Goal: Information Seeking & Learning: Learn about a topic

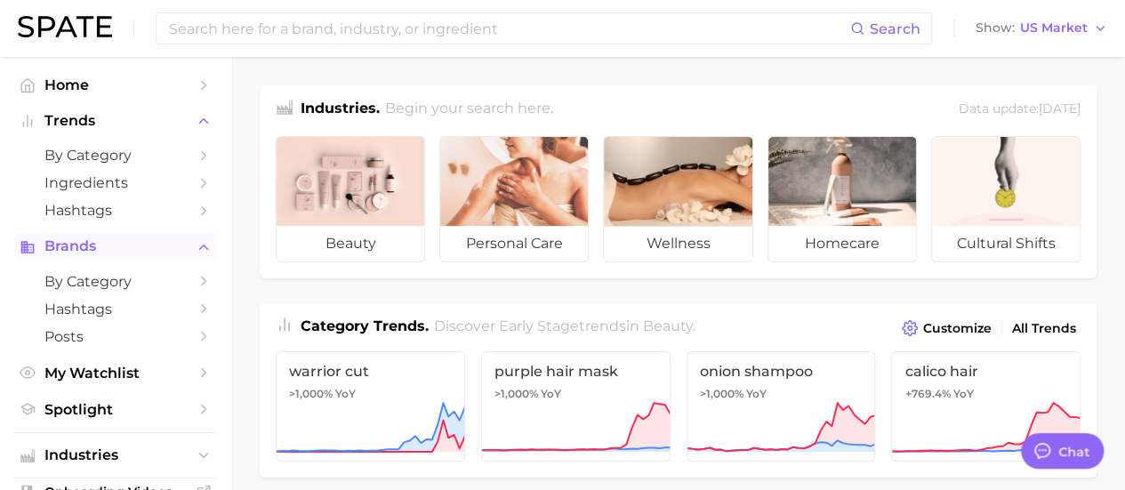
click at [116, 256] on button "Brands" at bounding box center [115, 246] width 203 height 27
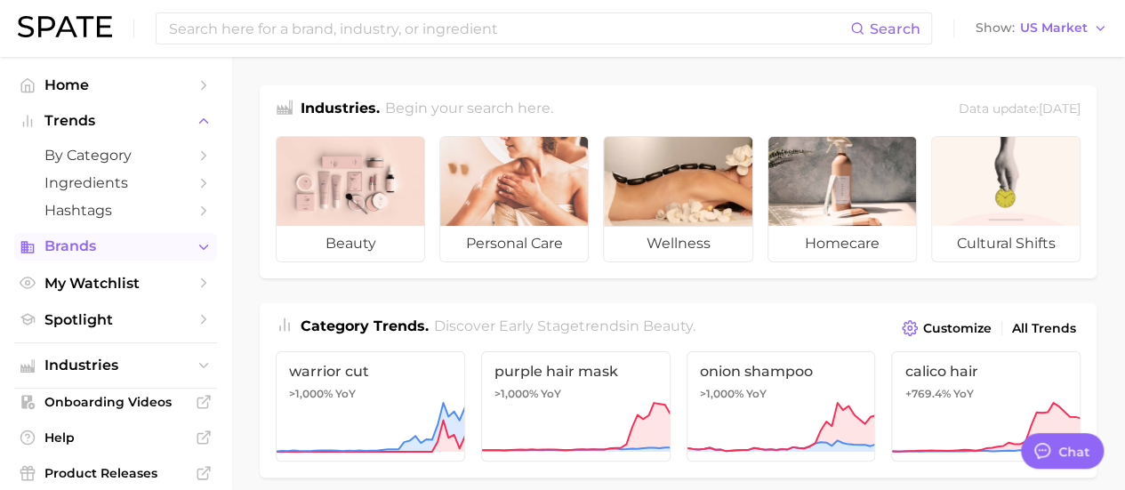
click at [116, 256] on button "Brands" at bounding box center [115, 246] width 203 height 27
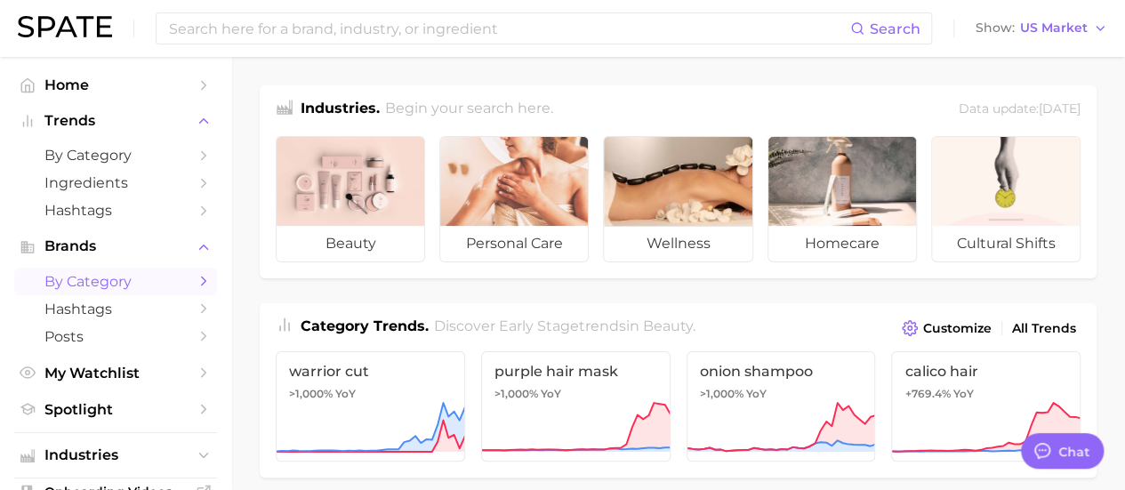
click at [117, 288] on span "by Category" at bounding box center [115, 281] width 142 height 17
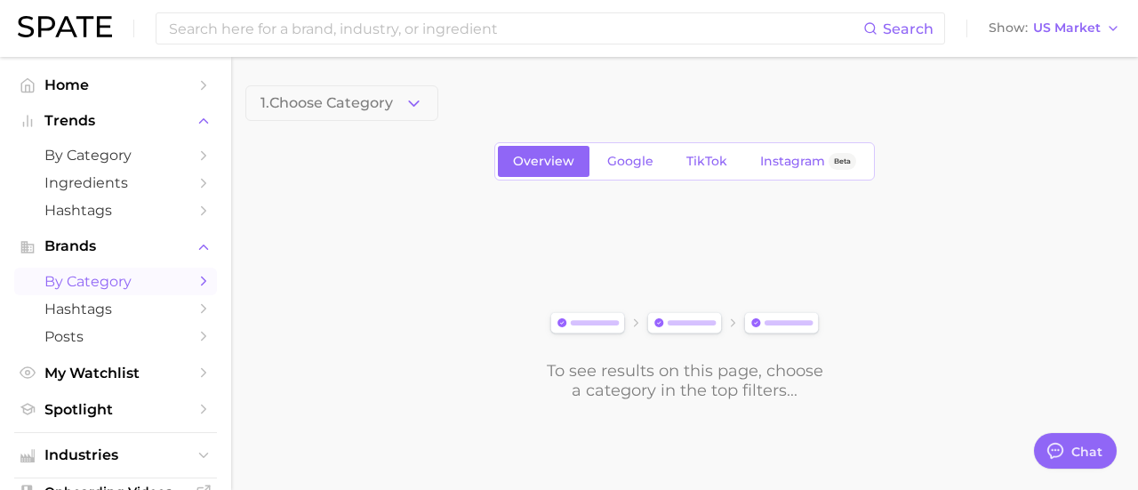
click at [397, 108] on button "1. Choose Category" at bounding box center [341, 103] width 193 height 36
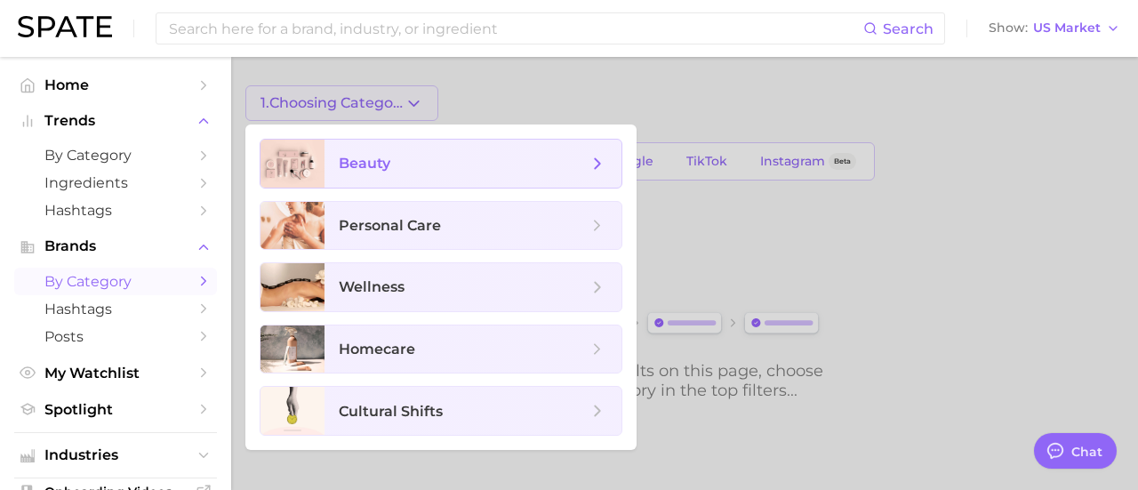
click at [400, 162] on span "beauty" at bounding box center [463, 164] width 249 height 20
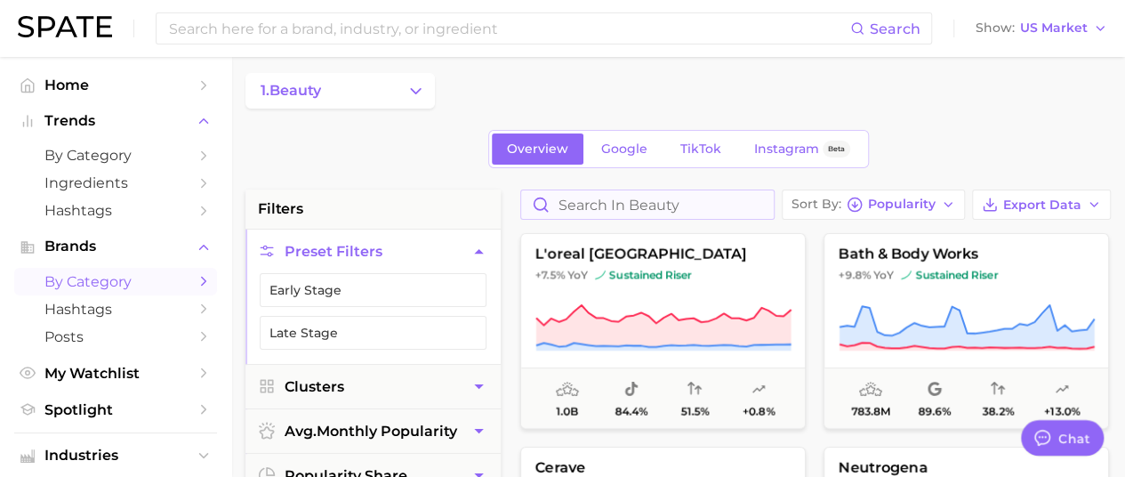
scroll to position [89, 0]
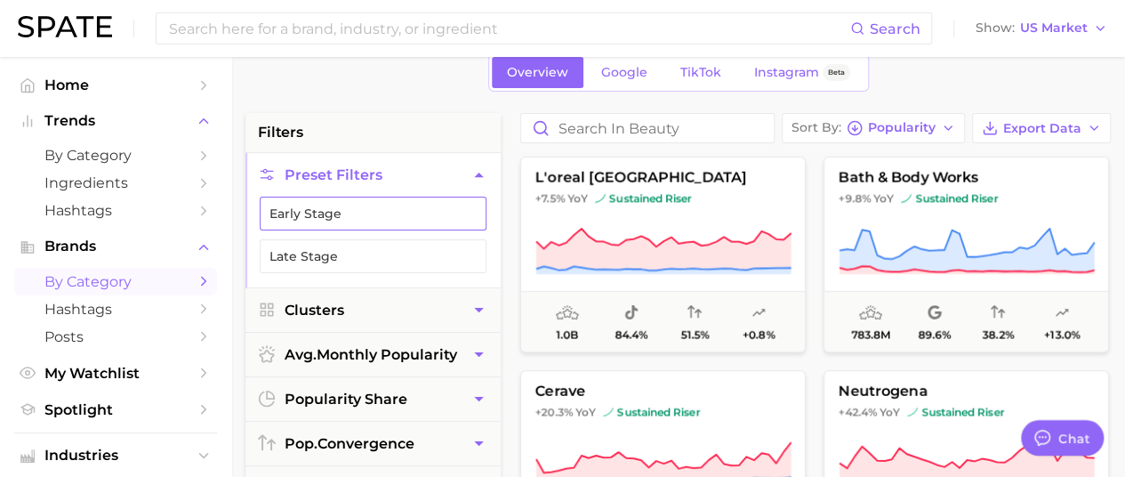
click at [402, 218] on button "Early Stage" at bounding box center [373, 213] width 227 height 34
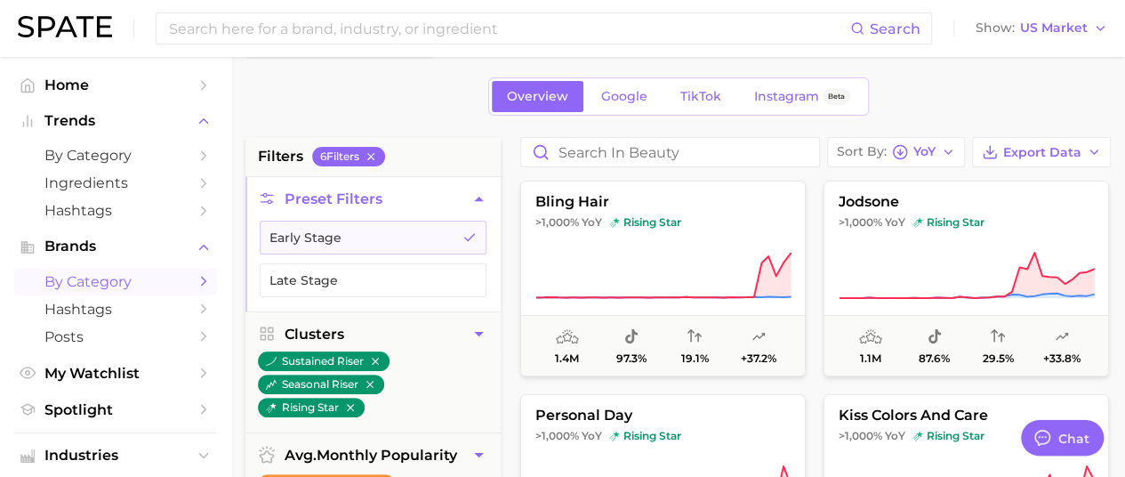
scroll to position [89, 0]
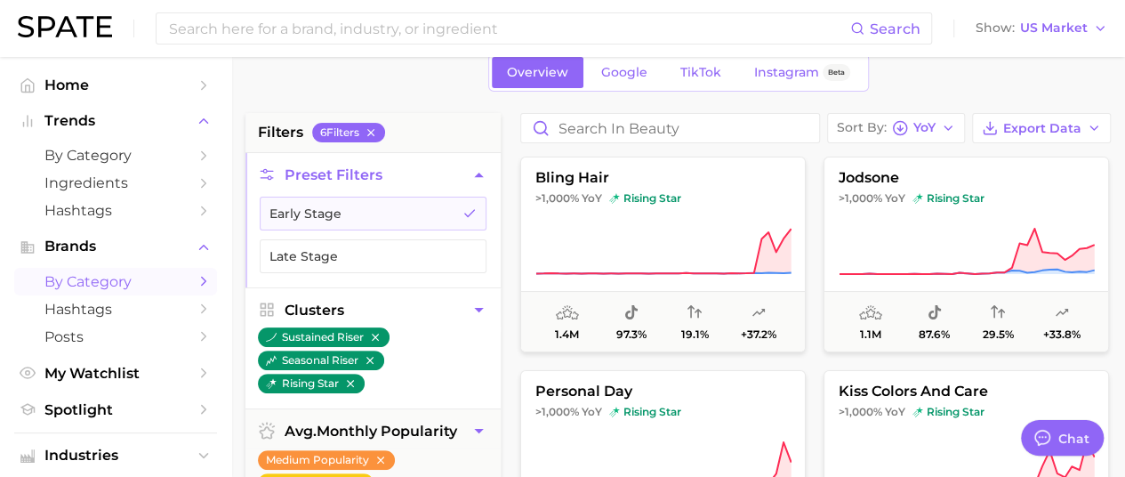
drag, startPoint x: 373, startPoint y: 358, endPoint x: 404, endPoint y: 348, distance: 32.1
click at [373, 358] on icon "button" at bounding box center [370, 360] width 12 height 12
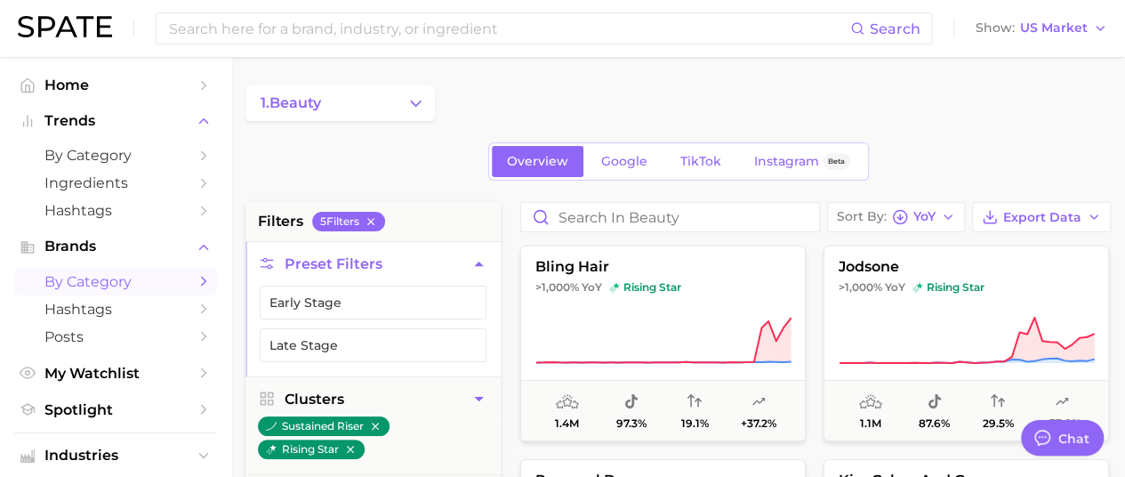
click at [423, 112] on button "1. beauty" at bounding box center [339, 103] width 189 height 36
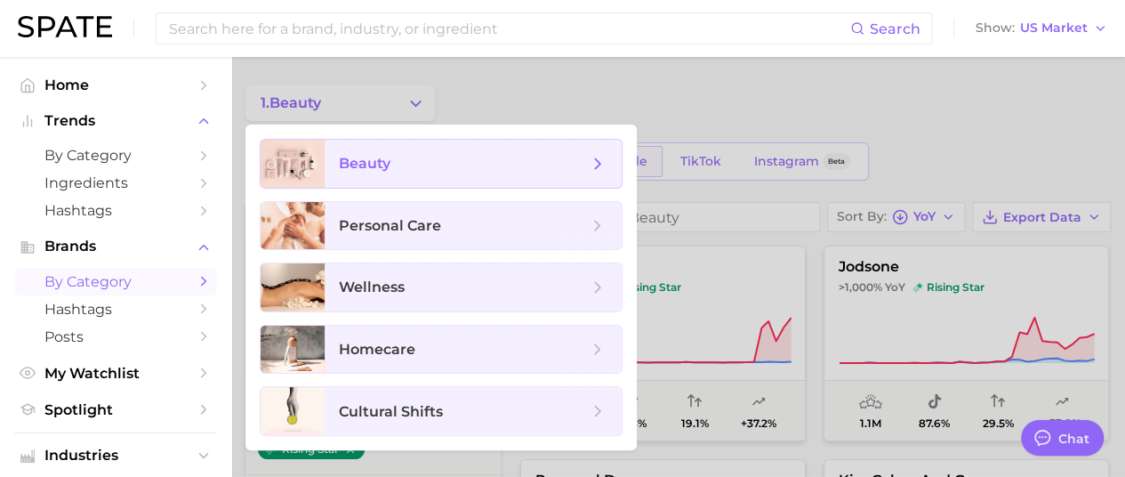
click at [605, 160] on icon at bounding box center [598, 164] width 20 height 20
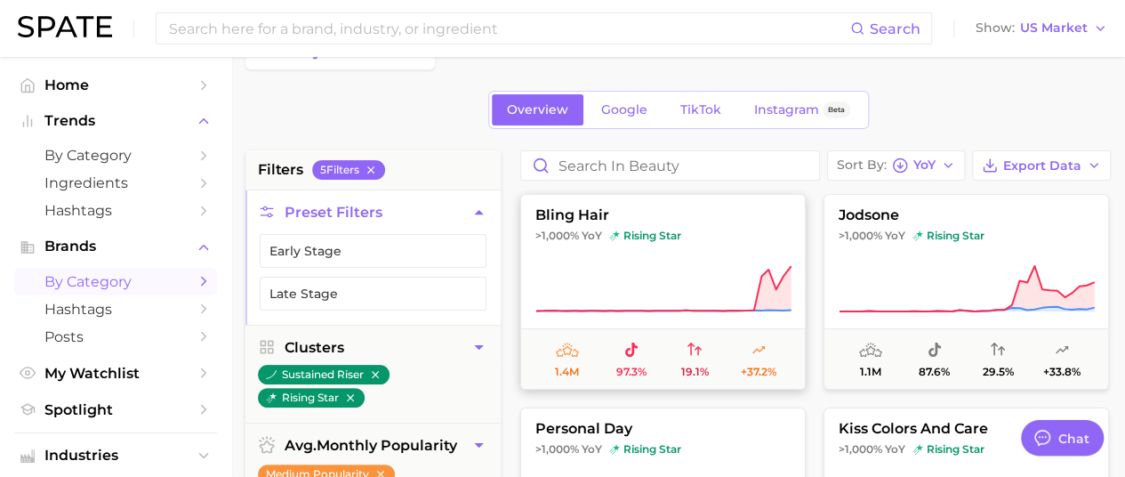
scroll to position [89, 0]
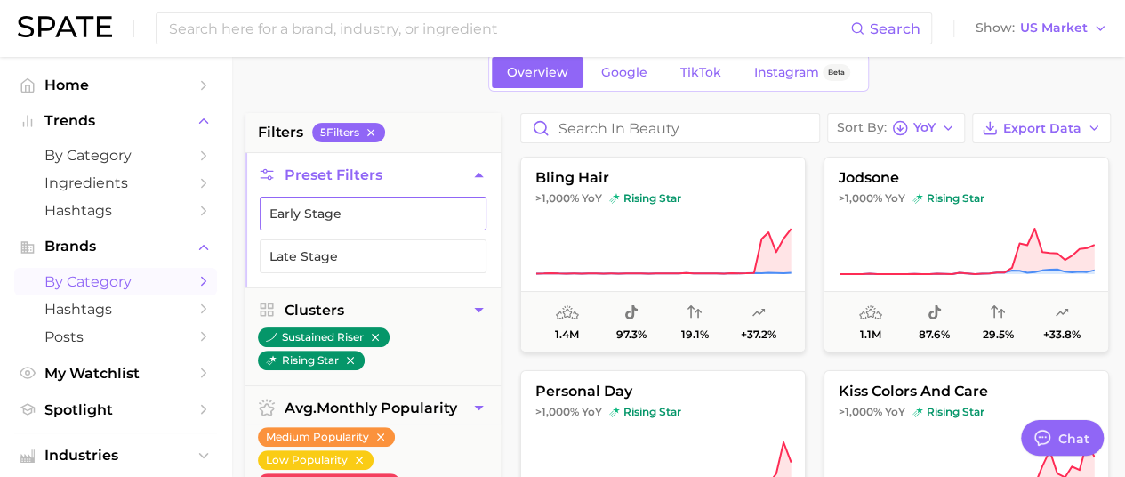
click at [414, 208] on button "Early Stage" at bounding box center [373, 213] width 227 height 34
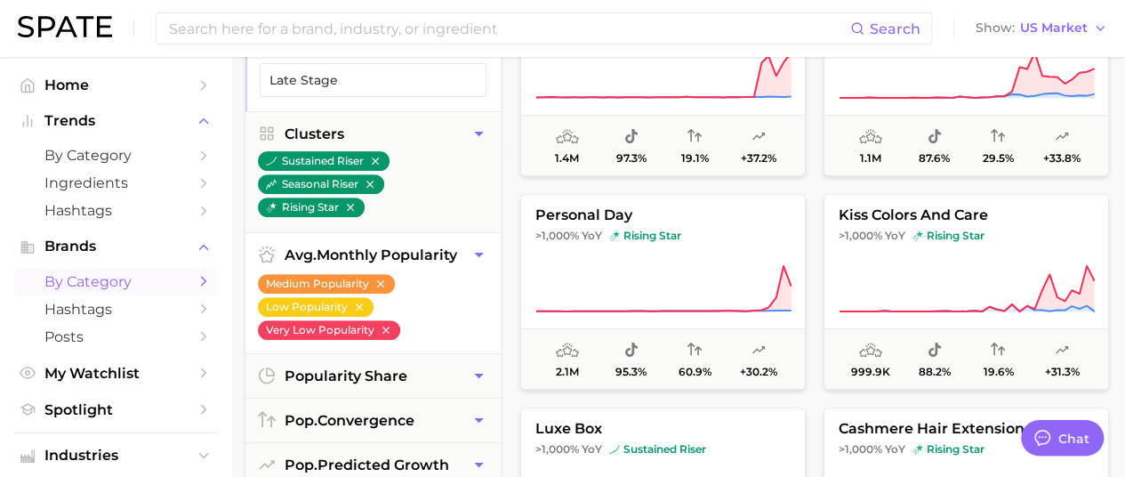
scroll to position [267, 0]
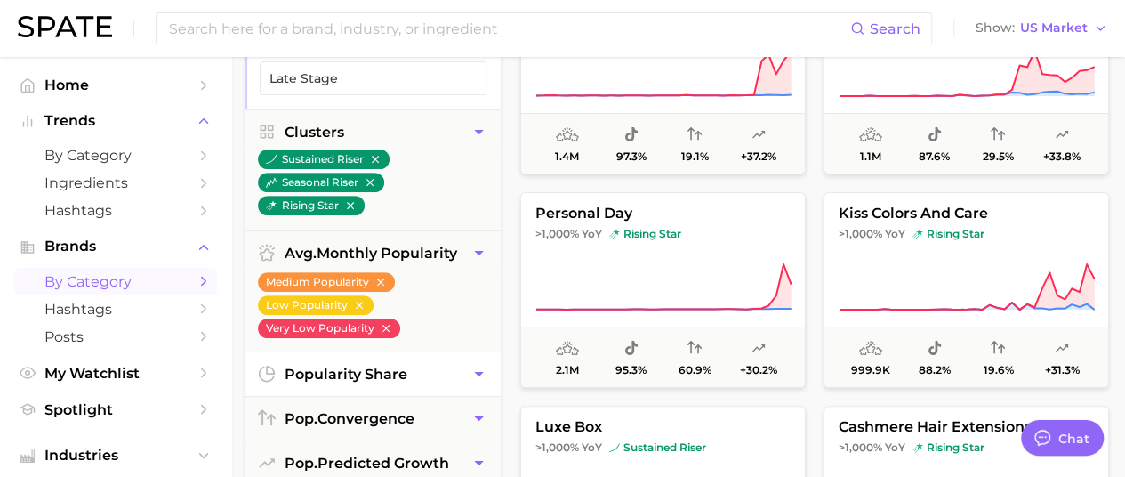
click at [466, 373] on button "popularity share" at bounding box center [372, 374] width 255 height 44
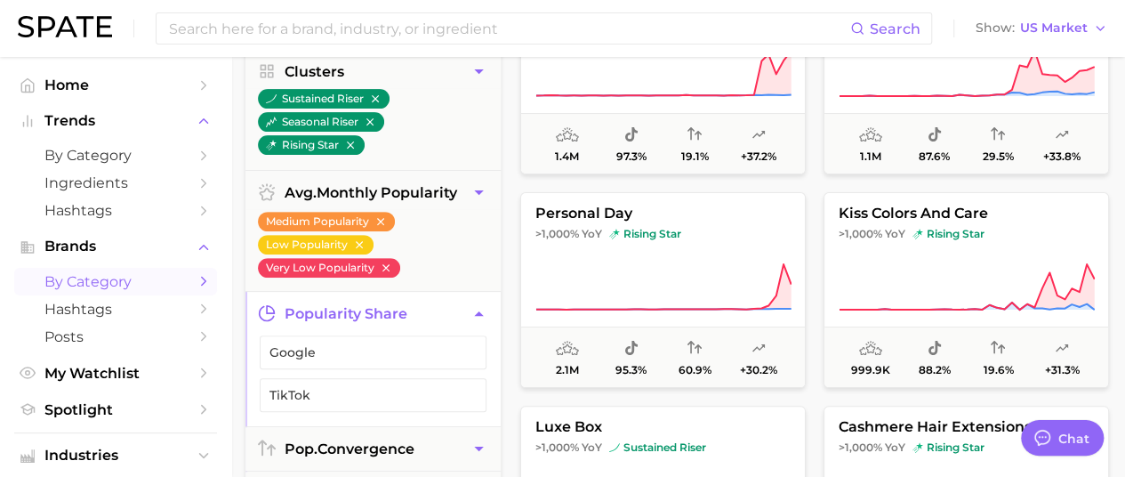
click at [475, 309] on icon "button" at bounding box center [478, 313] width 19 height 19
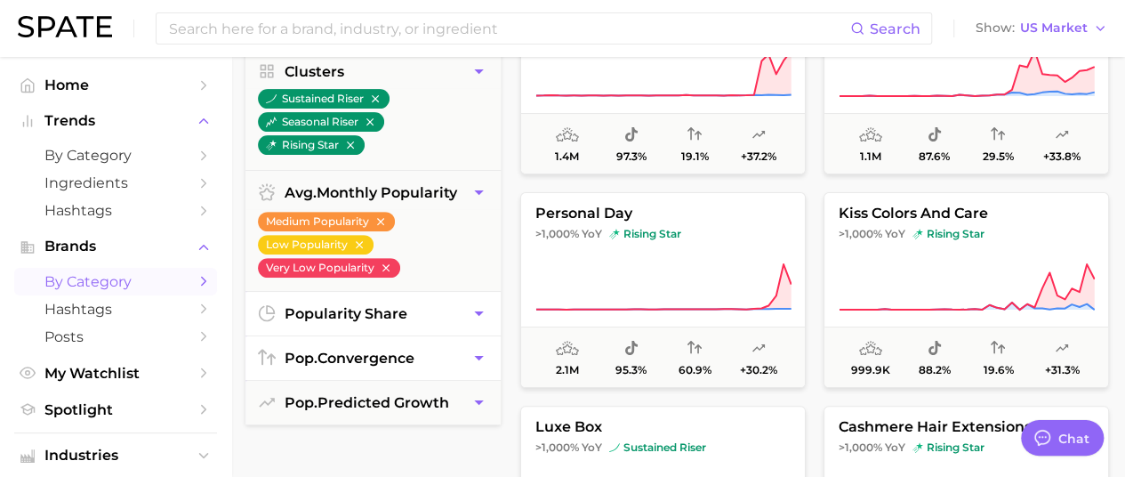
click at [476, 362] on icon "button" at bounding box center [478, 358] width 19 height 19
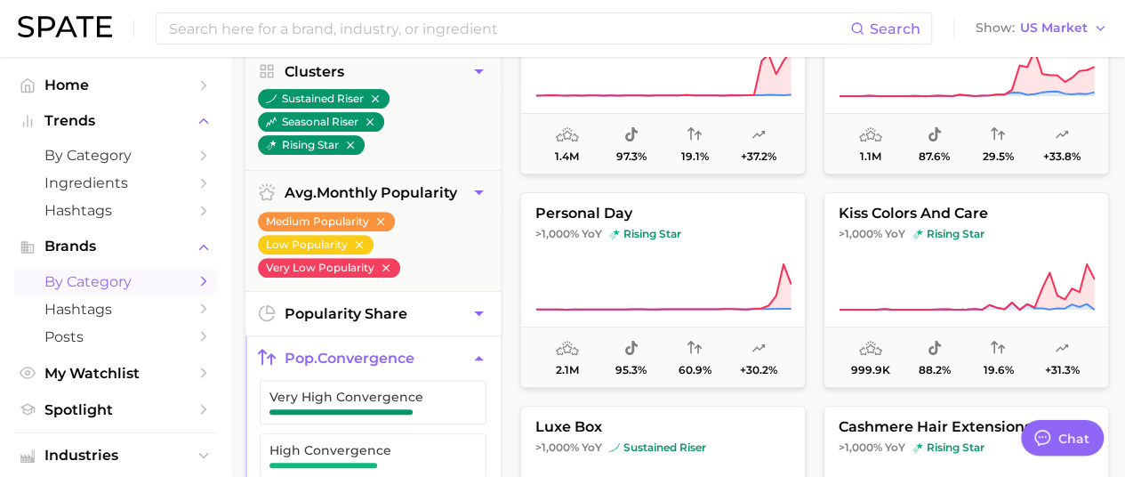
click at [476, 362] on icon "button" at bounding box center [478, 358] width 19 height 19
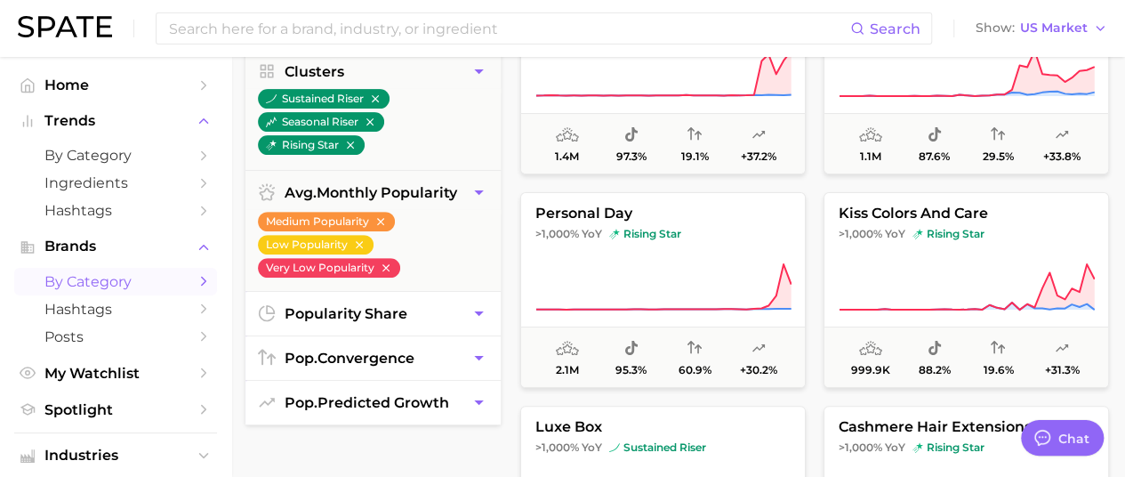
click at [459, 408] on button "pop. predicted growth" at bounding box center [372, 403] width 255 height 44
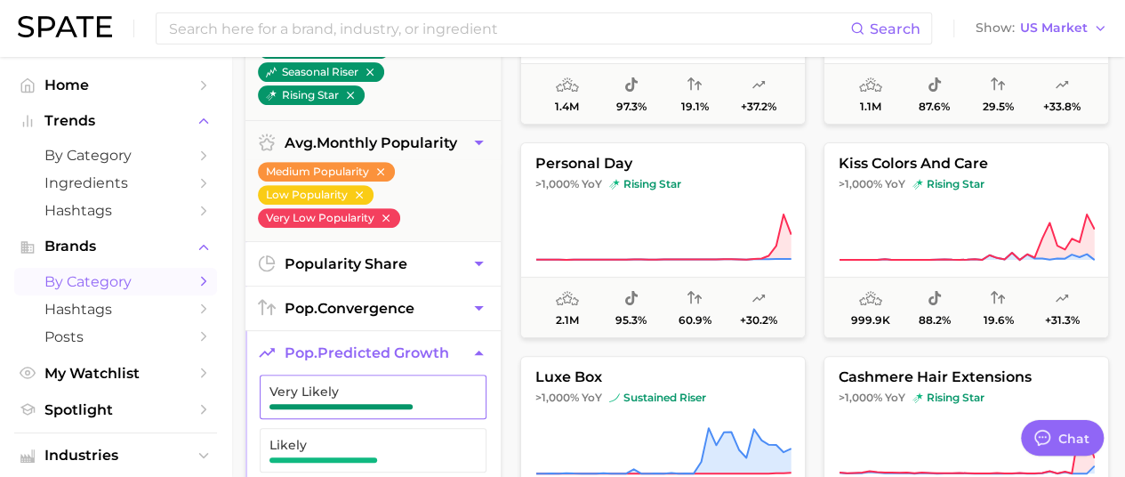
scroll to position [356, 0]
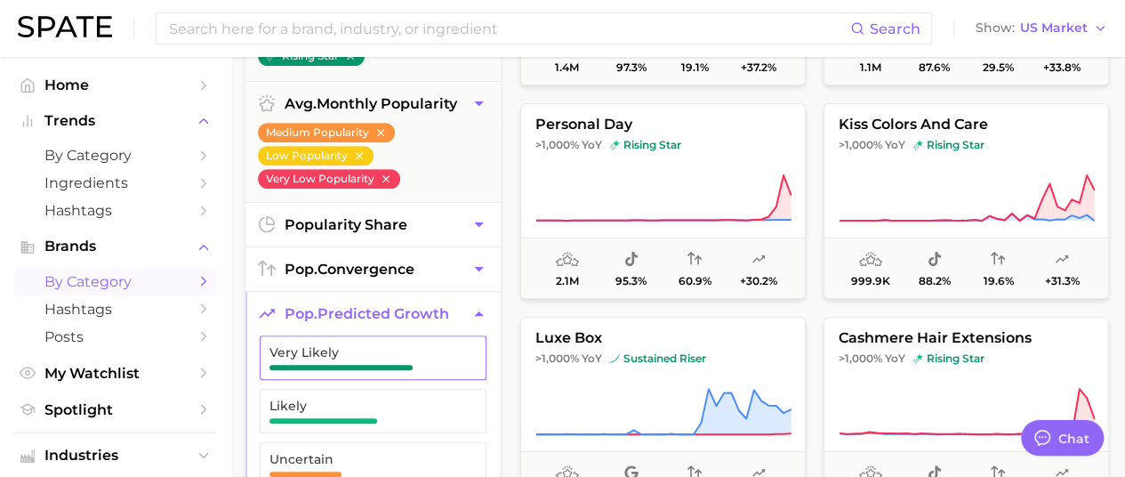
click at [445, 368] on button "Very Likely" at bounding box center [373, 357] width 227 height 44
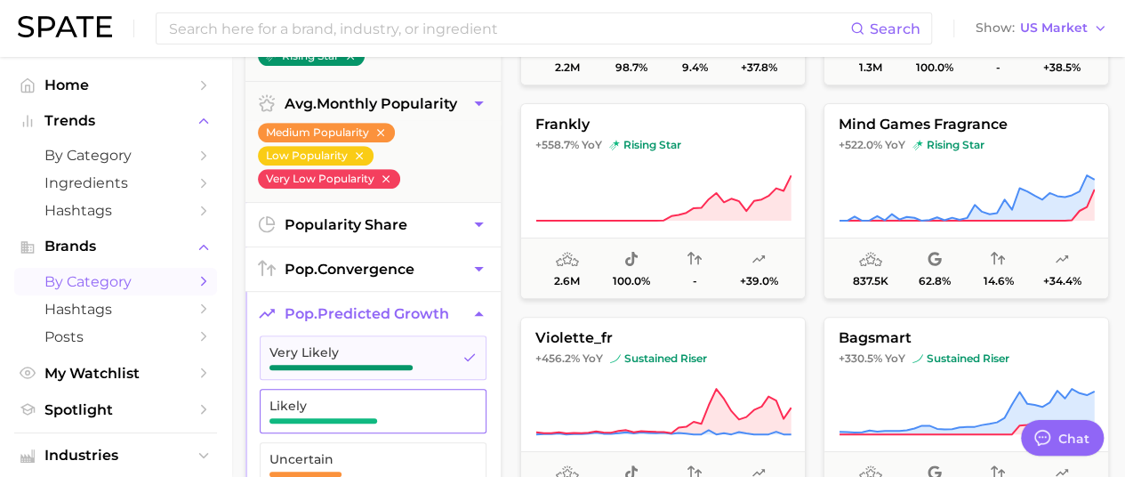
click at [446, 401] on span "Likely" at bounding box center [358, 405] width 179 height 14
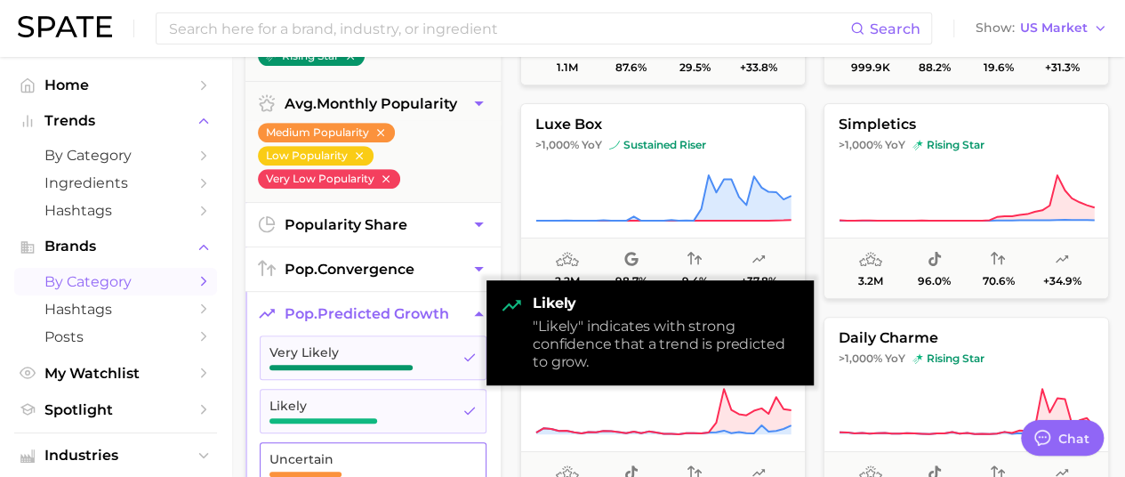
scroll to position [445, 0]
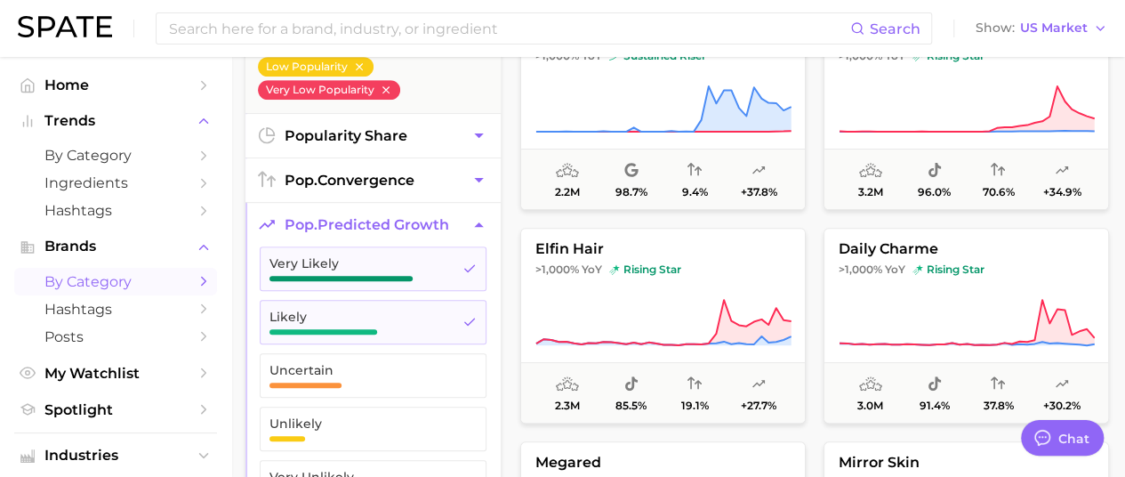
click at [481, 220] on icon "button" at bounding box center [478, 224] width 19 height 19
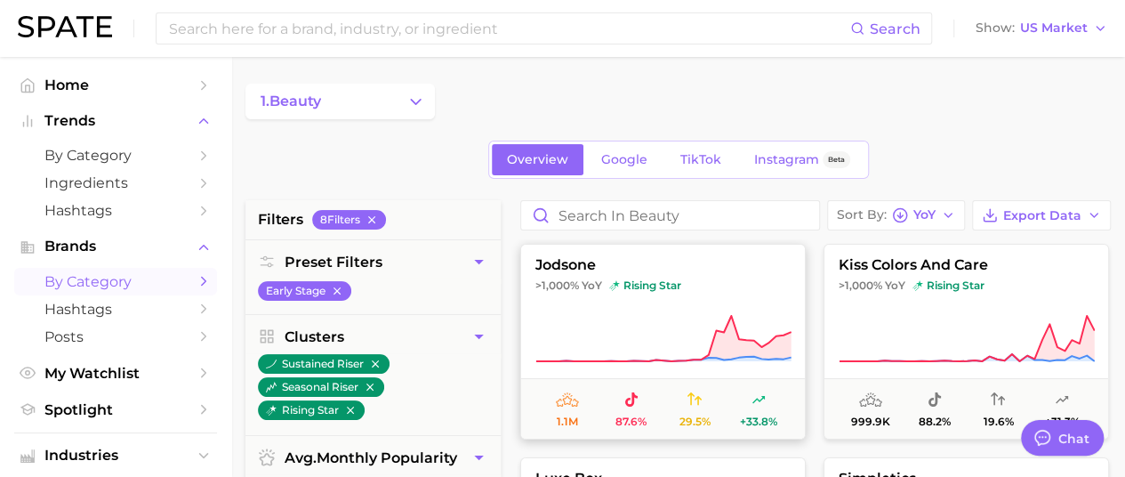
scroll to position [0, 0]
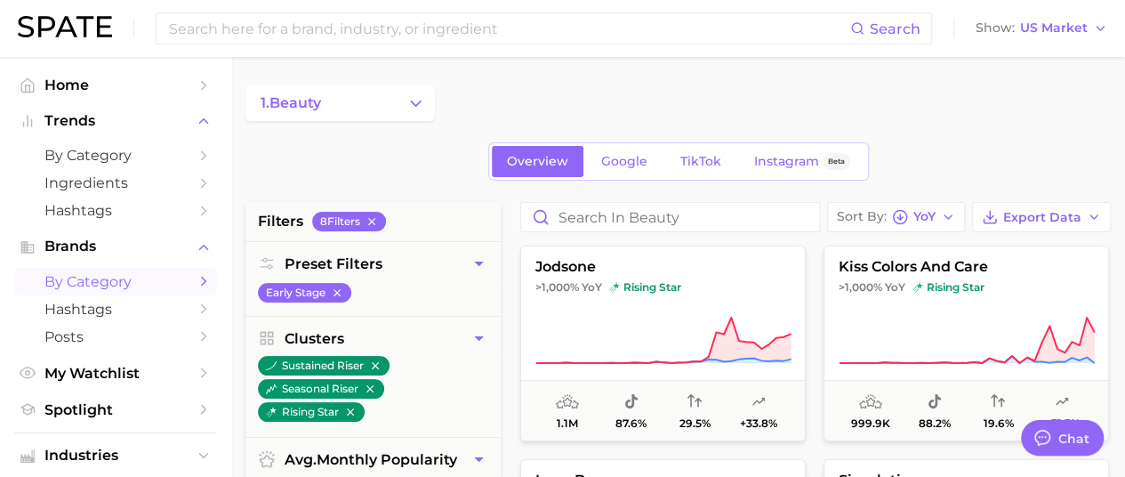
click at [202, 280] on polyline "Sidebar" at bounding box center [204, 281] width 4 height 8
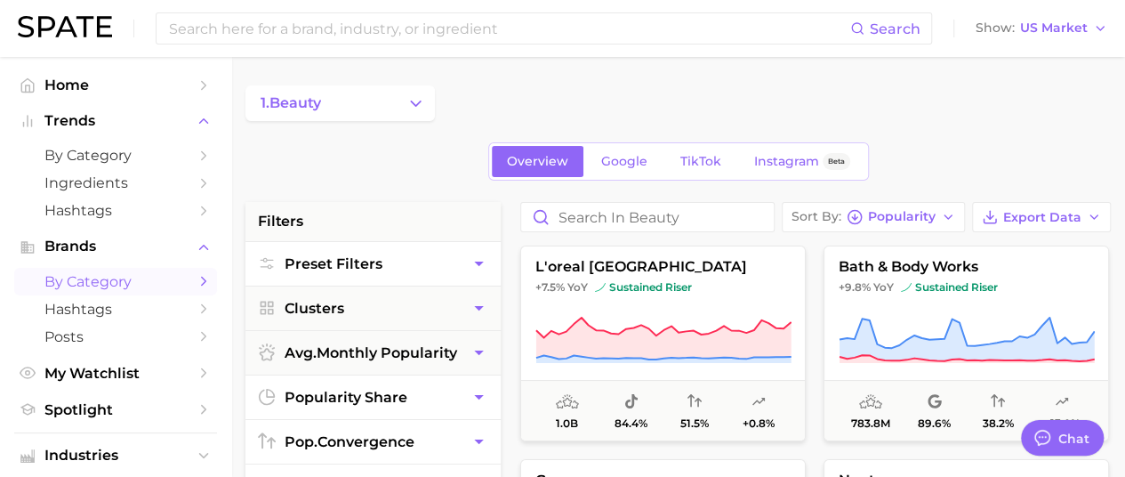
click at [442, 269] on button "Preset Filters" at bounding box center [372, 264] width 255 height 44
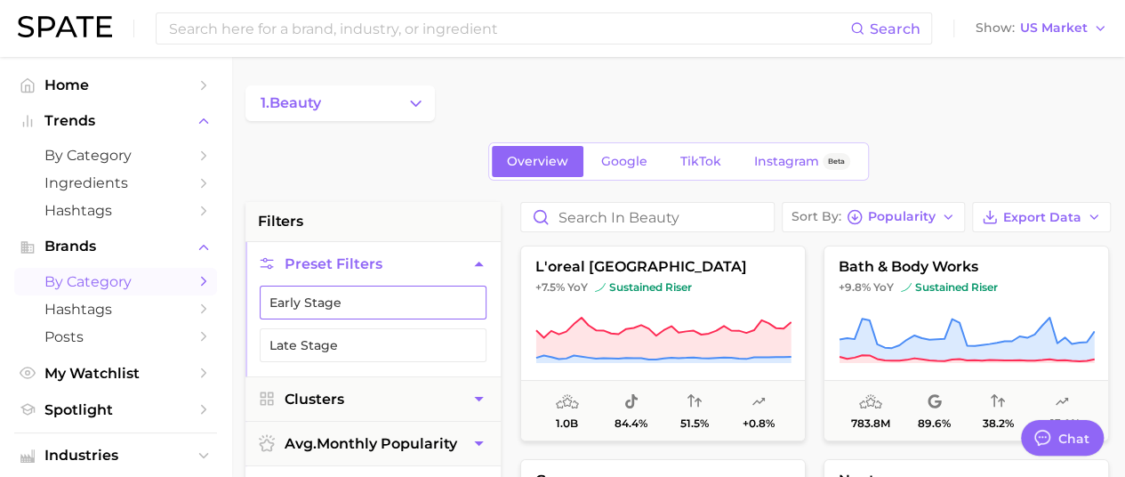
click at [429, 299] on button "Early Stage" at bounding box center [373, 302] width 227 height 34
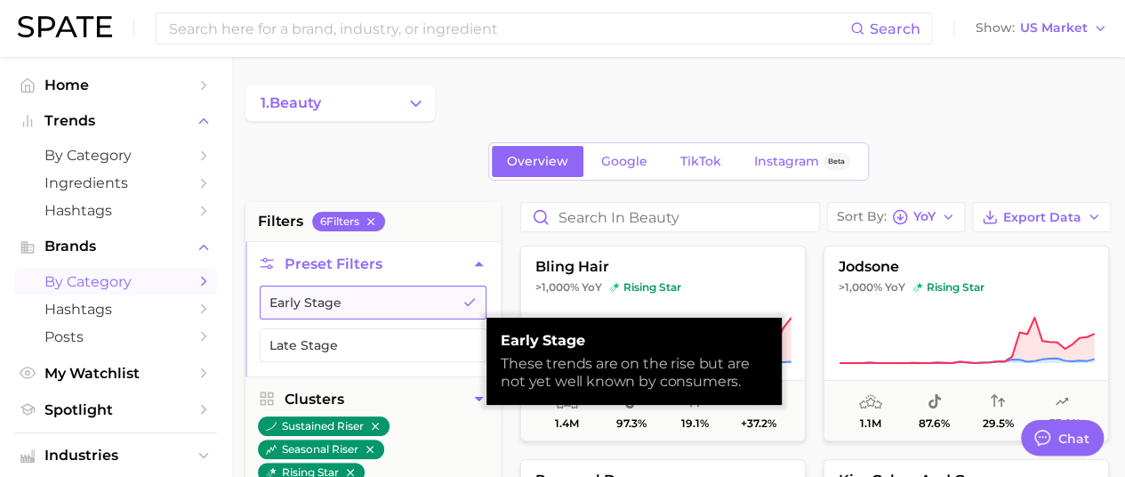
click at [430, 301] on button "Early Stage" at bounding box center [373, 302] width 227 height 34
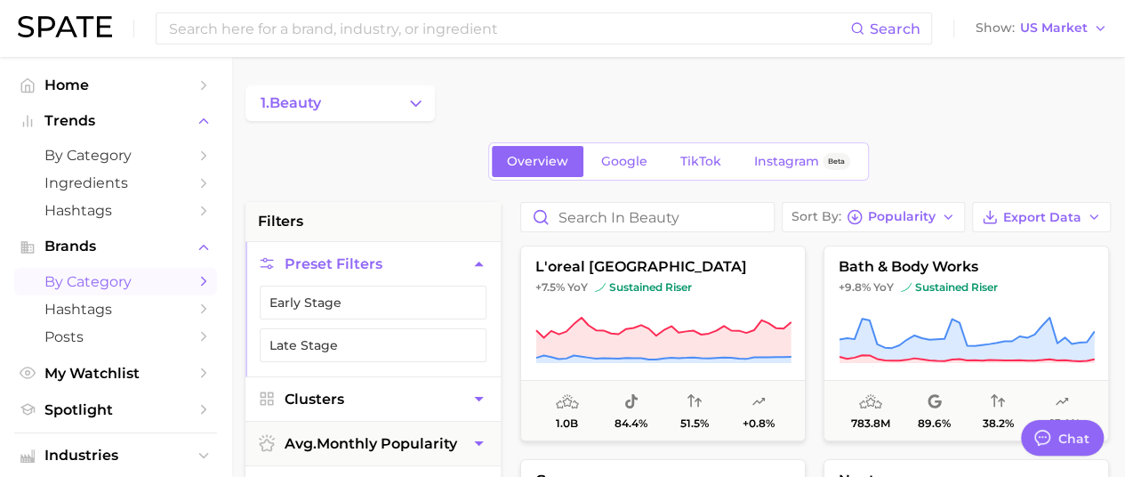
click at [418, 399] on button "Clusters" at bounding box center [372, 399] width 255 height 44
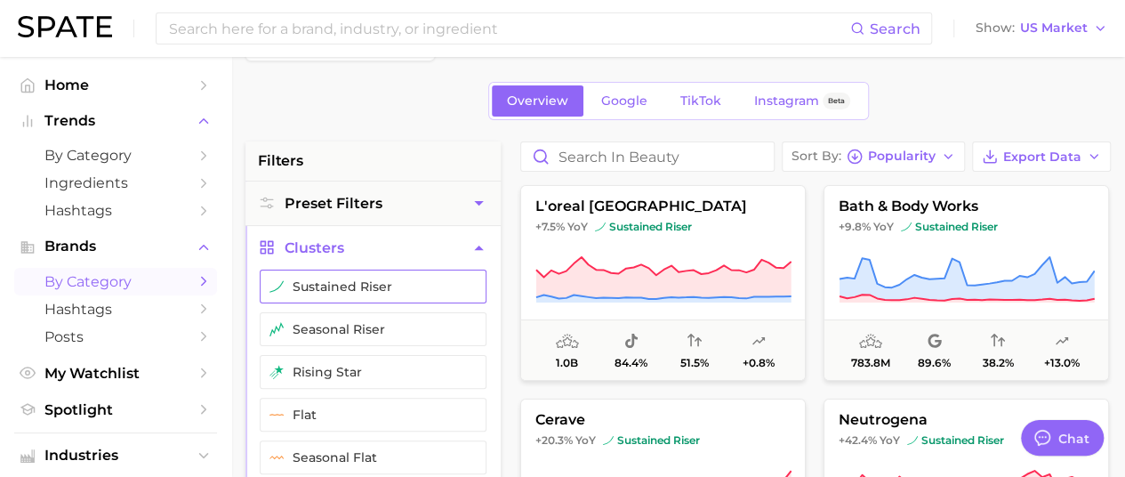
scroll to position [89, 0]
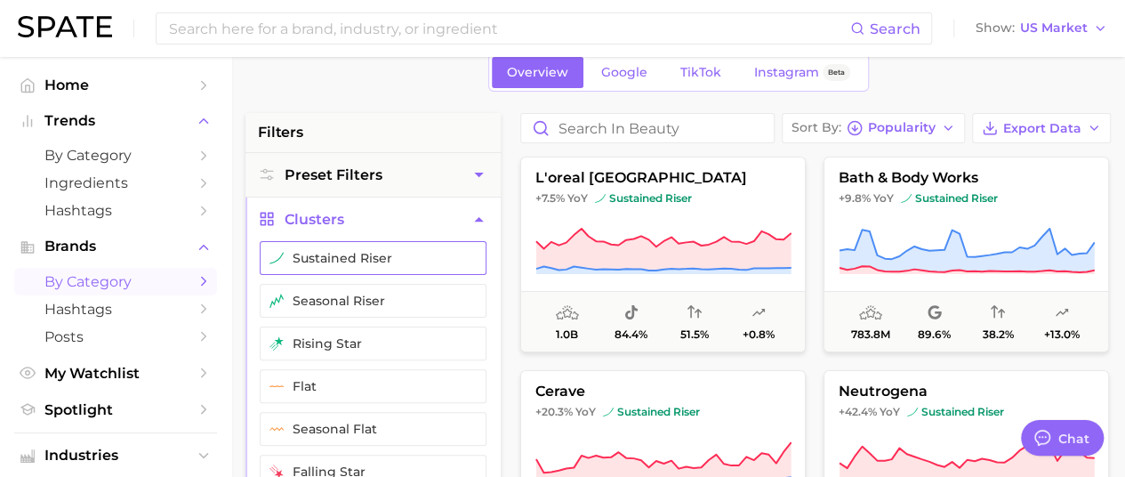
click at [386, 257] on button "sustained riser" at bounding box center [373, 258] width 227 height 34
click at [402, 335] on button "rising star" at bounding box center [373, 343] width 227 height 34
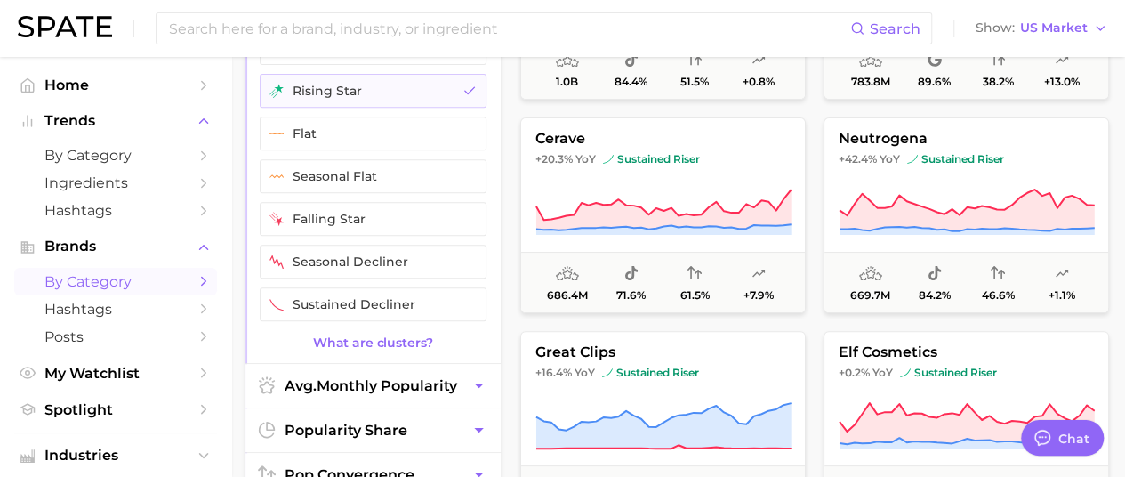
scroll to position [356, 0]
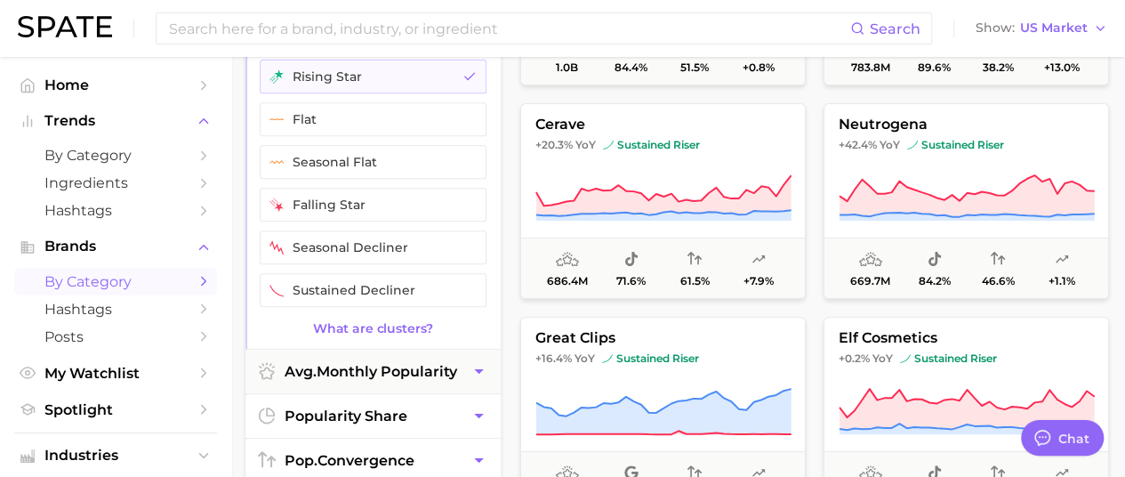
click at [427, 367] on span "avg. monthly popularity" at bounding box center [370, 371] width 172 height 17
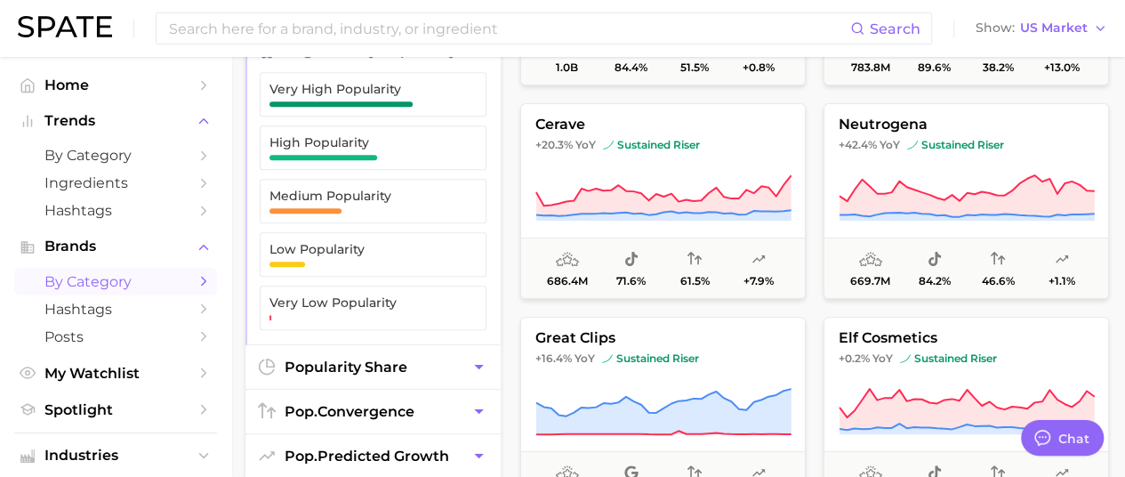
scroll to position [178, 0]
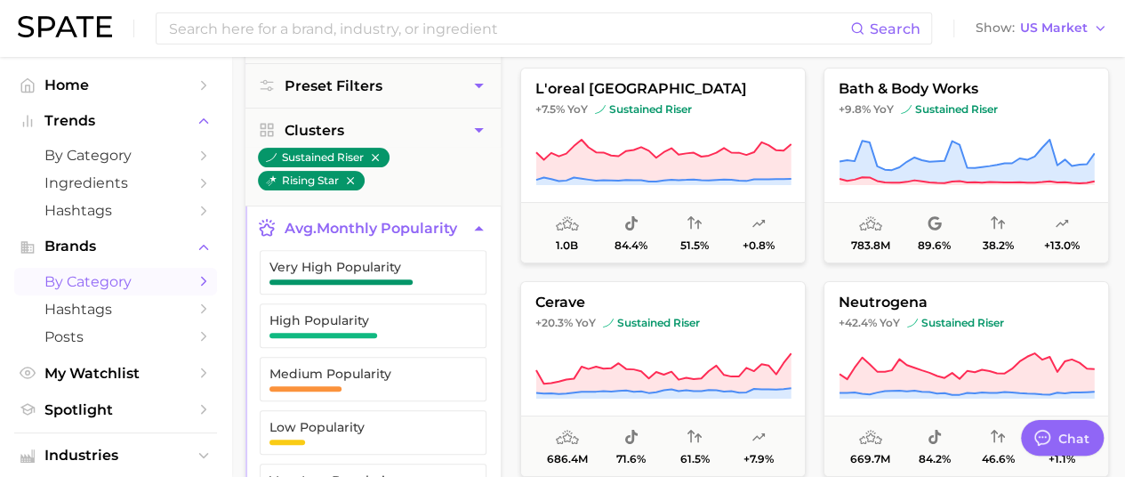
drag, startPoint x: 413, startPoint y: 235, endPoint x: 418, endPoint y: 246, distance: 12.4
click at [414, 234] on button "avg. monthly popularity" at bounding box center [372, 228] width 255 height 44
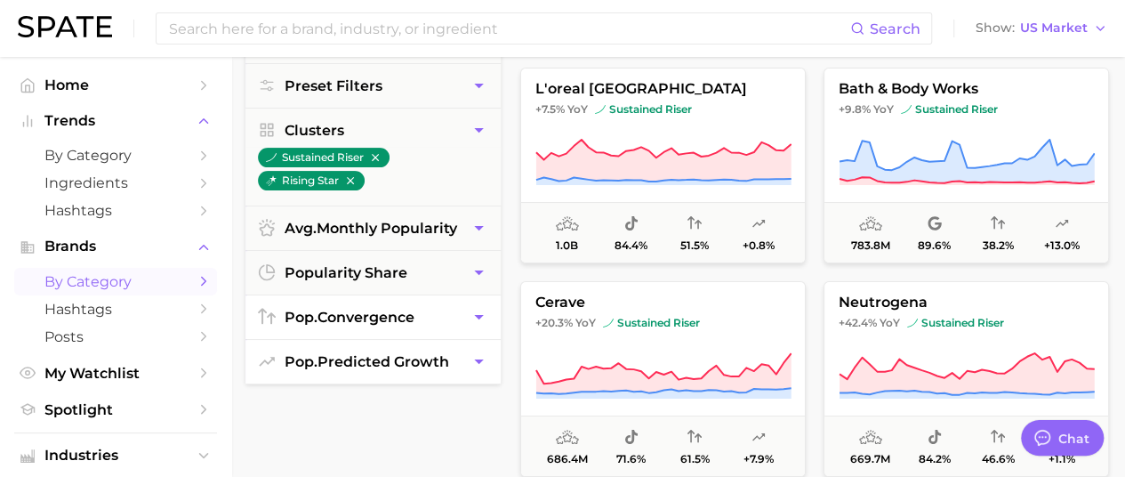
click at [398, 365] on button "pop. predicted growth" at bounding box center [372, 362] width 255 height 44
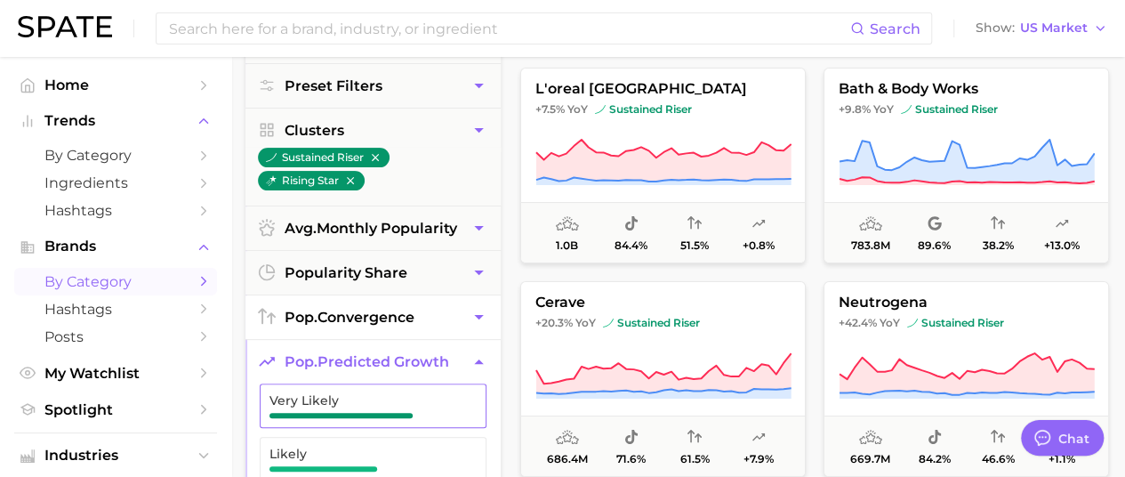
click at [389, 396] on span "Very Likely" at bounding box center [358, 400] width 179 height 14
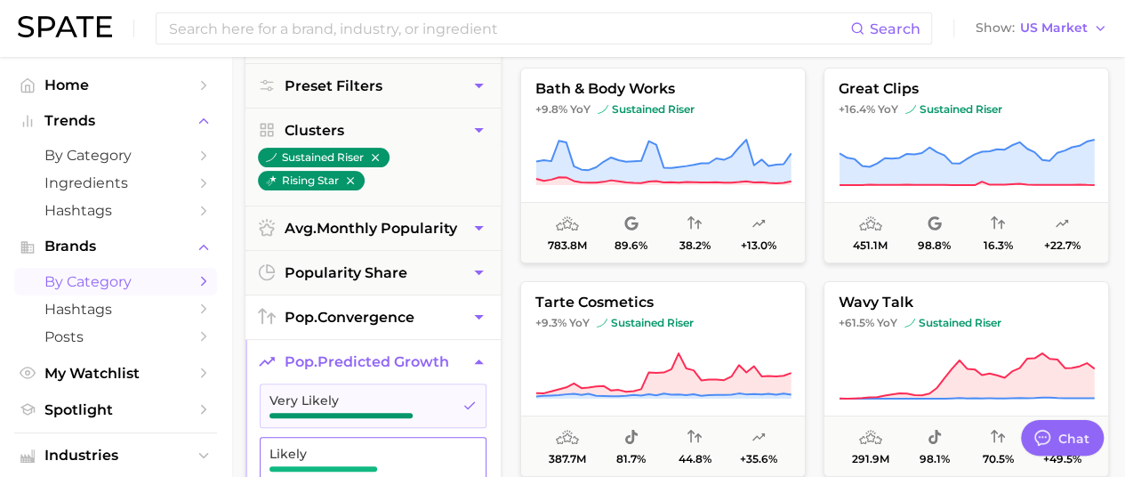
click at [399, 449] on span "Likely" at bounding box center [358, 453] width 179 height 14
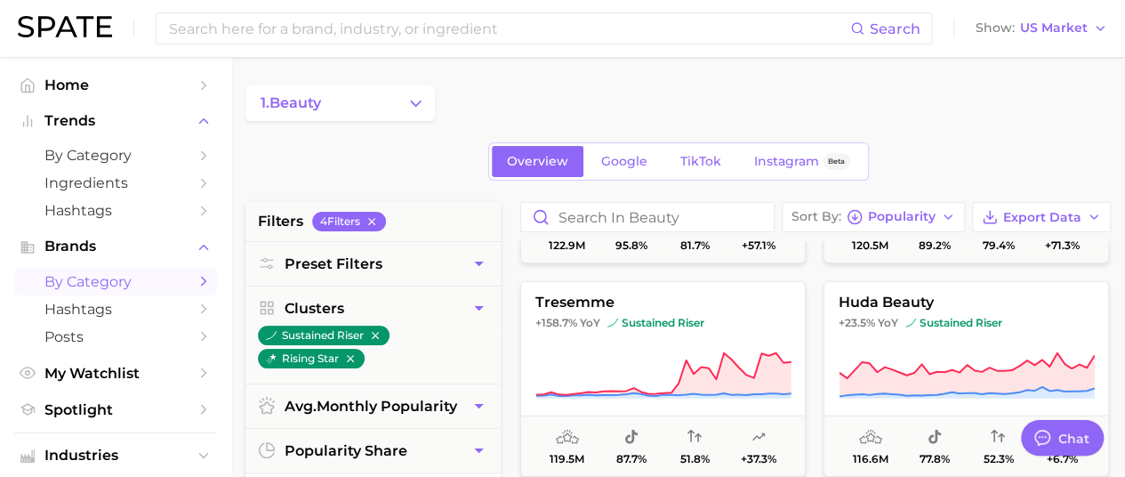
scroll to position [2400, 0]
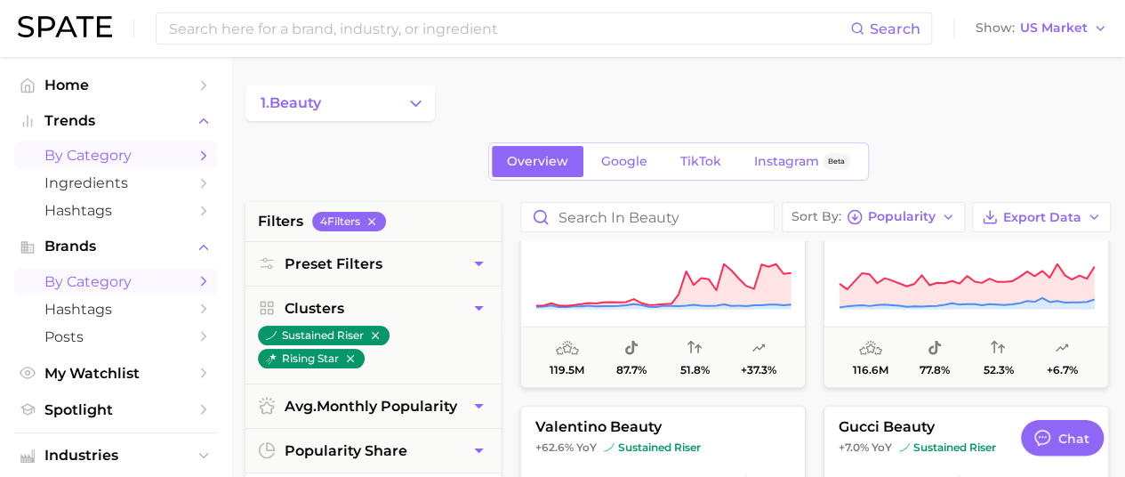
click at [196, 154] on icon "Sidebar" at bounding box center [204, 156] width 16 height 16
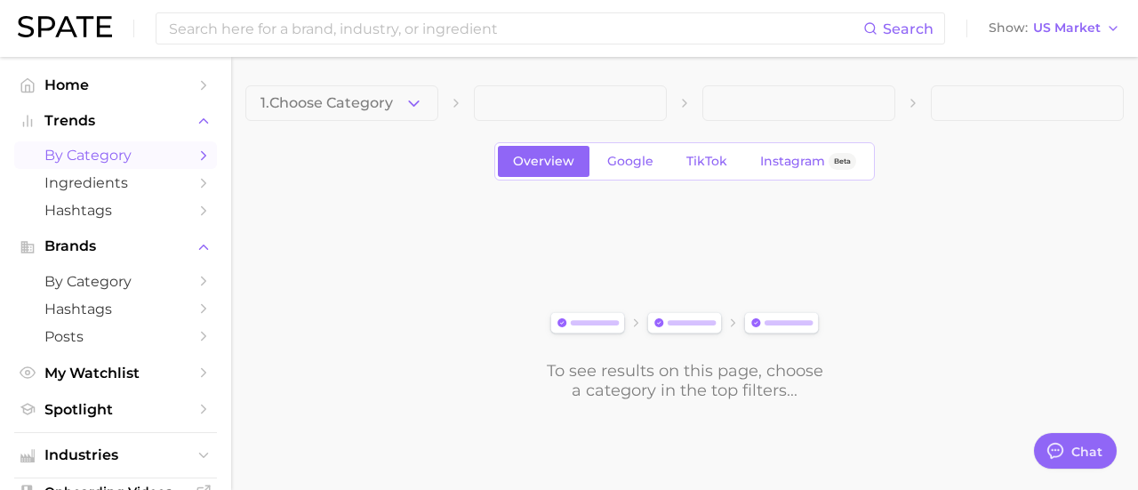
click at [357, 99] on span "1. Choose Category" at bounding box center [326, 103] width 132 height 16
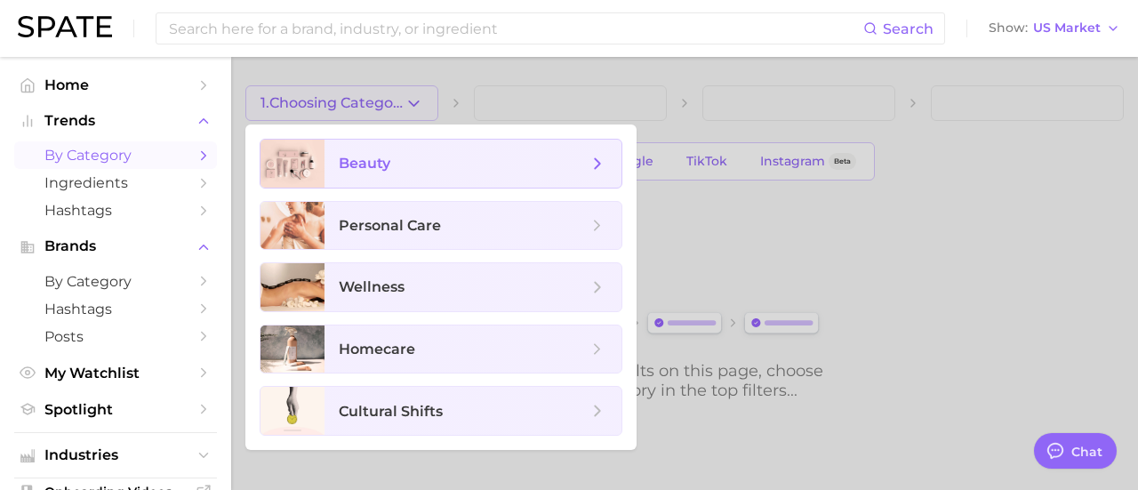
click at [414, 163] on span "beauty" at bounding box center [463, 164] width 249 height 20
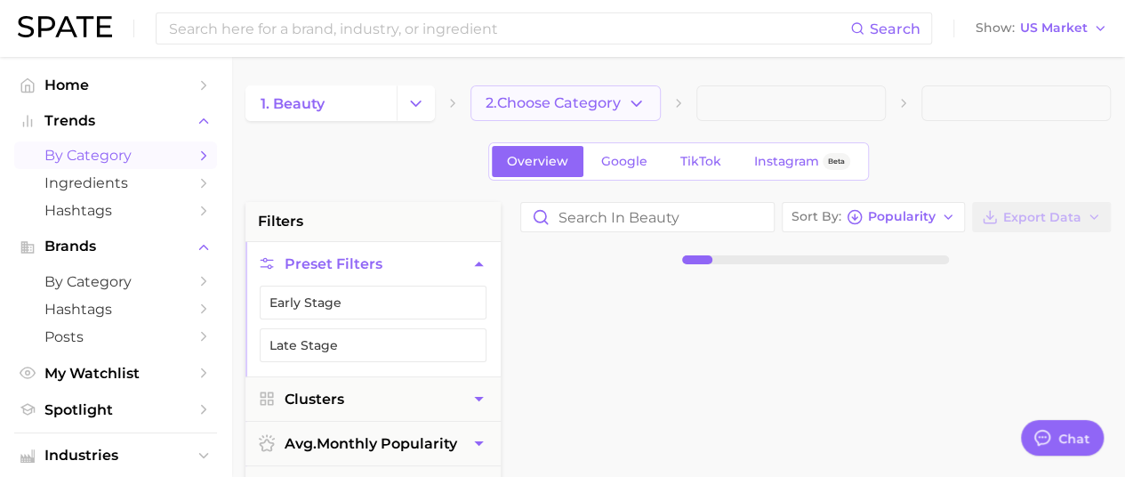
click at [554, 106] on span "2. Choose Category" at bounding box center [552, 103] width 135 height 16
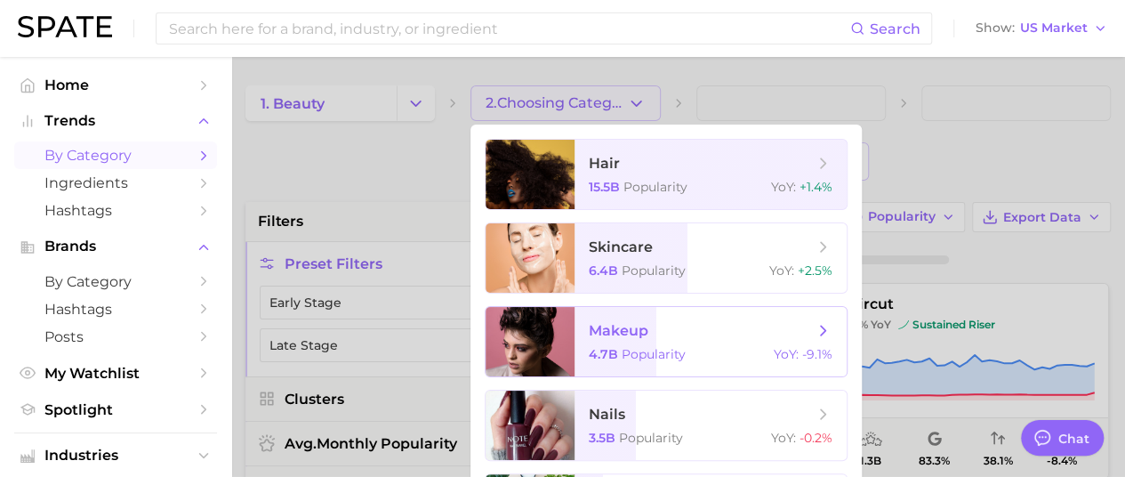
click at [644, 349] on span "Popularity" at bounding box center [653, 354] width 64 height 16
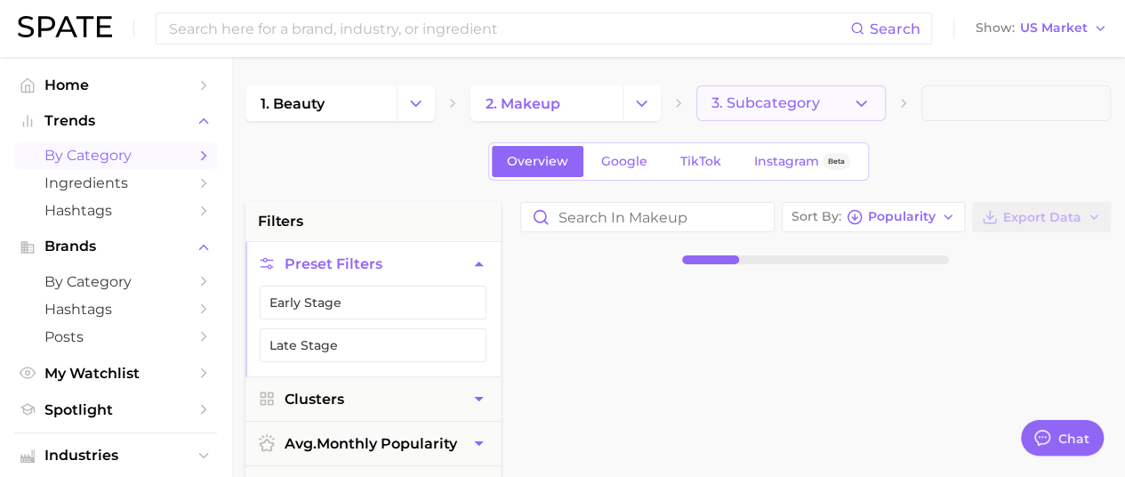
click at [859, 100] on icon "button" at bounding box center [861, 103] width 19 height 19
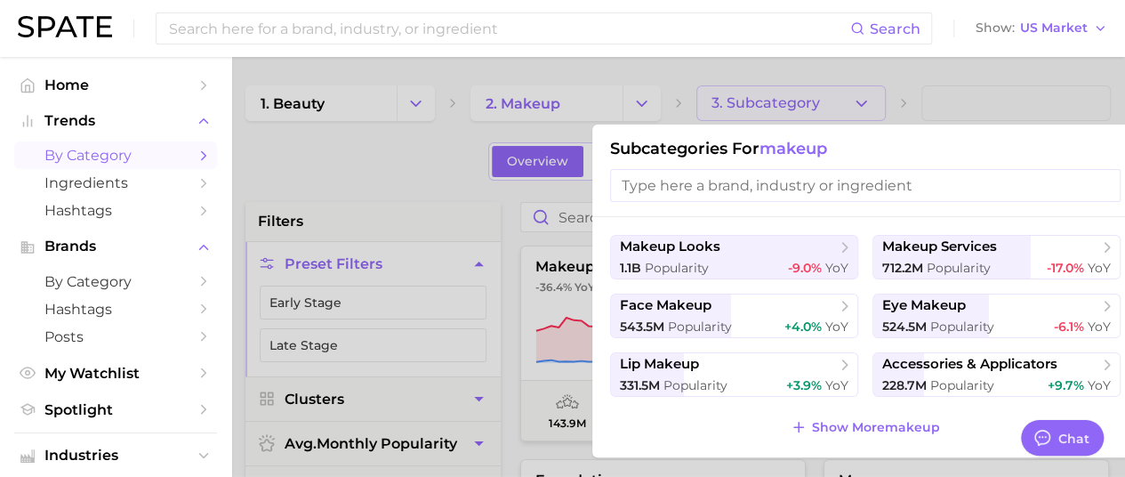
click at [554, 67] on div at bounding box center [562, 238] width 1125 height 477
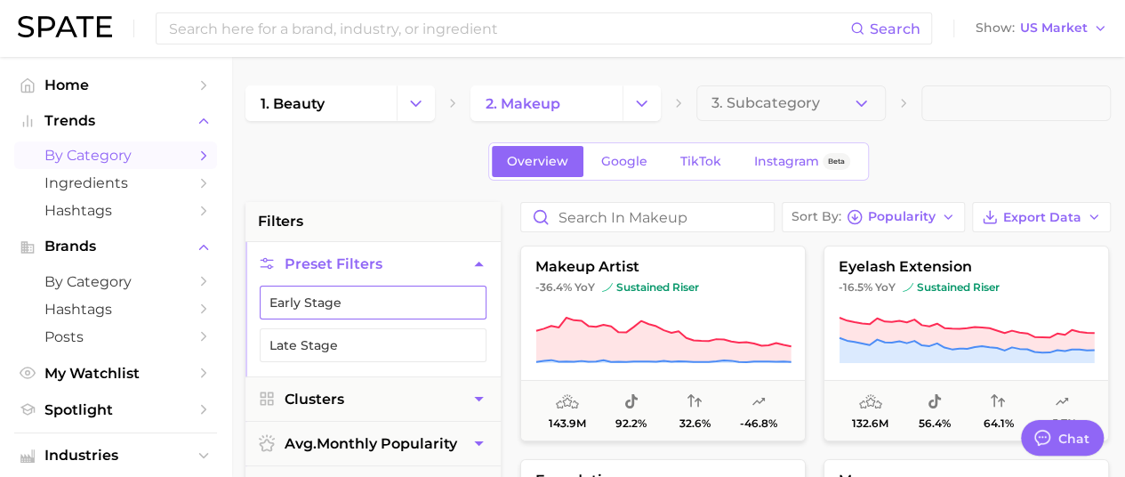
click at [347, 296] on button "Early Stage" at bounding box center [373, 302] width 227 height 34
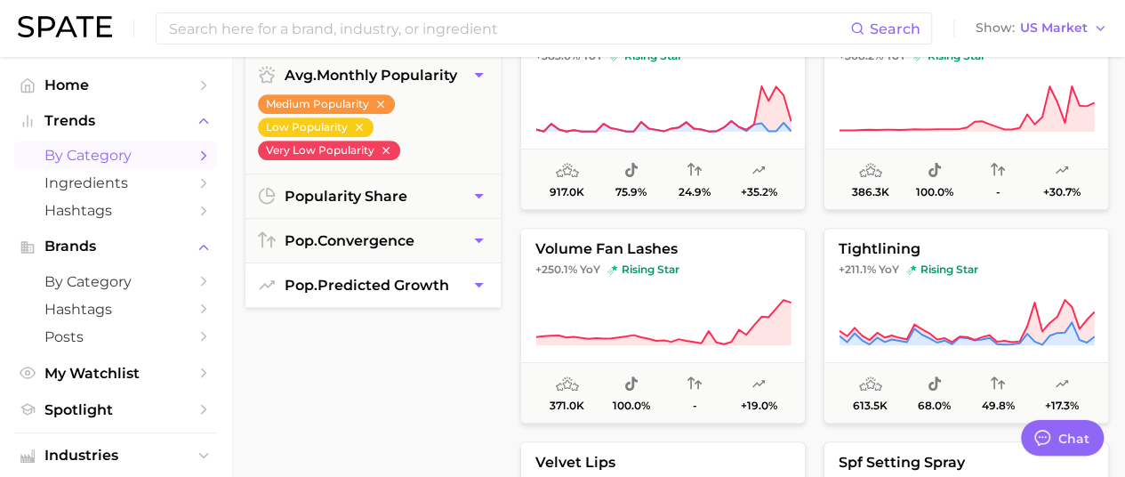
click at [405, 291] on button "pop. predicted growth" at bounding box center [372, 285] width 255 height 44
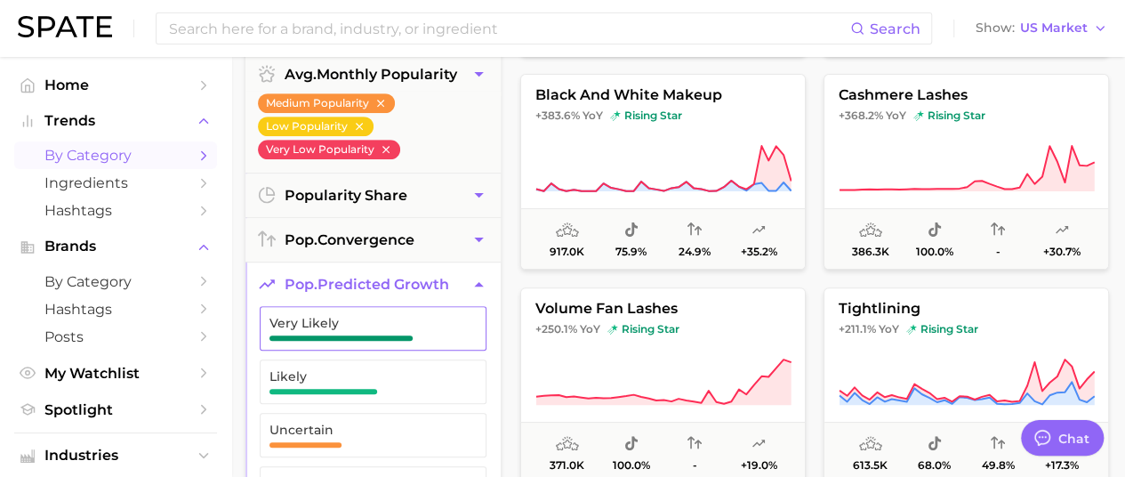
click at [430, 331] on span "Very Likely" at bounding box center [358, 328] width 179 height 25
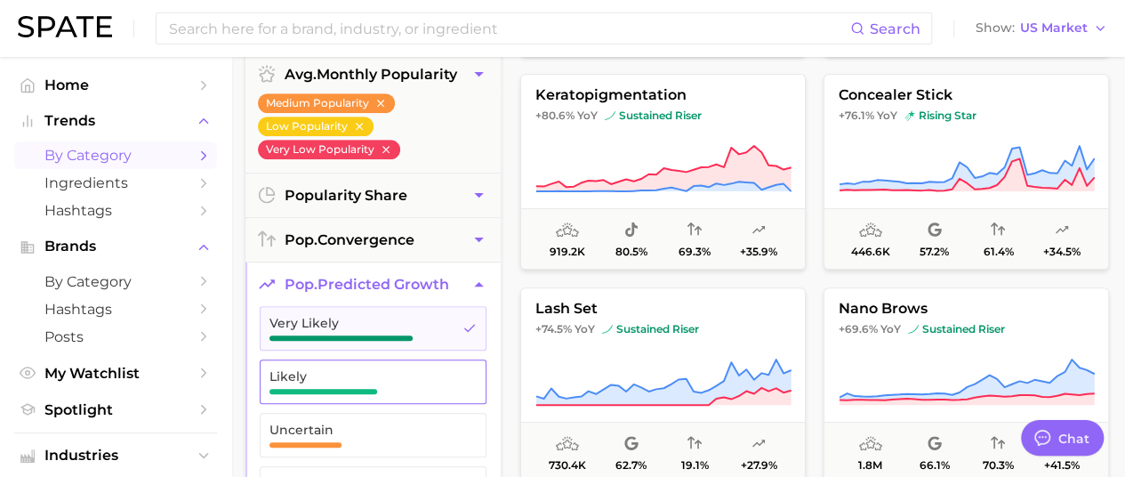
click at [436, 378] on span "Likely" at bounding box center [358, 376] width 179 height 14
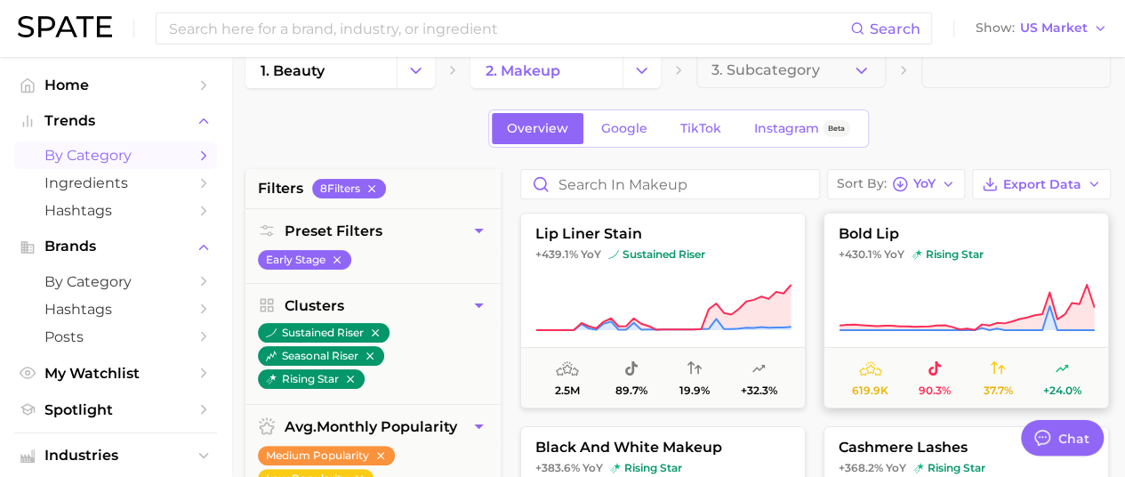
scroll to position [29, 0]
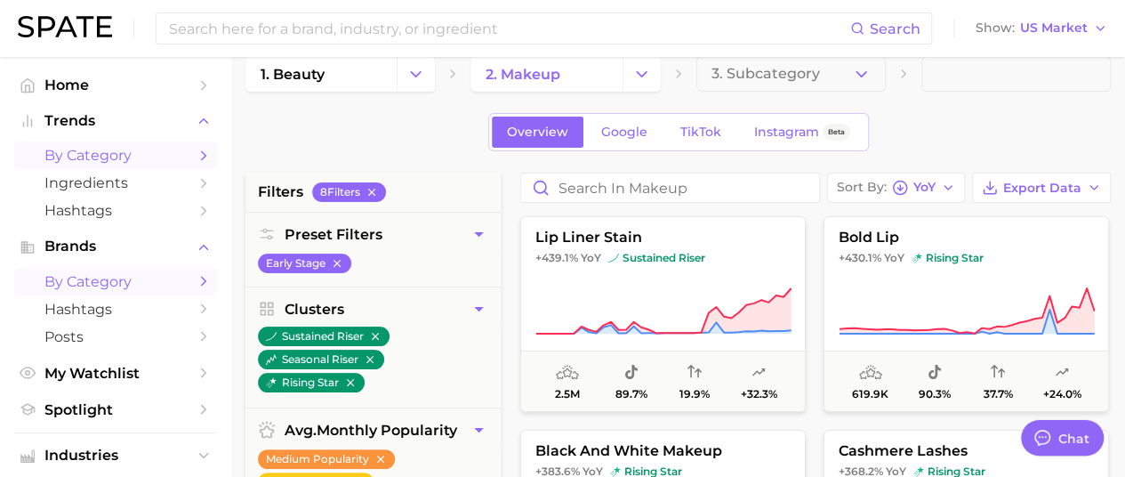
click at [147, 288] on span "by Category" at bounding box center [115, 281] width 142 height 17
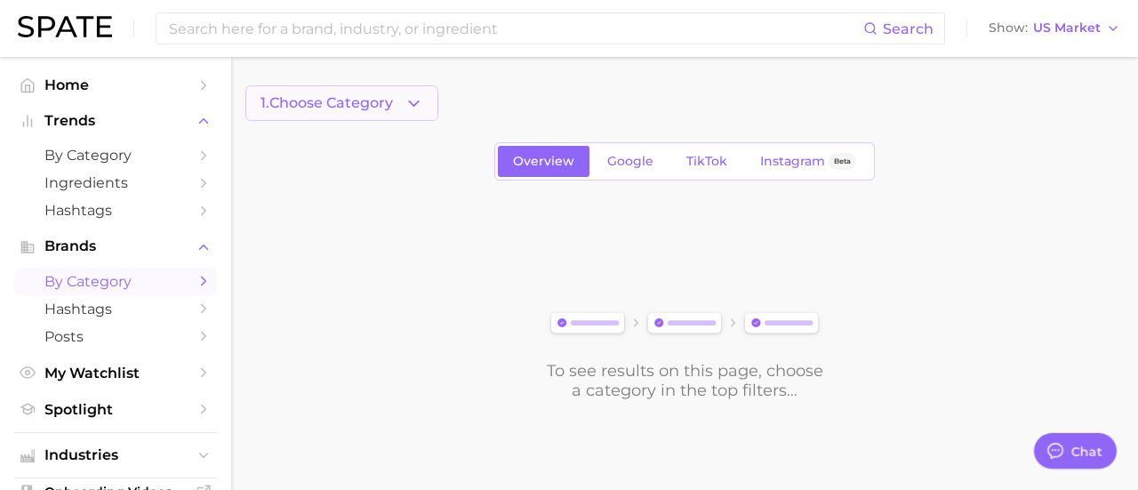
click at [371, 100] on span "1. Choose Category" at bounding box center [326, 103] width 132 height 16
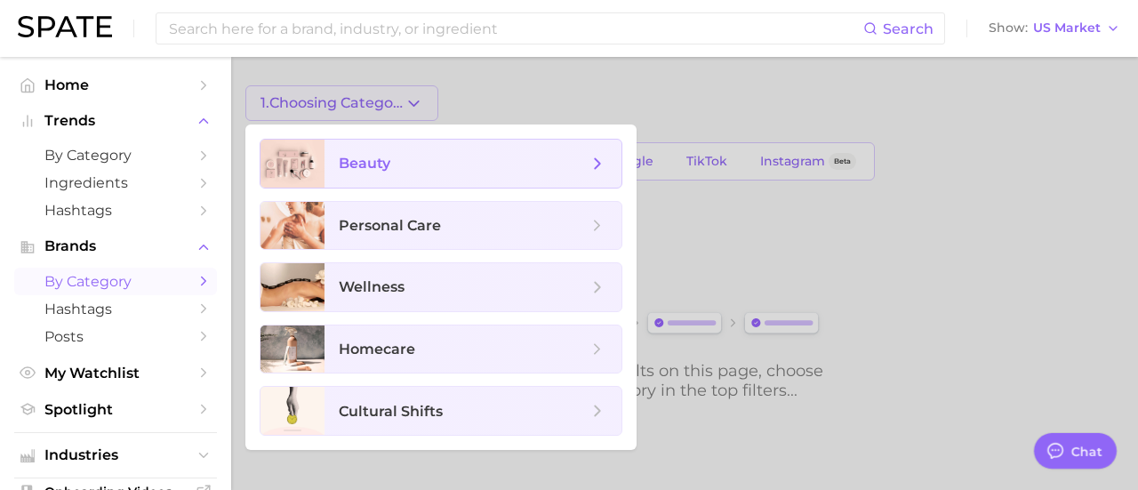
click at [409, 170] on span "beauty" at bounding box center [463, 164] width 249 height 20
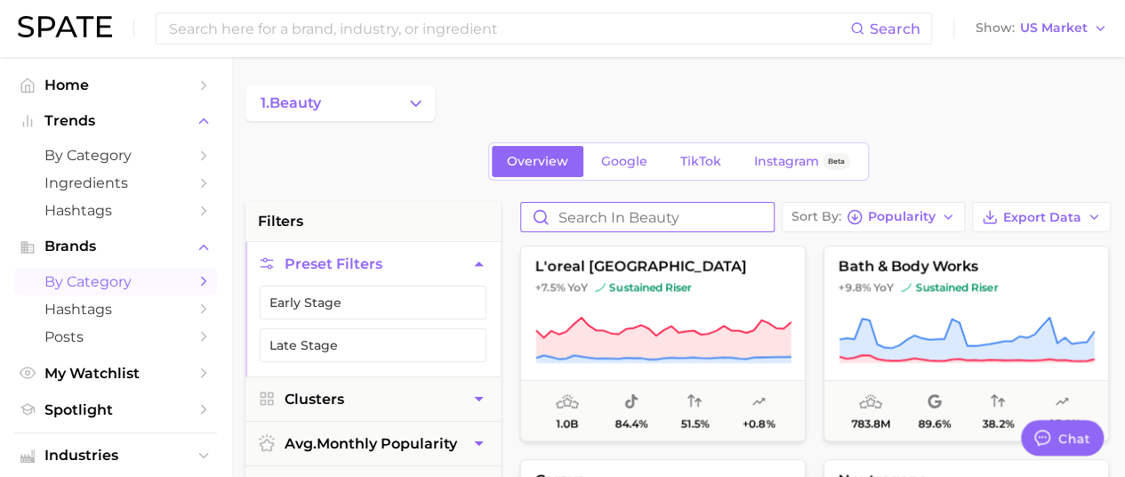
click at [725, 220] on input "Search in beauty" at bounding box center [647, 217] width 252 height 28
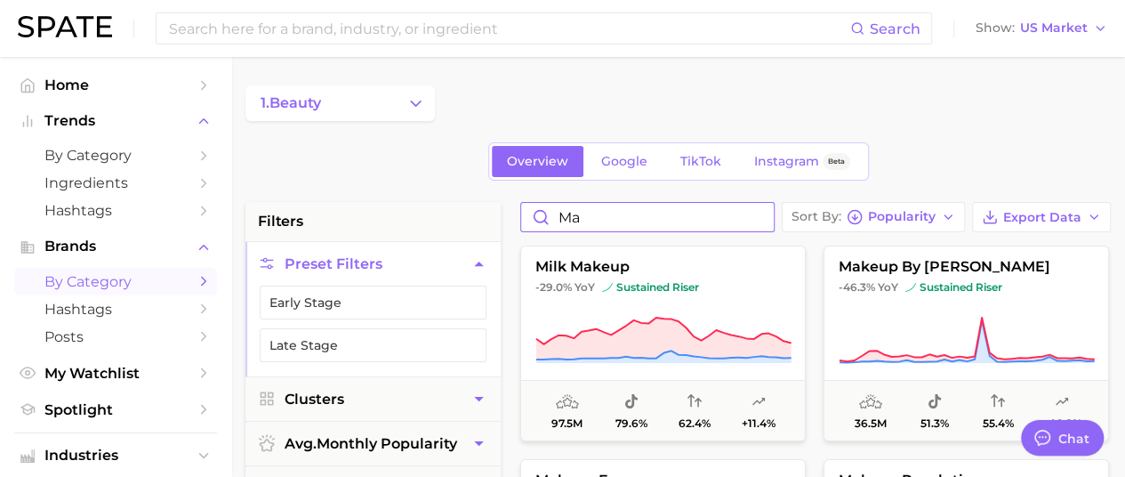
type input "m"
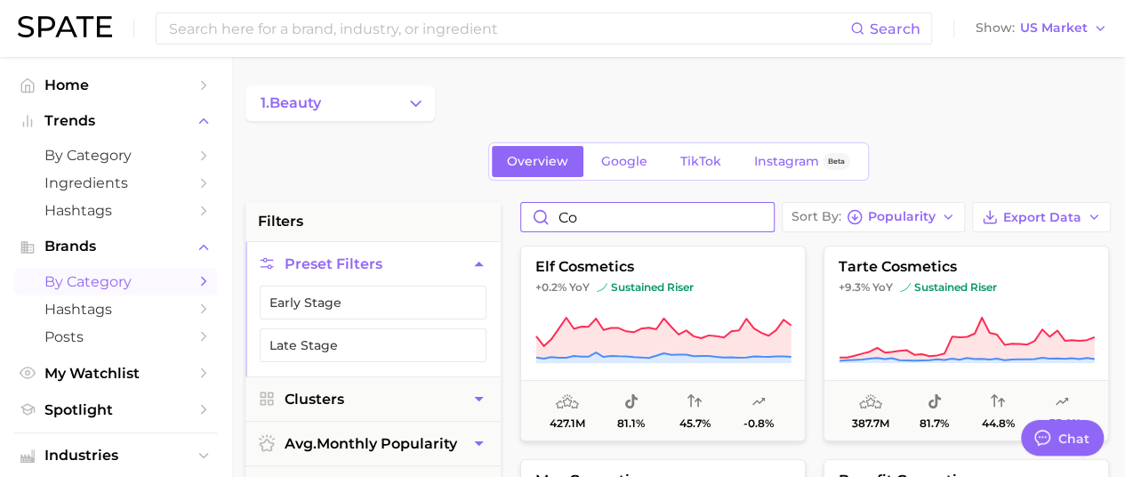
type input "c"
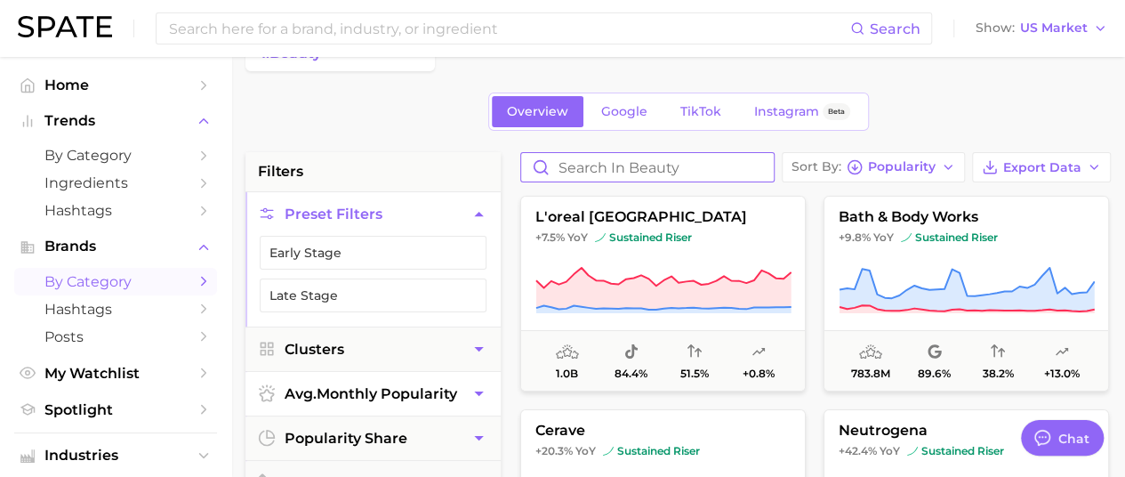
scroll to position [89, 0]
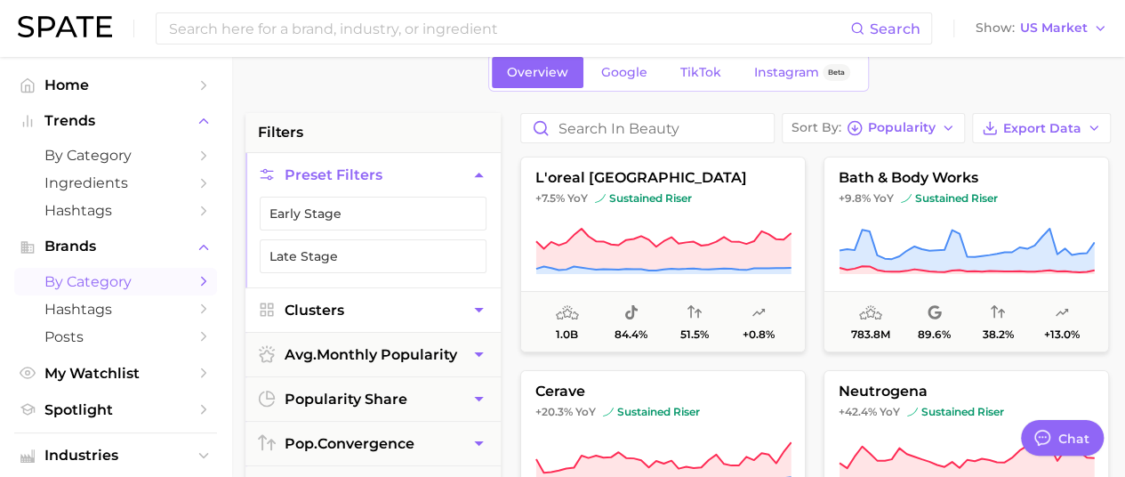
click at [473, 313] on icon "button" at bounding box center [478, 310] width 19 height 19
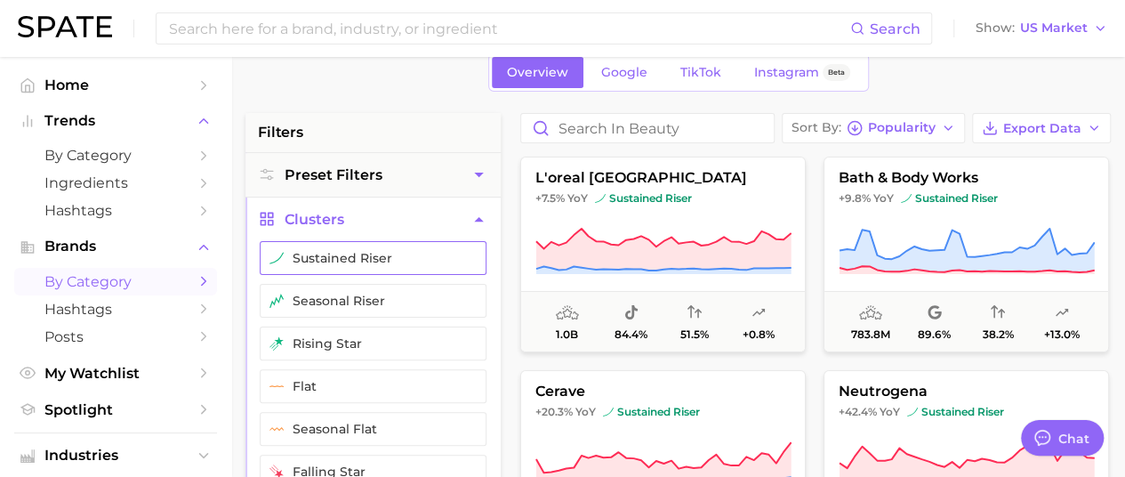
click at [412, 262] on button "sustained riser" at bounding box center [373, 258] width 227 height 34
click at [408, 338] on button "rising star" at bounding box center [373, 343] width 227 height 34
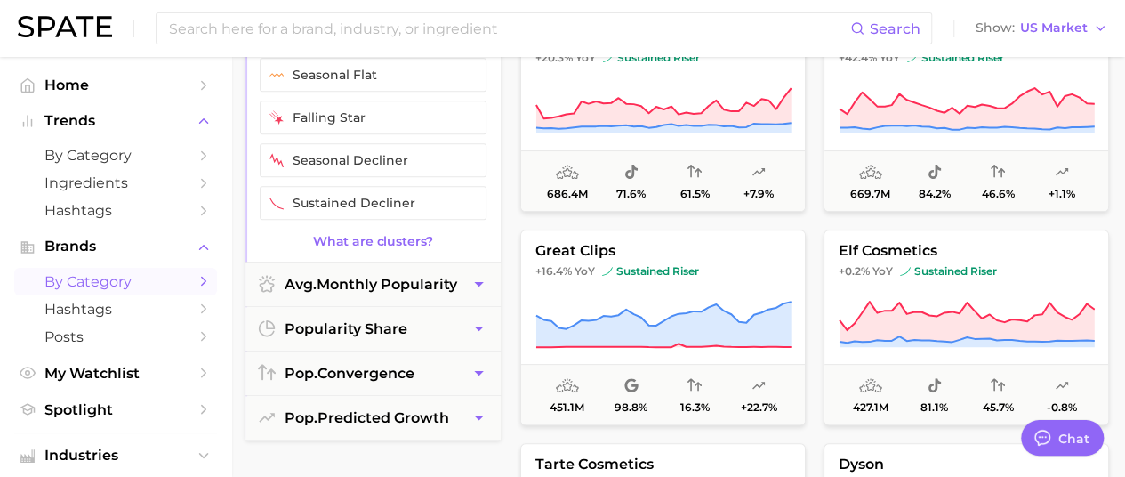
scroll to position [533, 0]
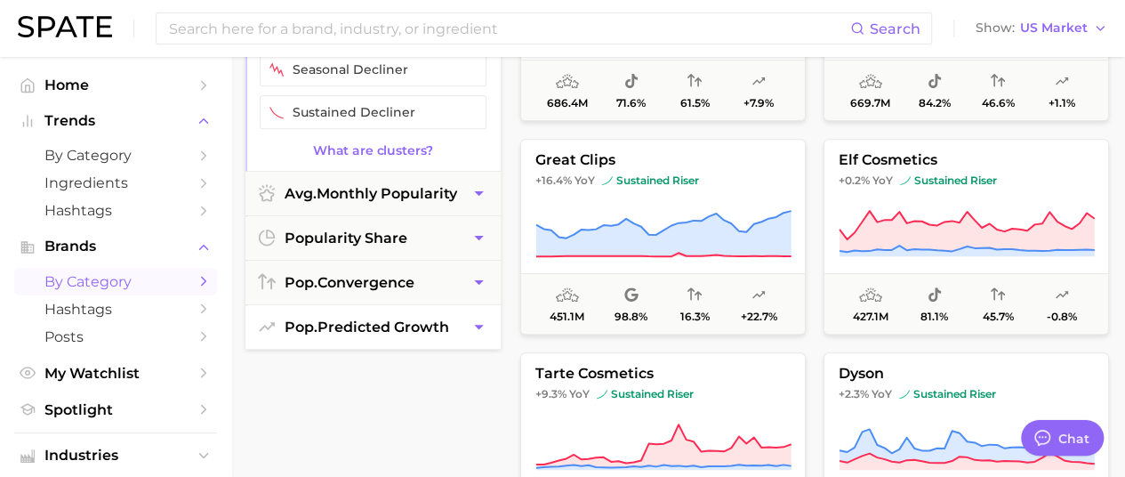
click at [382, 318] on span "pop. predicted growth" at bounding box center [366, 326] width 164 height 17
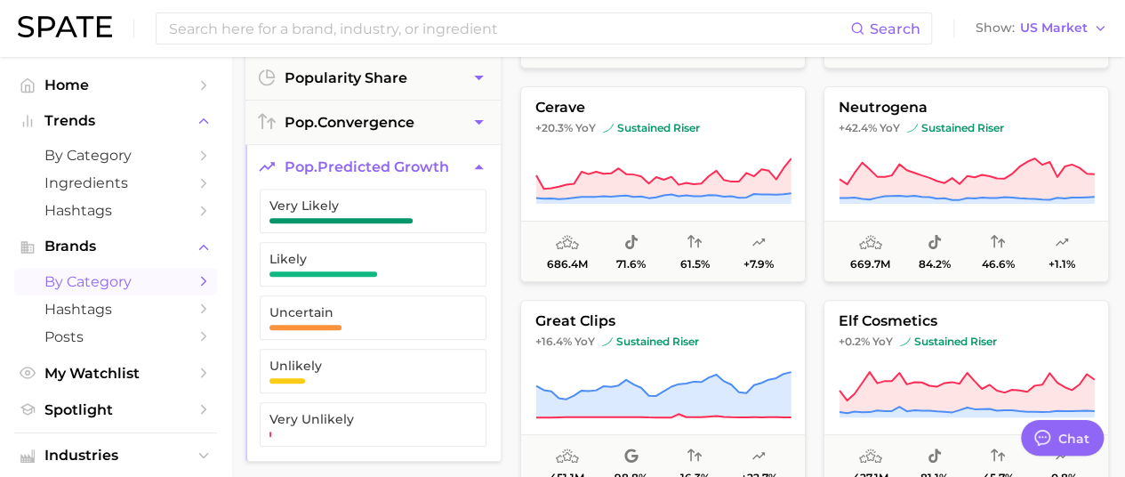
scroll to position [356, 0]
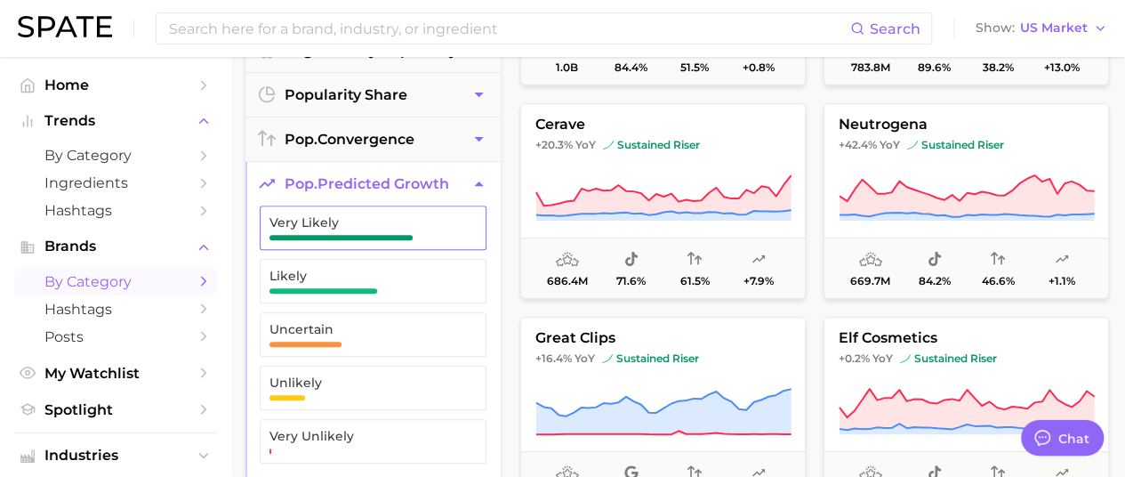
click at [359, 216] on span "Very Likely" at bounding box center [358, 222] width 179 height 14
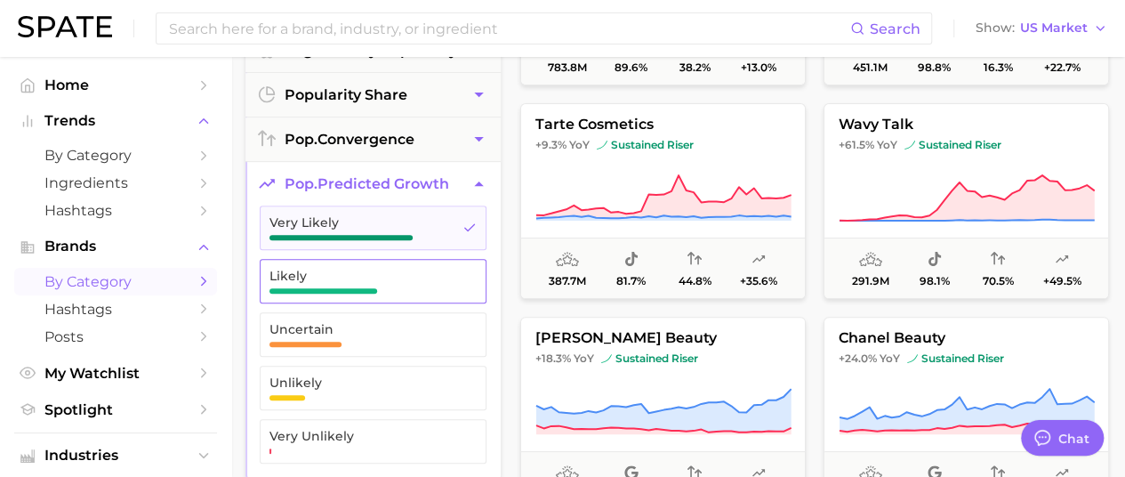
click at [358, 262] on button "Likely" at bounding box center [373, 281] width 227 height 44
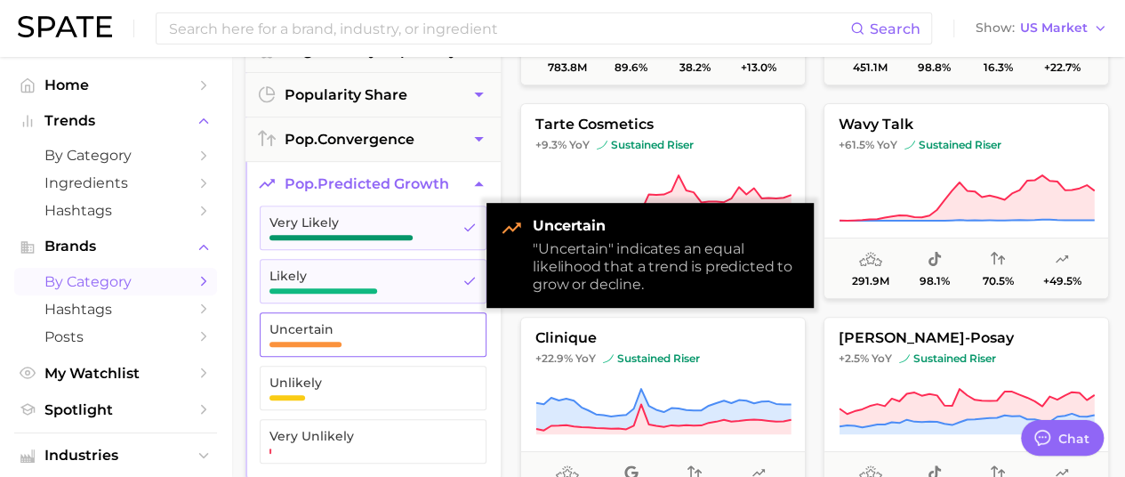
click at [395, 322] on span "Uncertain" at bounding box center [358, 329] width 179 height 14
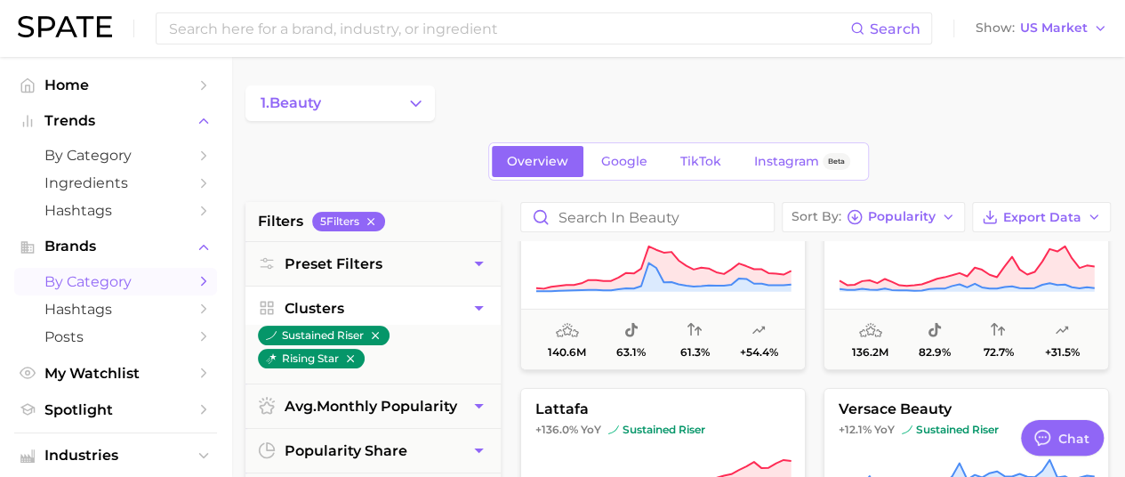
scroll to position [2756, 0]
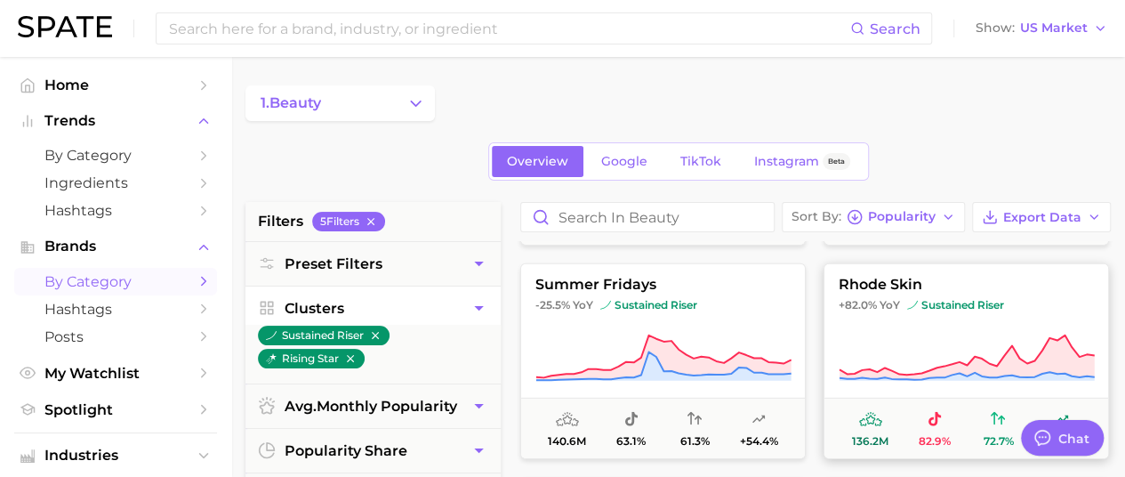
drag, startPoint x: 980, startPoint y: 335, endPoint x: 1000, endPoint y: 329, distance: 21.4
click at [1000, 329] on button "rhode skin +82.0% YoY sustained riser 136.2m 82.9% 72.7% +31.5%" at bounding box center [965, 361] width 285 height 196
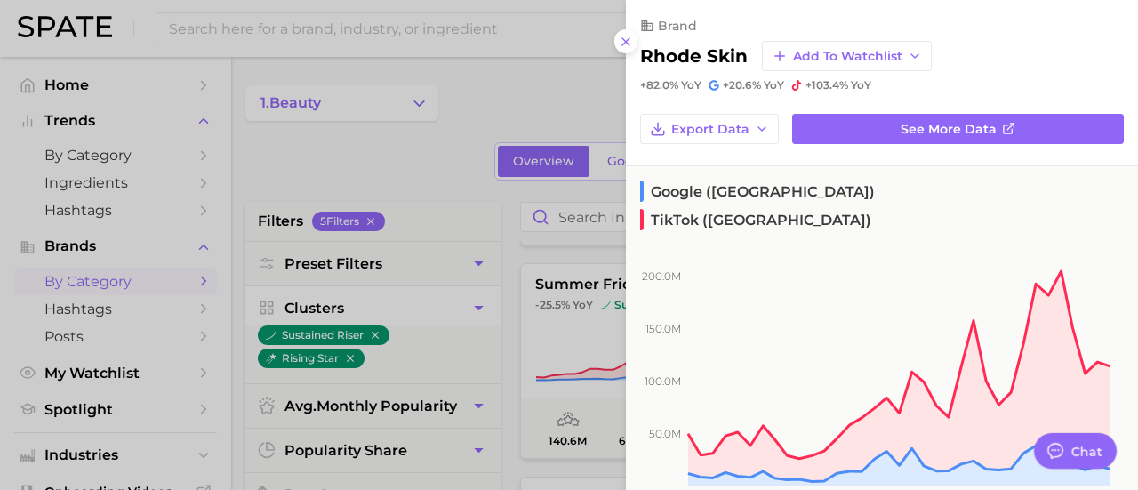
click at [437, 170] on div at bounding box center [569, 245] width 1138 height 490
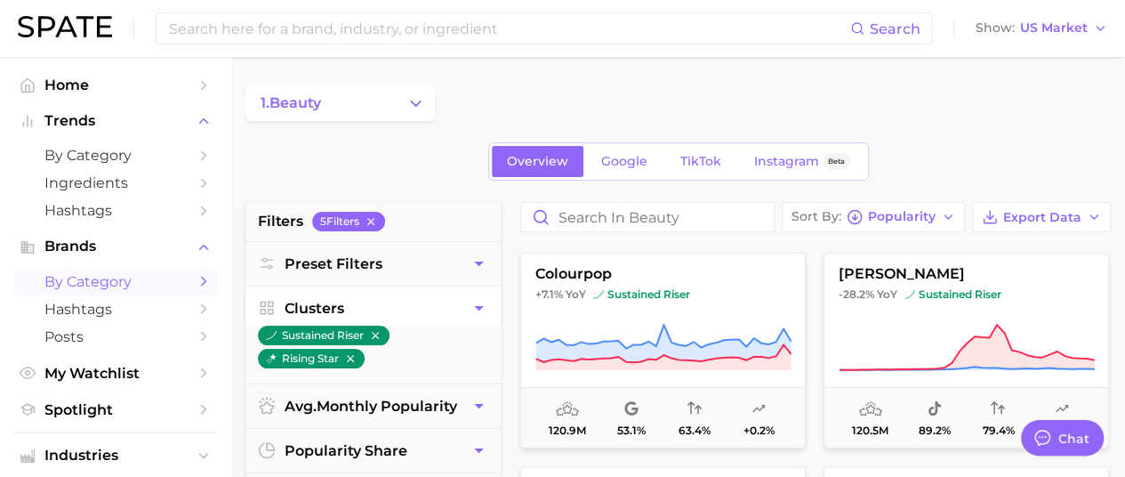
scroll to position [3645, 0]
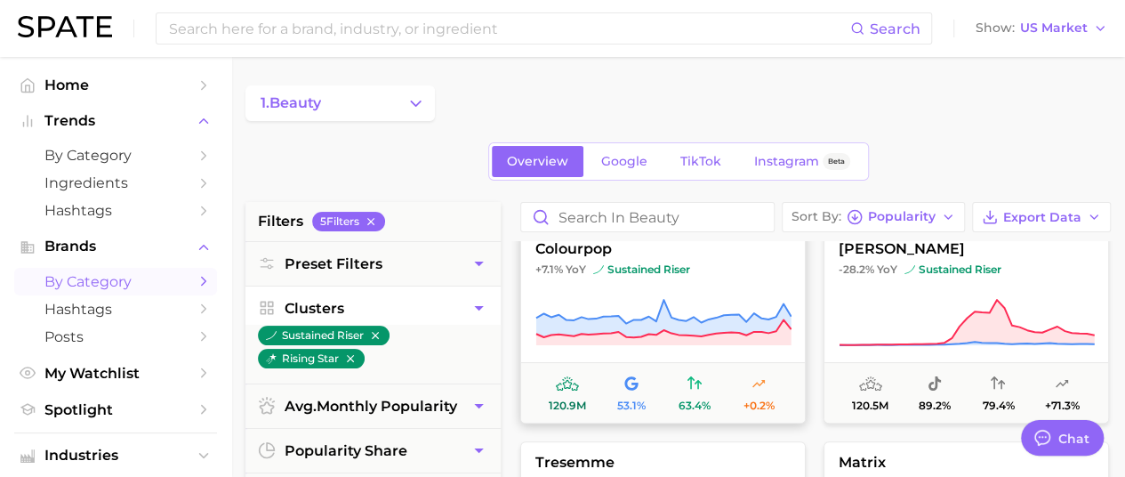
click at [737, 271] on span "+7.1% YoY sustained riser" at bounding box center [663, 269] width 284 height 14
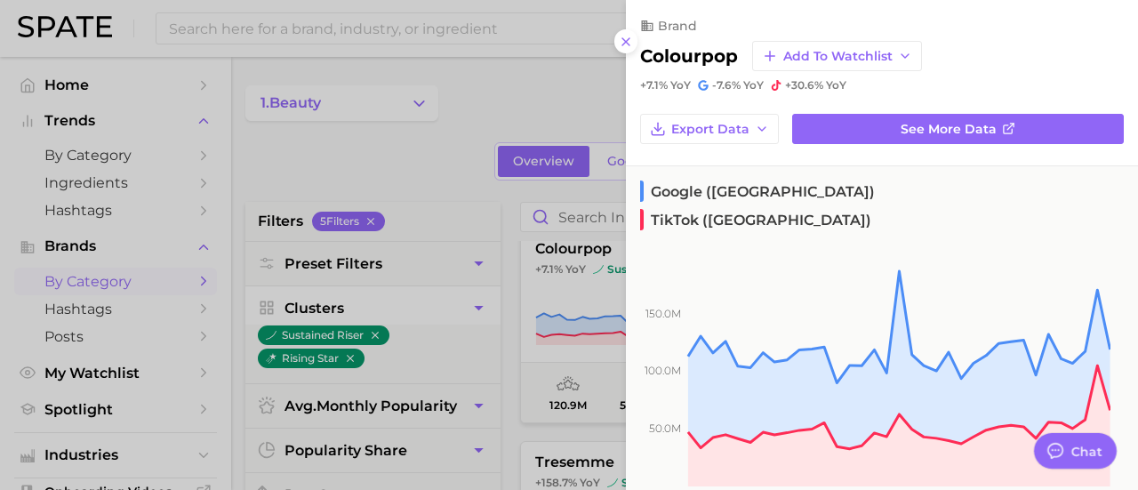
drag, startPoint x: 532, startPoint y: 106, endPoint x: 570, endPoint y: 133, distance: 47.1
click at [532, 105] on div at bounding box center [569, 245] width 1138 height 490
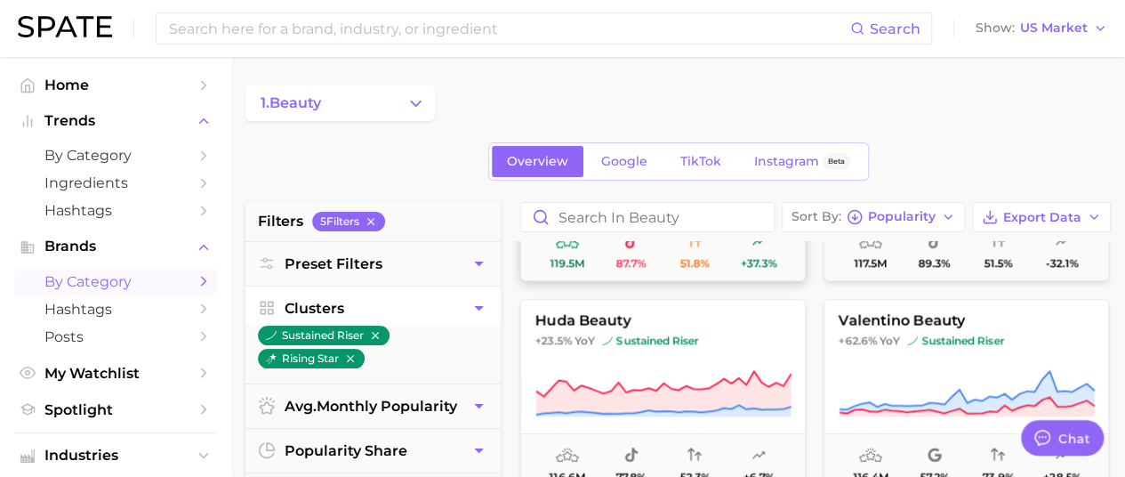
scroll to position [4090, 0]
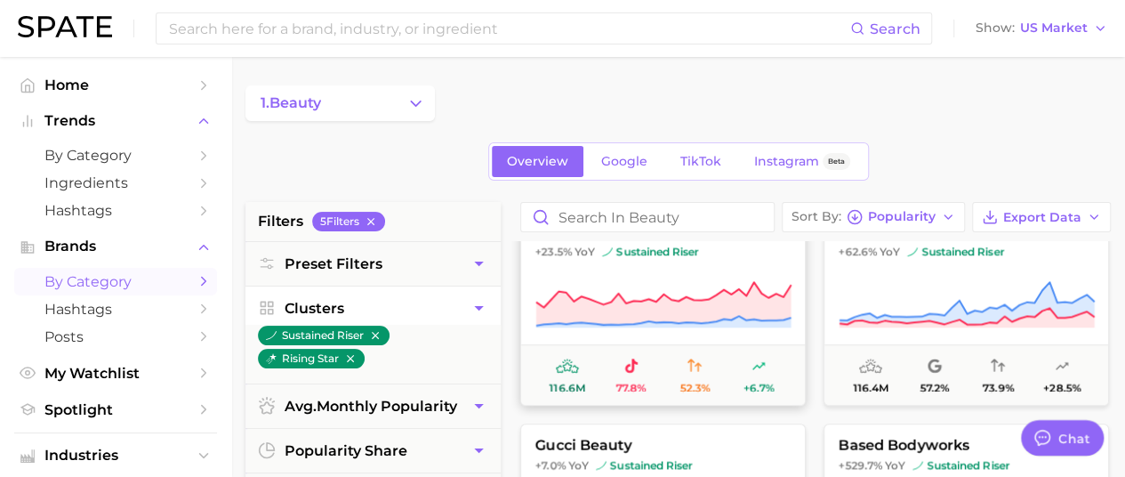
click at [759, 259] on button "huda beauty +23.5% YoY sustained riser 116.6m 77.8% 52.3% +6.7%" at bounding box center [662, 308] width 285 height 196
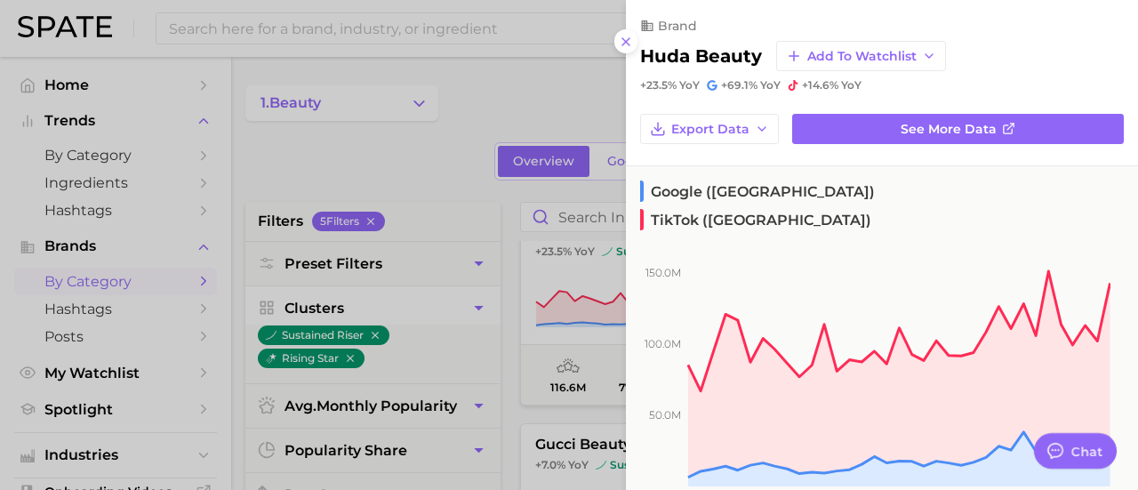
drag, startPoint x: 395, startPoint y: 166, endPoint x: 438, endPoint y: 189, distance: 49.3
click at [397, 165] on div at bounding box center [569, 245] width 1138 height 490
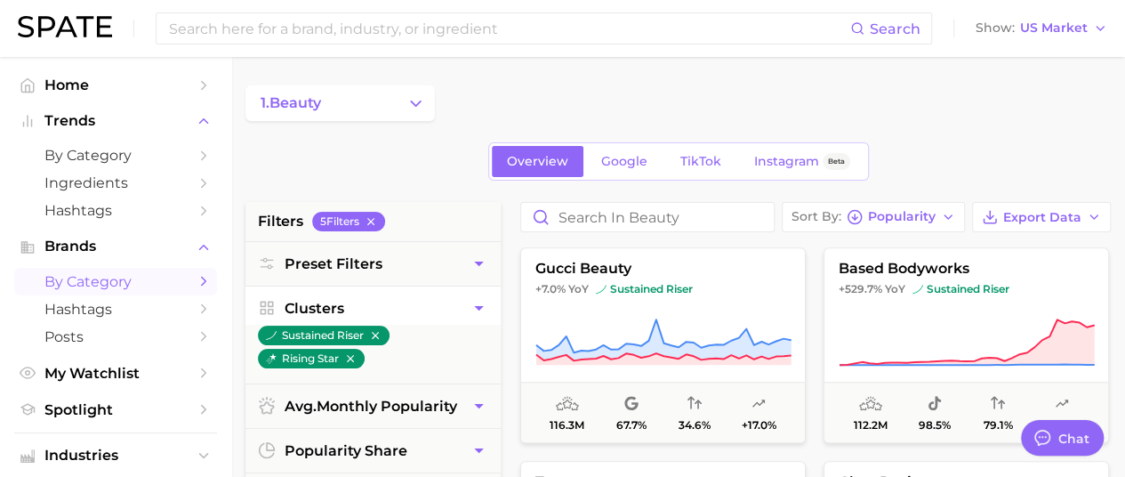
scroll to position [4267, 0]
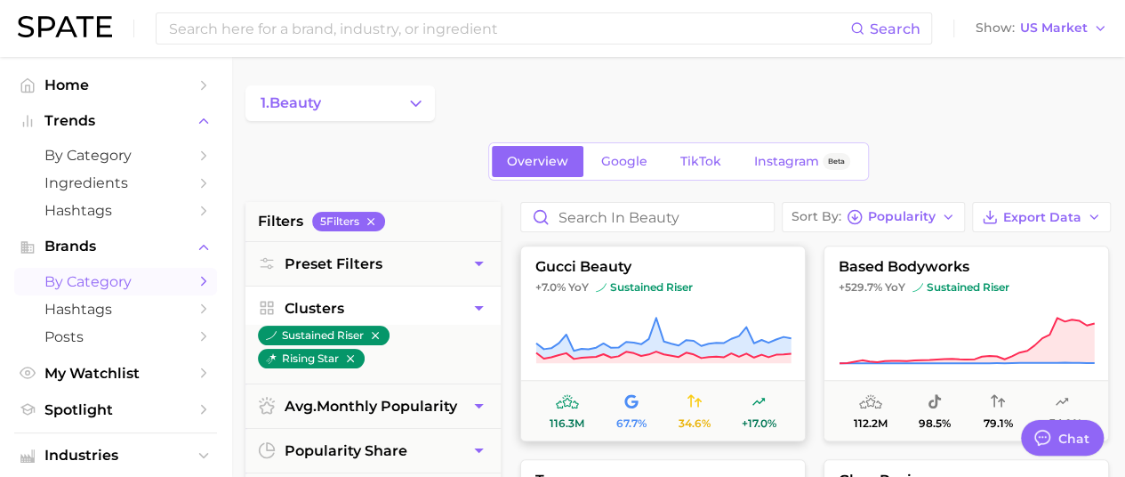
click at [769, 297] on button "gucci beauty +7.0% YoY sustained riser 116.3m 67.7% 34.6% +17.0%" at bounding box center [662, 343] width 285 height 196
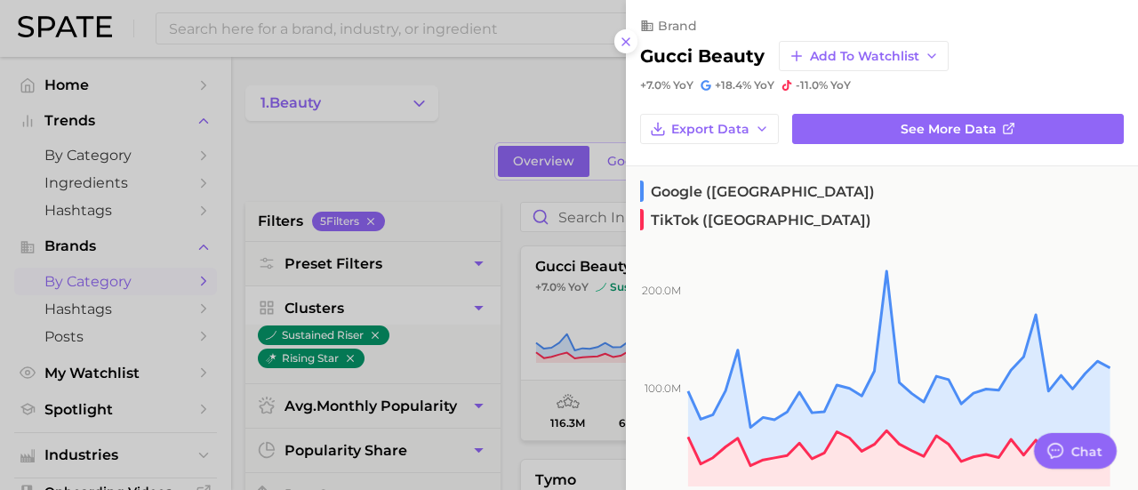
click at [432, 166] on div at bounding box center [569, 245] width 1138 height 490
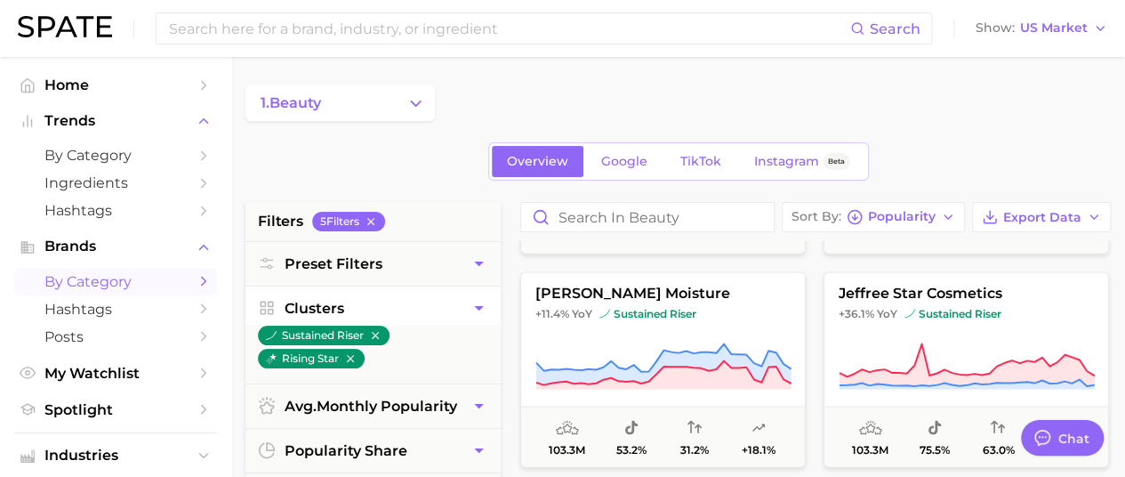
scroll to position [5068, 0]
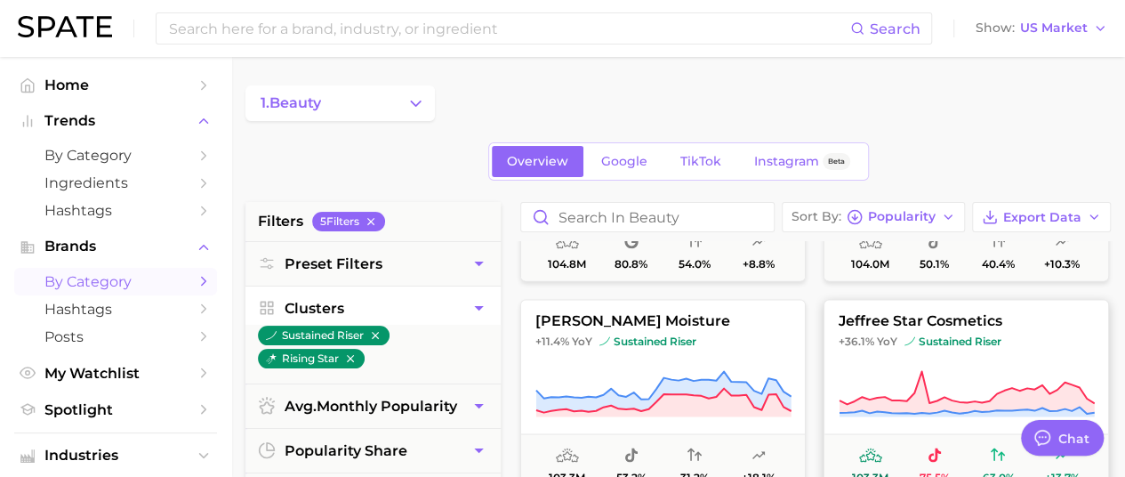
click at [961, 366] on button "jeffree star cosmetics +36.1% YoY sustained riser 103.3m 75.5% 63.0% +13.7%" at bounding box center [965, 397] width 285 height 196
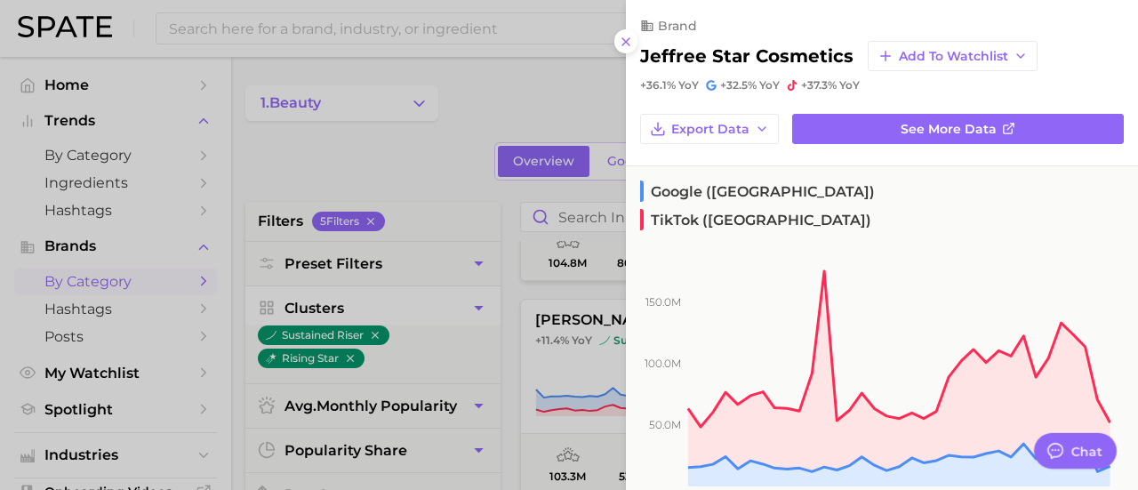
click at [507, 236] on div at bounding box center [569, 245] width 1138 height 490
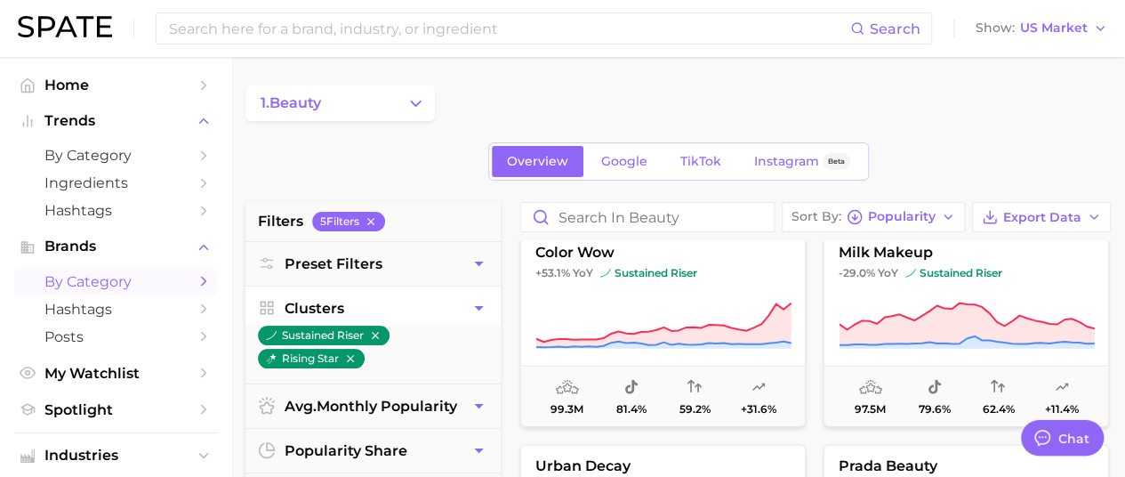
scroll to position [5601, 0]
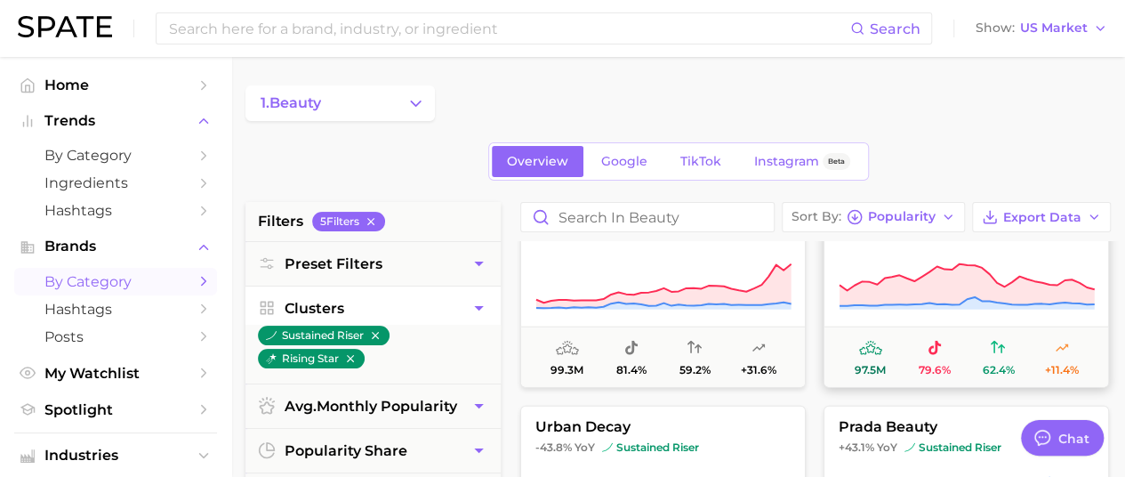
click at [903, 266] on icon at bounding box center [966, 287] width 256 height 50
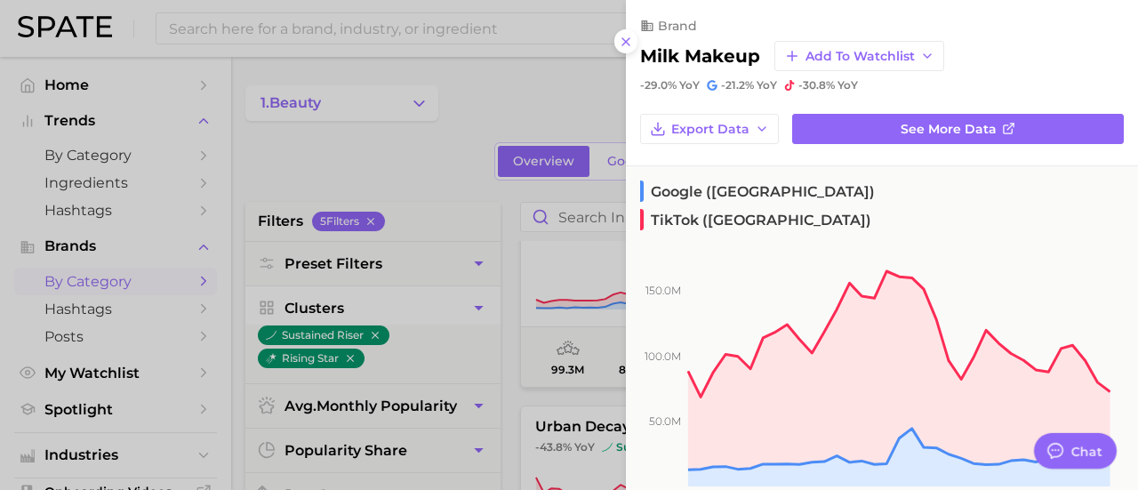
click at [509, 260] on div at bounding box center [569, 245] width 1138 height 490
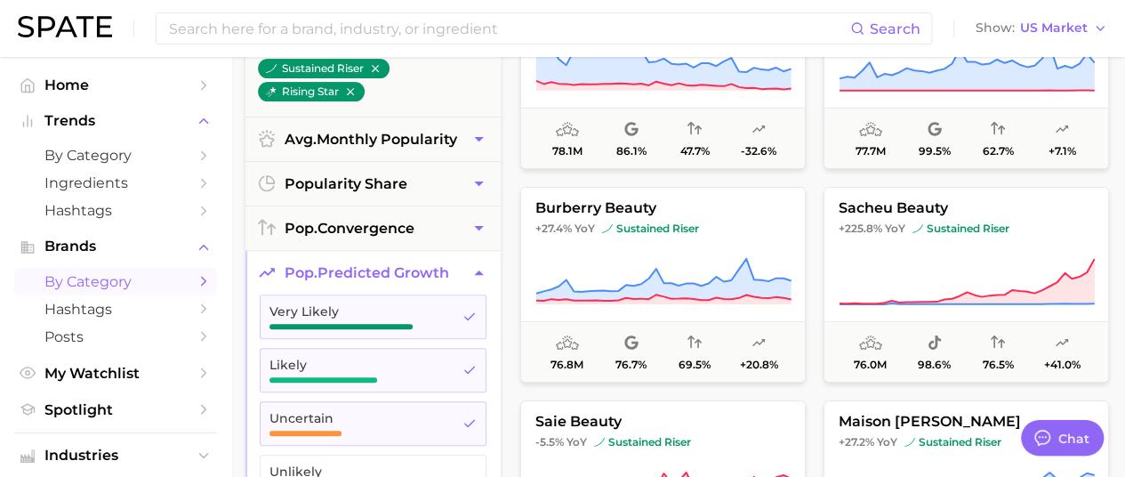
scroll to position [6223, 0]
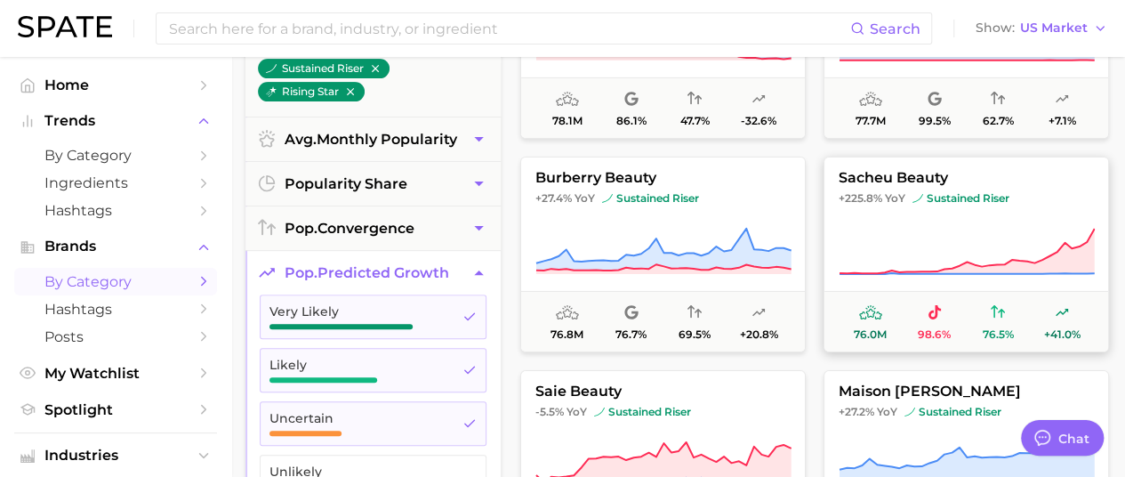
click at [955, 222] on button "sacheu beauty +225.8% YoY sustained riser 76.0m 98.6% 76.5% +41.0%" at bounding box center [965, 254] width 285 height 196
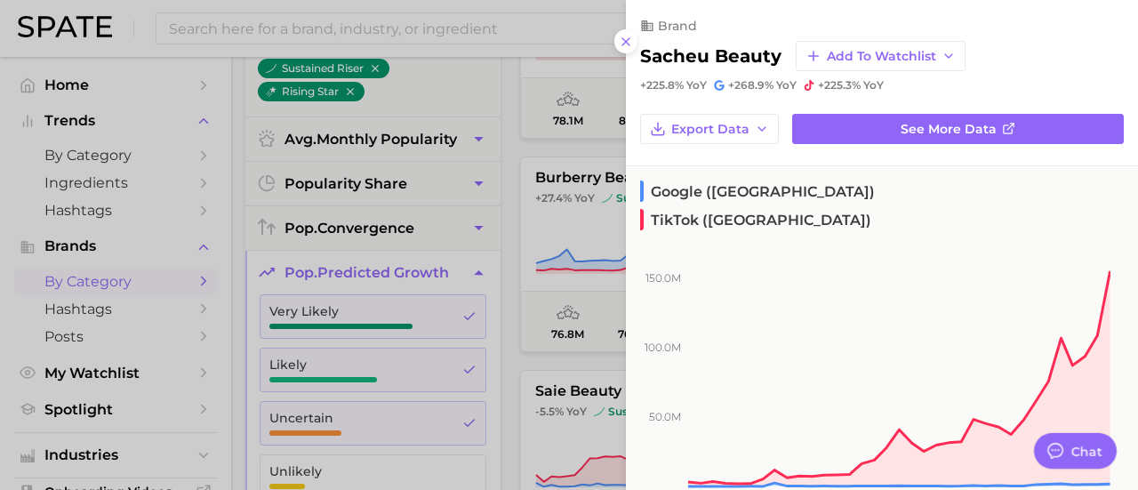
click at [509, 238] on div at bounding box center [569, 245] width 1138 height 490
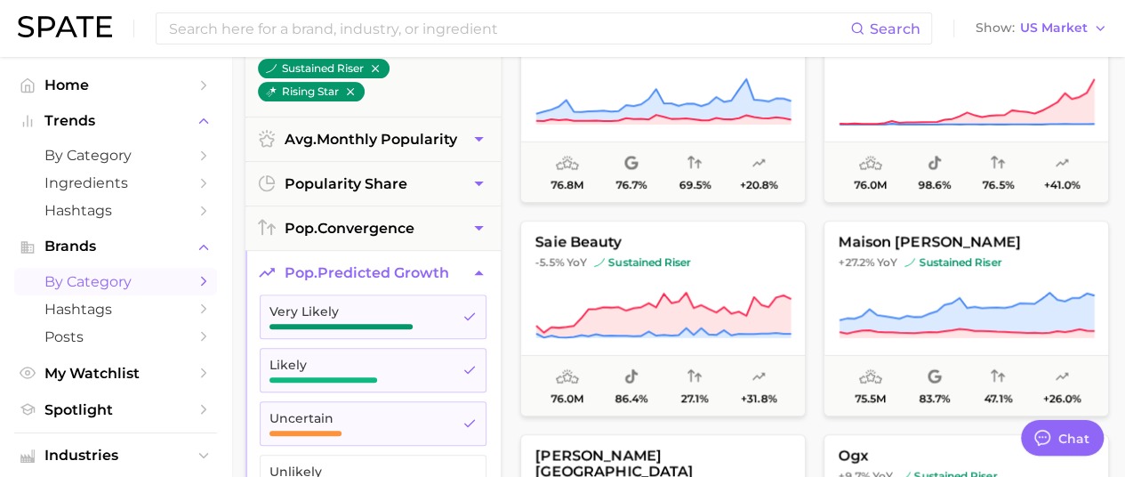
scroll to position [6401, 0]
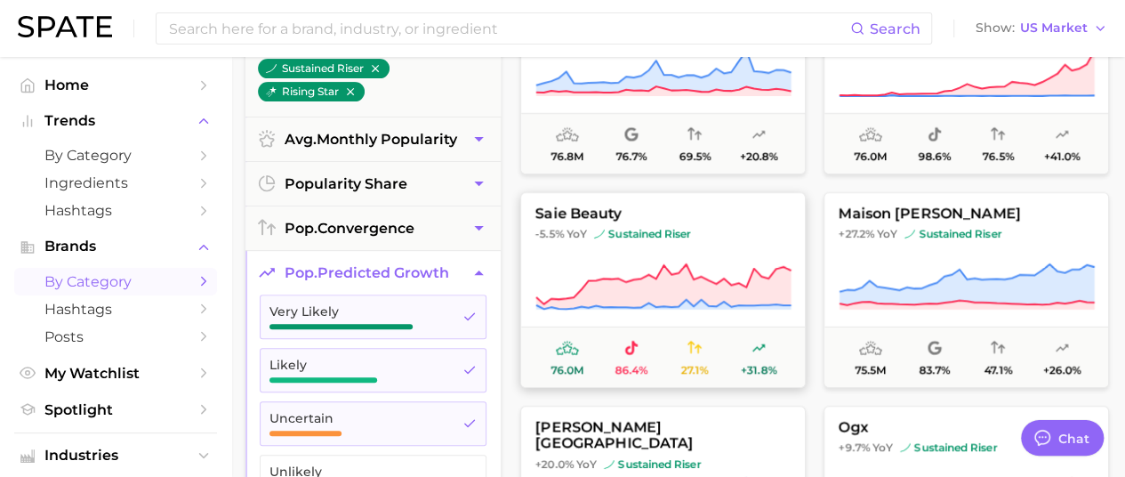
click at [709, 228] on span "-5.5% YoY sustained riser" at bounding box center [663, 234] width 284 height 14
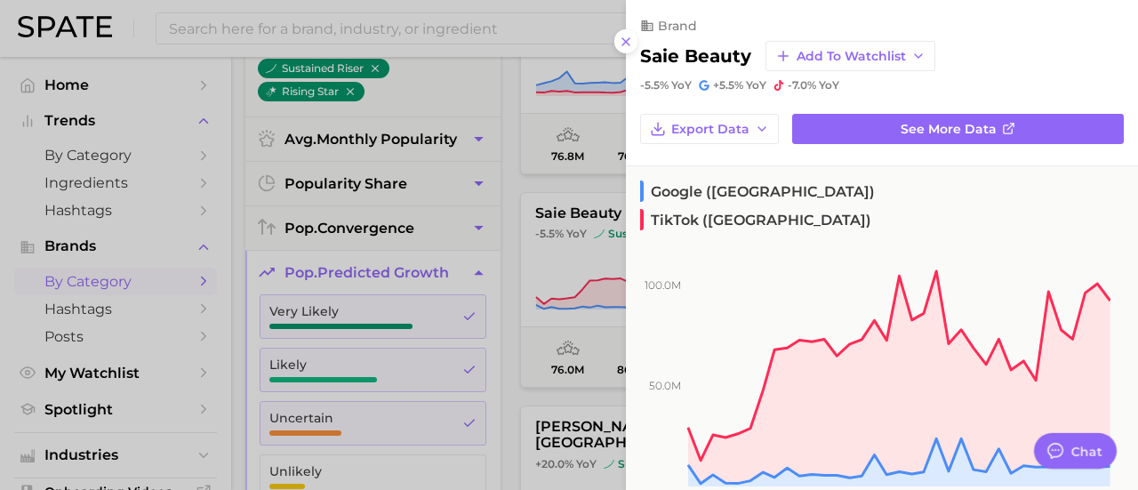
click at [509, 223] on div at bounding box center [569, 245] width 1138 height 490
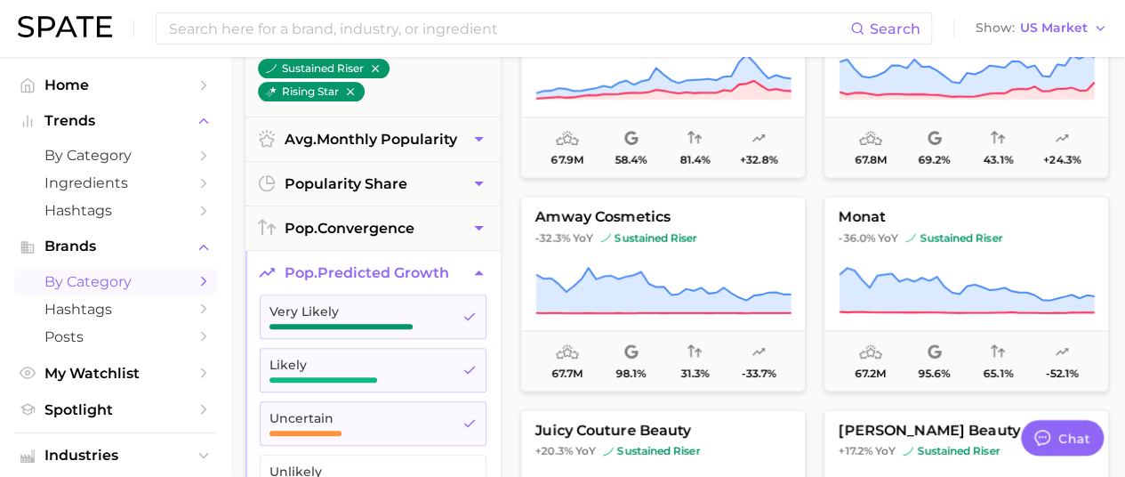
scroll to position [7290, 0]
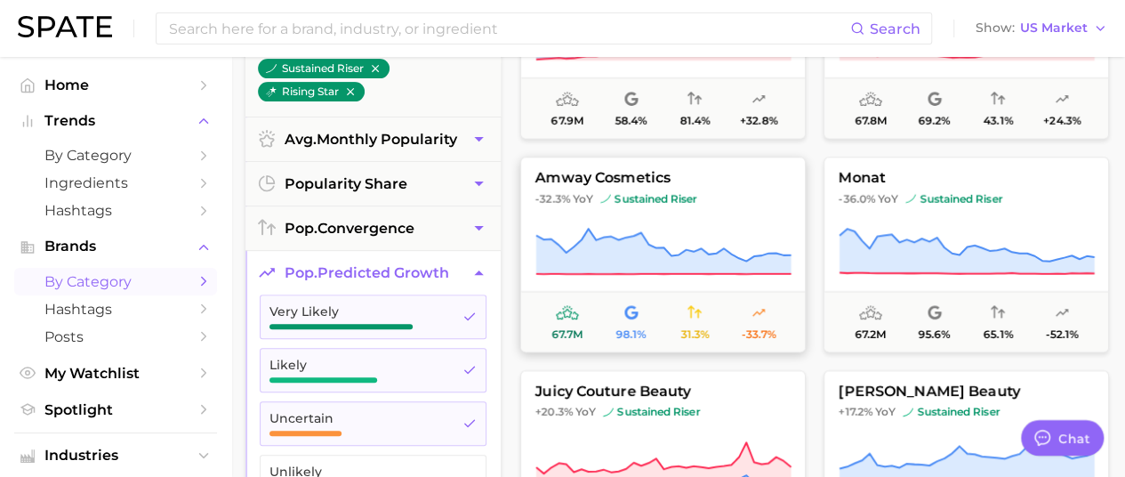
click at [663, 195] on span "sustained riser" at bounding box center [648, 198] width 97 height 14
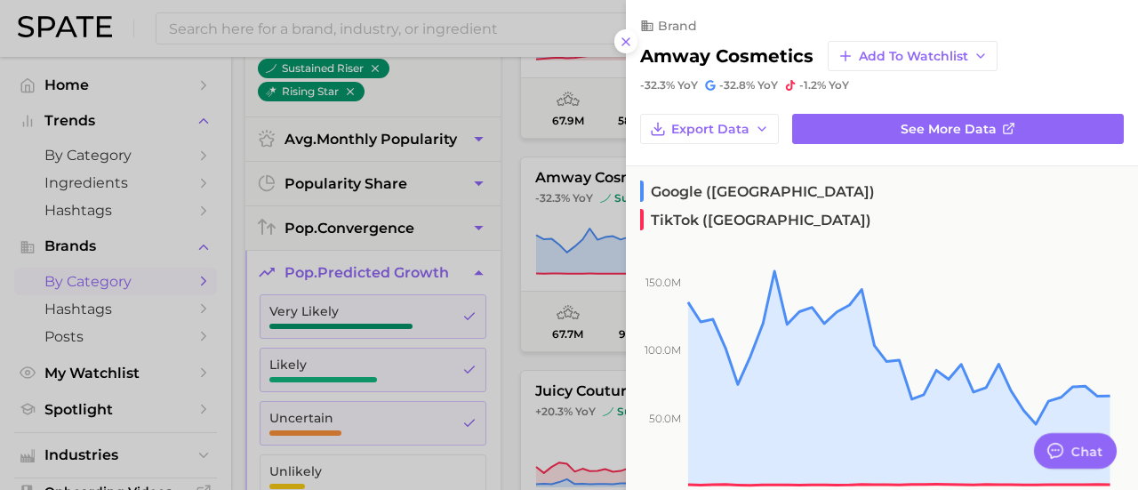
drag, startPoint x: 500, startPoint y: 248, endPoint x: 511, endPoint y: 251, distance: 11.9
click at [501, 248] on div at bounding box center [569, 245] width 1138 height 490
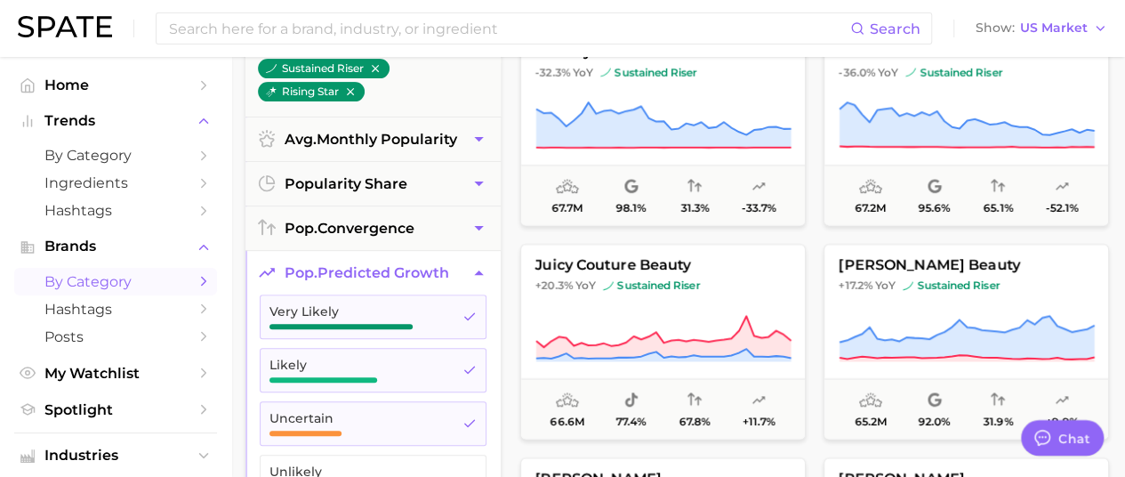
scroll to position [7468, 0]
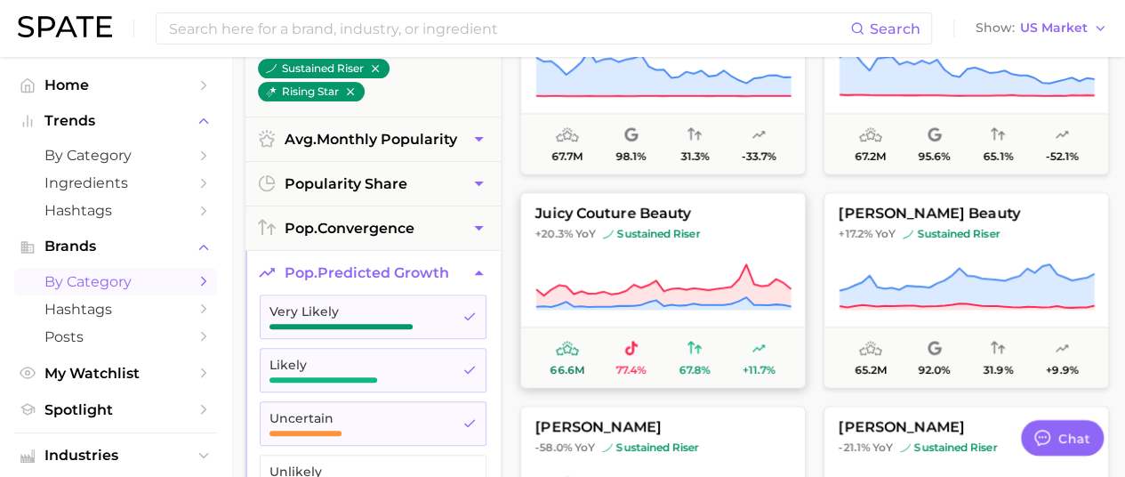
drag, startPoint x: 670, startPoint y: 241, endPoint x: 609, endPoint y: 252, distance: 62.4
click at [609, 252] on button "juicy couture beauty +20.3% YoY sustained riser 66.6m 77.4% 67.8% +11.7%" at bounding box center [662, 290] width 285 height 196
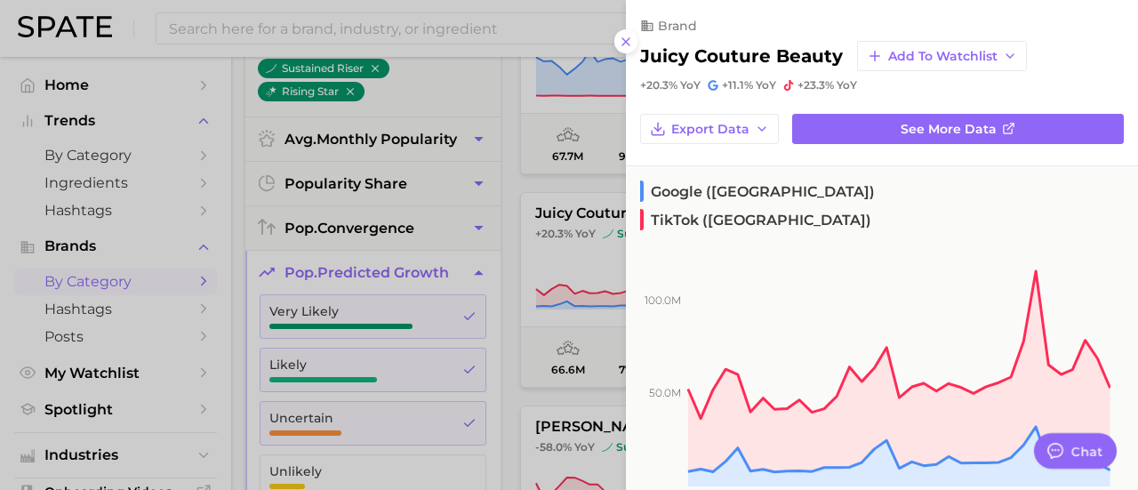
click at [514, 231] on div at bounding box center [569, 245] width 1138 height 490
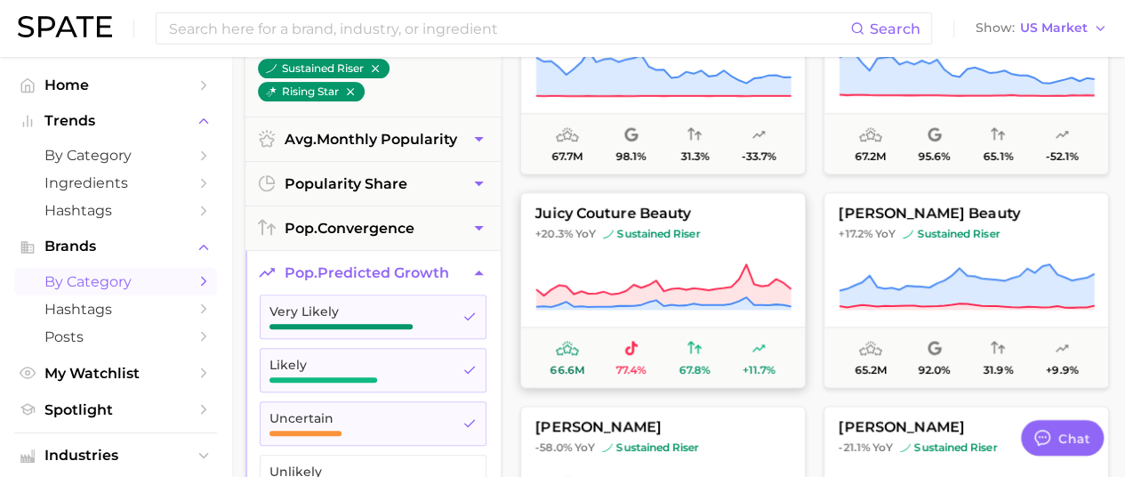
scroll to position [7557, 0]
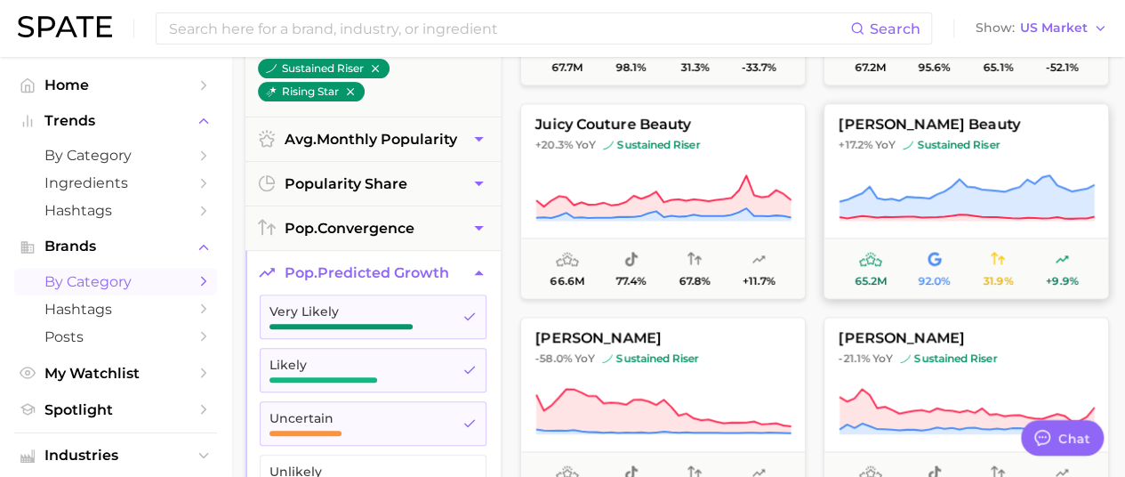
click at [968, 148] on span "sustained riser" at bounding box center [950, 145] width 97 height 14
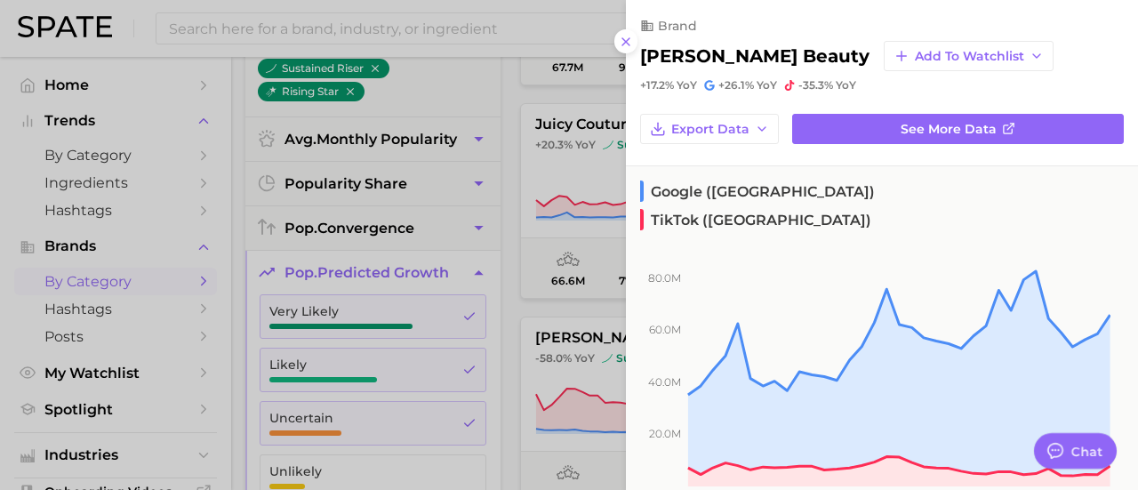
click at [501, 237] on div at bounding box center [569, 245] width 1138 height 490
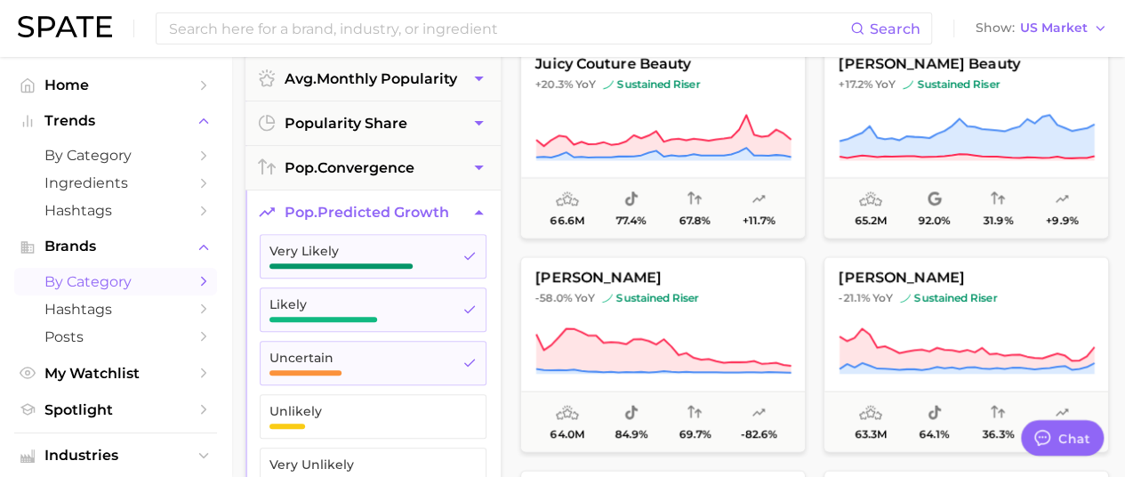
scroll to position [356, 0]
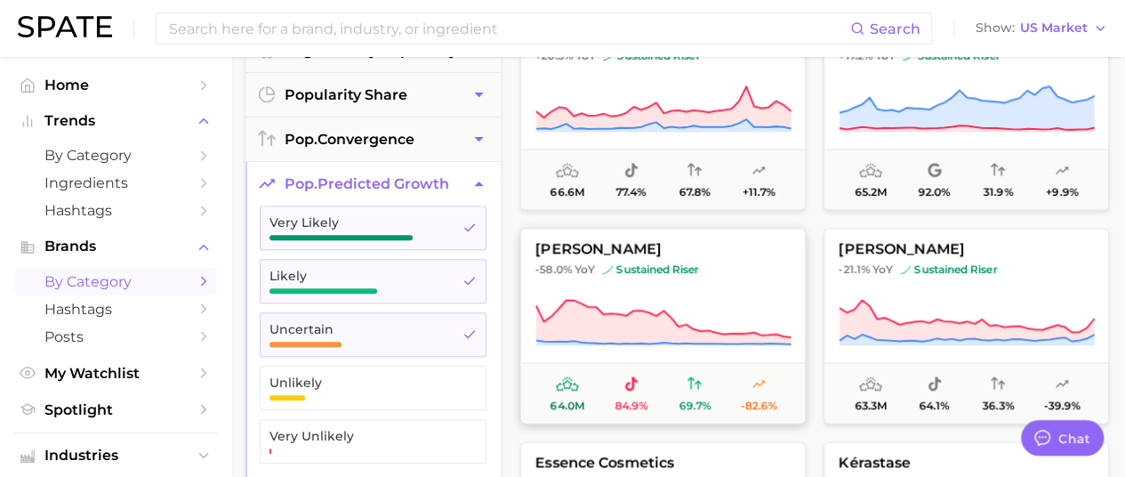
click at [610, 280] on button "charlotte tilbury -58.0% YoY sustained riser 64.0m 84.9% 69.7% -82.6%" at bounding box center [662, 326] width 285 height 196
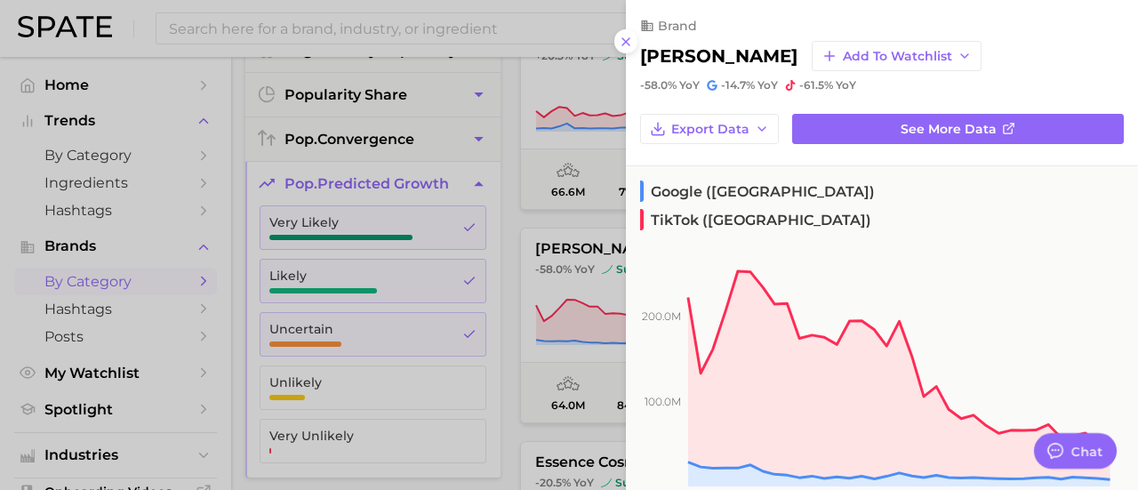
click at [508, 299] on div at bounding box center [569, 245] width 1138 height 490
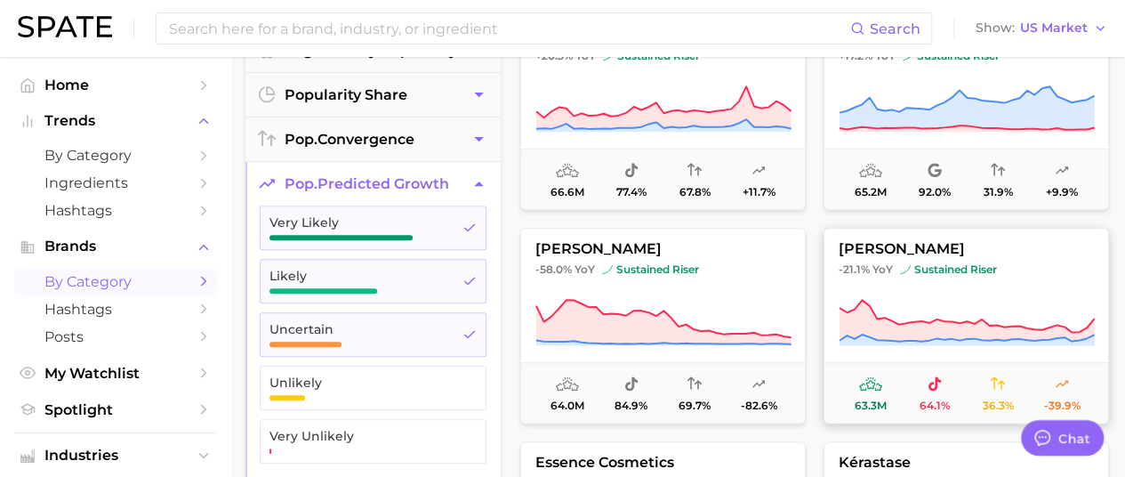
click at [956, 281] on button "kylie cosmetics -21.1% YoY sustained riser 63.3m 64.1% 36.3% -39.9%" at bounding box center [965, 326] width 285 height 196
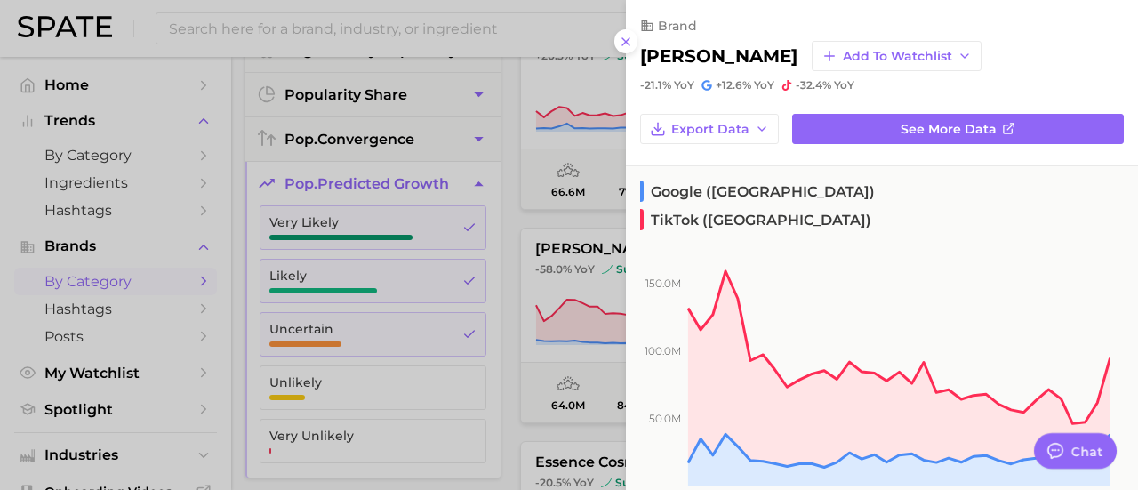
click at [509, 261] on div at bounding box center [569, 245] width 1138 height 490
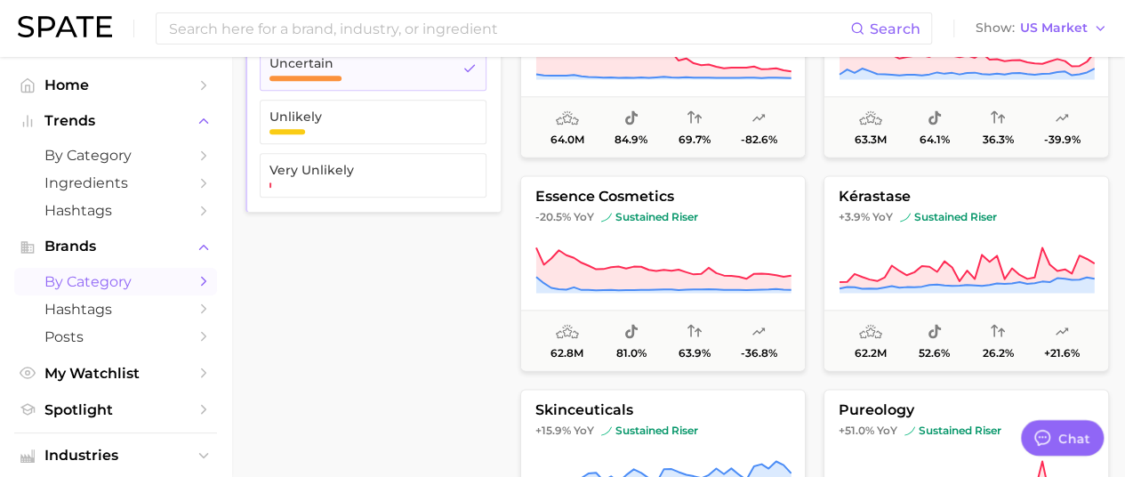
scroll to position [622, 0]
click at [610, 257] on icon at bounding box center [663, 269] width 256 height 50
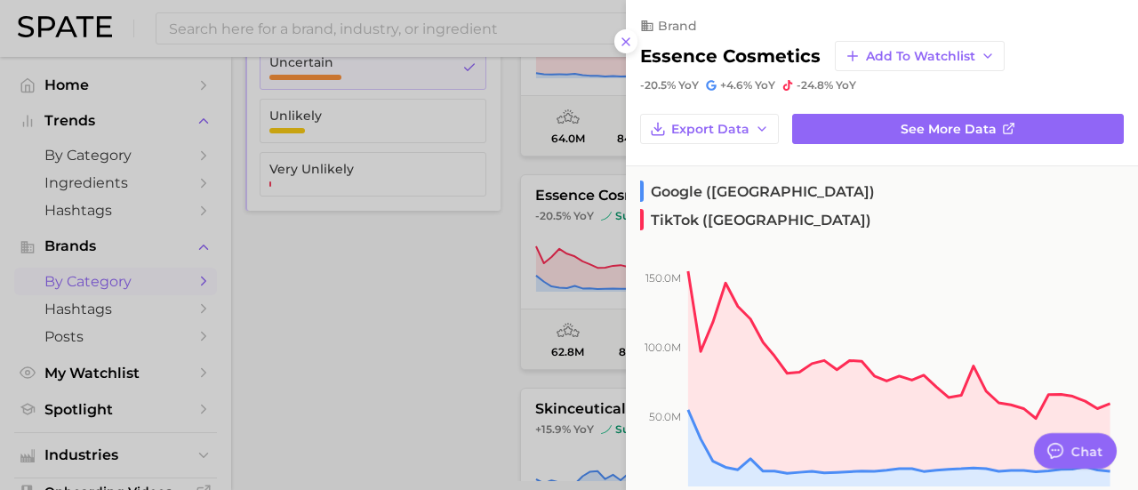
click at [446, 310] on div at bounding box center [569, 245] width 1138 height 490
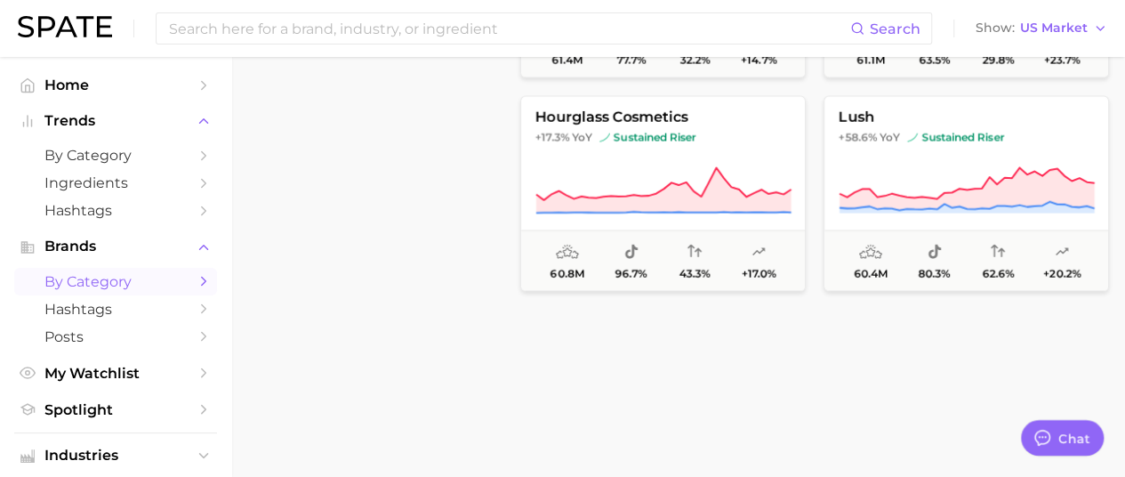
scroll to position [7913, 0]
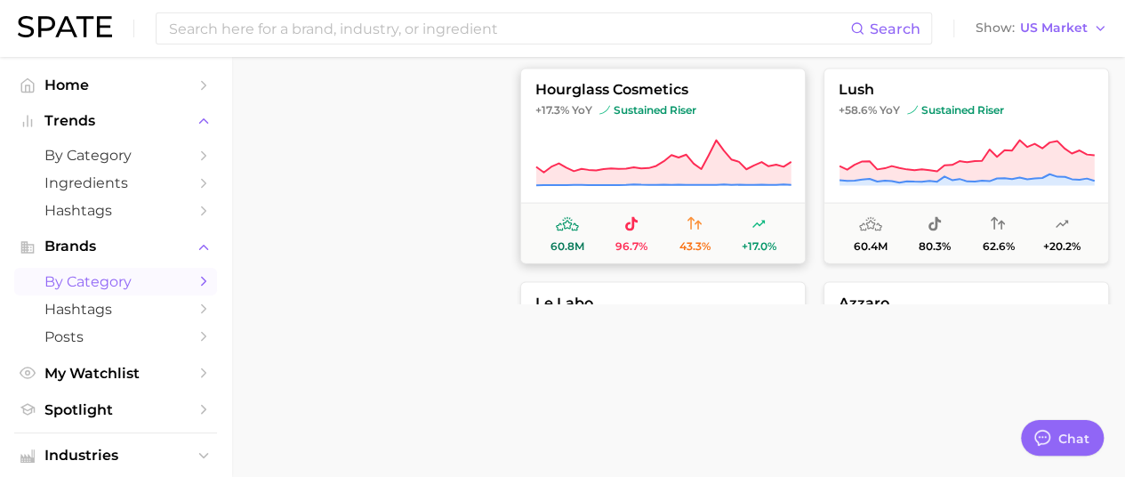
click at [743, 132] on button "hourglass cosmetics +17.3% YoY sustained riser 60.8m 96.7% 43.3% +17.0%" at bounding box center [662, 166] width 285 height 196
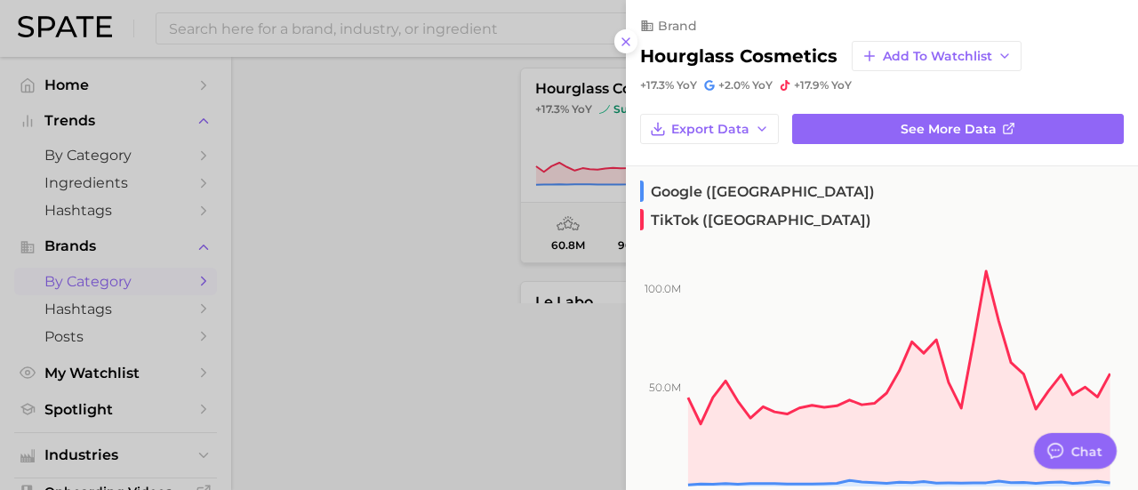
drag, startPoint x: 405, startPoint y: 193, endPoint x: 462, endPoint y: 184, distance: 57.6
click at [409, 192] on div at bounding box center [569, 245] width 1138 height 490
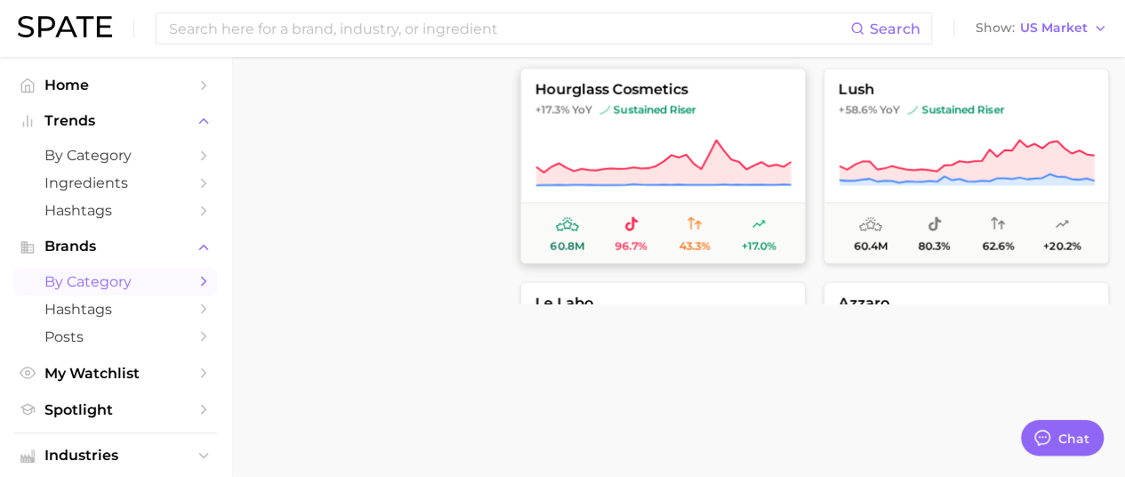
click at [665, 113] on span "sustained riser" at bounding box center [647, 109] width 97 height 14
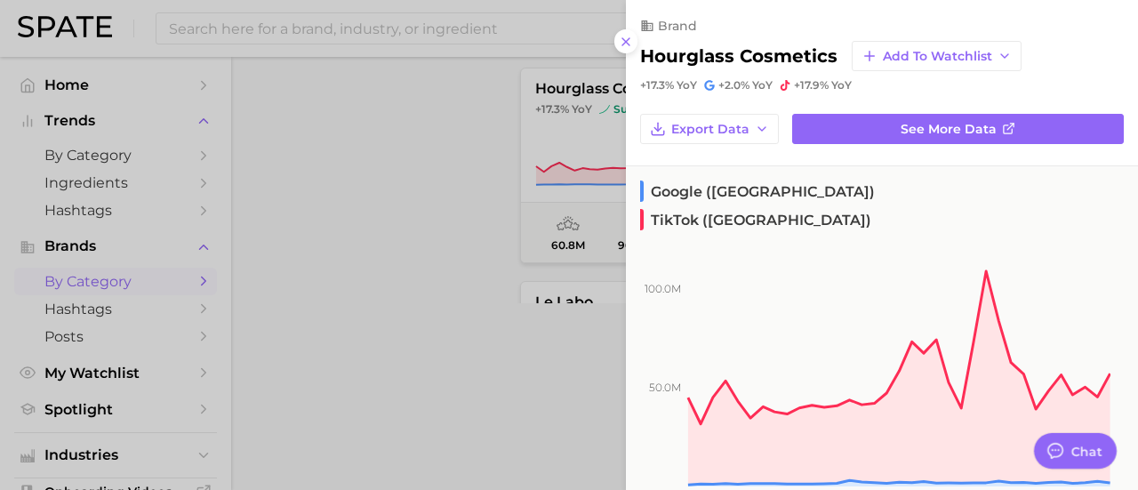
drag, startPoint x: 441, startPoint y: 150, endPoint x: 488, endPoint y: 161, distance: 48.3
click at [441, 150] on div at bounding box center [569, 245] width 1138 height 490
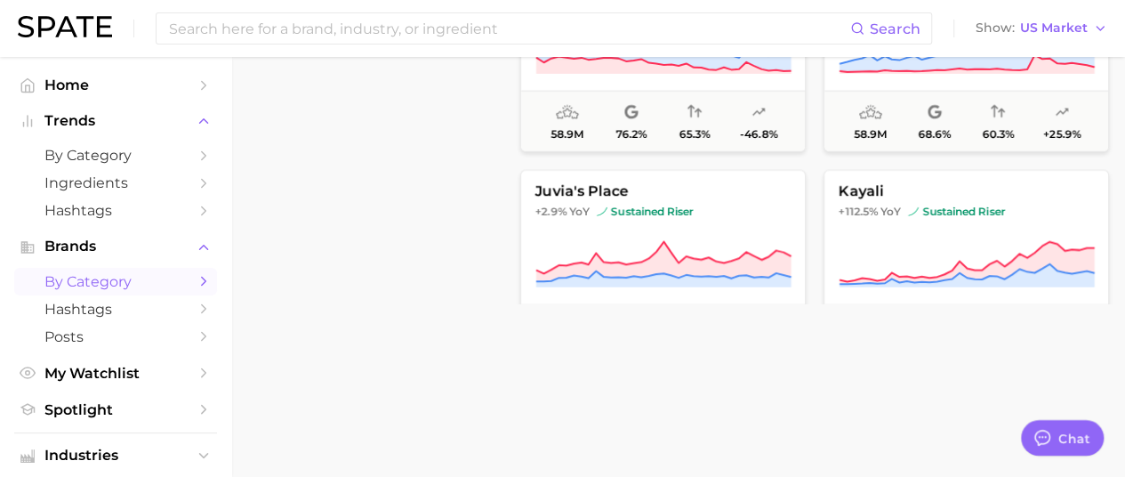
scroll to position [8357, 0]
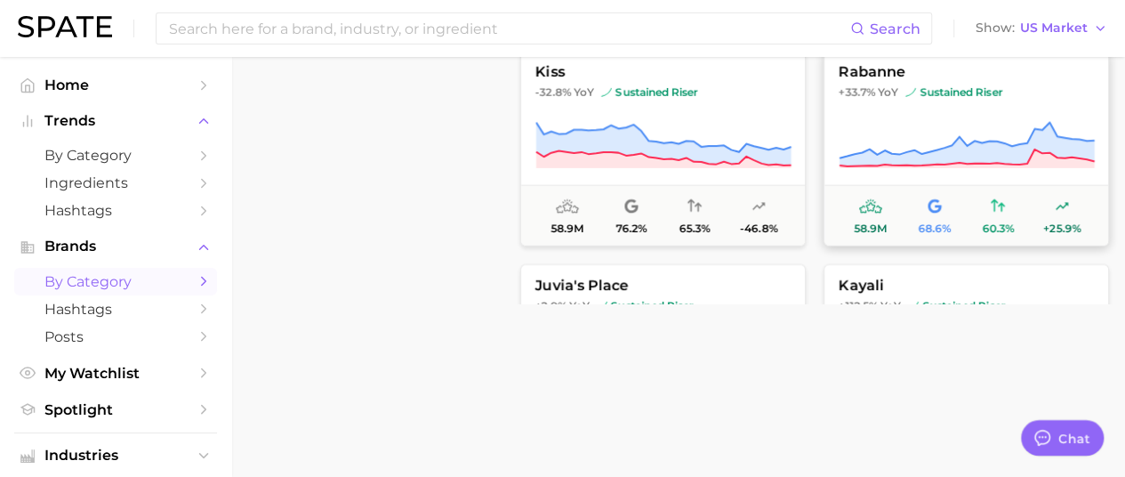
click at [944, 117] on button "rabanne +33.7% YoY sustained riser 58.9m 68.6% 60.3% +25.9%" at bounding box center [965, 148] width 285 height 196
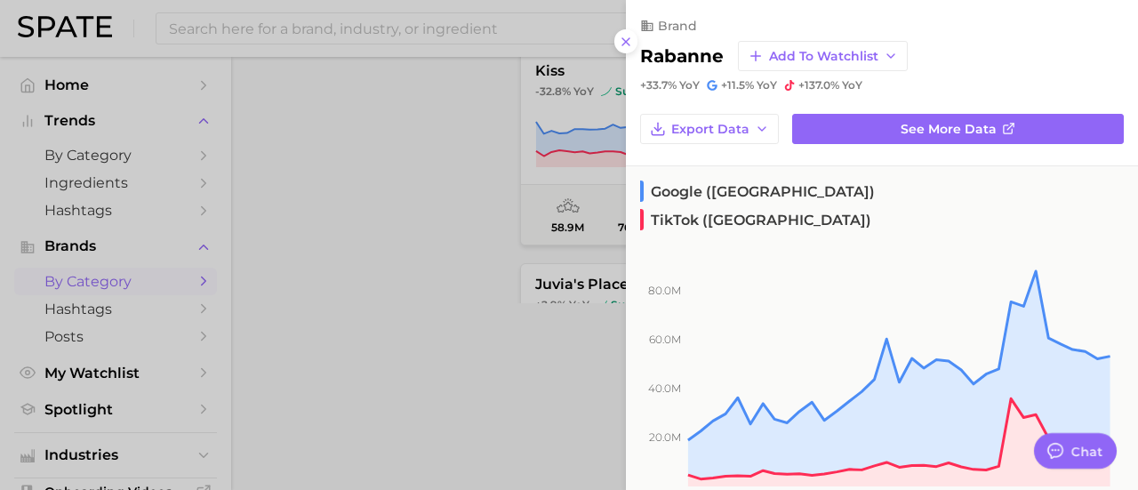
drag, startPoint x: 428, startPoint y: 207, endPoint x: 503, endPoint y: 208, distance: 75.6
click at [431, 206] on div at bounding box center [569, 245] width 1138 height 490
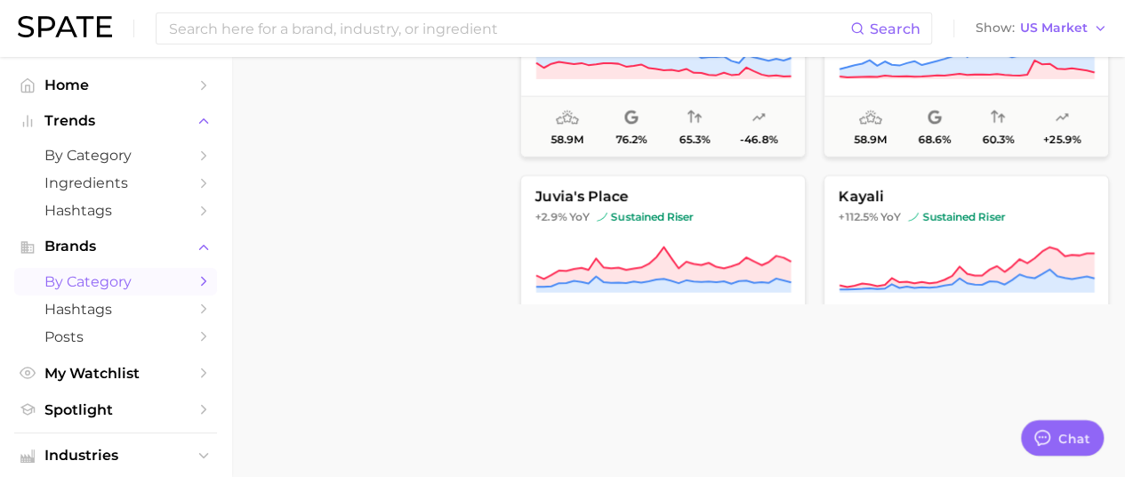
scroll to position [8535, 0]
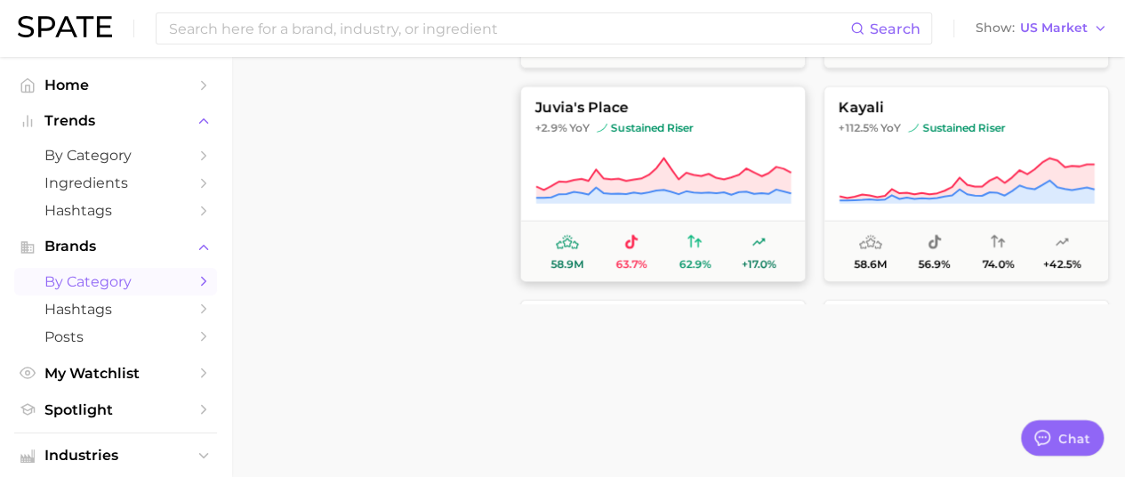
click at [683, 173] on icon at bounding box center [663, 173] width 255 height 32
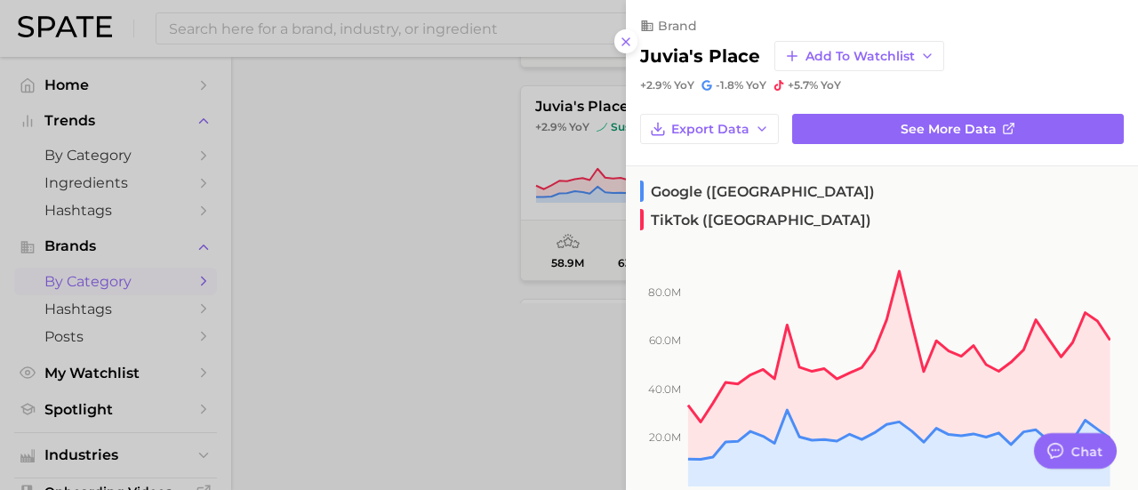
drag, startPoint x: 373, startPoint y: 167, endPoint x: 485, endPoint y: 175, distance: 113.2
click at [375, 168] on div at bounding box center [569, 245] width 1138 height 490
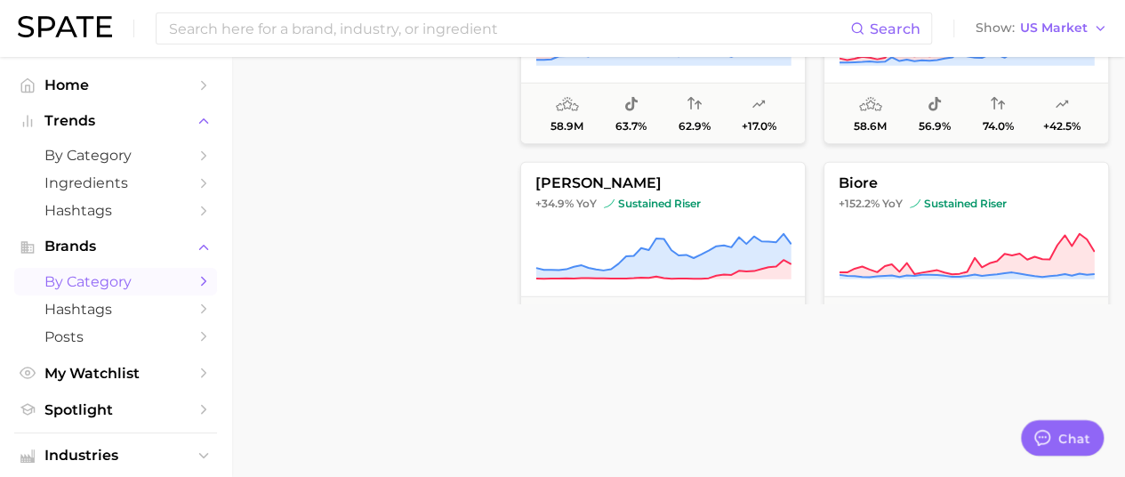
scroll to position [8713, 0]
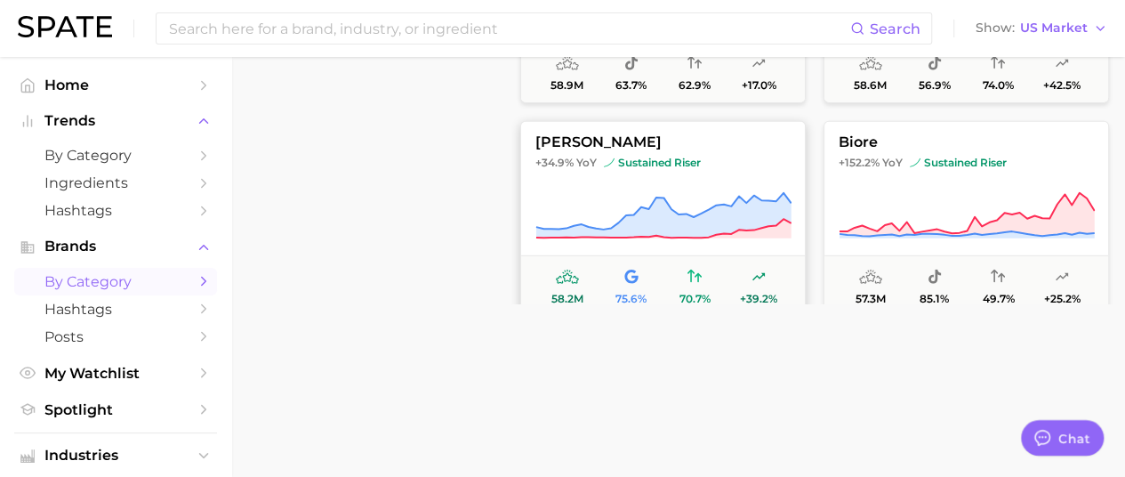
click at [695, 170] on button "laura geller +34.9% YoY sustained riser 58.2m 75.6% 70.7% +39.2%" at bounding box center [662, 219] width 285 height 196
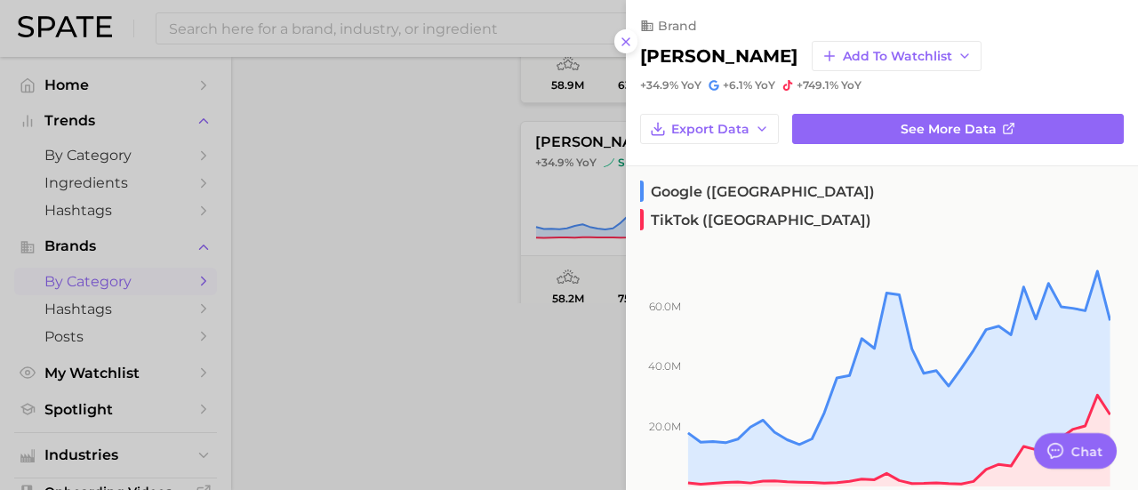
click at [455, 166] on div at bounding box center [569, 245] width 1138 height 490
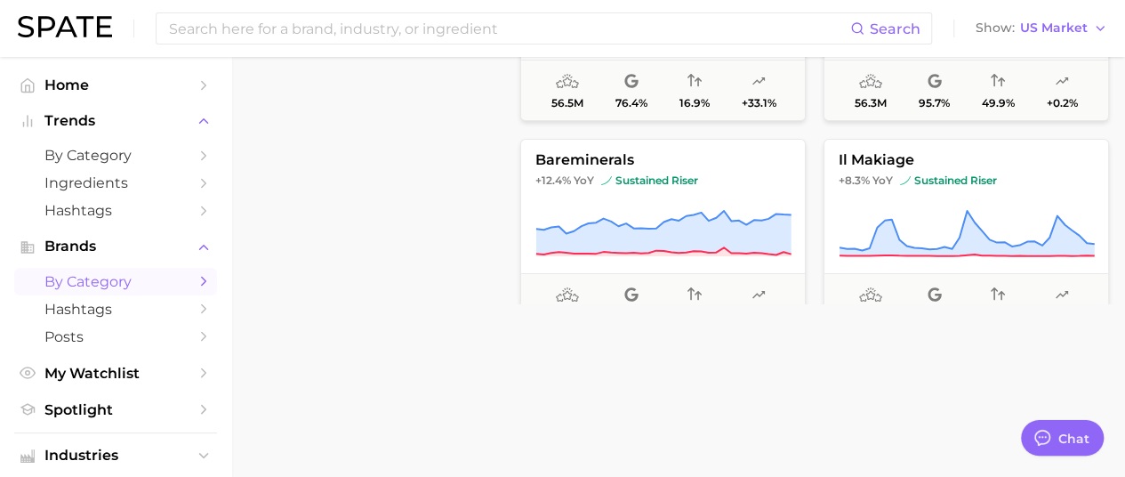
scroll to position [9424, 0]
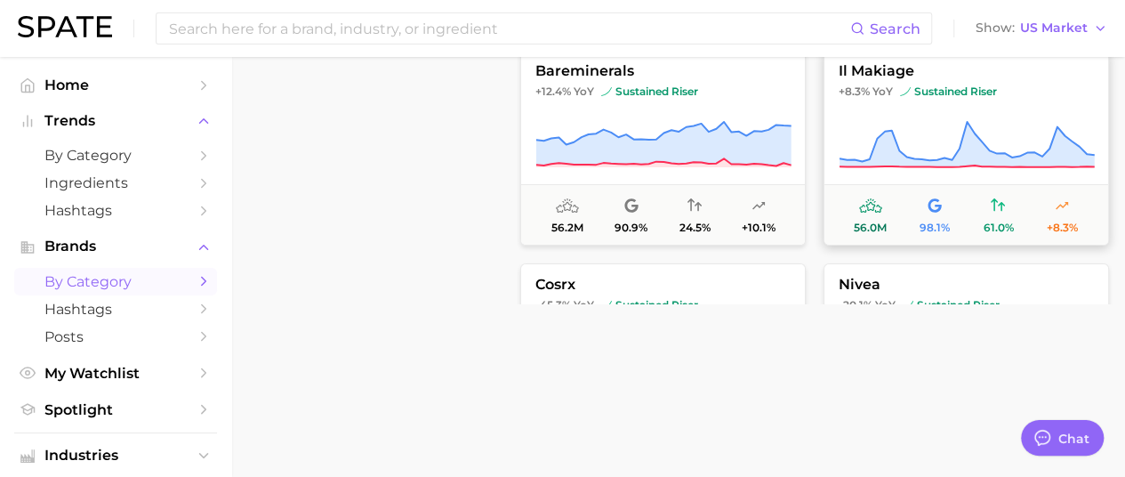
click at [967, 105] on button "il makiage +8.3% YoY sustained riser 56.0m 98.1% 61.0% +8.3%" at bounding box center [965, 148] width 285 height 196
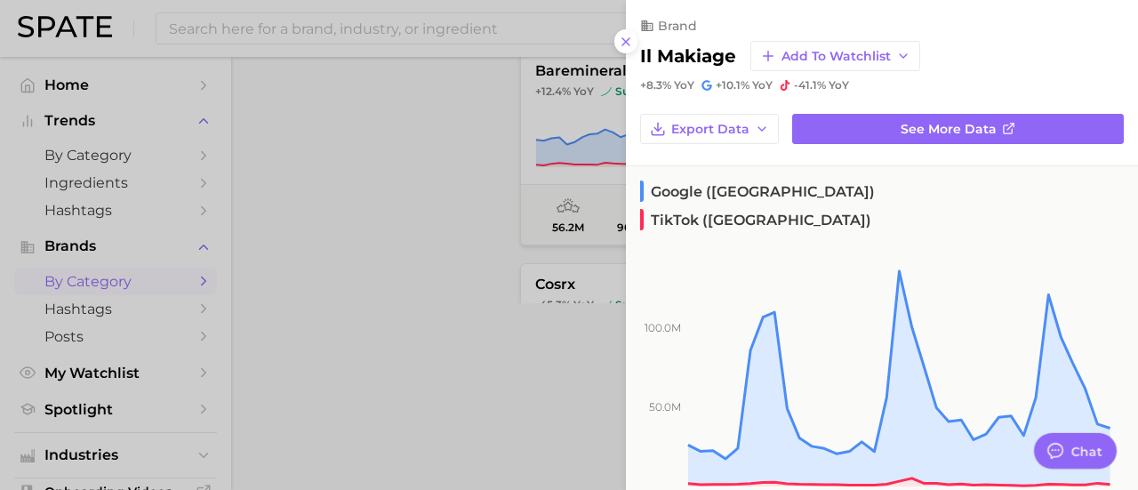
click at [425, 208] on div at bounding box center [569, 245] width 1138 height 490
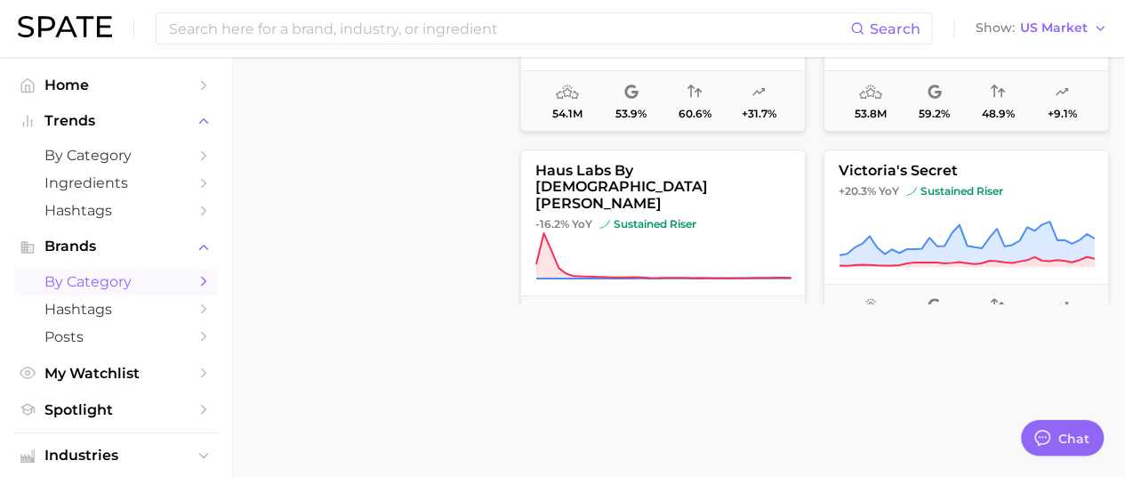
scroll to position [9780, 0]
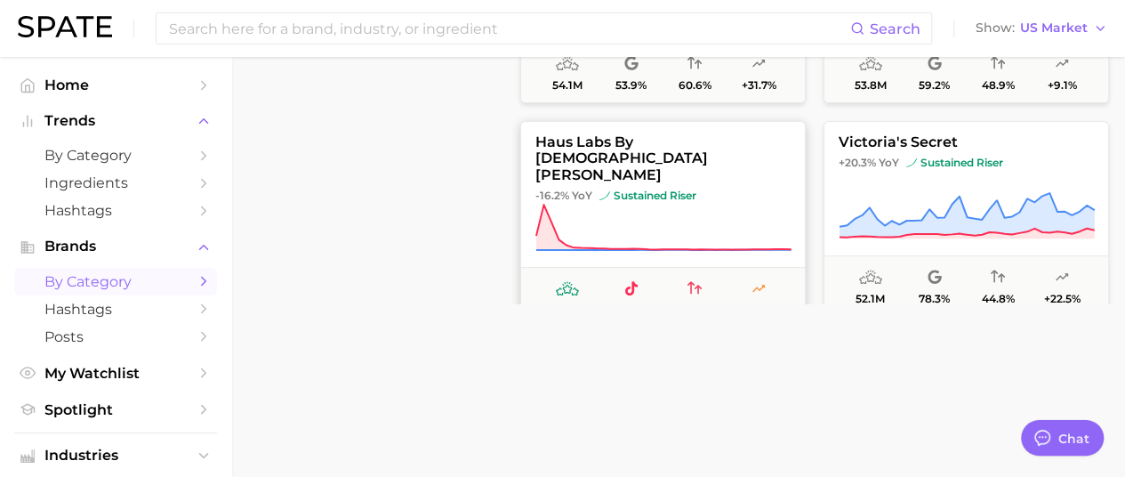
click at [731, 182] on button "haus labs by lady gaga -16.2% YoY sustained riser 53.3m 60.0% 15.3% +184.7%" at bounding box center [662, 219] width 285 height 196
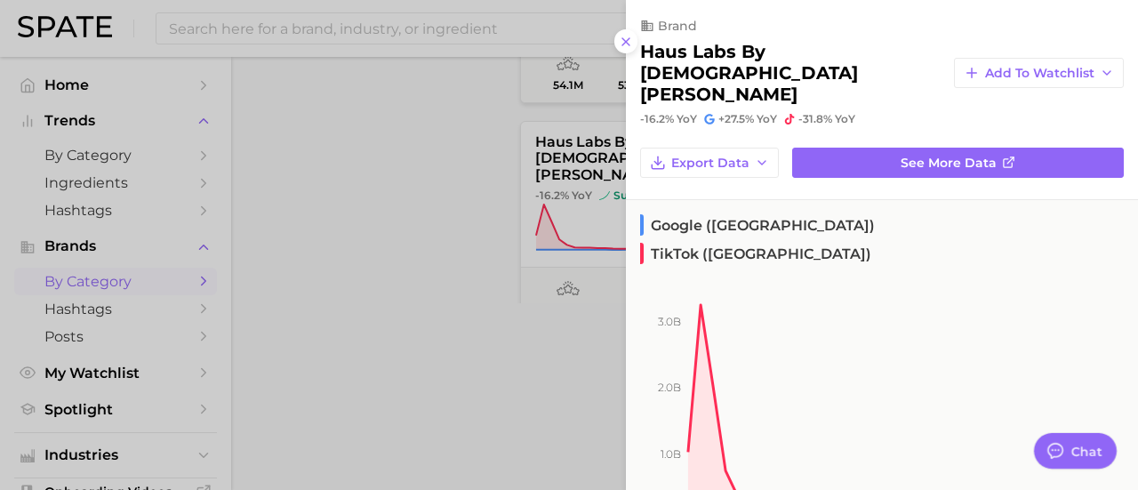
click at [413, 150] on div at bounding box center [569, 245] width 1138 height 490
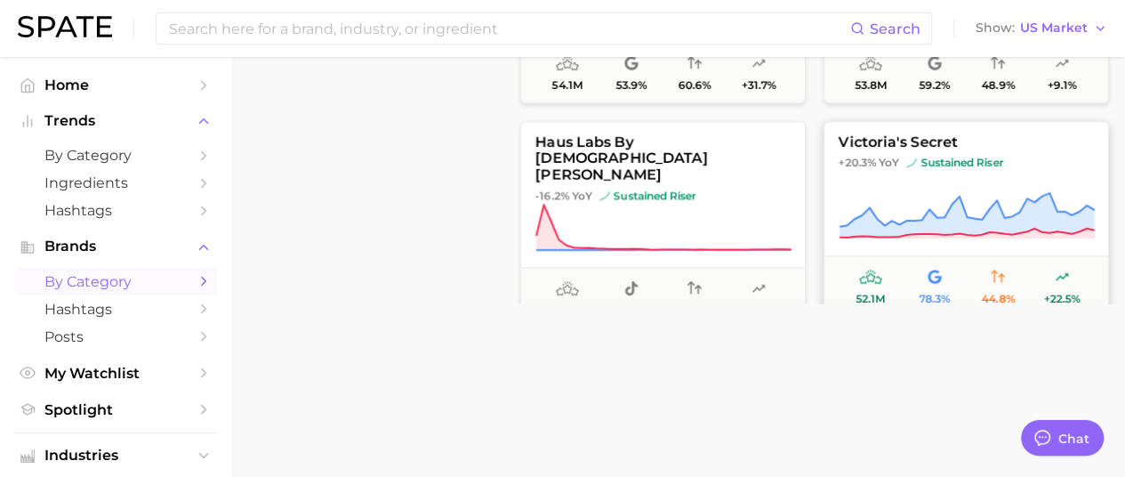
click at [939, 154] on button "victoria's secret +20.3% YoY sustained riser 52.1m 78.3% 44.8% +22.5%" at bounding box center [965, 219] width 285 height 196
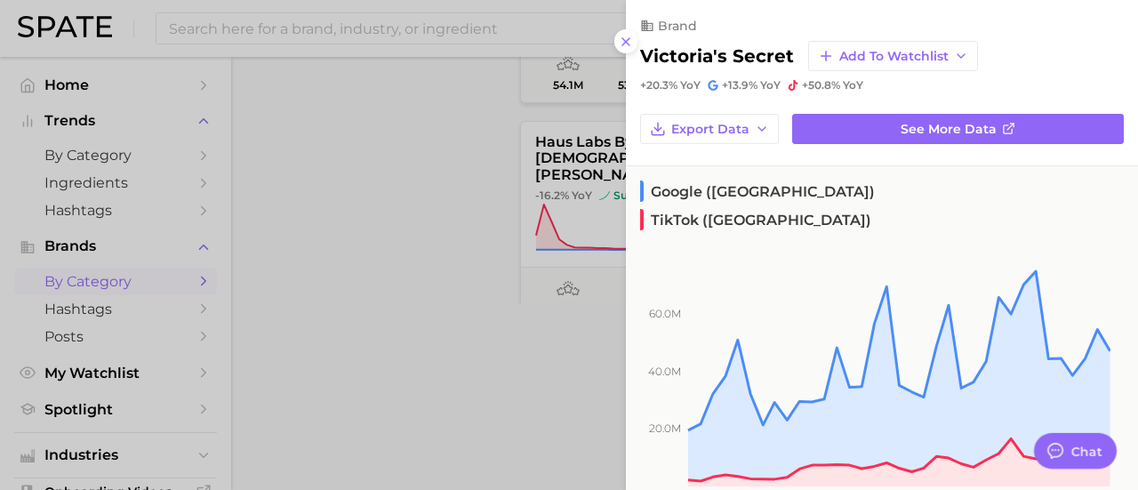
click at [418, 170] on div at bounding box center [569, 245] width 1138 height 490
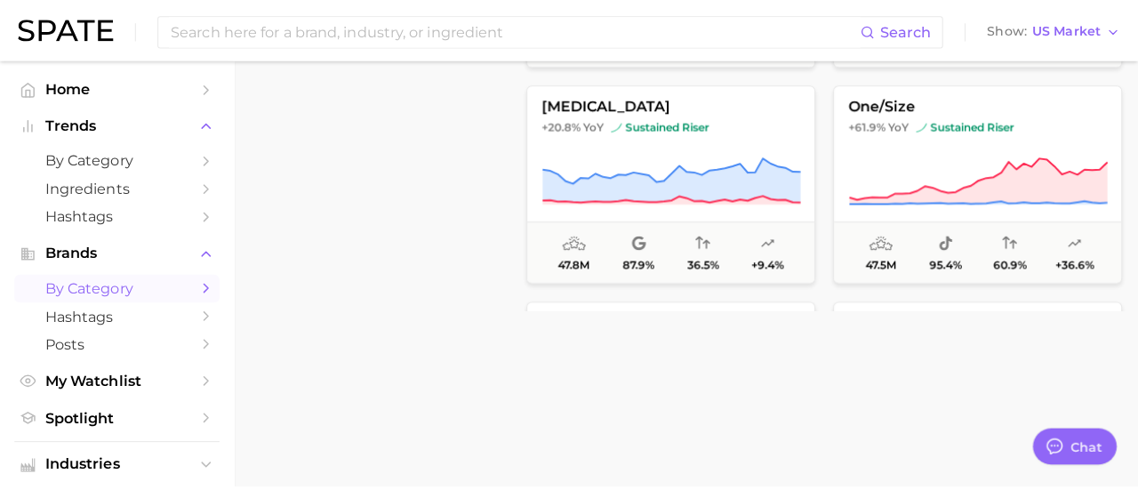
scroll to position [10669, 0]
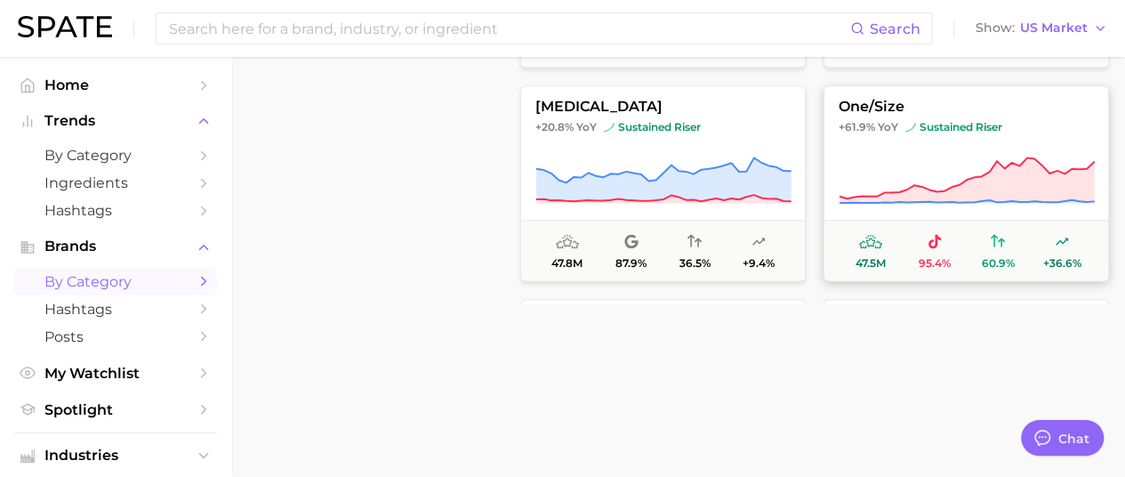
click at [926, 143] on button "one/size +61.9% YoY sustained riser 47.5m 95.4% 60.9% +36.6%" at bounding box center [965, 183] width 285 height 196
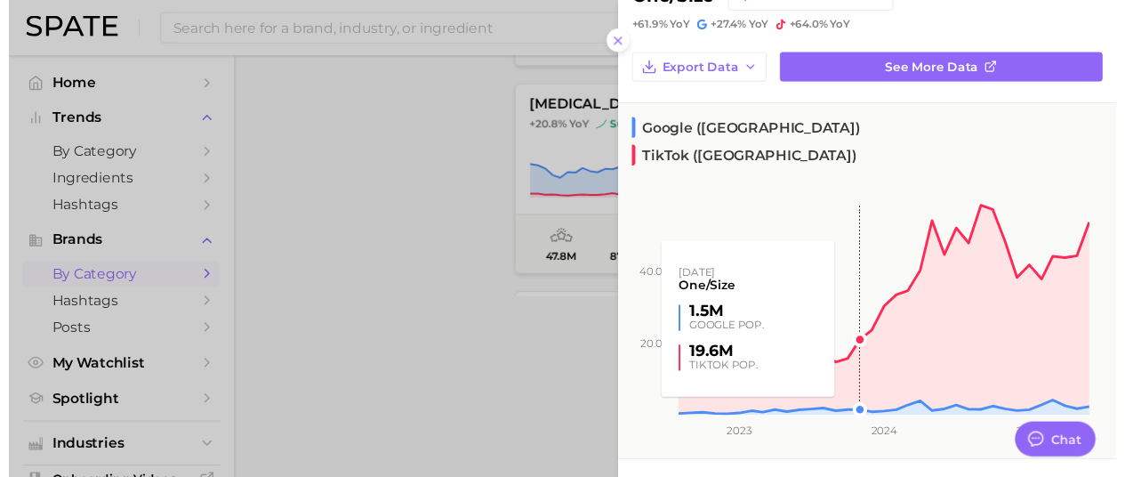
scroll to position [89, 0]
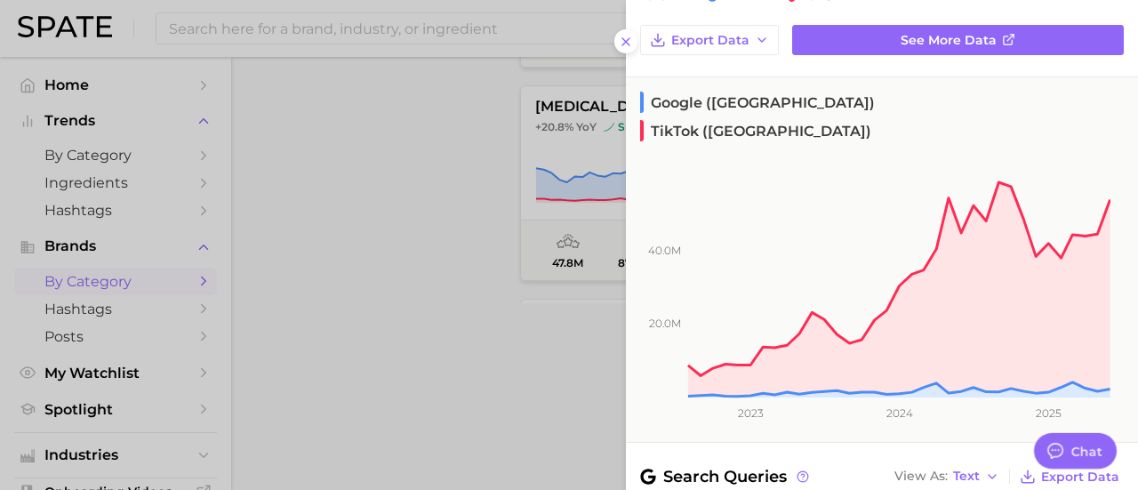
click at [439, 193] on div at bounding box center [569, 245] width 1138 height 490
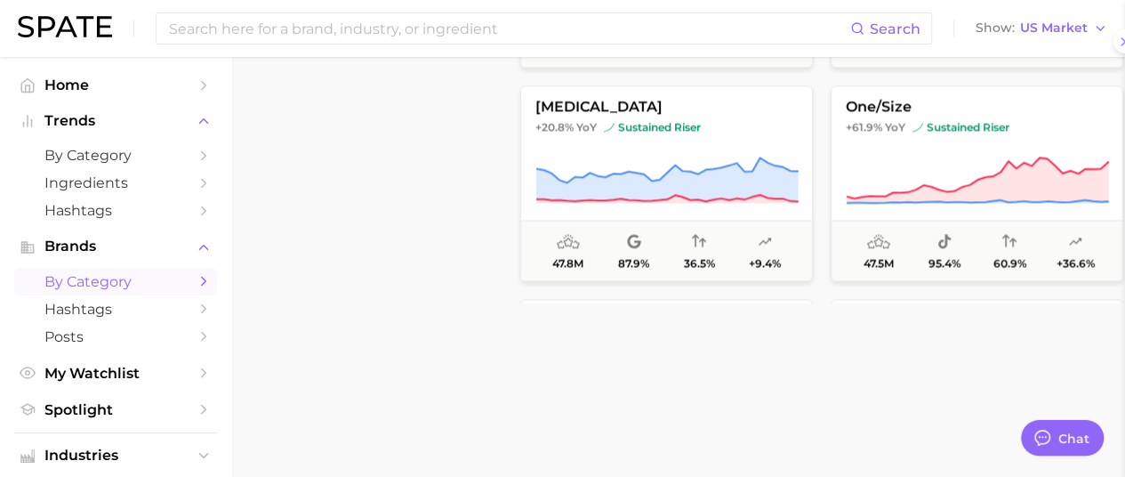
scroll to position [0, 0]
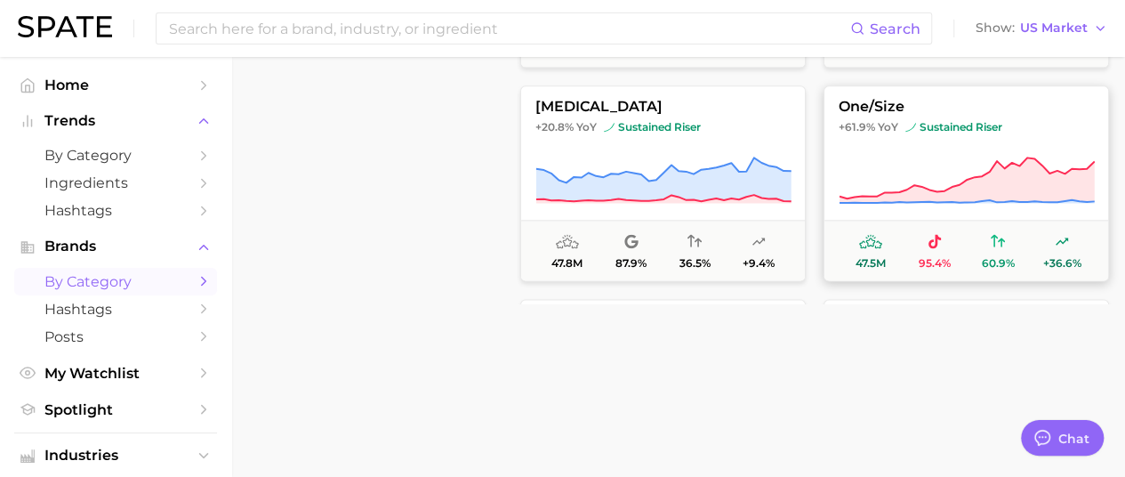
drag, startPoint x: 984, startPoint y: 152, endPoint x: 1035, endPoint y: 143, distance: 51.5
click at [1035, 143] on button "one/size +61.9% YoY sustained riser 47.5m 95.4% 60.9% +36.6%" at bounding box center [965, 183] width 285 height 196
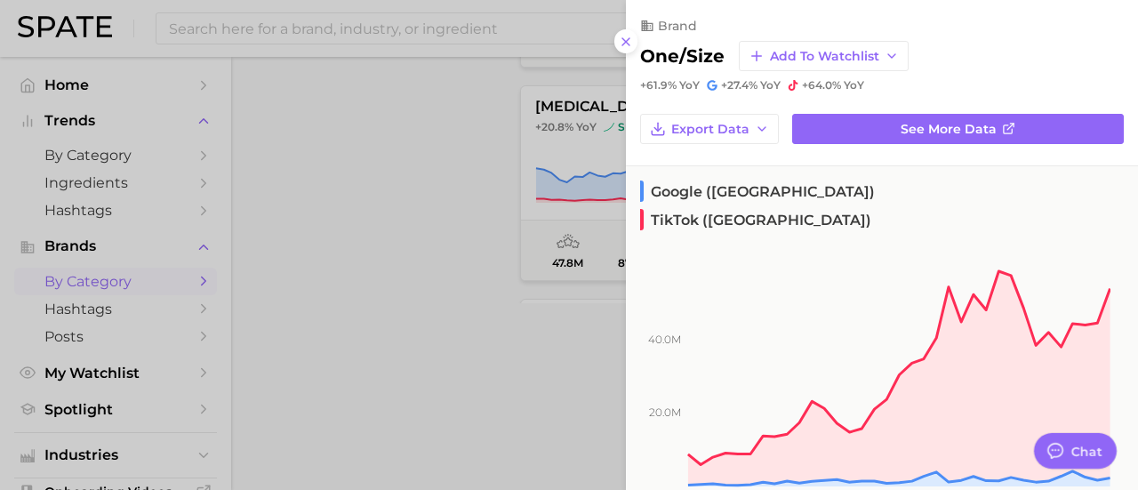
drag, startPoint x: 408, startPoint y: 143, endPoint x: 476, endPoint y: 167, distance: 71.7
click at [411, 144] on div at bounding box center [569, 245] width 1138 height 490
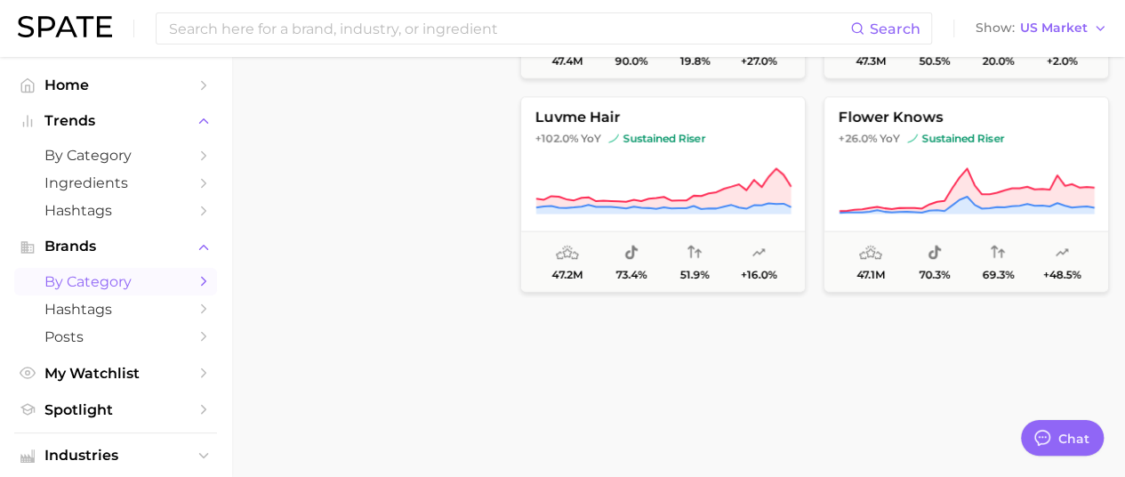
scroll to position [11113, 0]
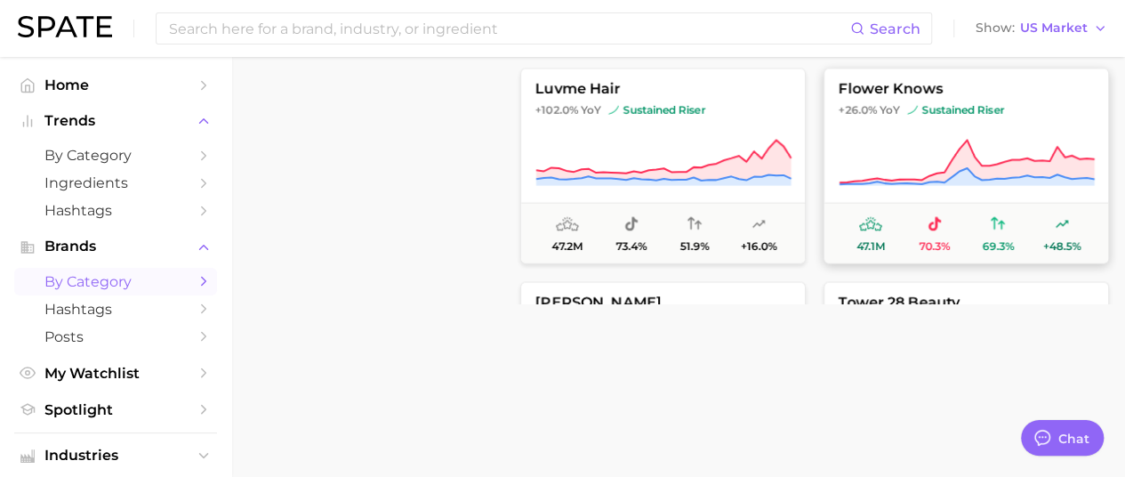
click at [930, 143] on icon at bounding box center [966, 163] width 256 height 50
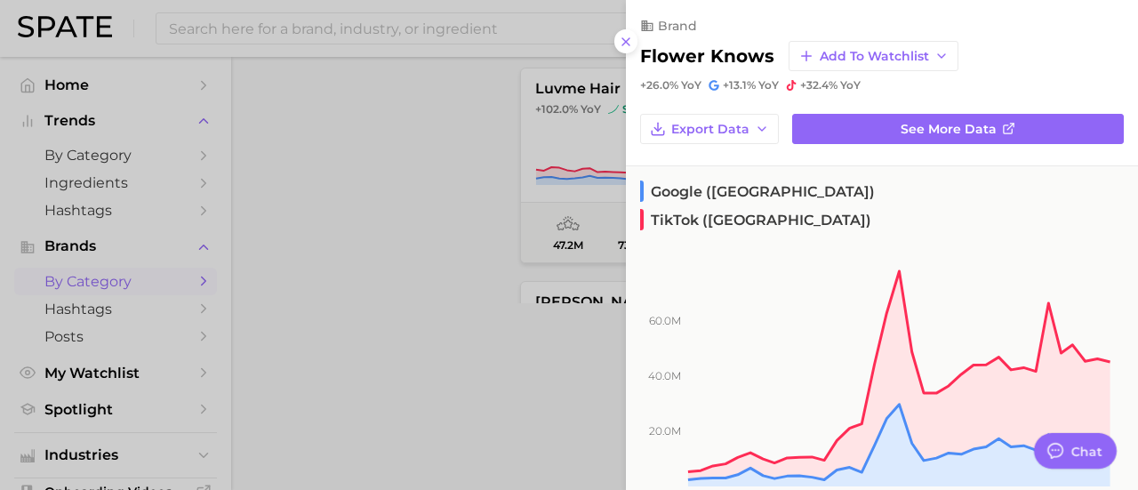
drag, startPoint x: 453, startPoint y: 164, endPoint x: 562, endPoint y: 186, distance: 110.5
click at [454, 164] on div at bounding box center [569, 245] width 1138 height 490
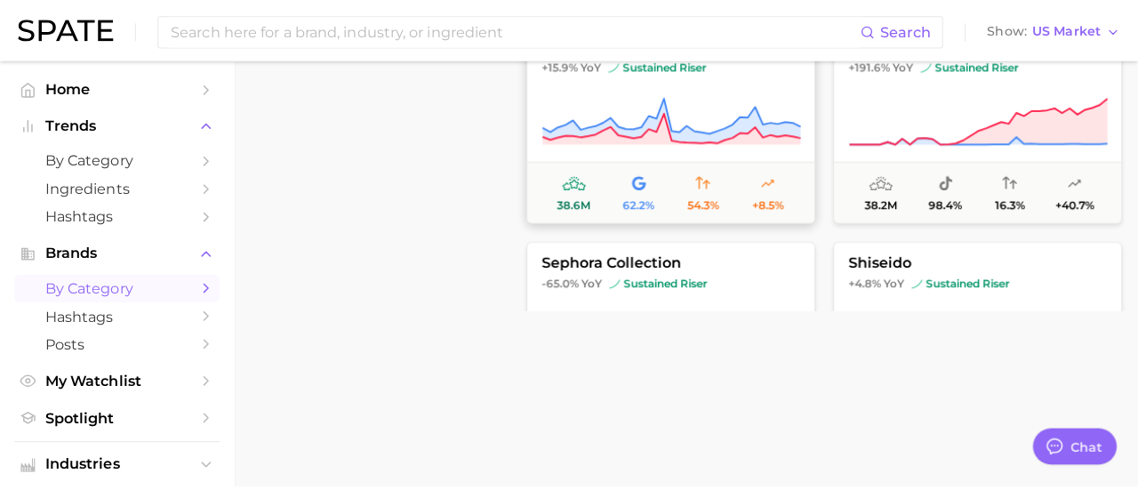
scroll to position [13691, 0]
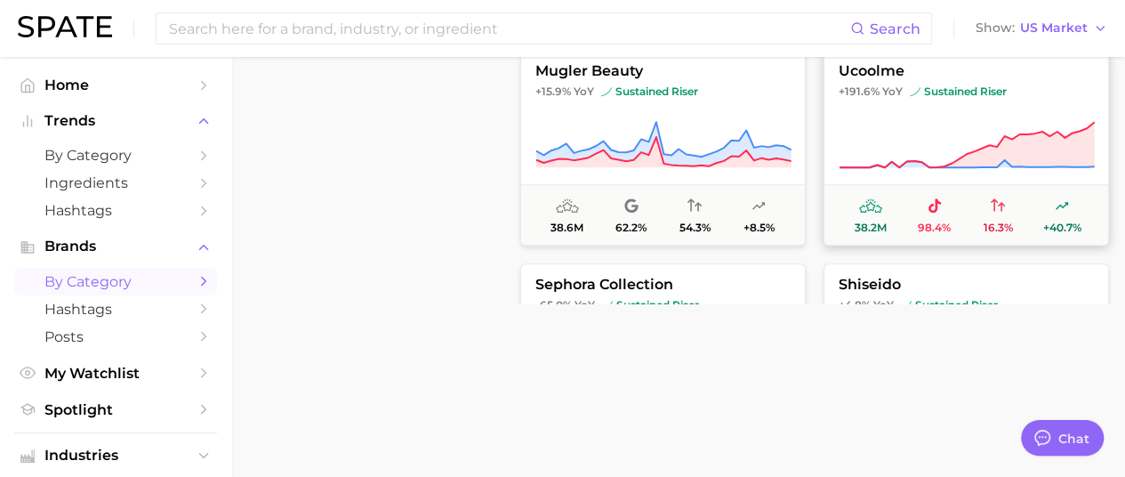
click at [926, 104] on button "ucoolme +191.6% YoY sustained riser 38.2m 98.4% 16.3% +40.7%" at bounding box center [965, 148] width 285 height 196
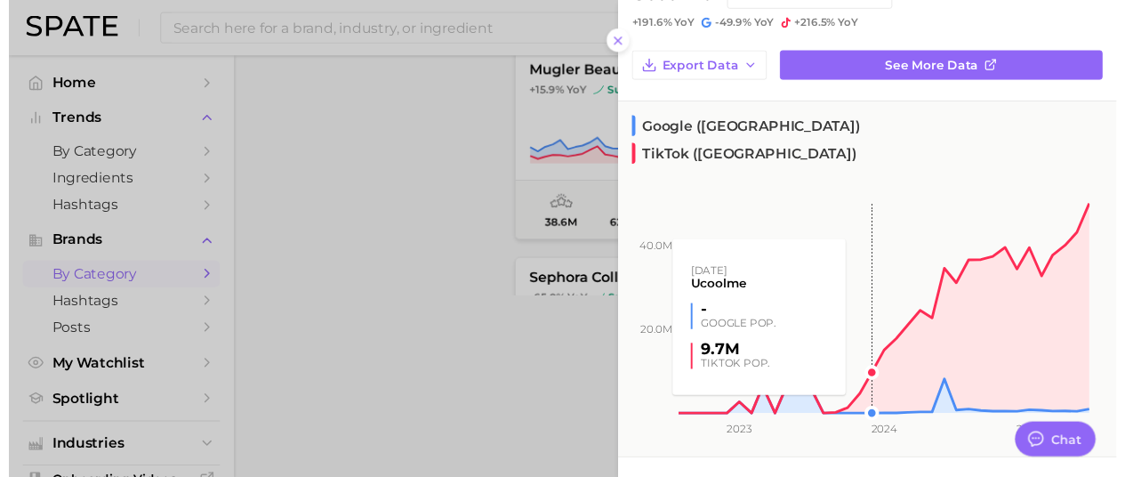
scroll to position [89, 0]
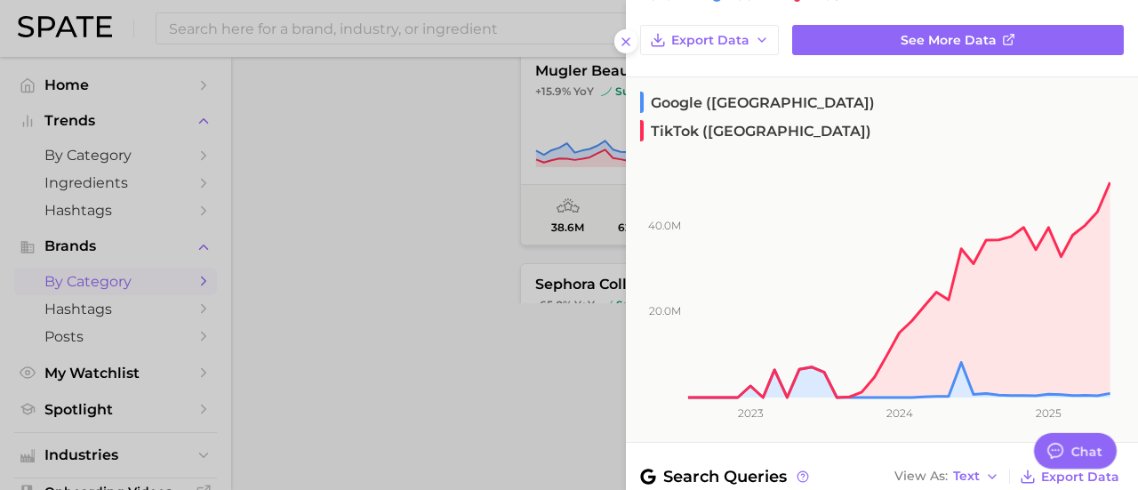
click at [413, 166] on div at bounding box center [569, 245] width 1138 height 490
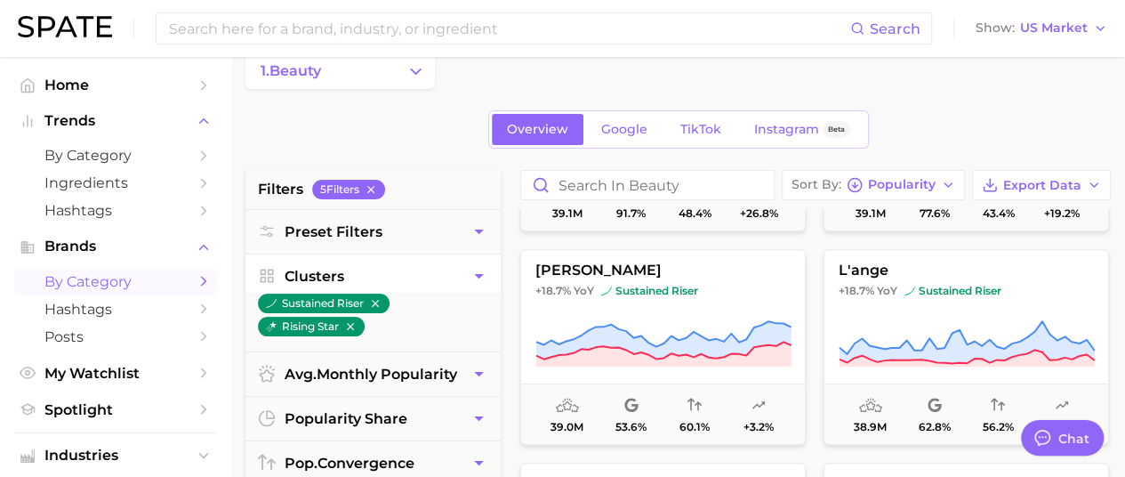
scroll to position [0, 0]
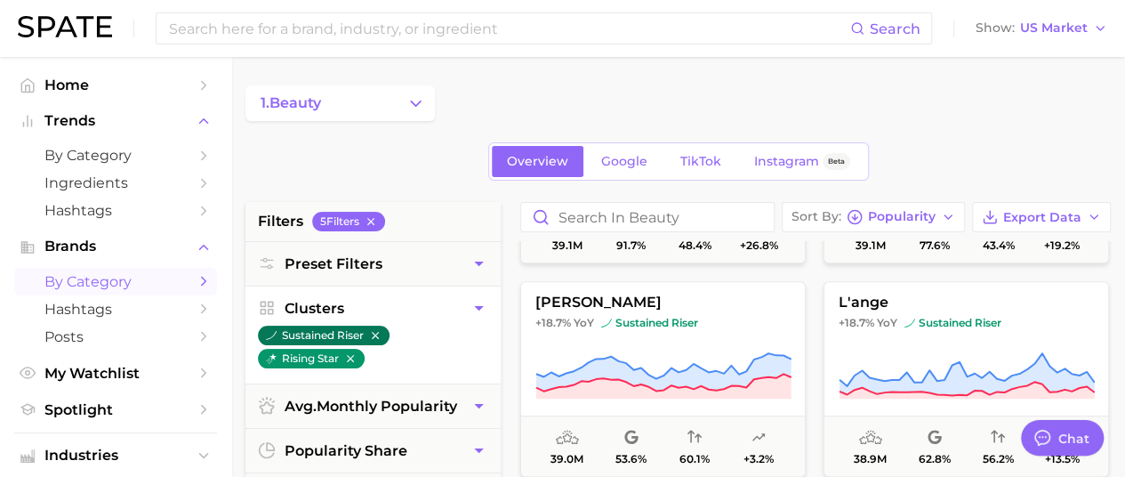
click at [380, 333] on icon "button" at bounding box center [375, 335] width 12 height 12
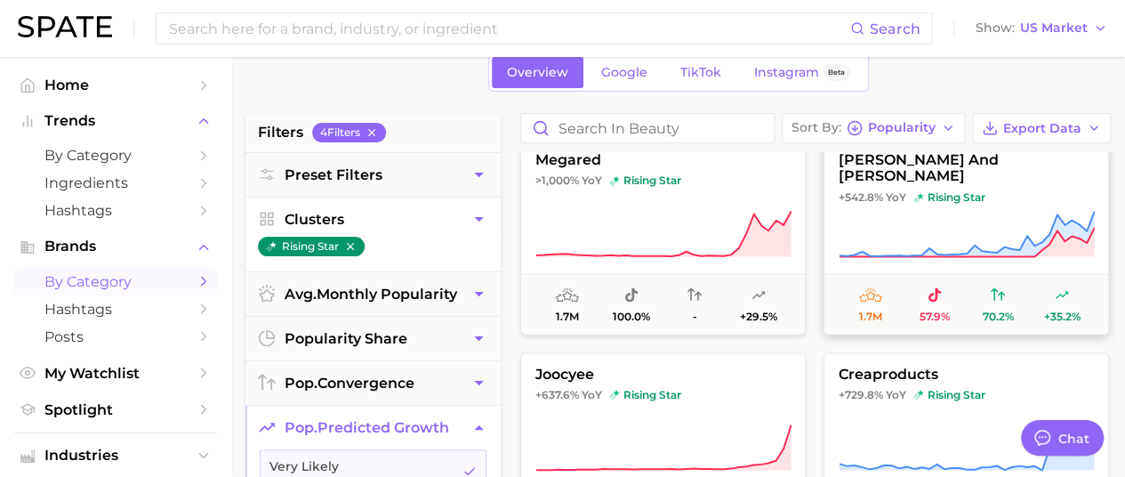
scroll to position [1600, 0]
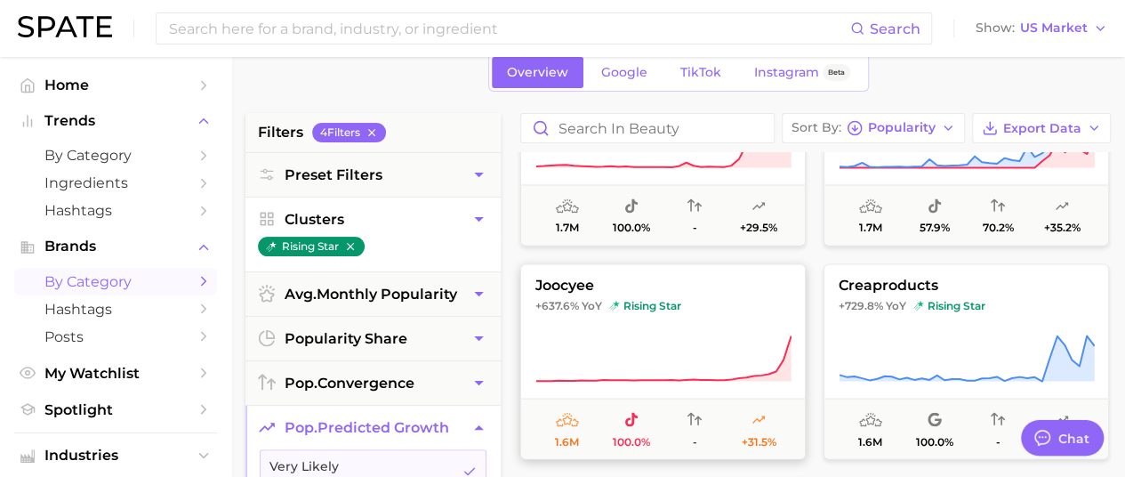
click at [654, 322] on button "joocyee +637.6% YoY rising star 1.6m 100.0% - +31.5%" at bounding box center [662, 361] width 285 height 196
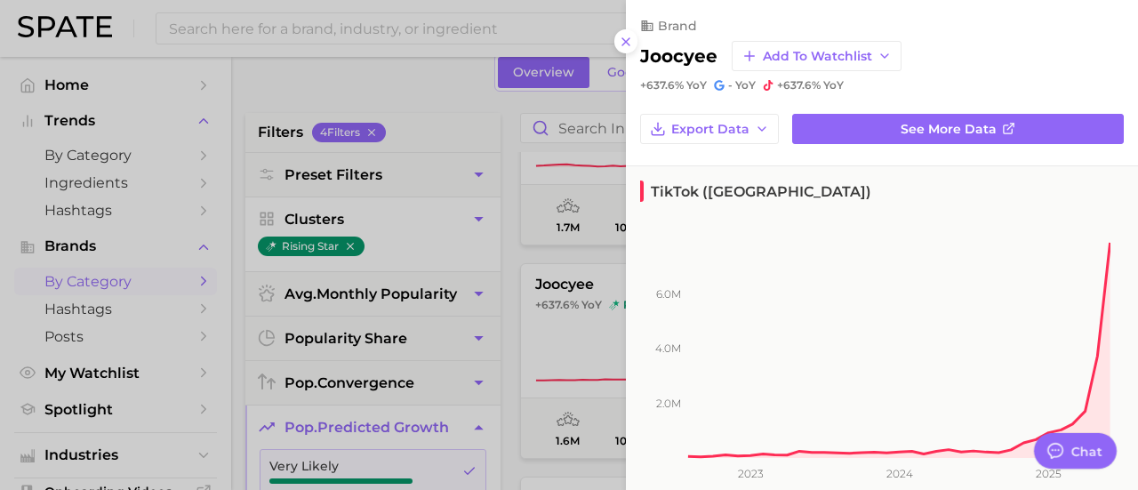
click at [507, 264] on div at bounding box center [569, 245] width 1138 height 490
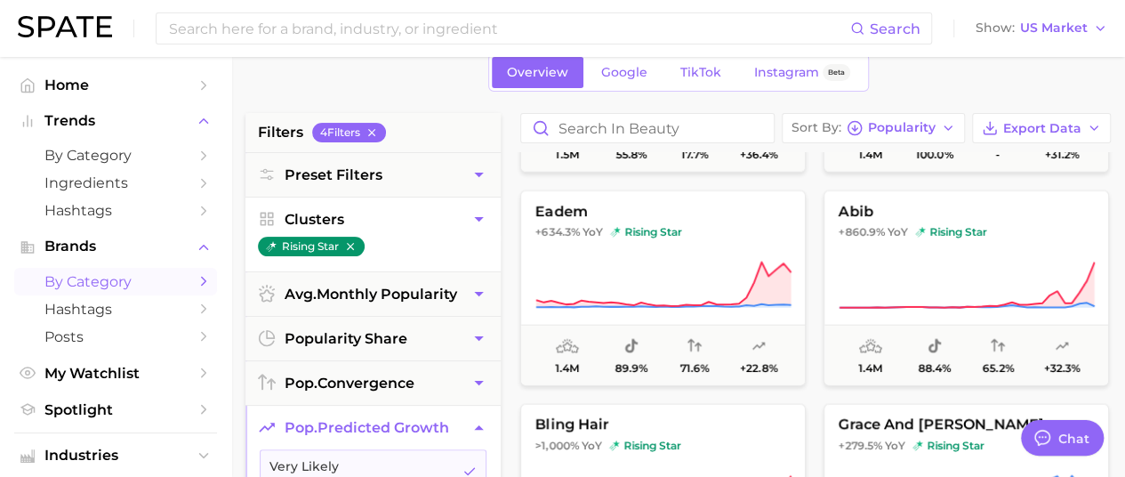
scroll to position [2134, 0]
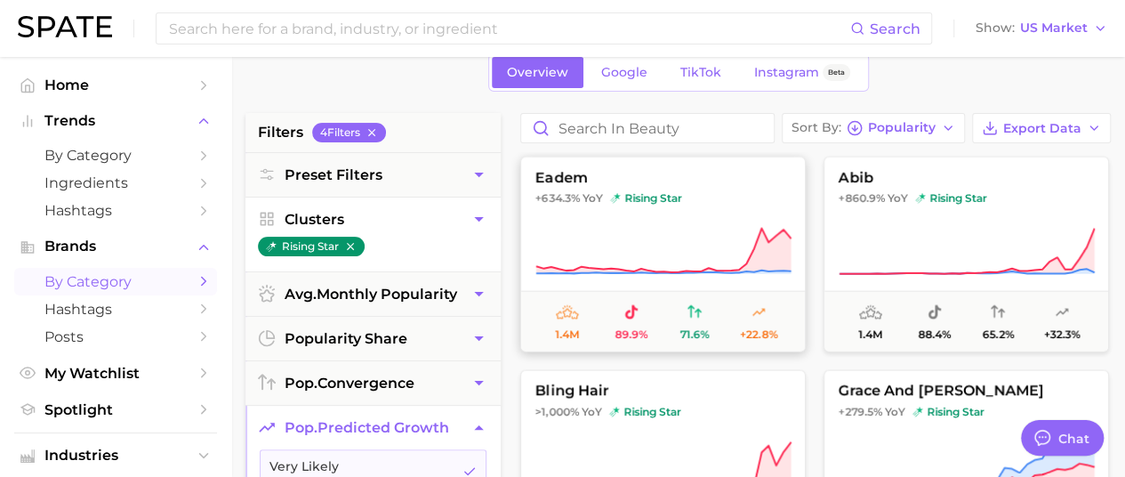
click at [639, 229] on icon at bounding box center [663, 252] width 256 height 50
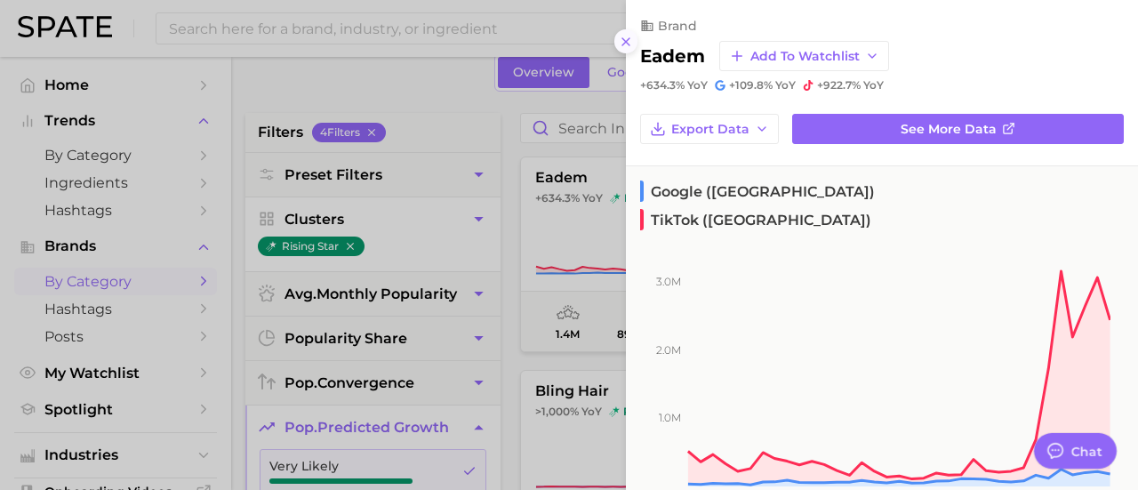
click at [615, 43] on button at bounding box center [626, 41] width 24 height 24
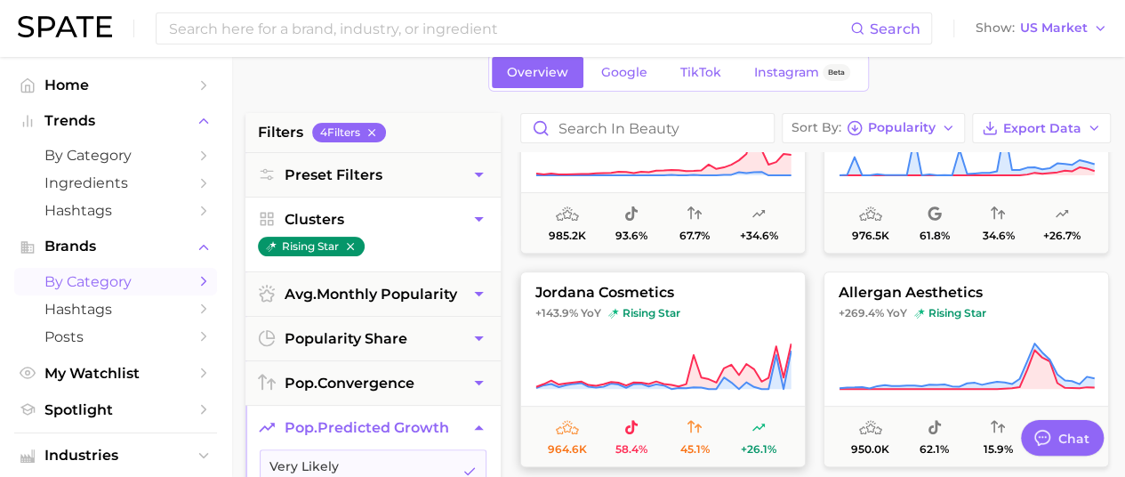
scroll to position [3734, 0]
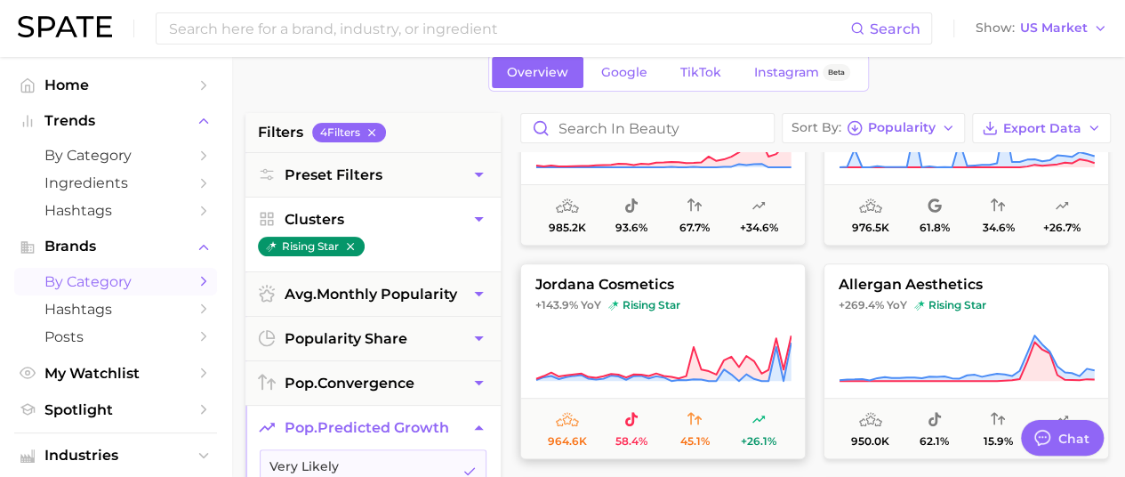
click at [657, 316] on button "jordana cosmetics +143.9% YoY rising star 964.6k 58.4% 45.1% +26.1%" at bounding box center [662, 361] width 285 height 196
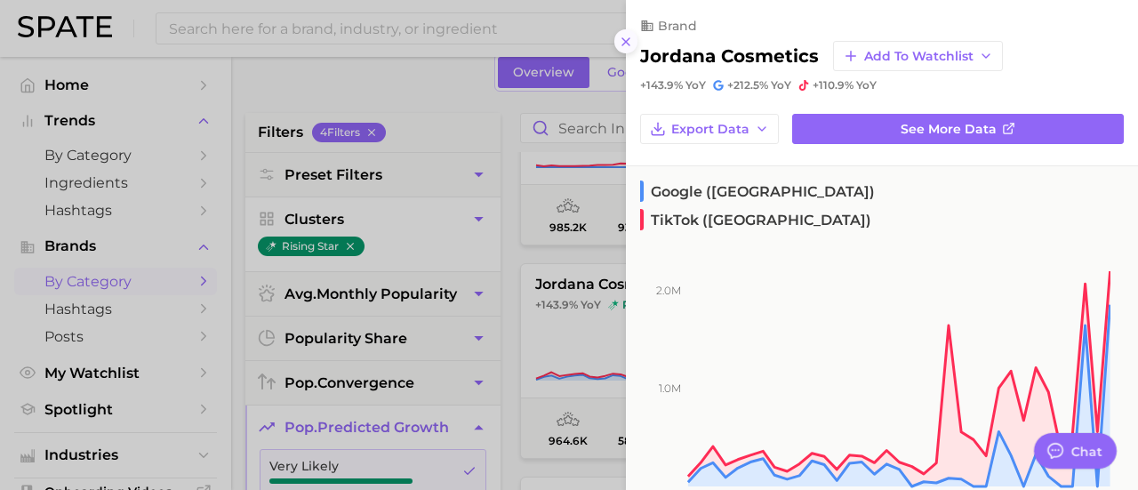
click at [629, 38] on icon at bounding box center [626, 42] width 14 height 14
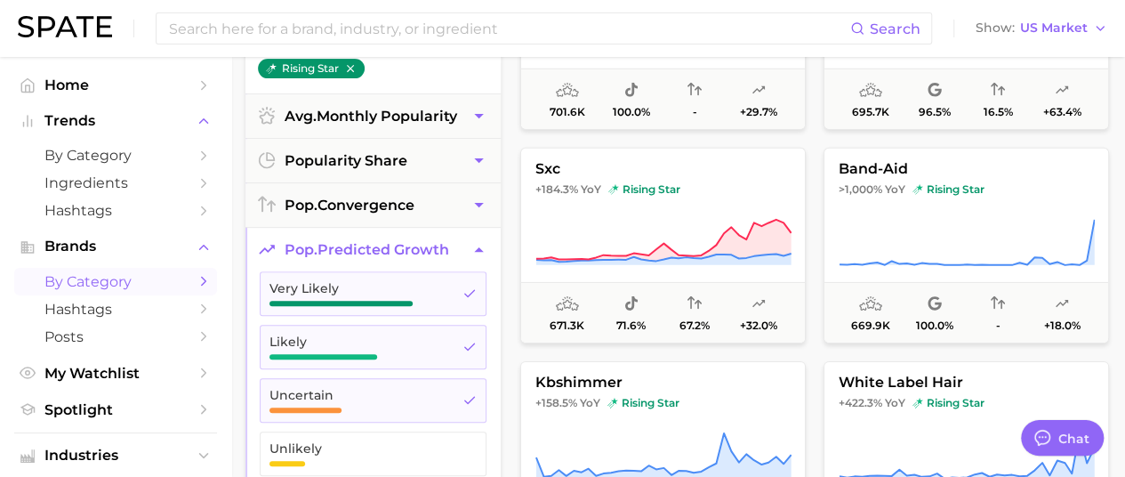
scroll to position [6134, 0]
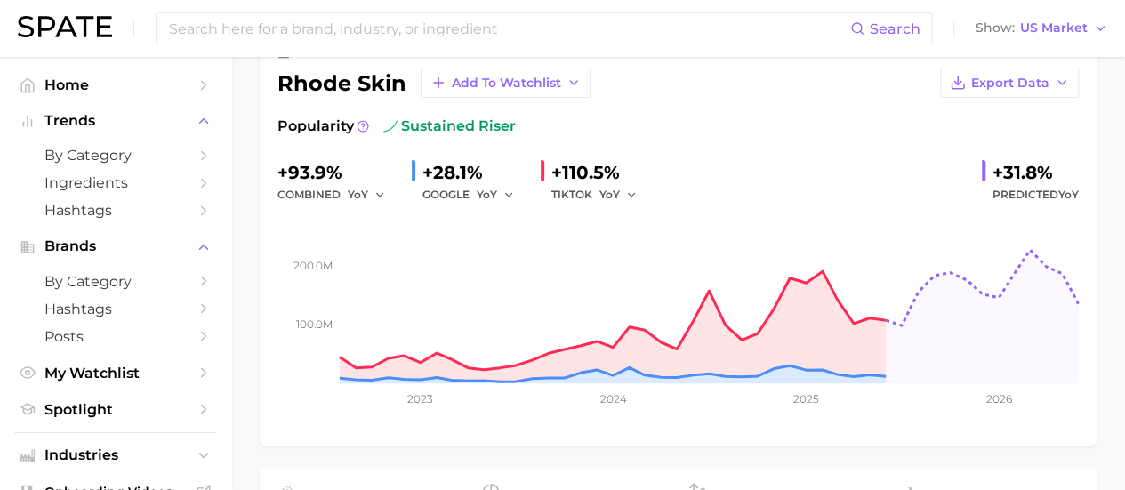
scroll to position [89, 0]
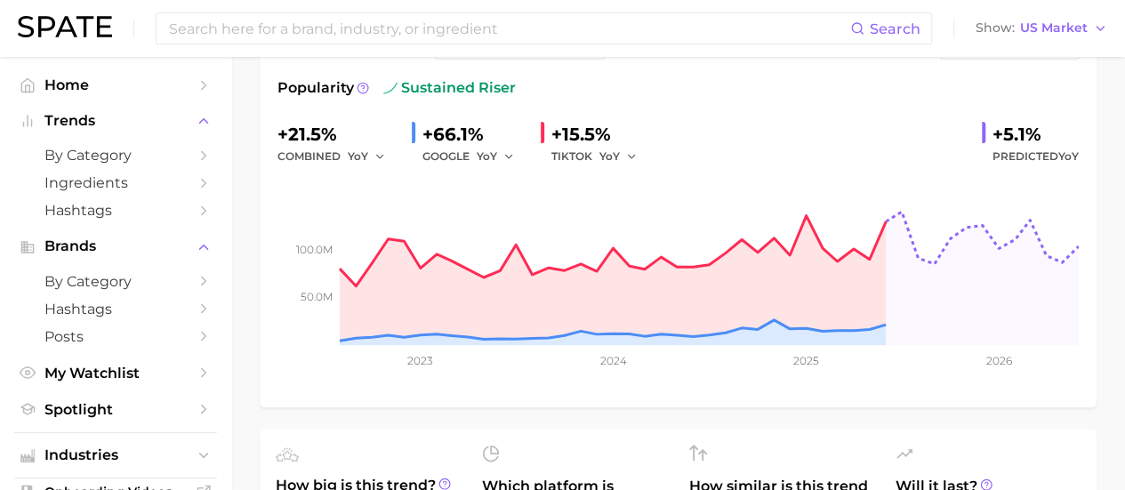
scroll to position [89, 0]
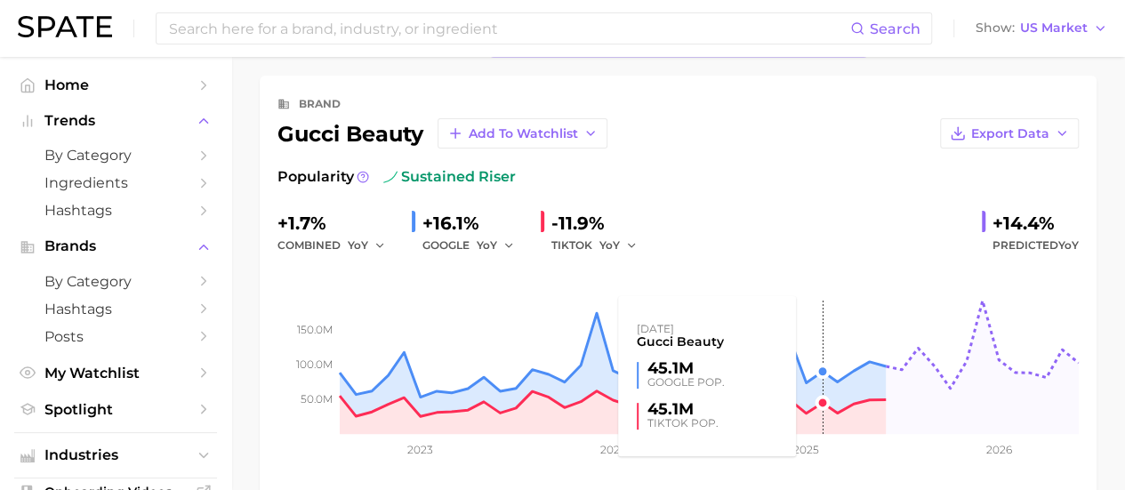
scroll to position [89, 0]
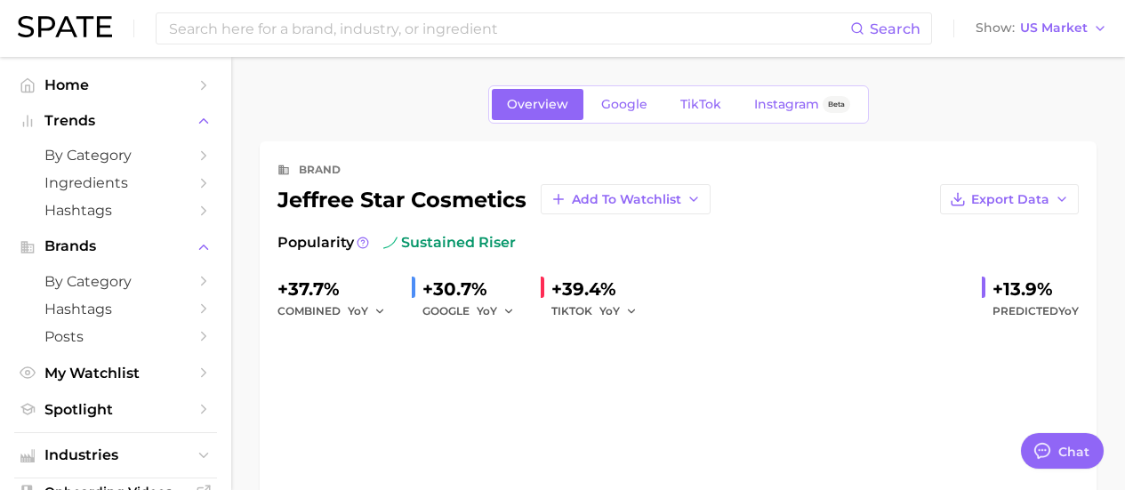
type textarea "x"
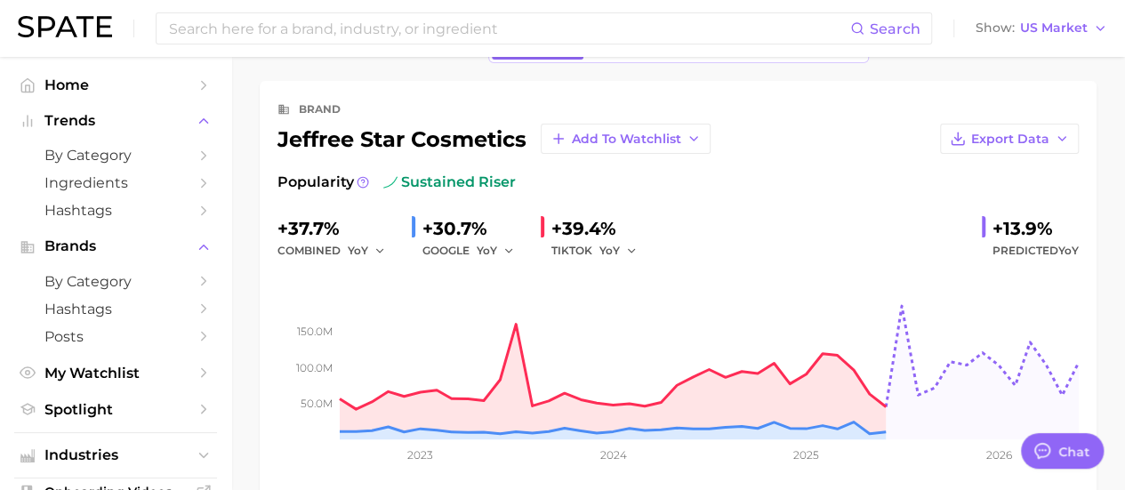
scroll to position [89, 0]
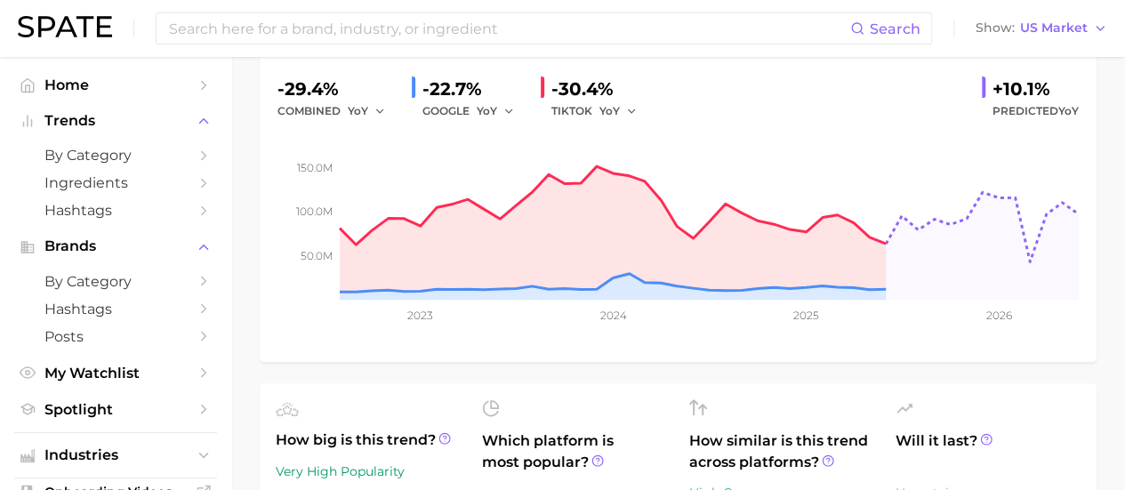
scroll to position [89, 0]
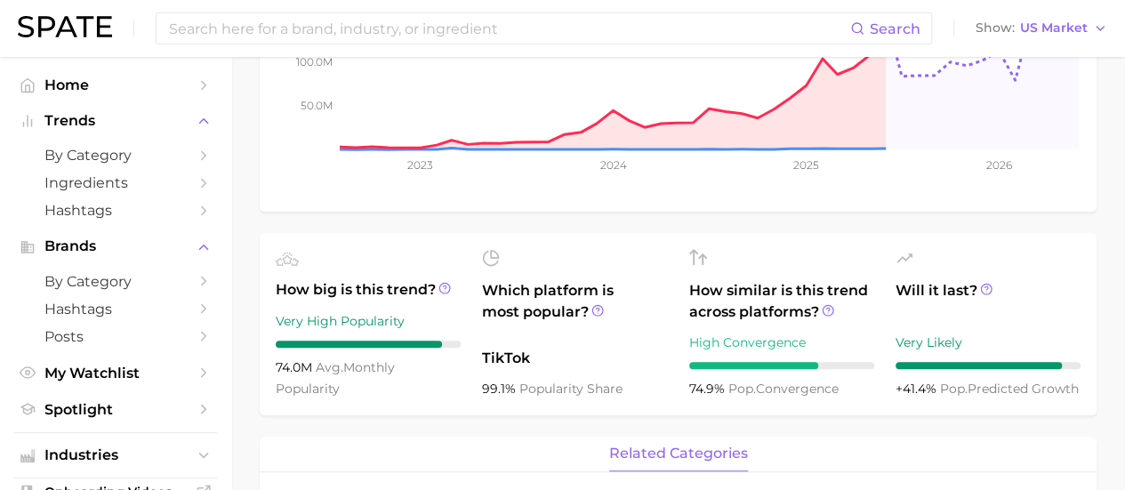
scroll to position [356, 0]
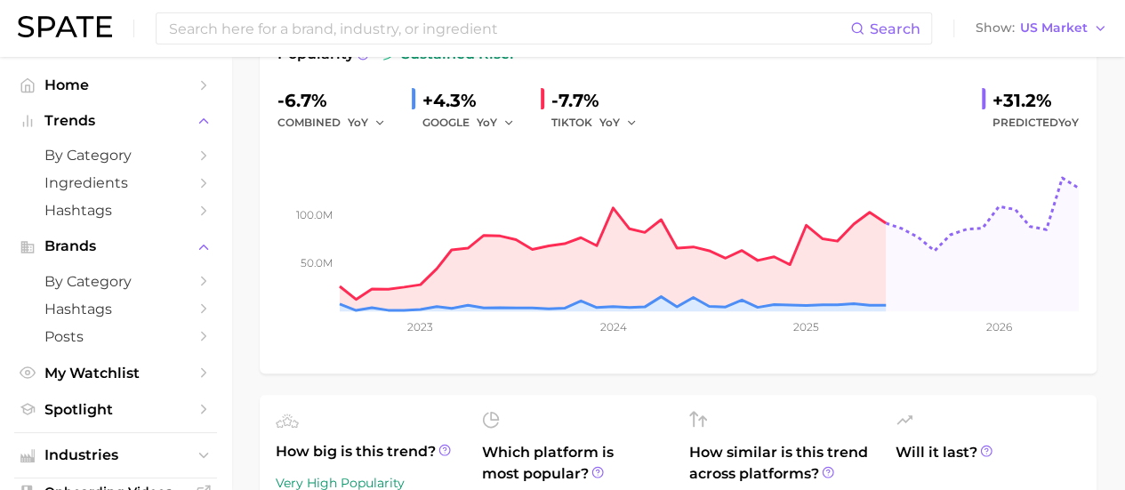
scroll to position [178, 0]
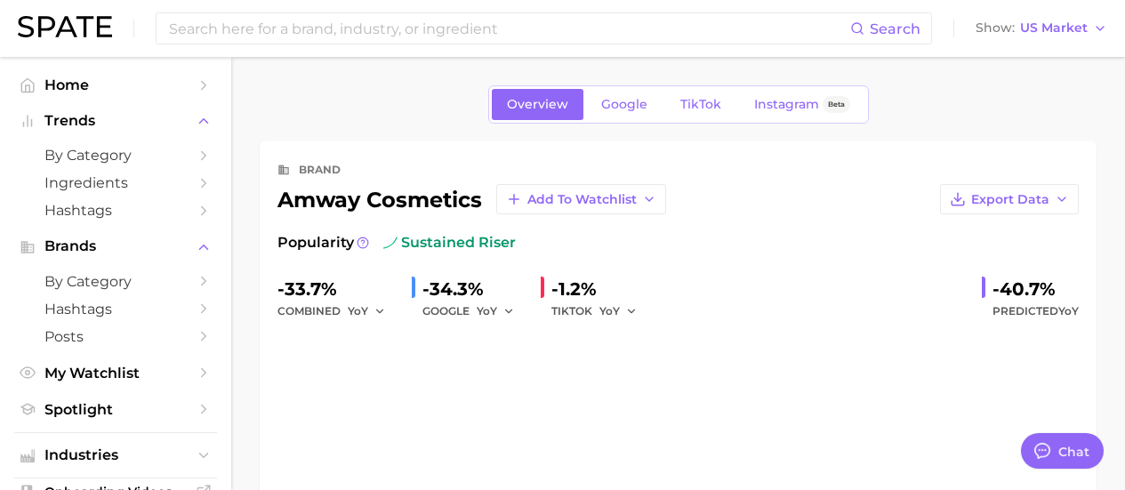
type textarea "x"
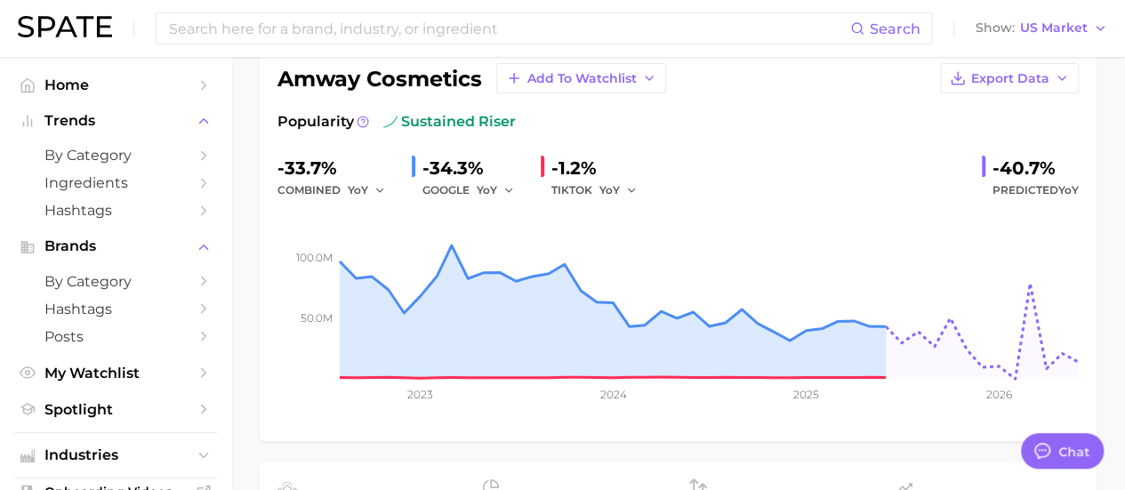
scroll to position [89, 0]
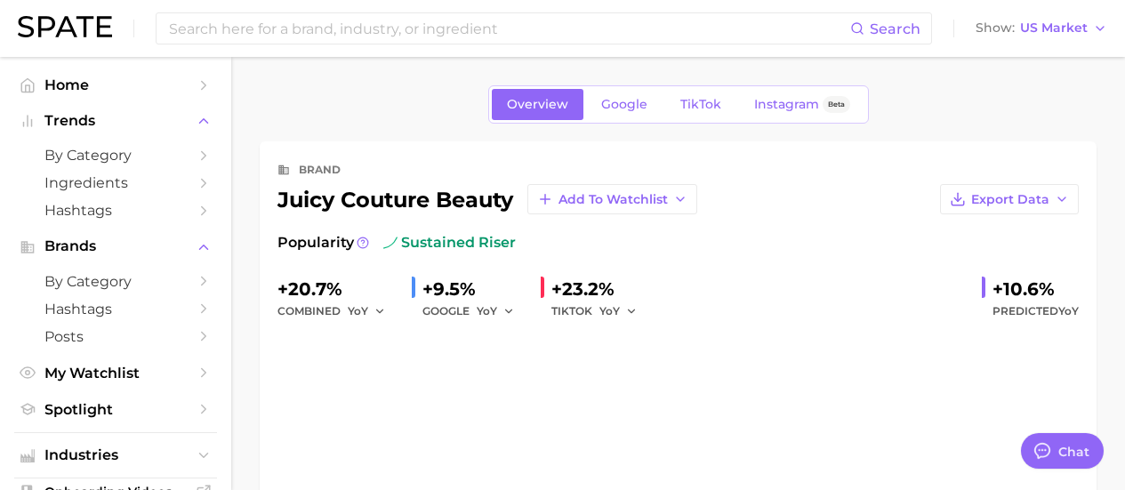
type textarea "x"
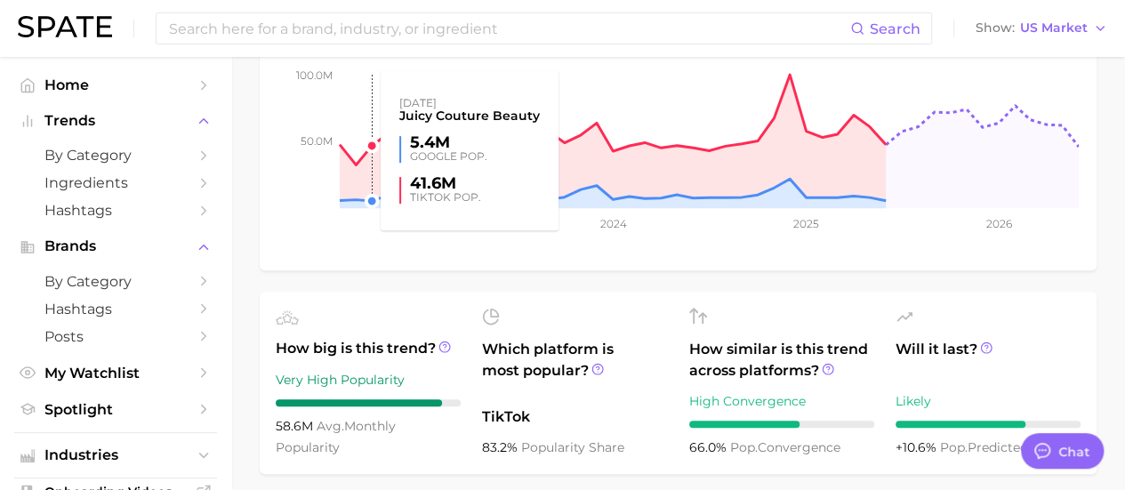
scroll to position [267, 0]
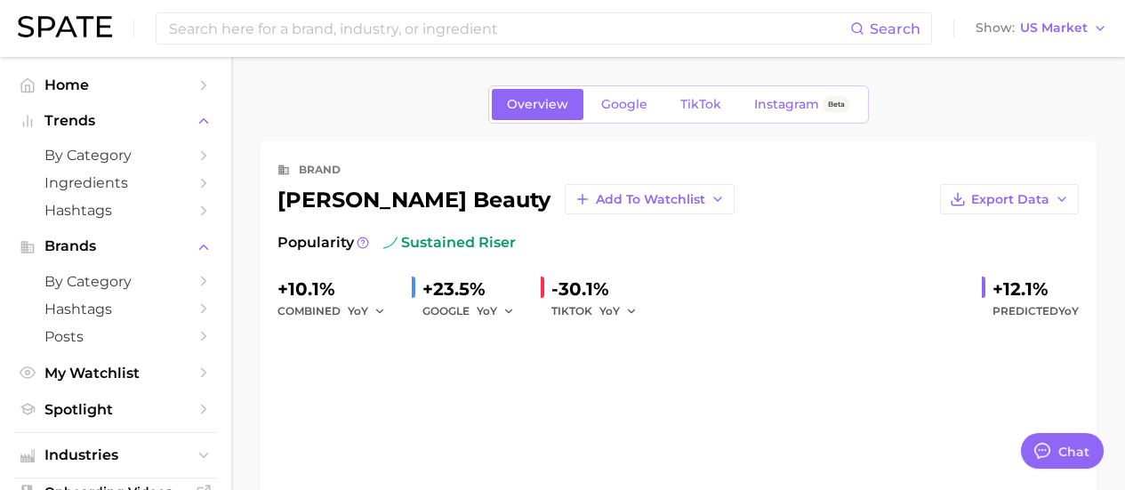
type textarea "x"
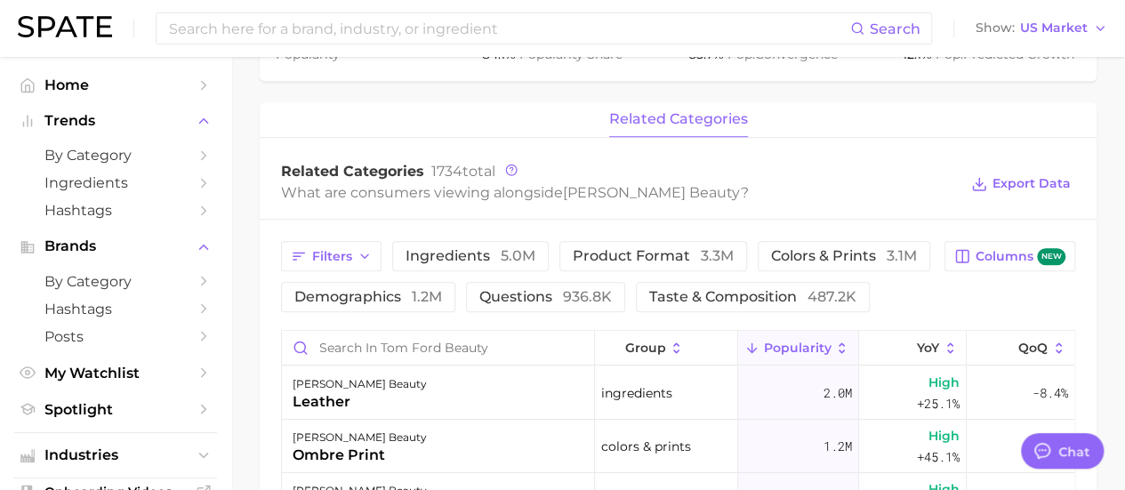
scroll to position [679, 0]
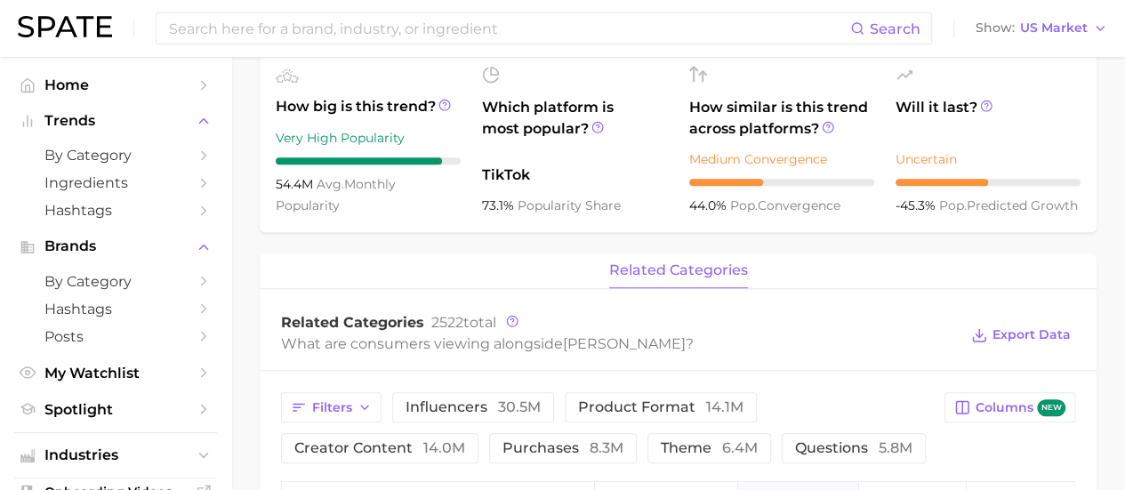
scroll to position [622, 0]
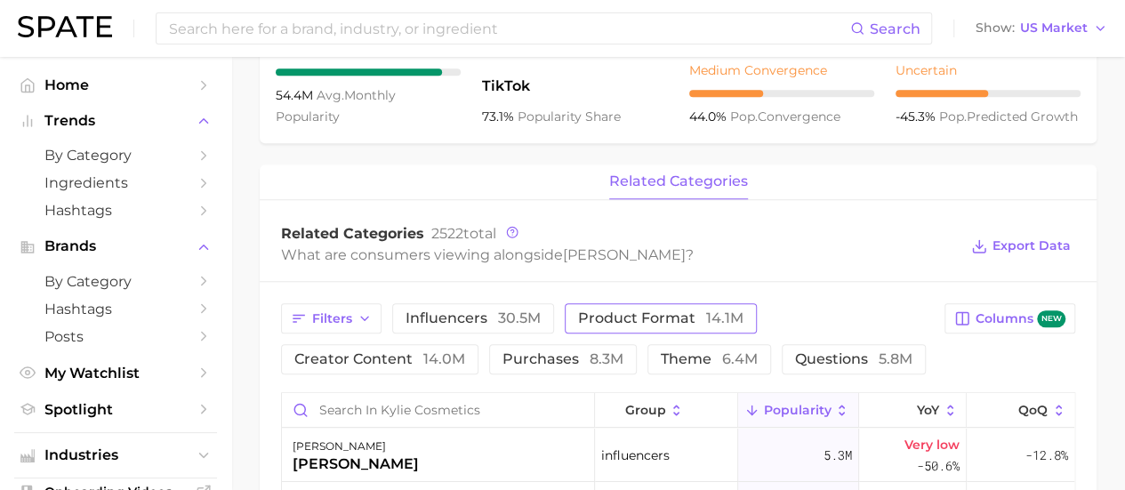
click at [666, 320] on span "product format 14.1m" at bounding box center [660, 318] width 165 height 14
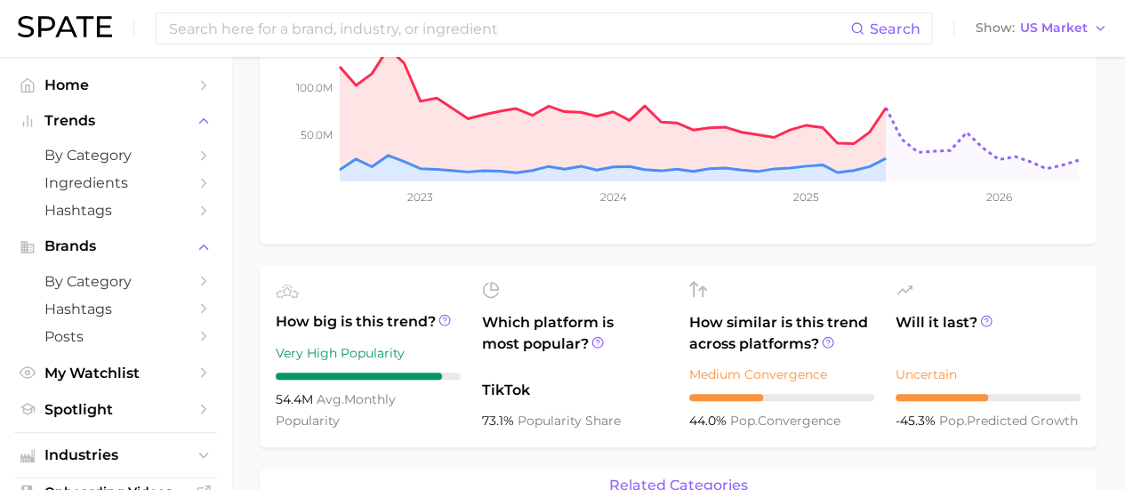
scroll to position [267, 0]
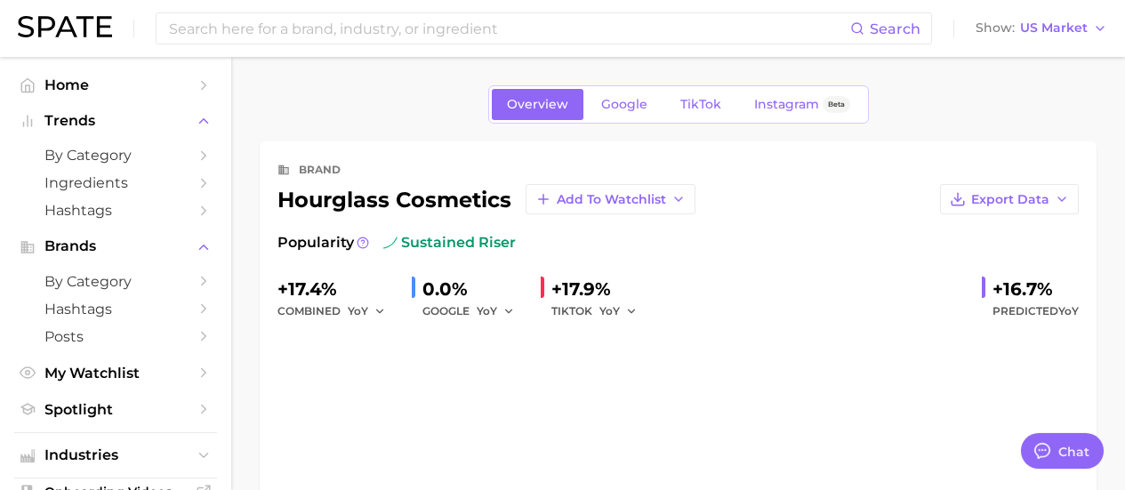
type textarea "x"
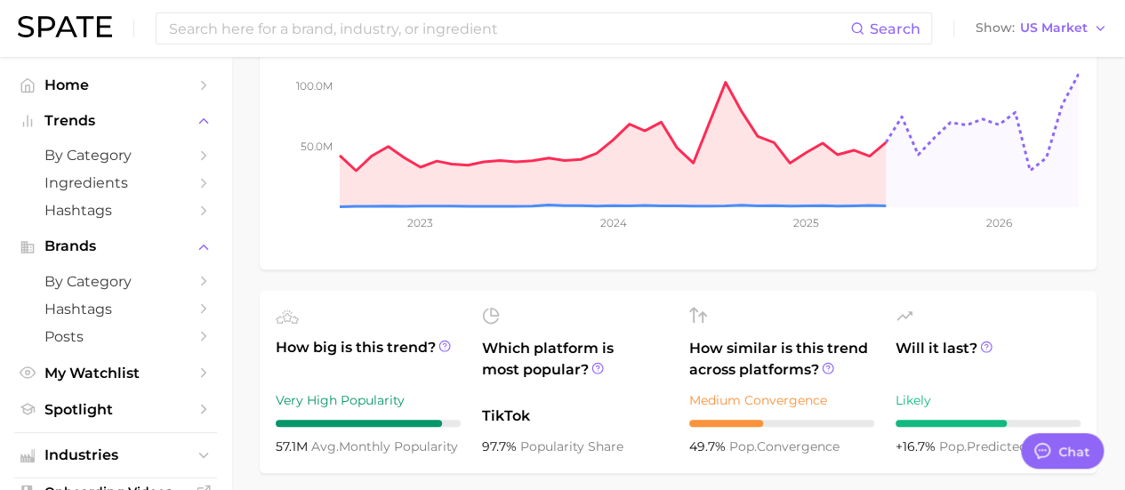
scroll to position [267, 0]
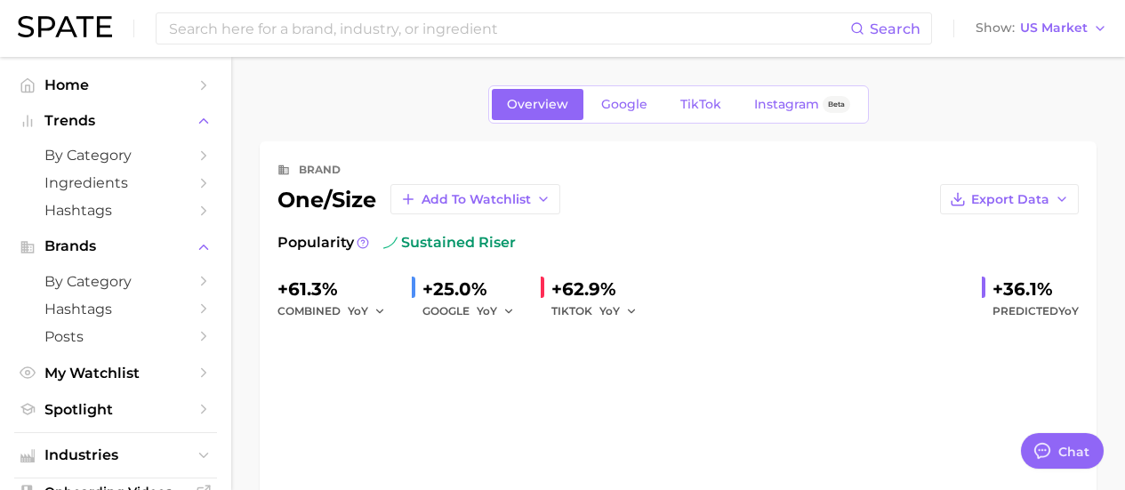
type textarea "x"
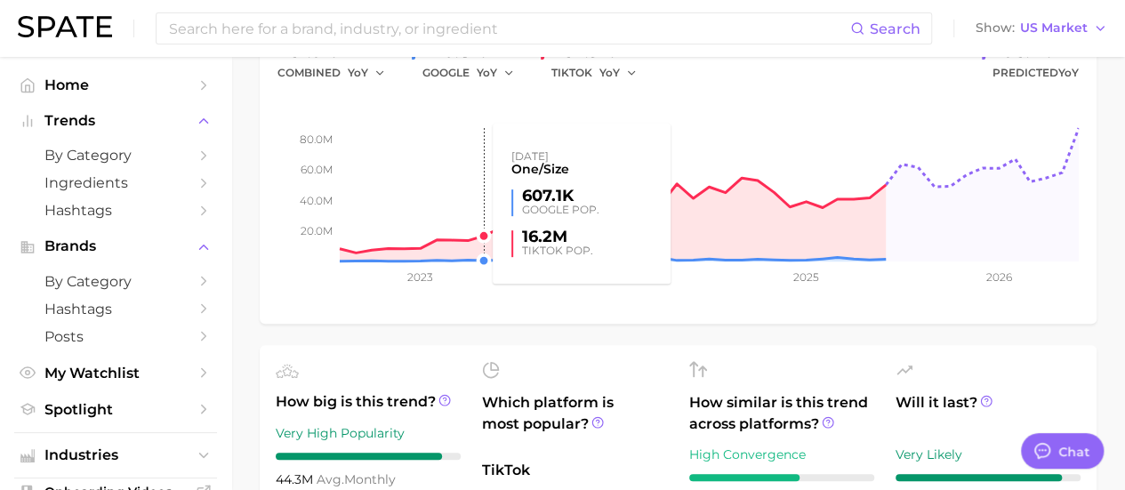
scroll to position [267, 0]
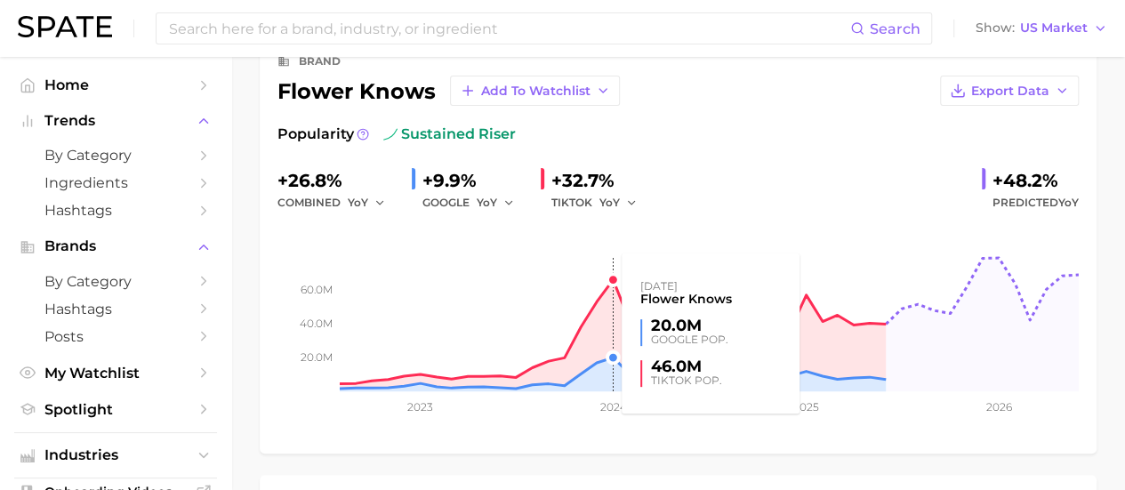
scroll to position [89, 0]
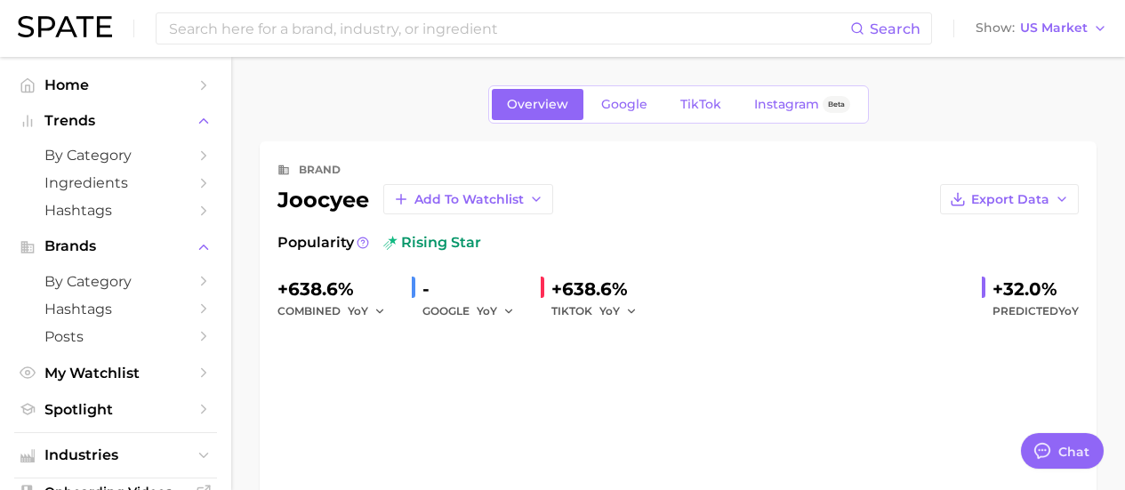
type textarea "x"
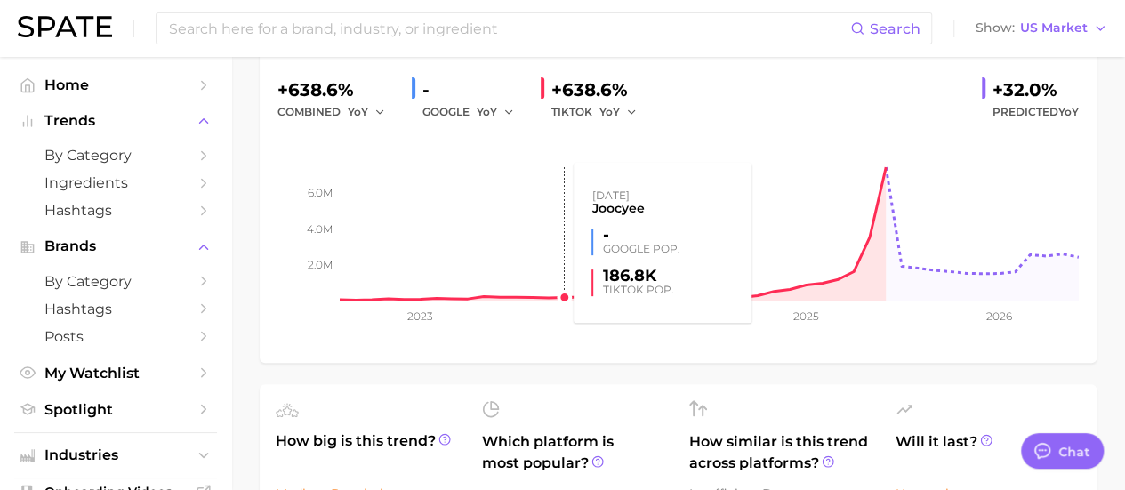
scroll to position [267, 0]
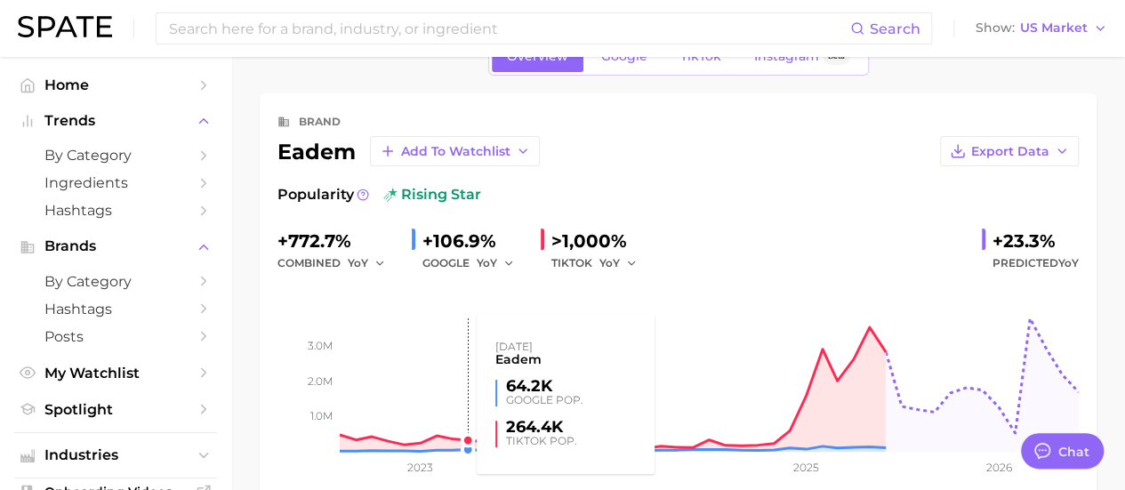
scroll to position [89, 0]
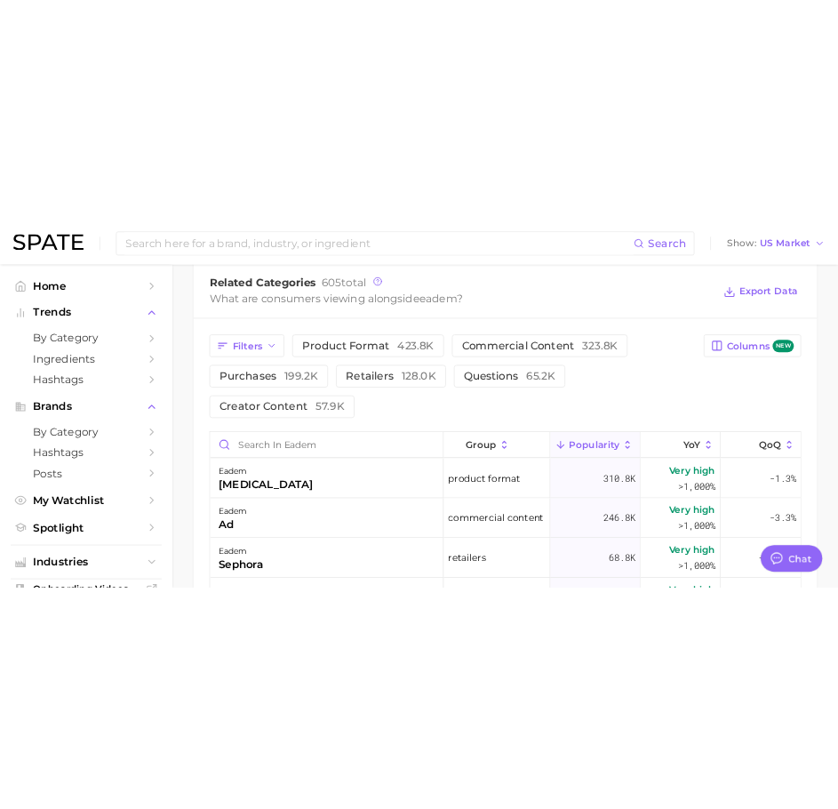
scroll to position [978, 0]
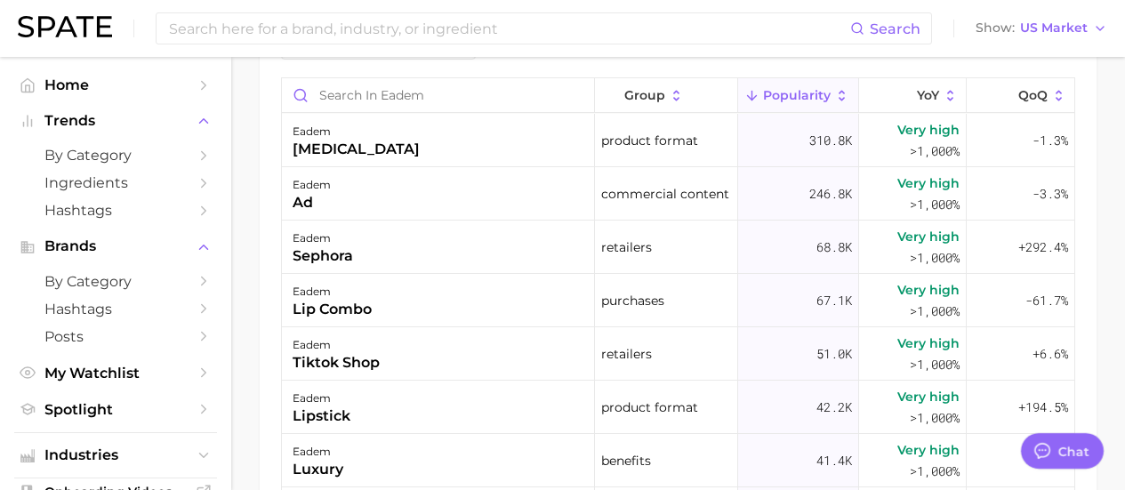
type textarea "x"
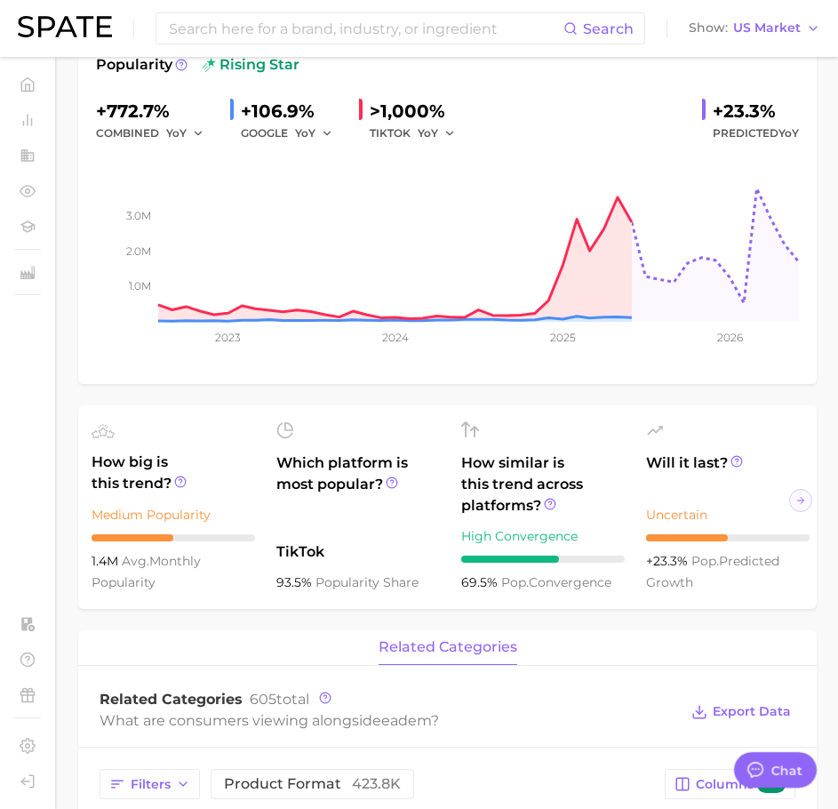
scroll to position [0, 0]
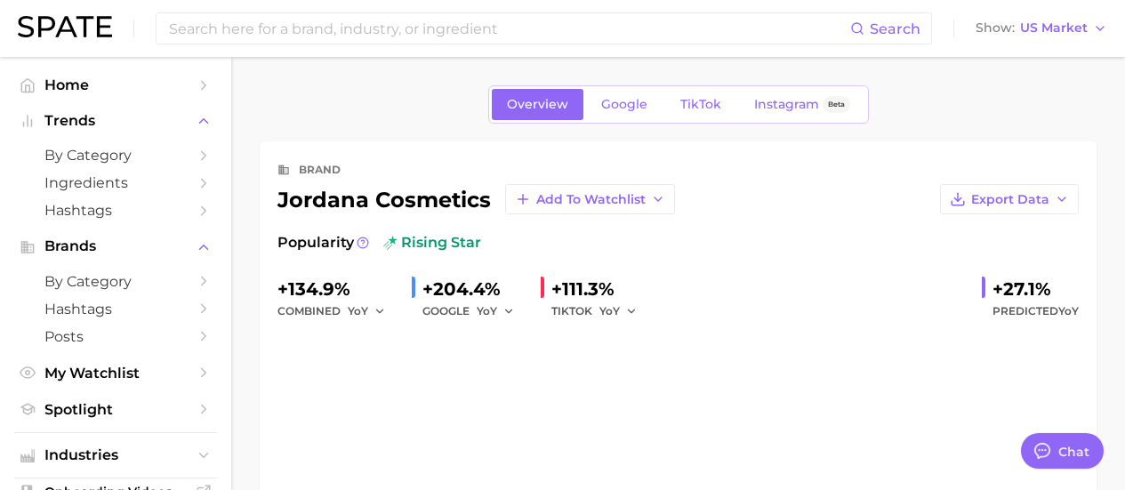
type textarea "x"
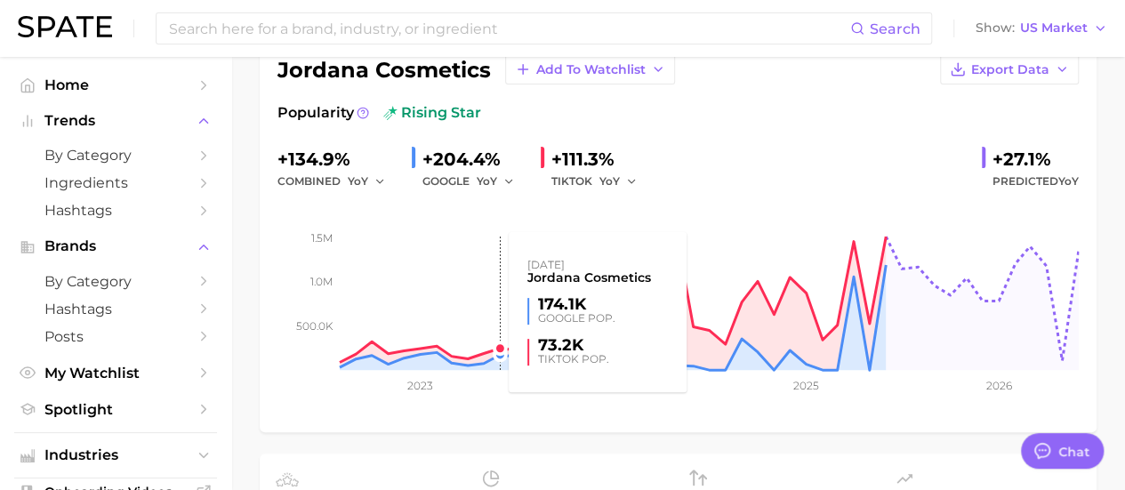
scroll to position [89, 0]
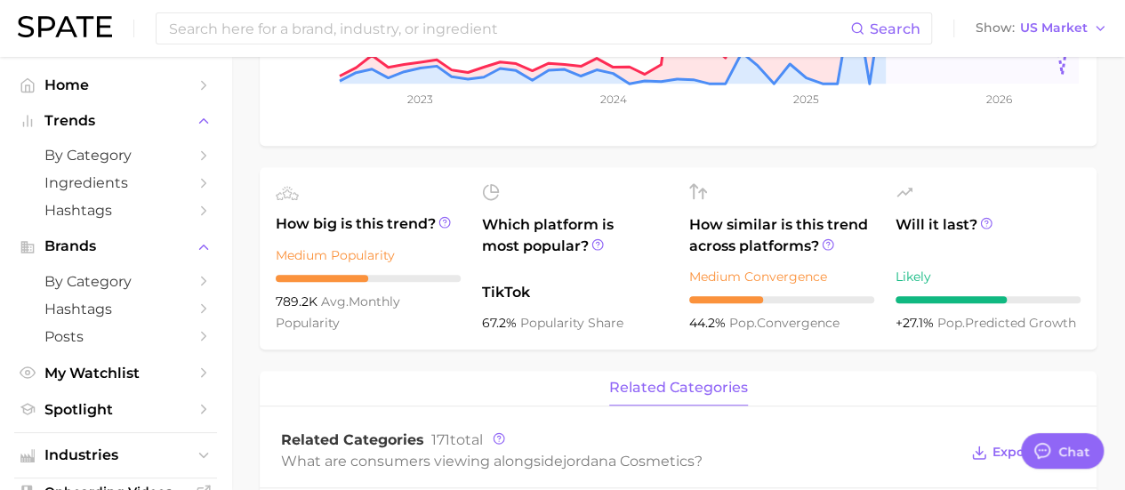
scroll to position [445, 0]
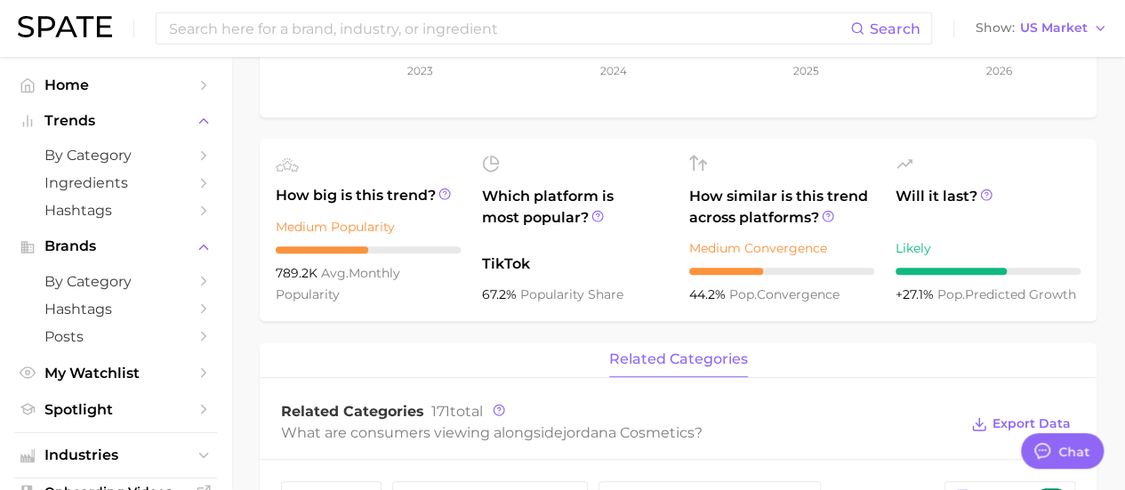
click at [254, 333] on main "Overview Google TikTok Instagram Beta brand jordana cosmetics Add to Watchlist …" at bounding box center [678, 411] width 894 height 1599
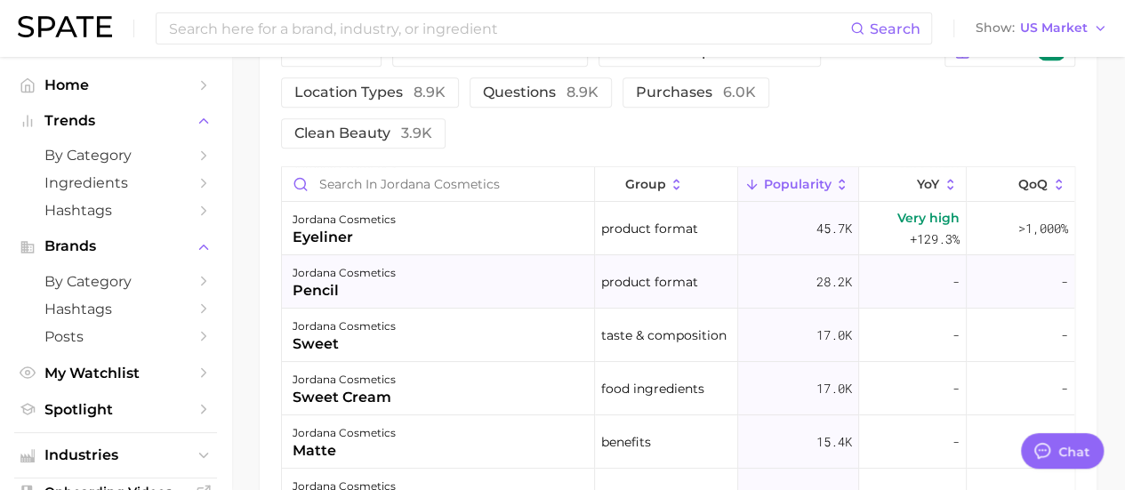
scroll to position [0, 0]
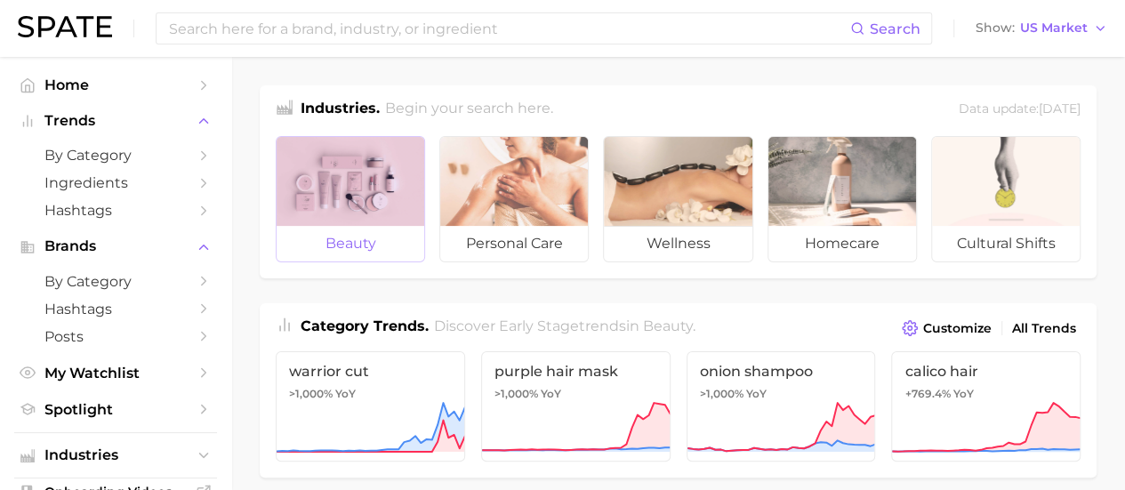
click at [354, 236] on span "beauty" at bounding box center [350, 244] width 148 height 36
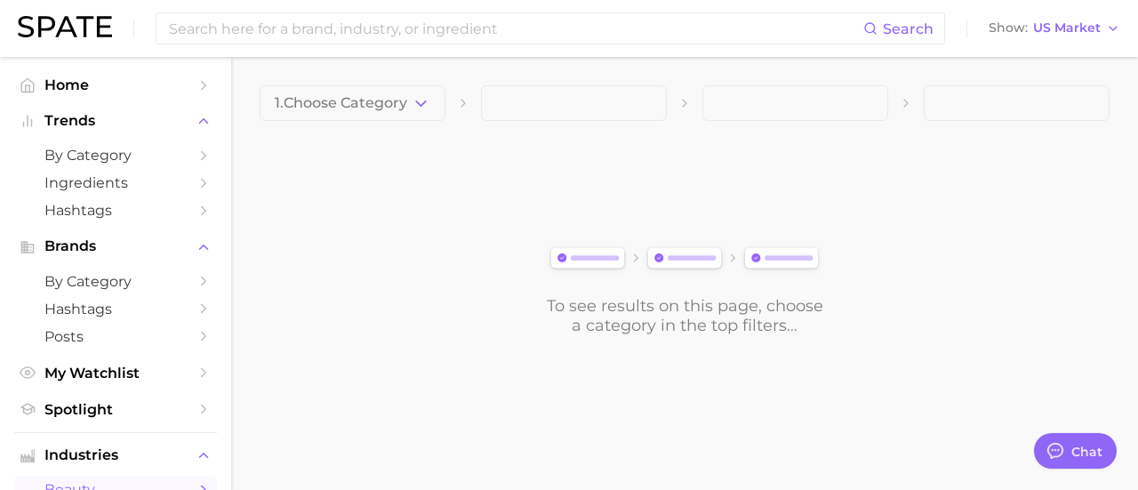
type textarea "x"
click at [127, 291] on link "by Category" at bounding box center [115, 282] width 203 height 28
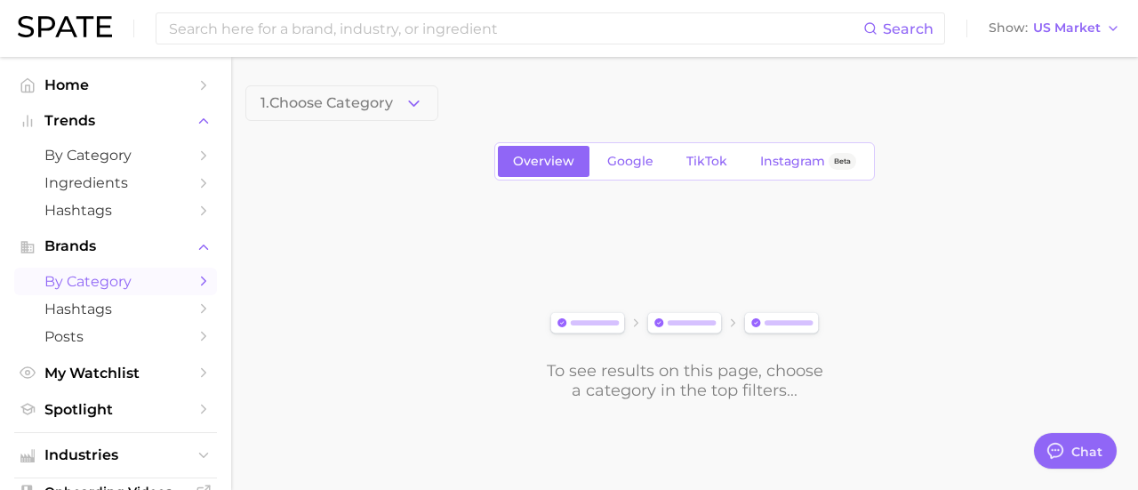
click at [372, 100] on span "1. Choose Category" at bounding box center [326, 103] width 132 height 16
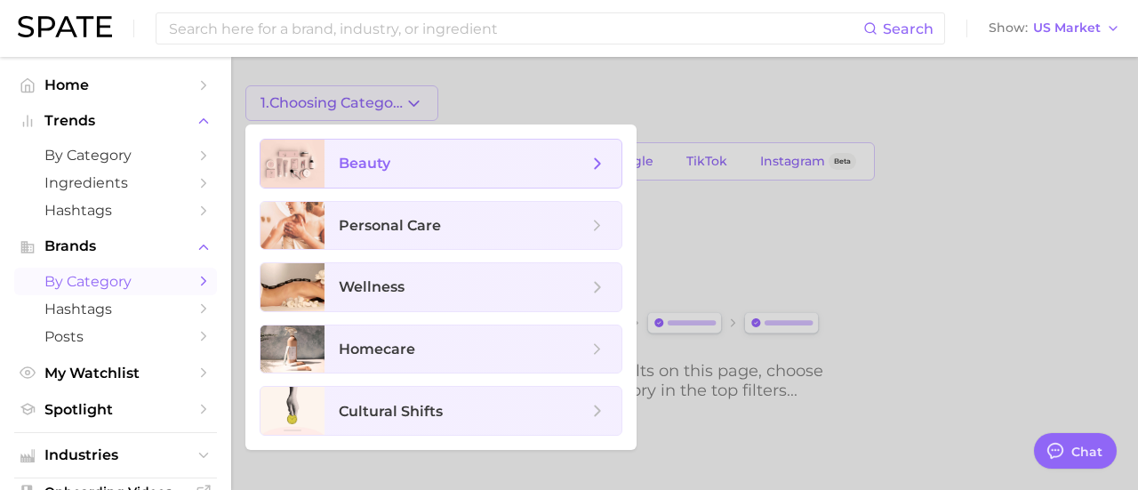
click at [389, 168] on span "beauty" at bounding box center [463, 164] width 249 height 20
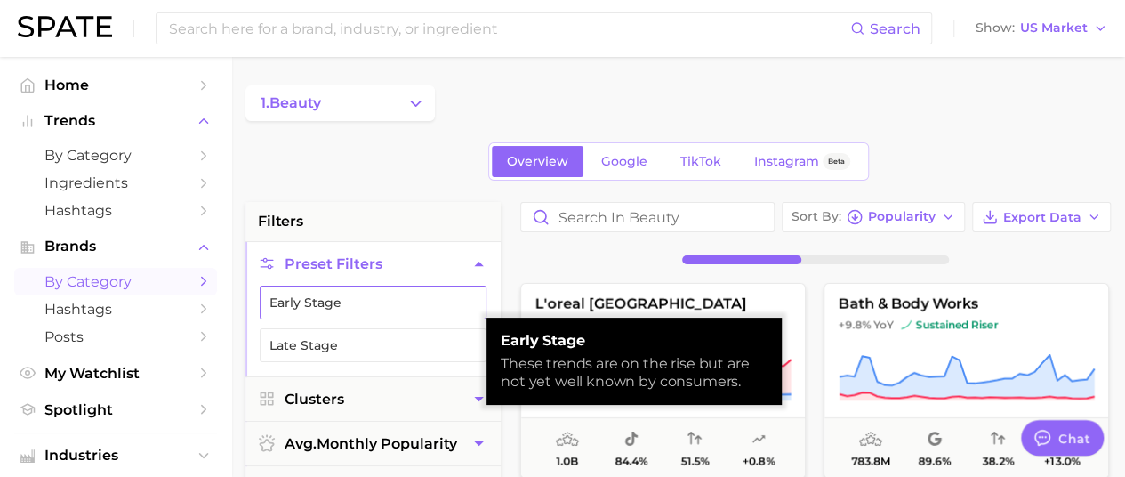
click at [428, 292] on button "Early Stage" at bounding box center [373, 302] width 227 height 34
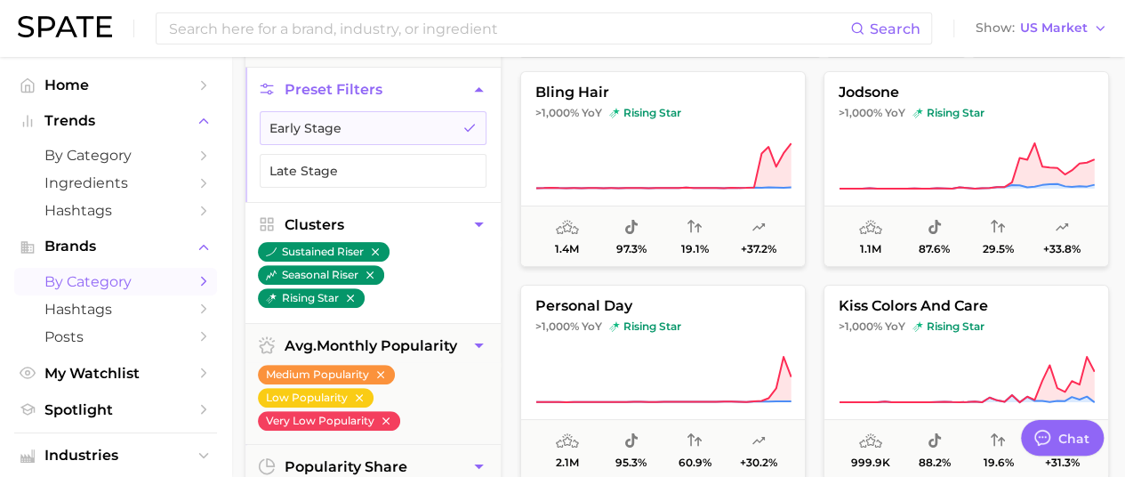
scroll to position [178, 0]
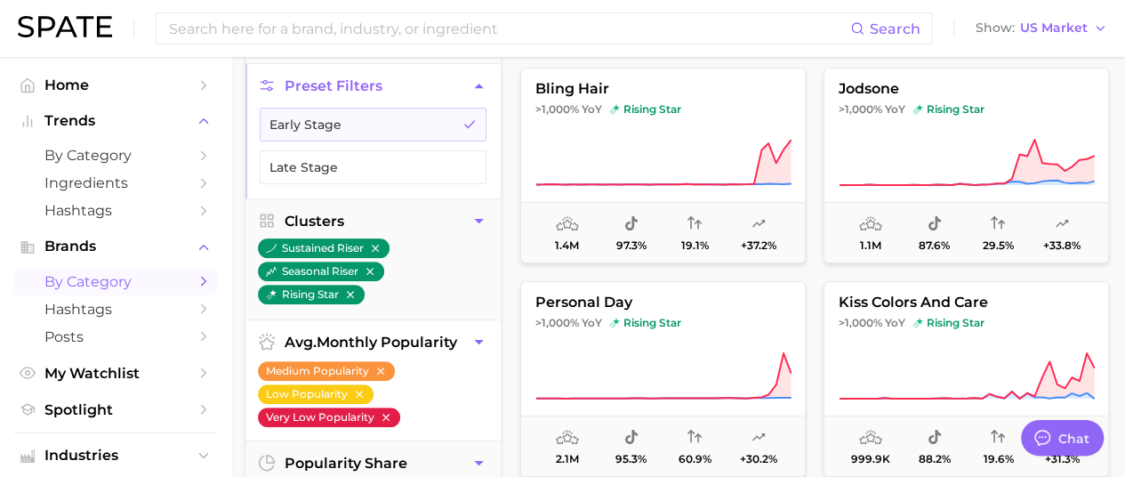
click at [384, 413] on icon "button" at bounding box center [386, 417] width 12 height 12
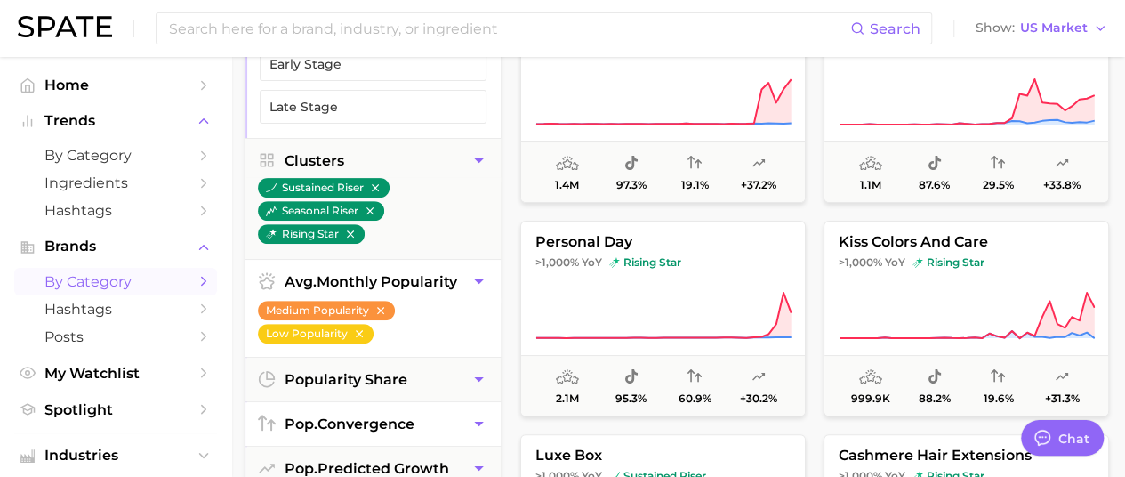
scroll to position [267, 0]
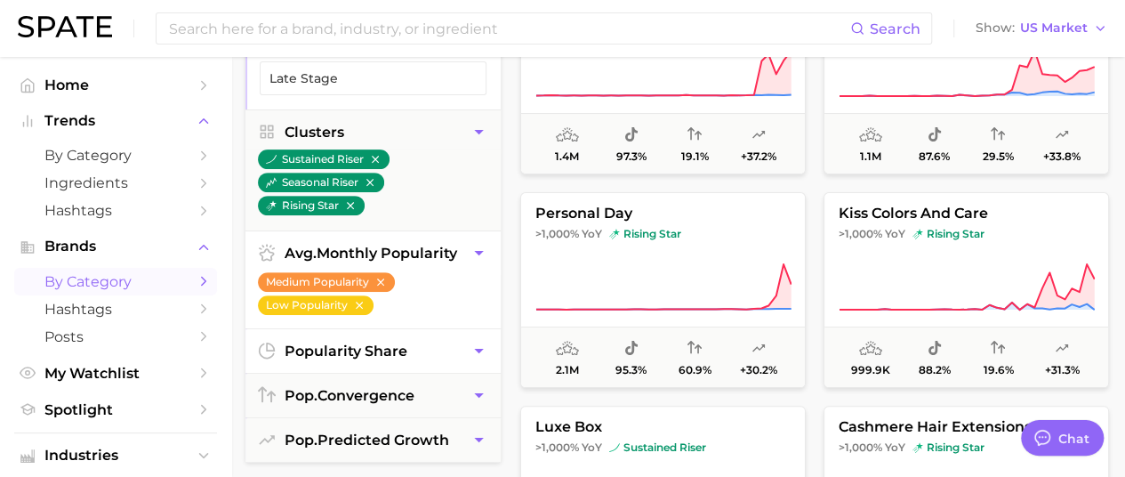
click at [437, 339] on button "popularity share" at bounding box center [372, 351] width 255 height 44
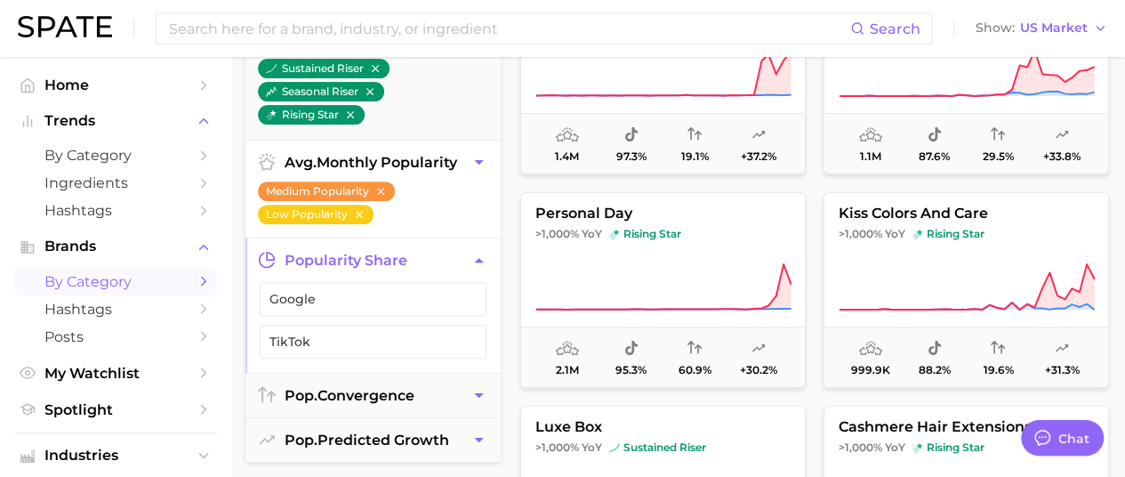
click at [484, 261] on icon "button" at bounding box center [478, 260] width 19 height 19
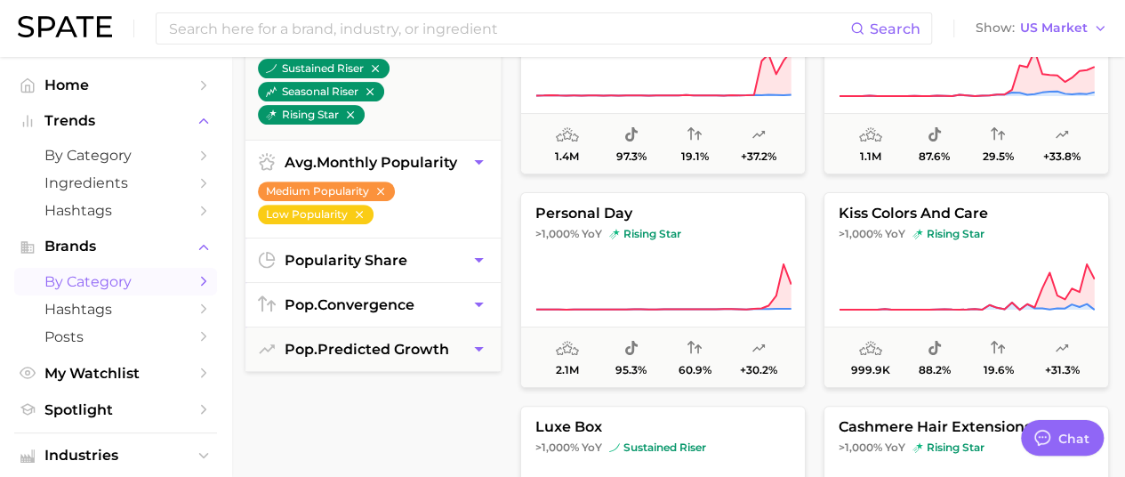
click at [448, 313] on button "pop. convergence" at bounding box center [372, 305] width 255 height 44
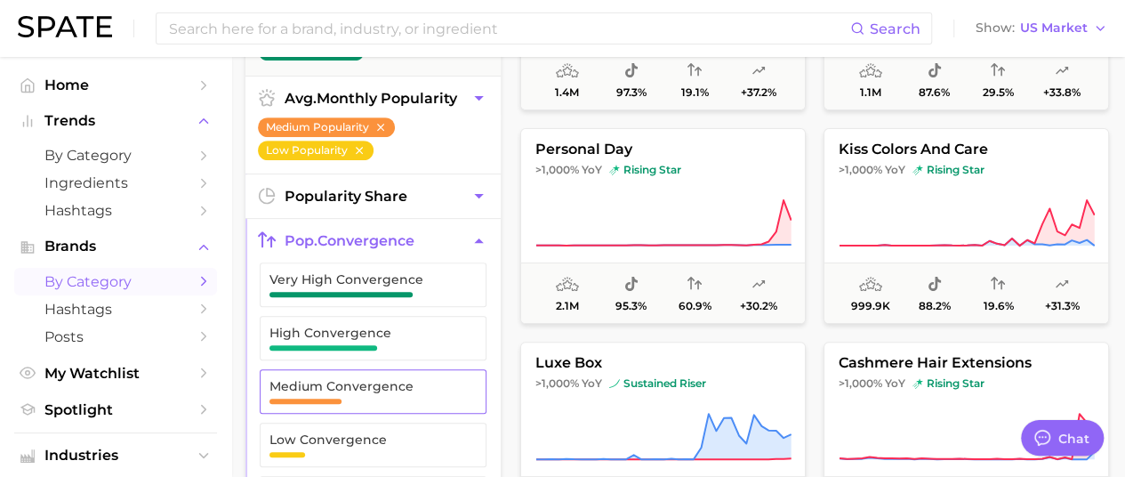
scroll to position [356, 0]
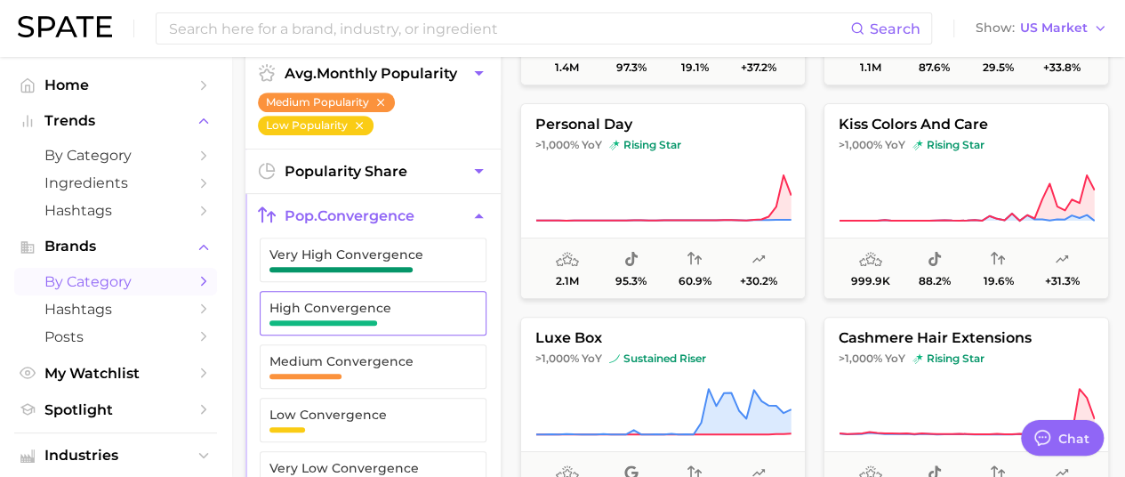
click at [420, 317] on span "High Convergence" at bounding box center [358, 313] width 179 height 25
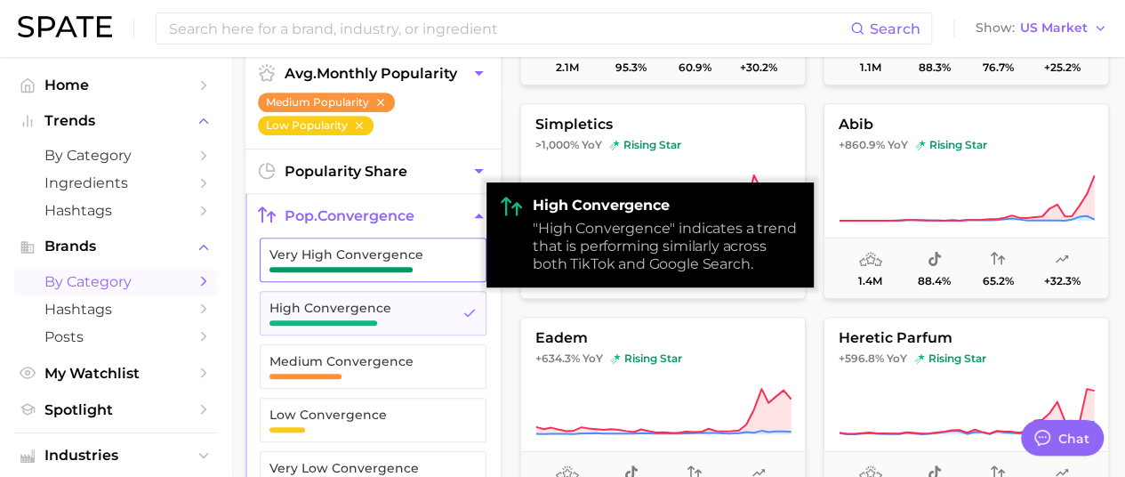
click at [416, 273] on button "Very High Convergence" at bounding box center [373, 259] width 227 height 44
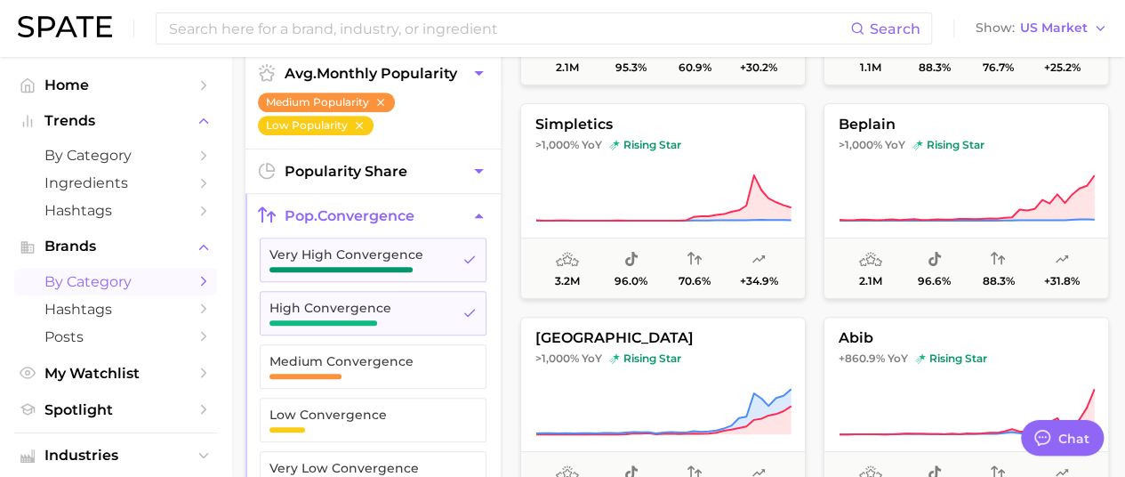
click at [476, 210] on icon "button" at bounding box center [478, 215] width 19 height 19
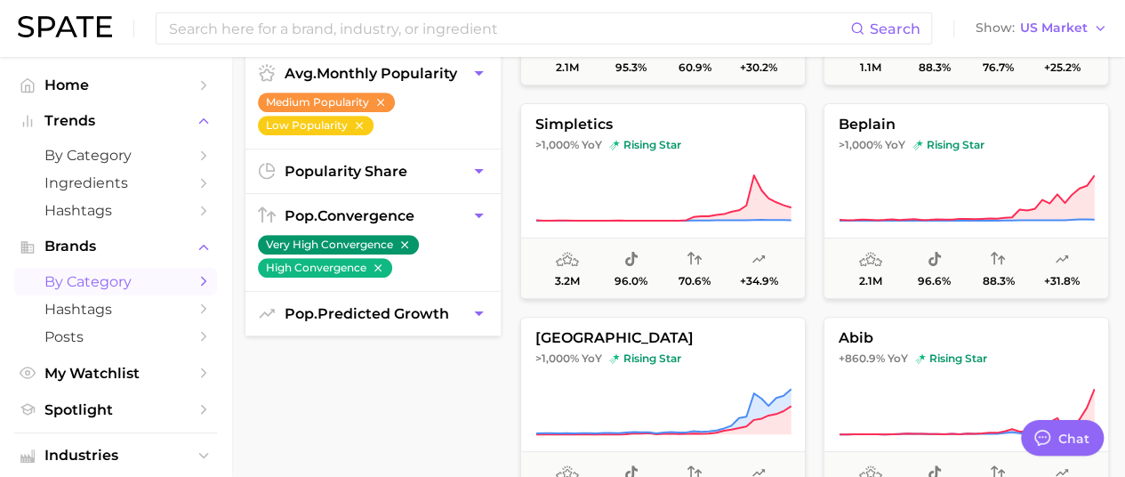
click at [451, 317] on button "pop. predicted growth" at bounding box center [372, 314] width 255 height 44
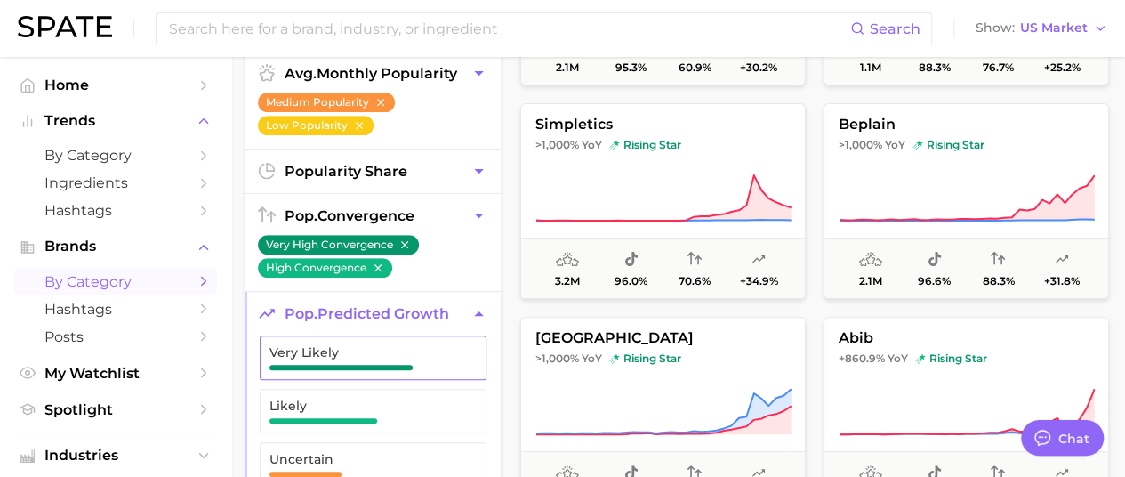
click at [426, 350] on span "Very Likely" at bounding box center [358, 352] width 179 height 14
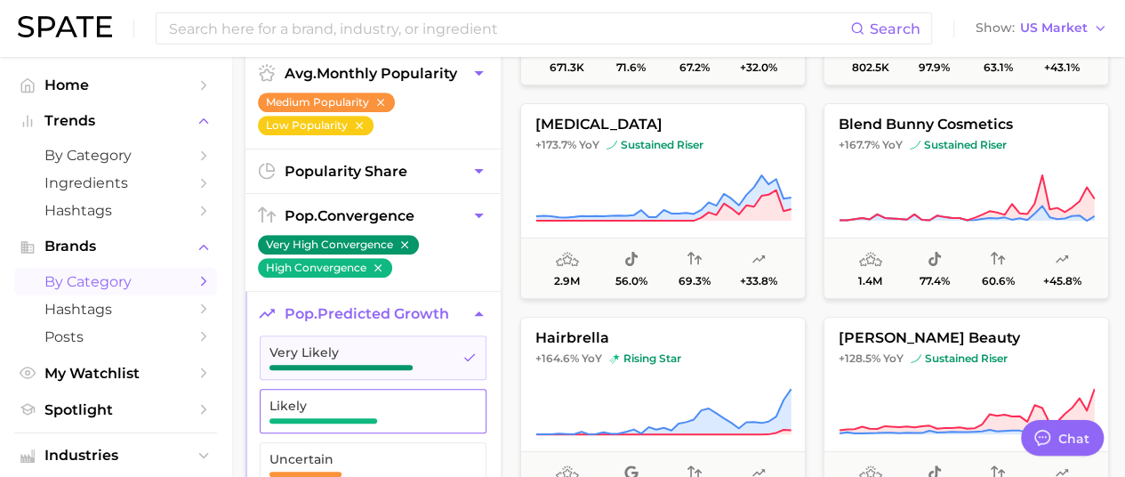
click at [430, 402] on span "Likely" at bounding box center [358, 405] width 179 height 14
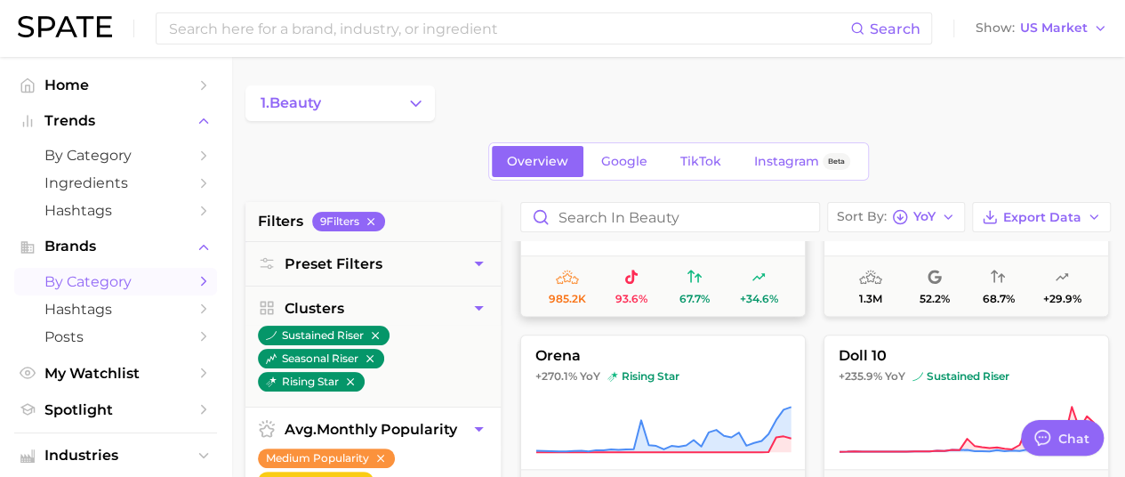
scroll to position [1067, 0]
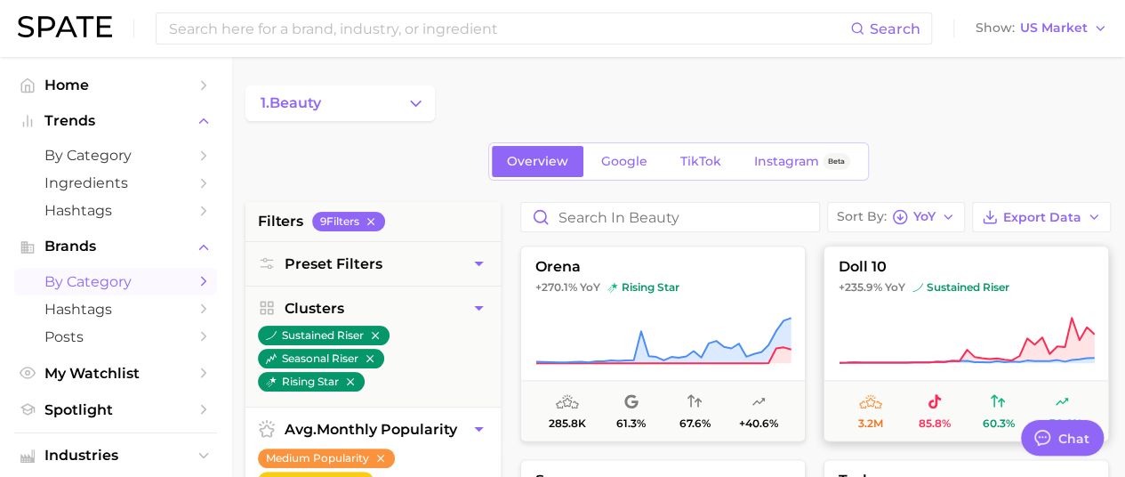
click at [899, 314] on button "doll 10 +235.9% YoY sustained riser 3.2m 85.8% 60.3% +36.6%" at bounding box center [965, 343] width 285 height 196
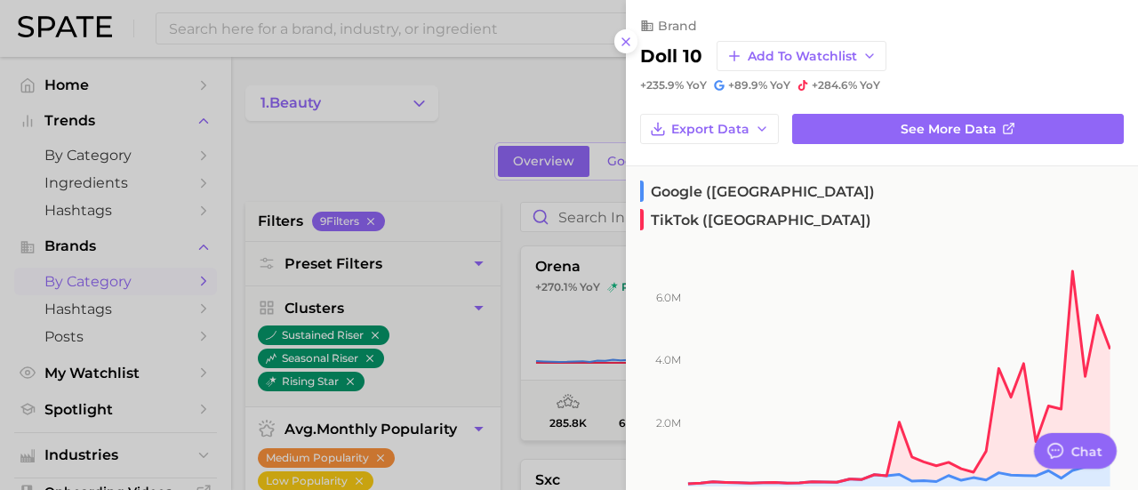
click at [511, 229] on div at bounding box center [569, 245] width 1138 height 490
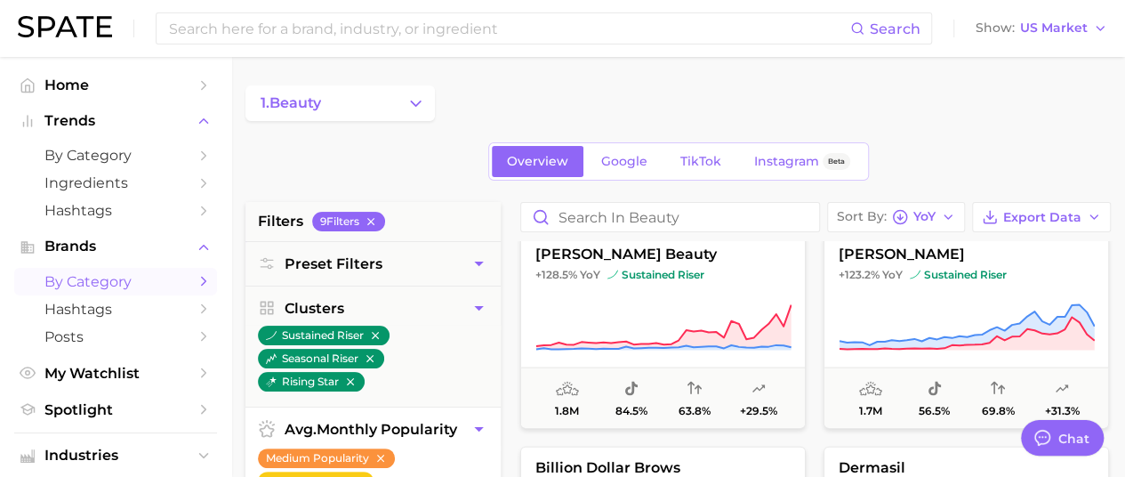
scroll to position [1956, 0]
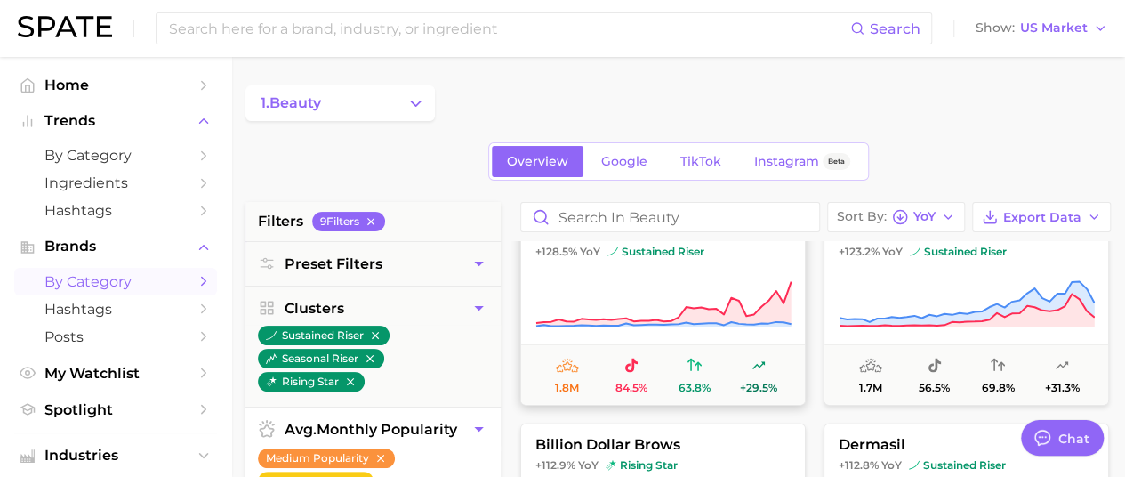
click at [704, 260] on button "lawless beauty +128.5% YoY sustained riser 1.8m 84.5% 63.8% +29.5%" at bounding box center [662, 308] width 285 height 196
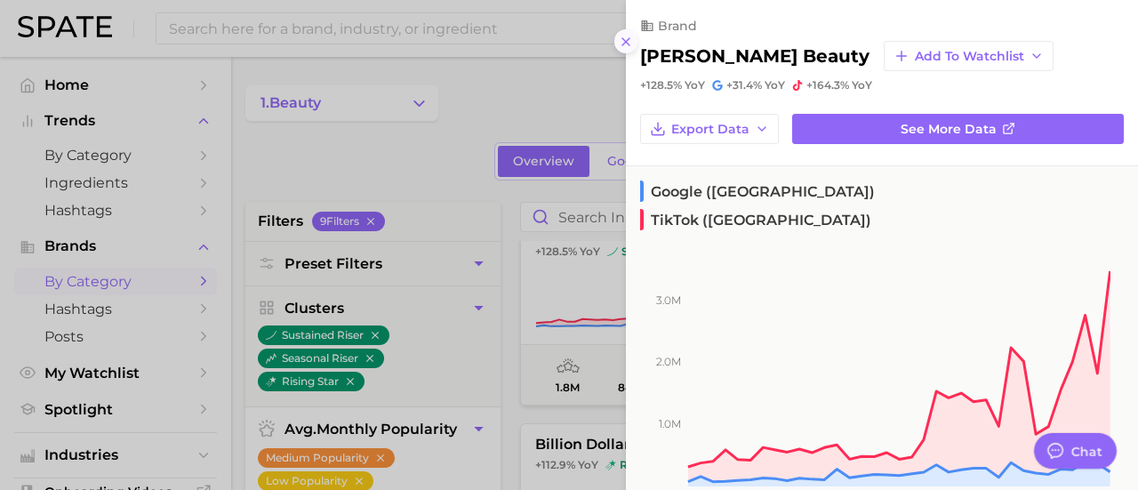
click at [619, 42] on icon at bounding box center [626, 42] width 14 height 14
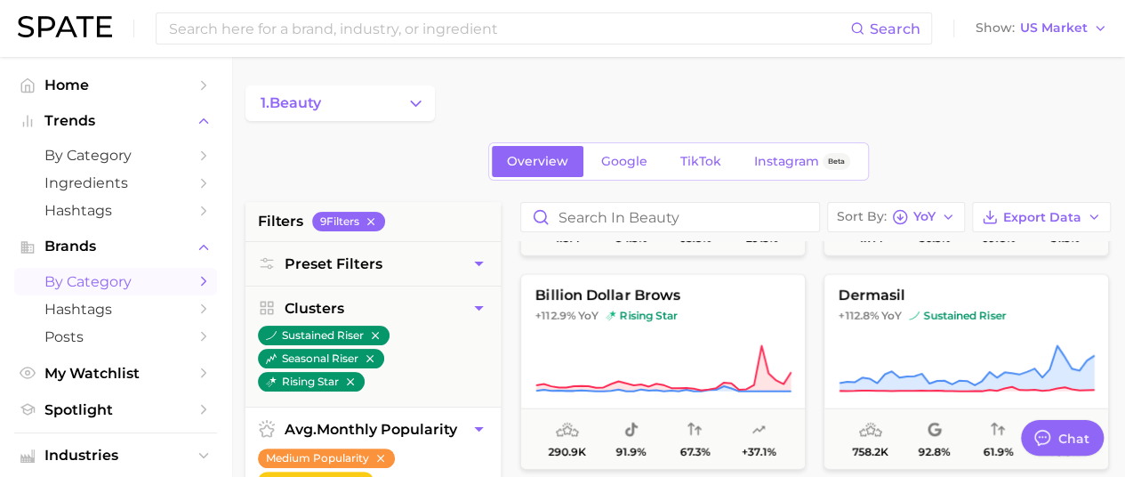
scroll to position [2134, 0]
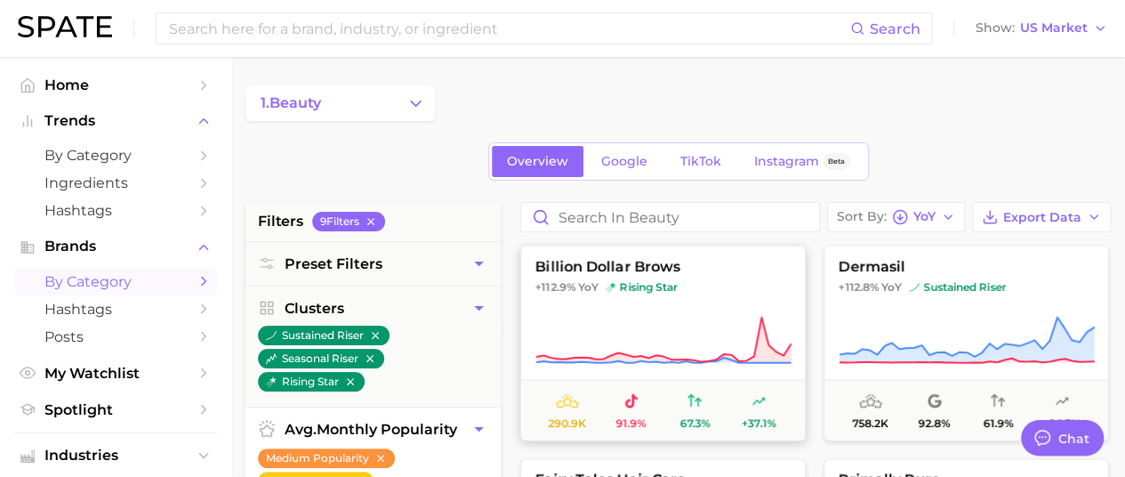
click at [692, 303] on button "billion dollar brows +112.9% YoY rising star 290.9k 91.9% 67.3% +37.1%" at bounding box center [662, 343] width 285 height 196
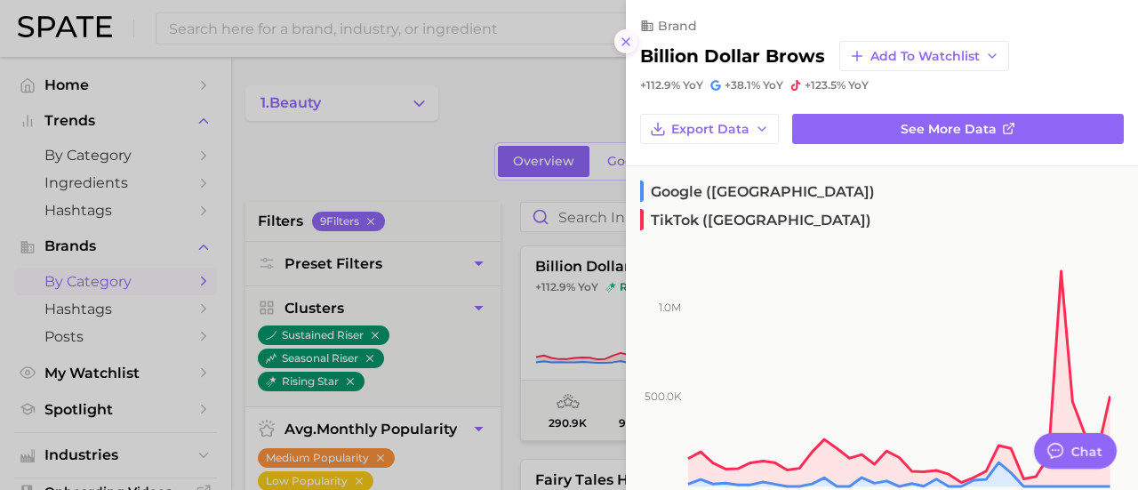
click at [625, 36] on icon at bounding box center [626, 42] width 14 height 14
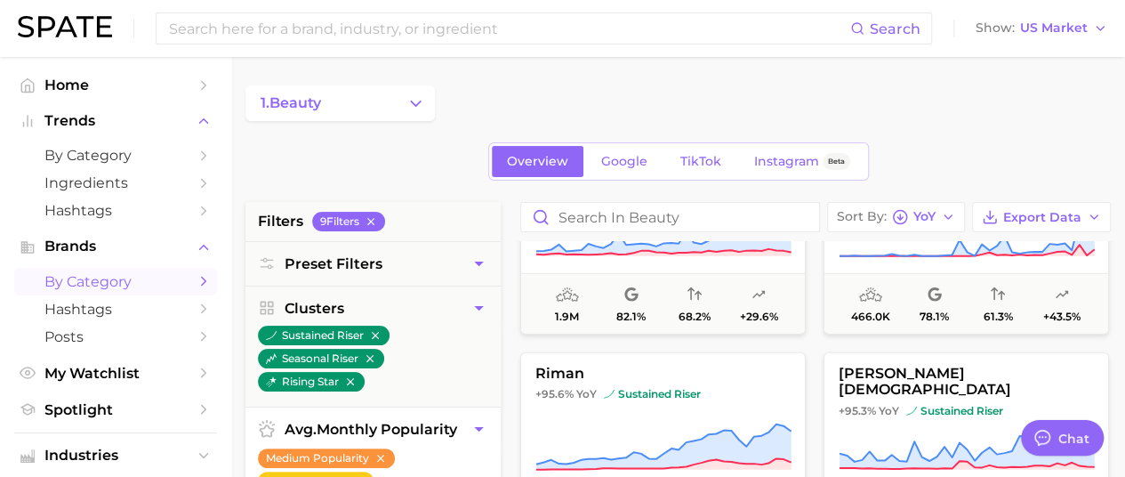
scroll to position [2756, 0]
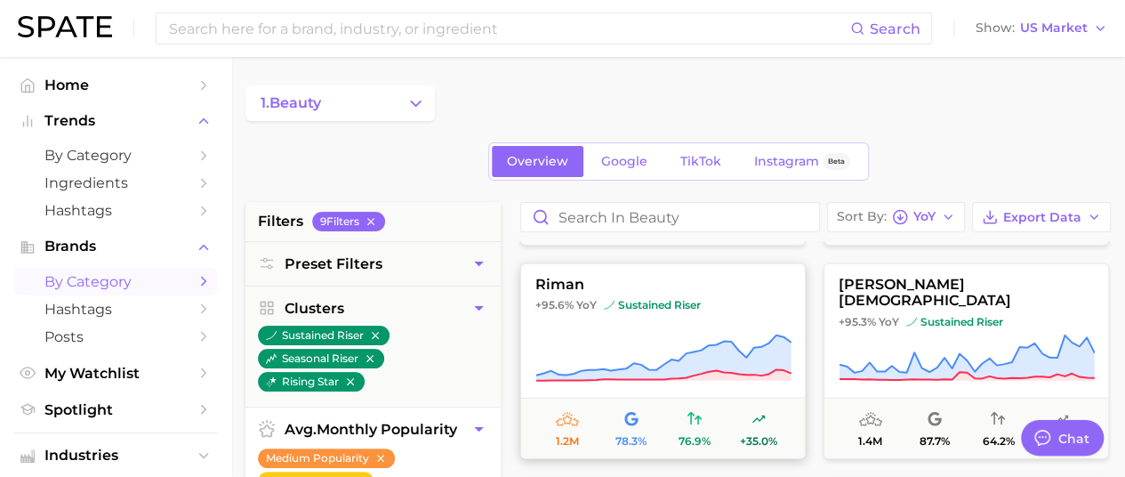
drag, startPoint x: 711, startPoint y: 328, endPoint x: 720, endPoint y: 327, distance: 8.9
click at [720, 327] on button "riman +95.6% YoY sustained riser 1.2m 78.3% 76.9% +35.0%" at bounding box center [662, 361] width 285 height 196
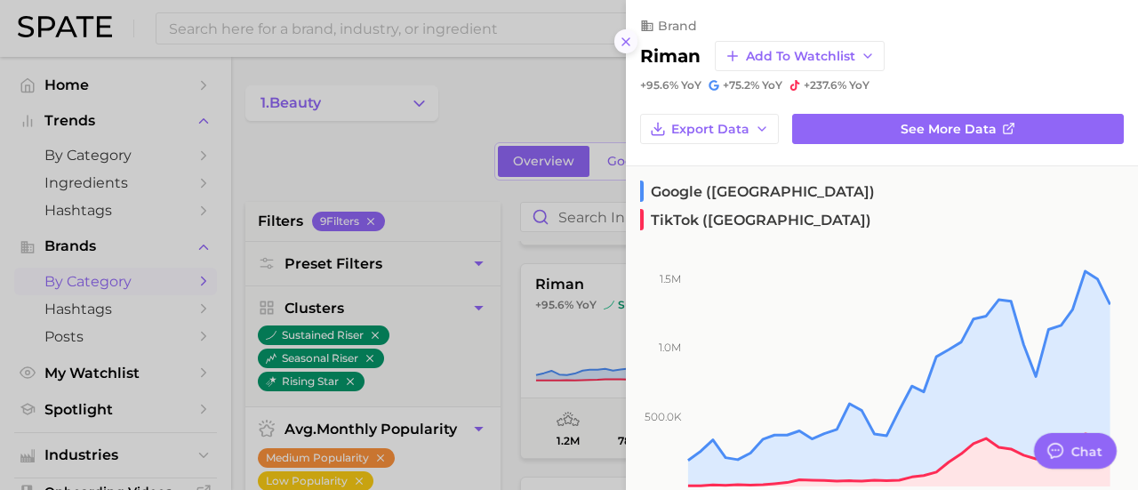
click at [630, 40] on icon at bounding box center [626, 42] width 14 height 14
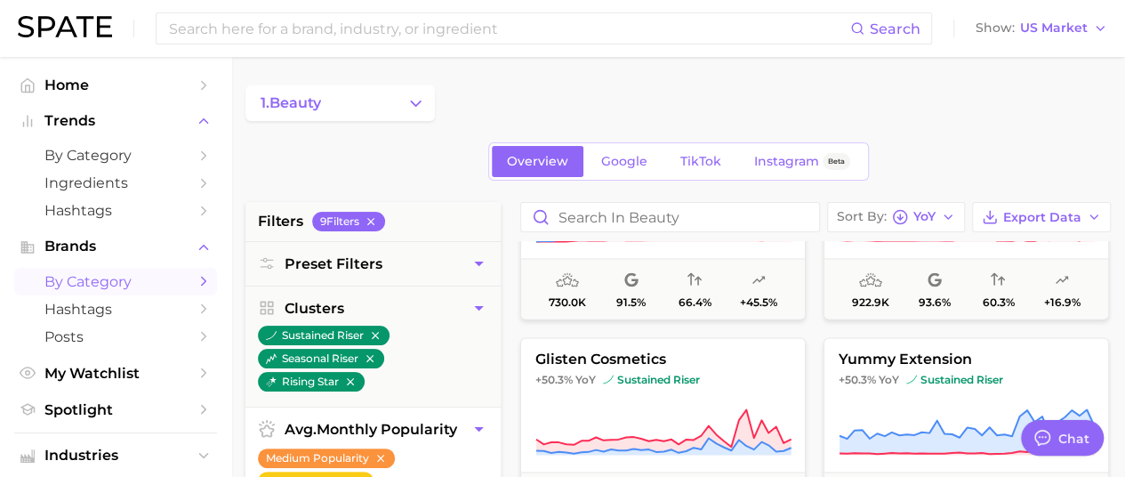
scroll to position [5068, 0]
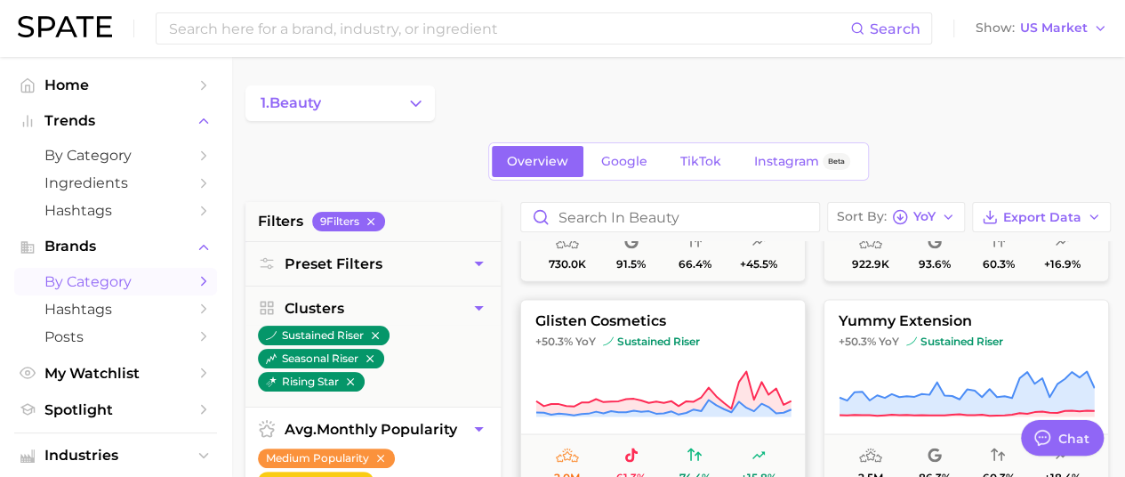
click at [687, 334] on span "sustained riser" at bounding box center [651, 340] width 97 height 14
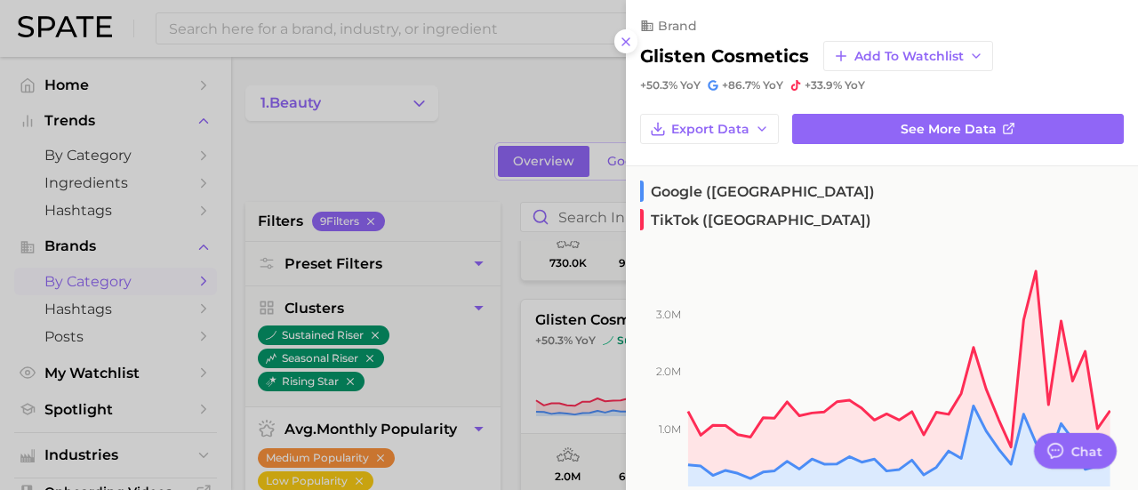
drag, startPoint x: 620, startPoint y: 35, endPoint x: 644, endPoint y: 310, distance: 276.7
click at [621, 35] on icon at bounding box center [626, 42] width 14 height 14
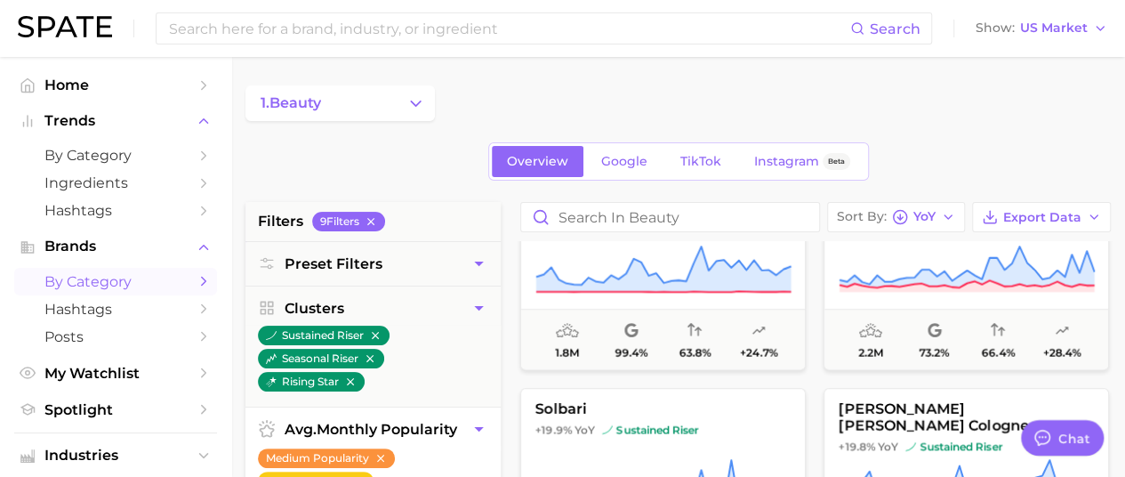
scroll to position [7024, 0]
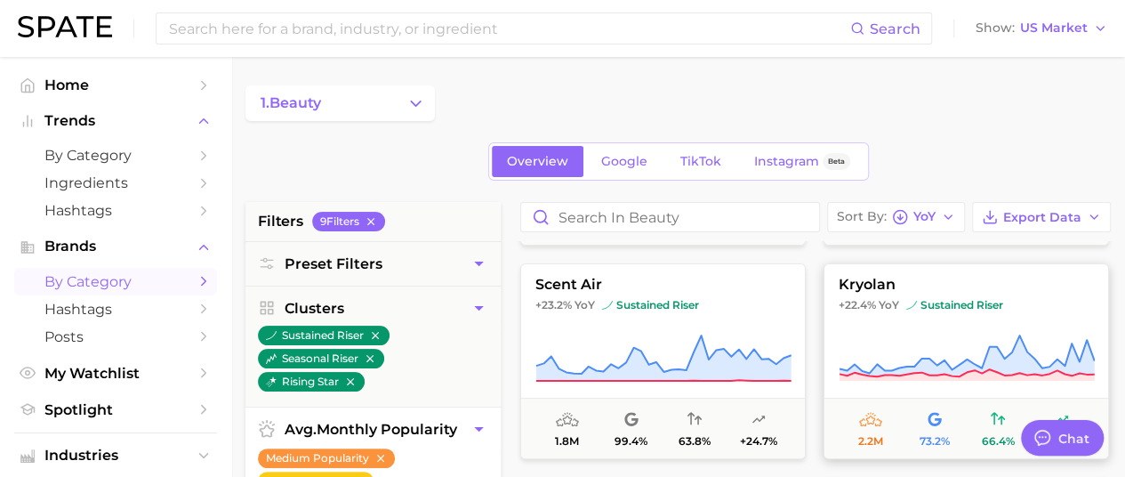
click at [881, 314] on button "kryolan +22.4% YoY sustained riser 2.2m 73.2% 66.4% +28.4%" at bounding box center [965, 361] width 285 height 196
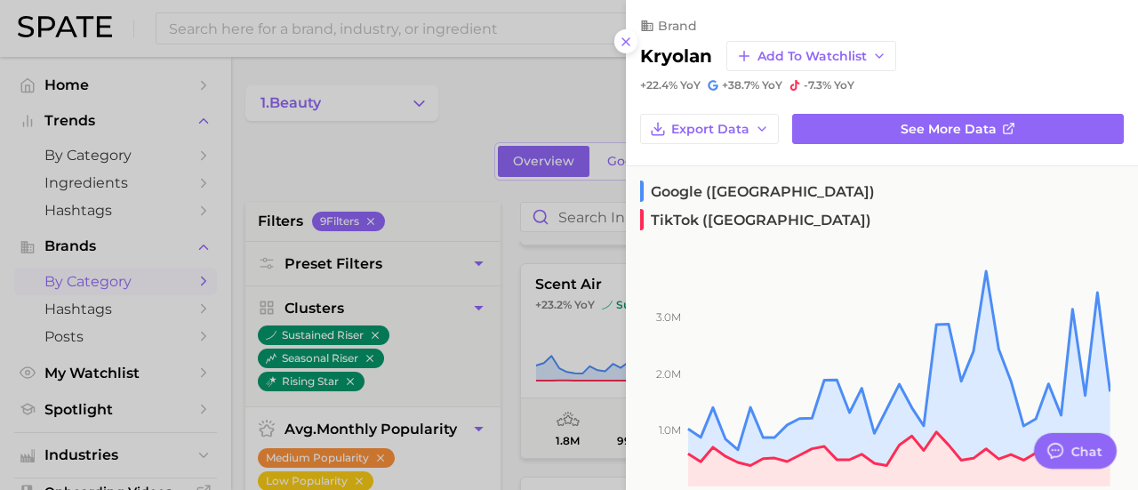
drag, startPoint x: 479, startPoint y: 74, endPoint x: 537, endPoint y: 152, distance: 97.3
click at [480, 73] on div at bounding box center [569, 245] width 1138 height 490
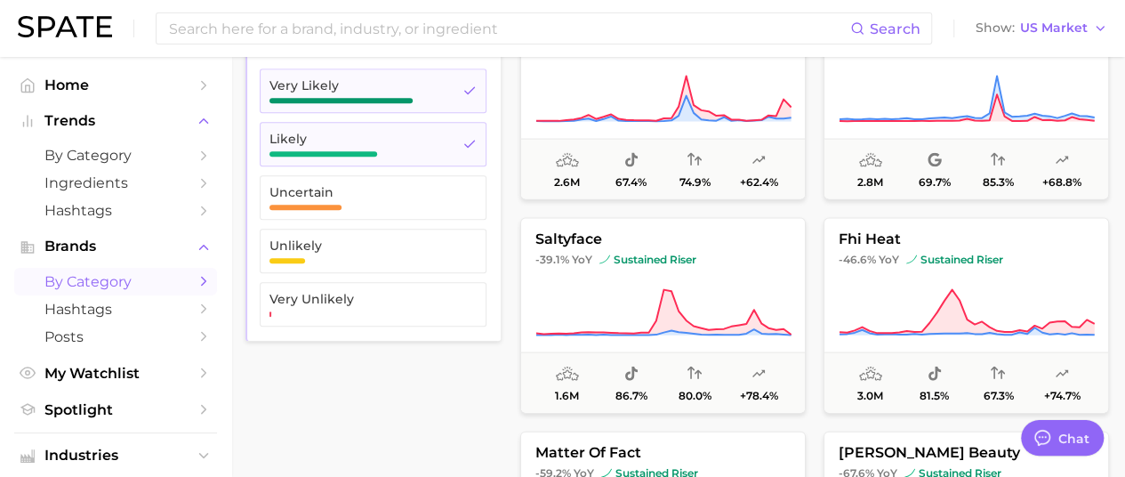
scroll to position [8117, 0]
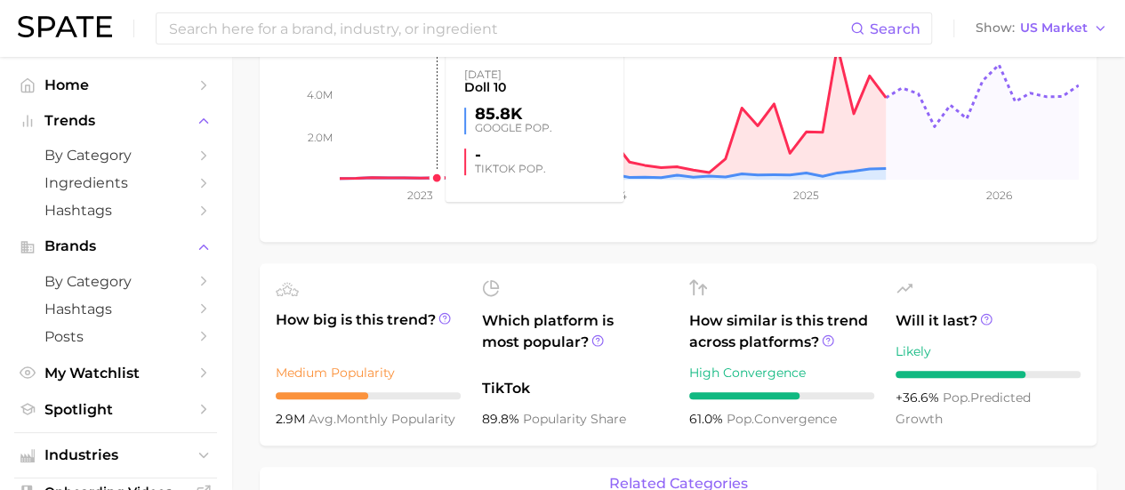
scroll to position [356, 0]
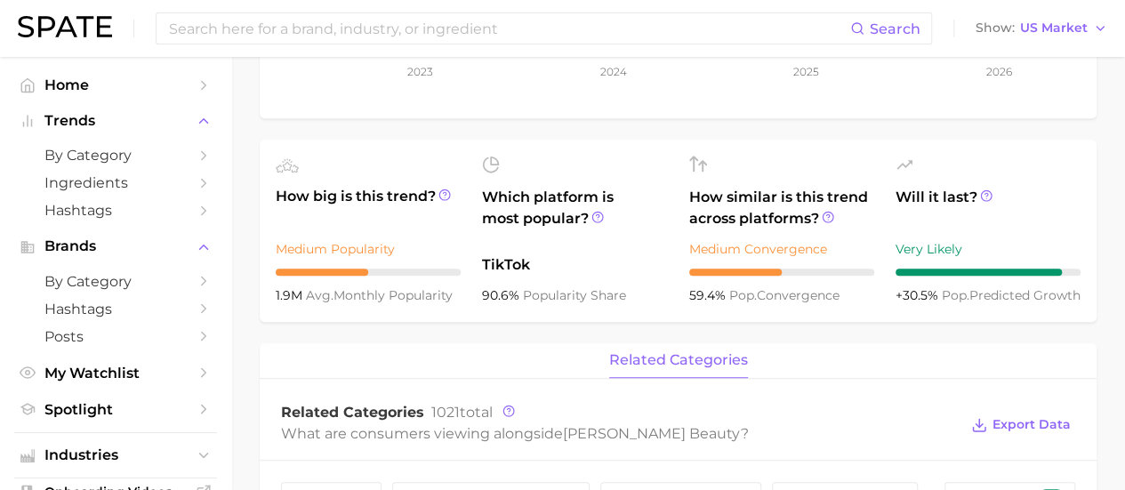
scroll to position [267, 0]
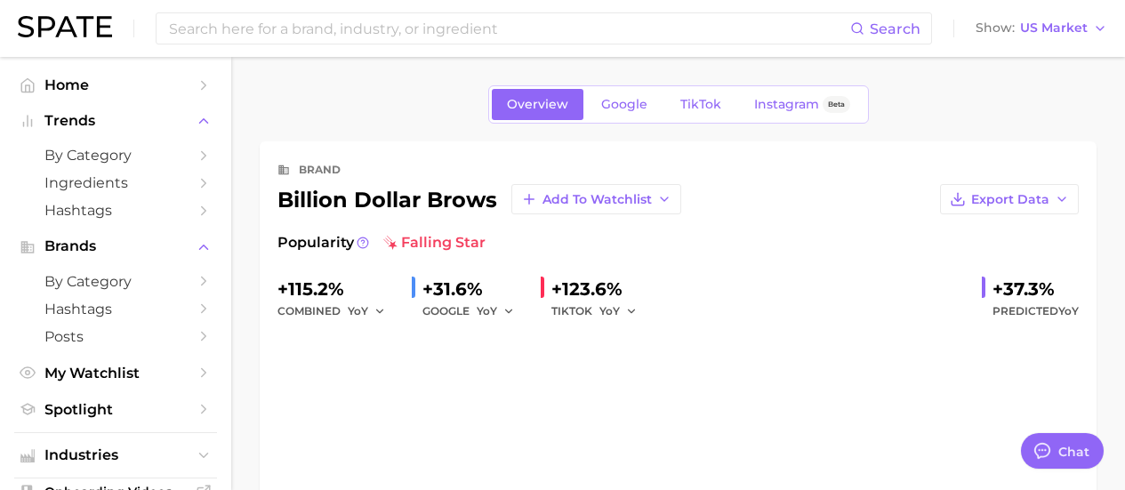
type textarea "x"
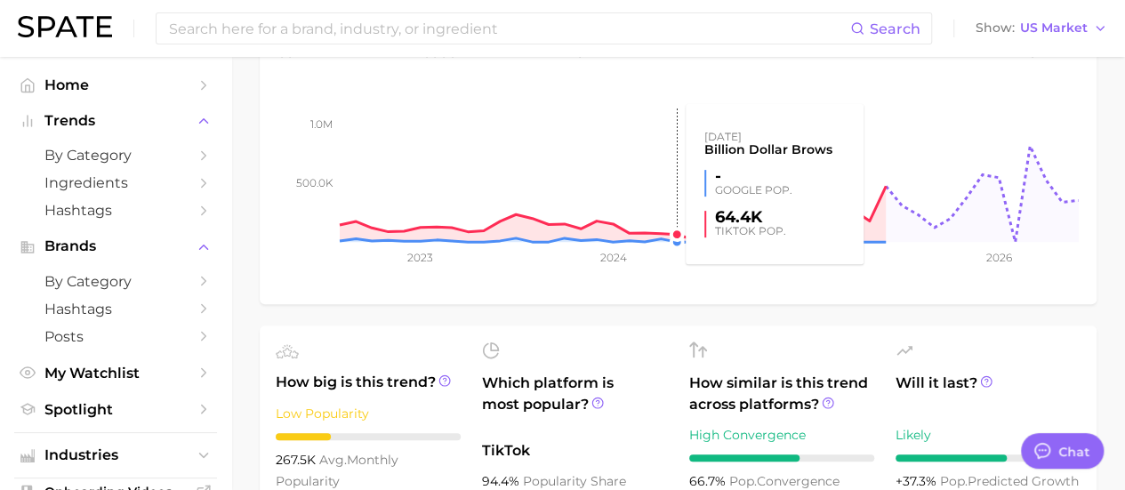
scroll to position [267, 0]
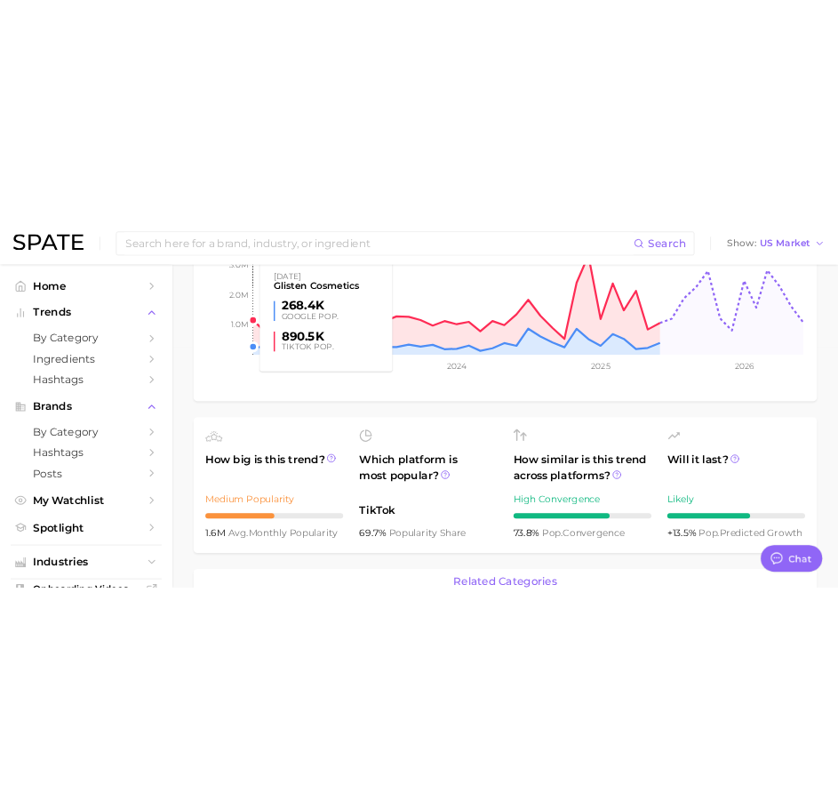
scroll to position [267, 0]
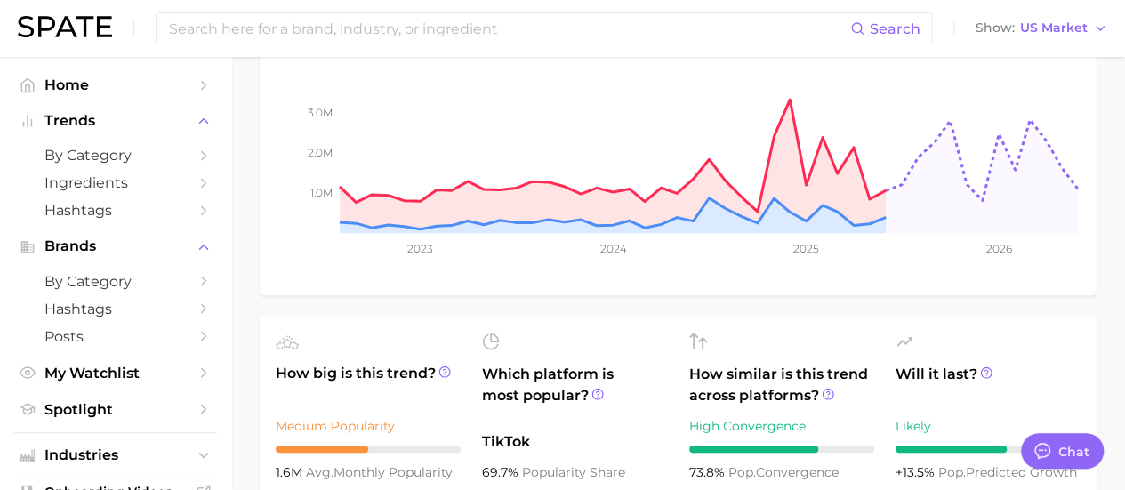
type textarea "x"
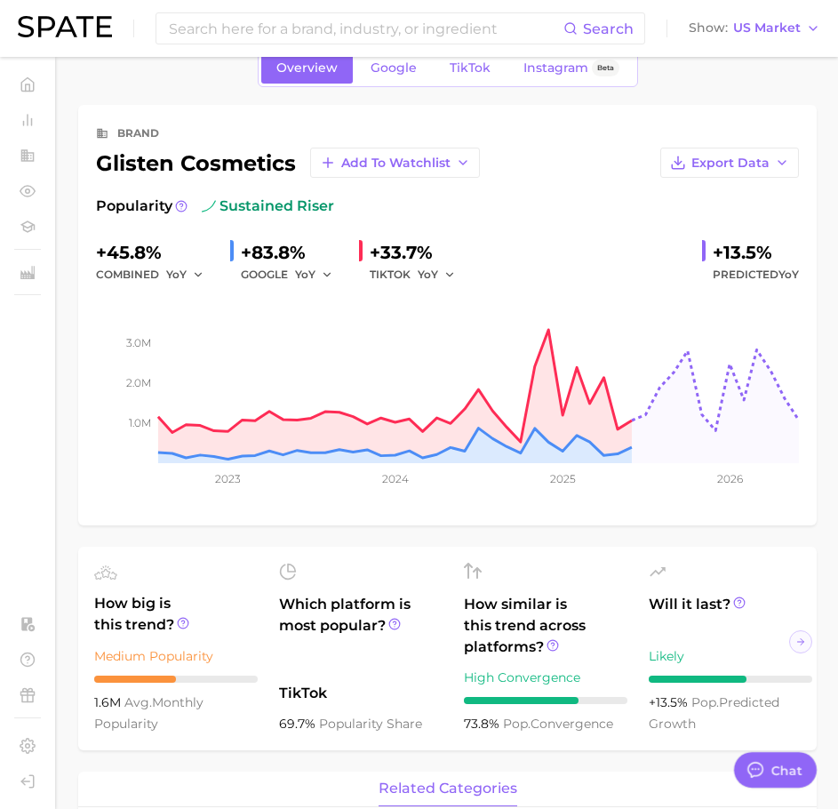
scroll to position [0, 0]
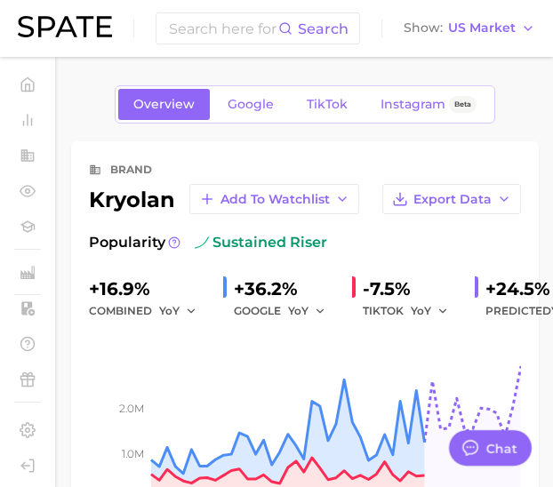
type textarea "x"
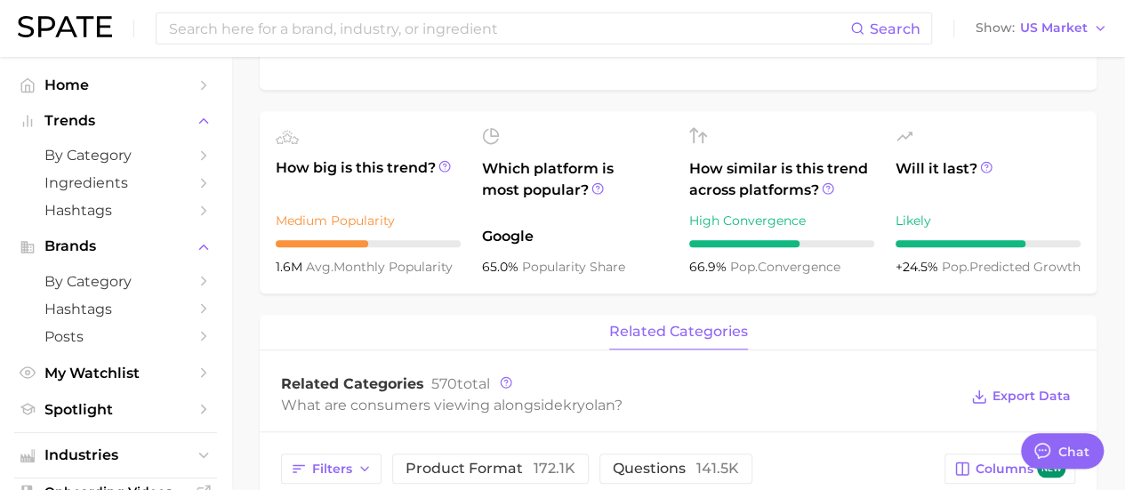
scroll to position [445, 0]
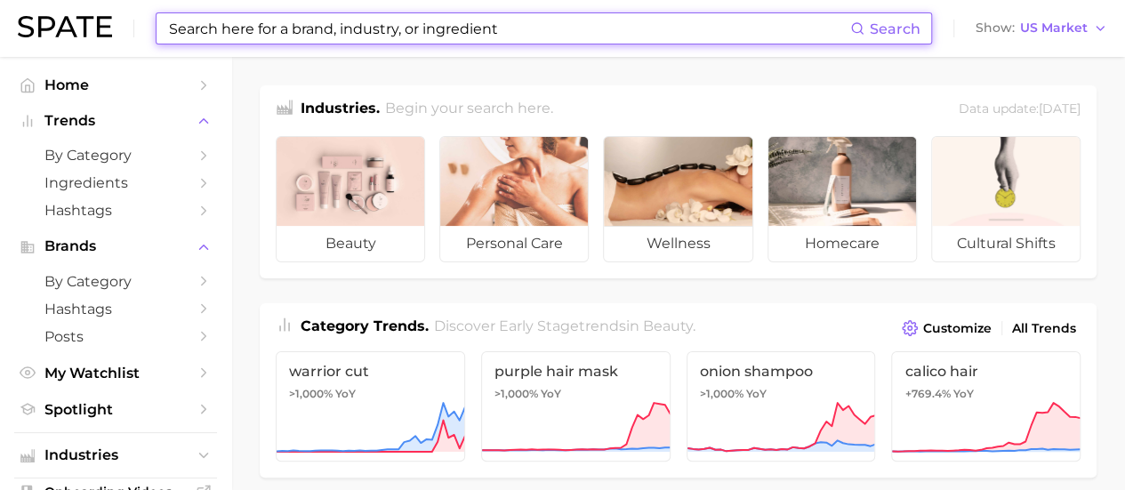
click at [425, 29] on input at bounding box center [508, 28] width 683 height 30
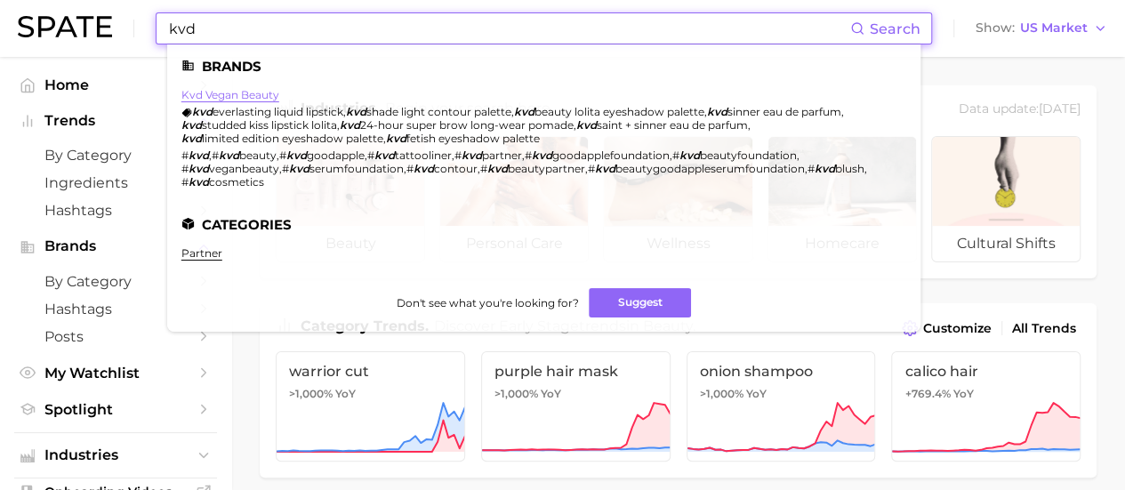
type input "kvd"
click at [251, 100] on link "kvd vegan beauty" at bounding box center [230, 94] width 98 height 13
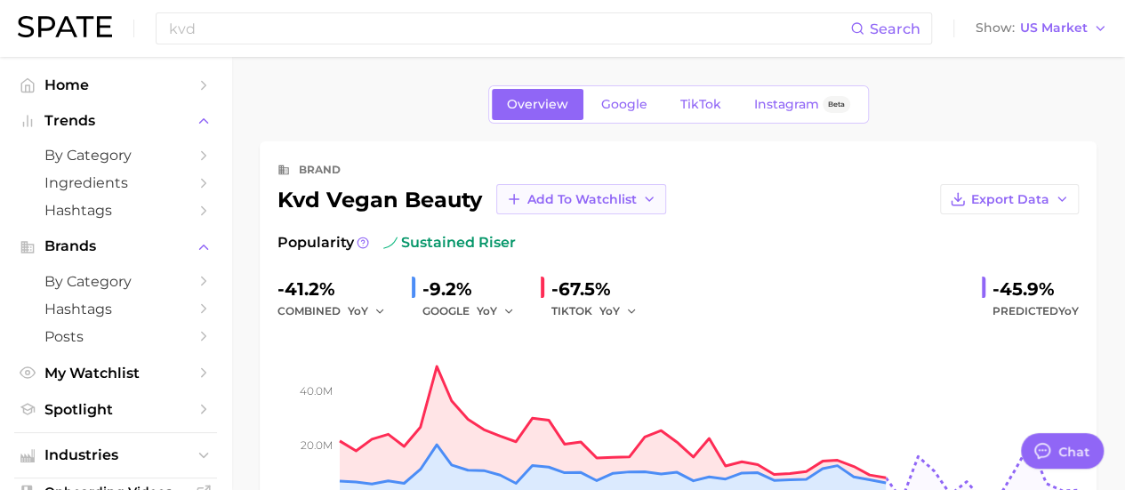
type textarea "x"
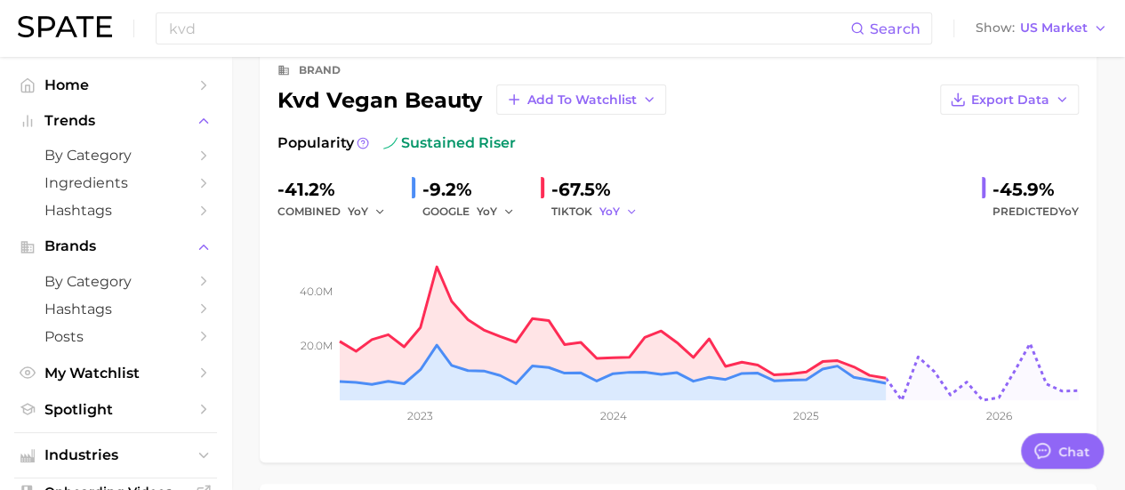
scroll to position [89, 0]
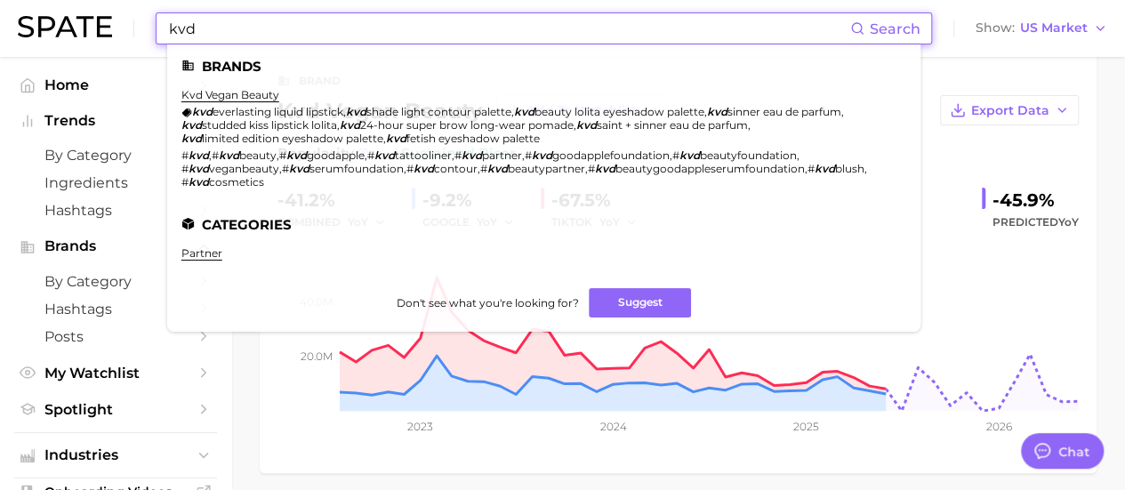
drag, startPoint x: 304, startPoint y: 37, endPoint x: 100, endPoint y: 0, distance: 207.9
click at [100, 1] on div "kvd Search Brands kvd vegan beauty kvd everlasting liquid lipstick , kvd shade …" at bounding box center [562, 28] width 1089 height 57
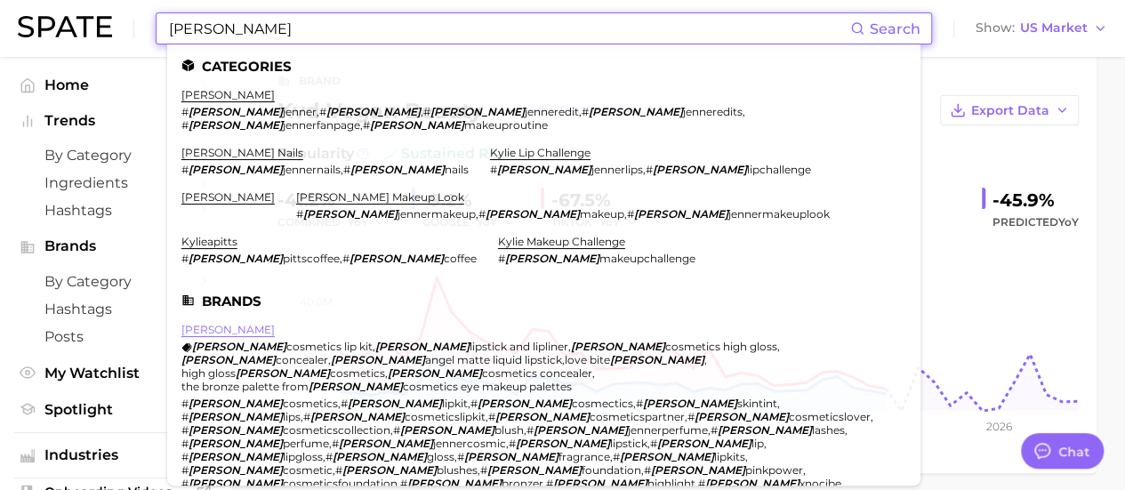
type input "[PERSON_NAME]"
click at [233, 323] on link "[PERSON_NAME]" at bounding box center [227, 329] width 93 height 13
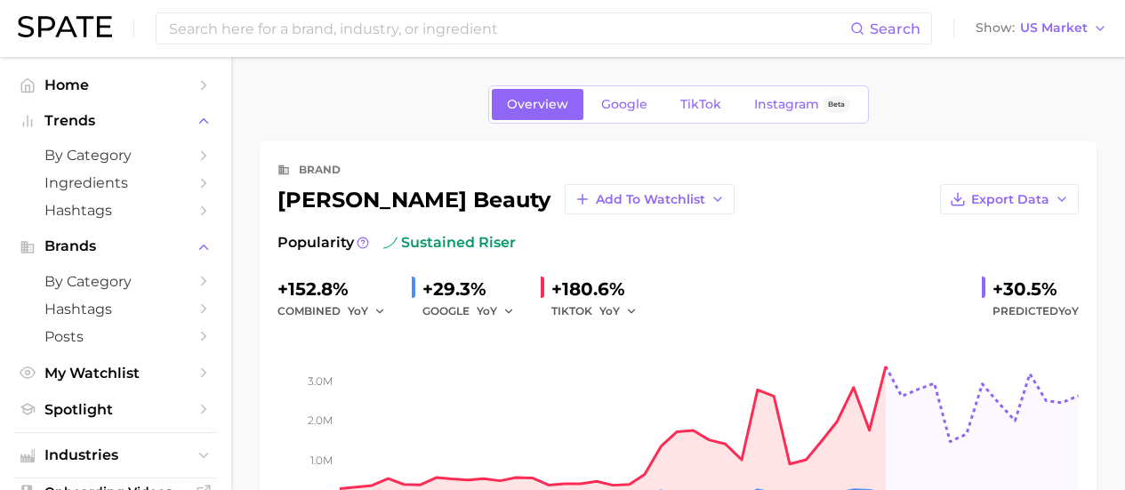
scroll to position [267, 0]
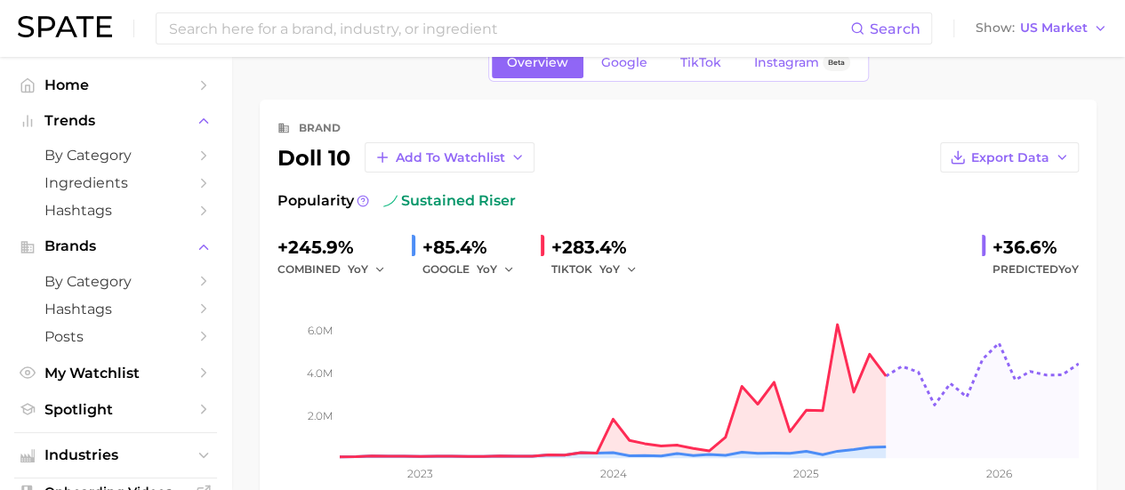
scroll to position [41, 0]
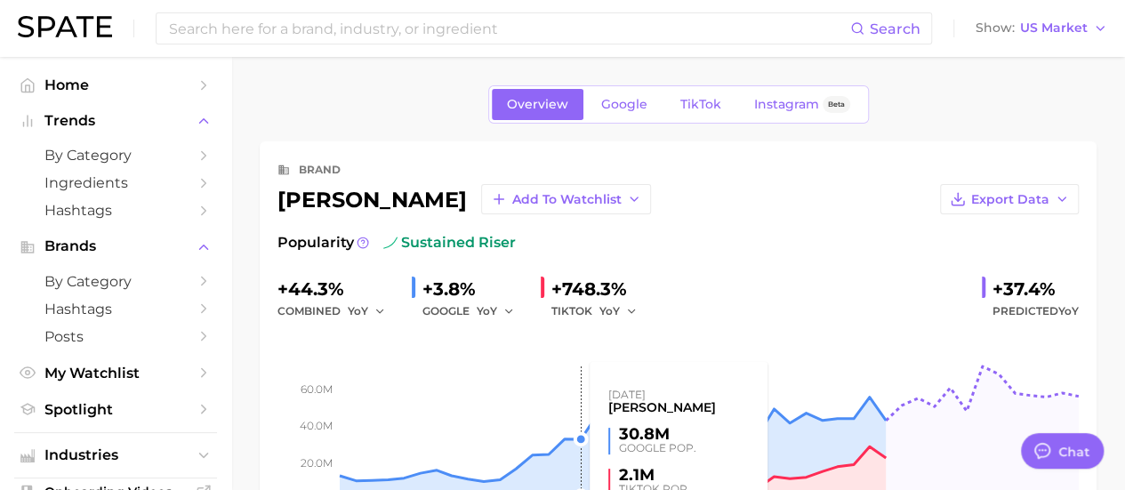
scroll to position [1, 0]
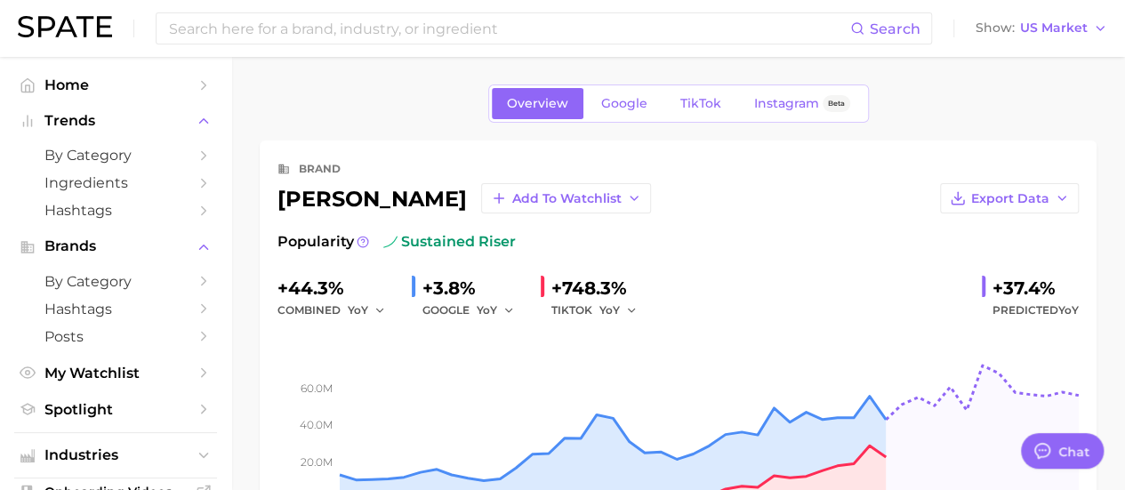
click at [569, 212] on div "brand [PERSON_NAME] Add to Watchlist Export Data Popularity sustained riser +44…" at bounding box center [677, 350] width 801 height 385
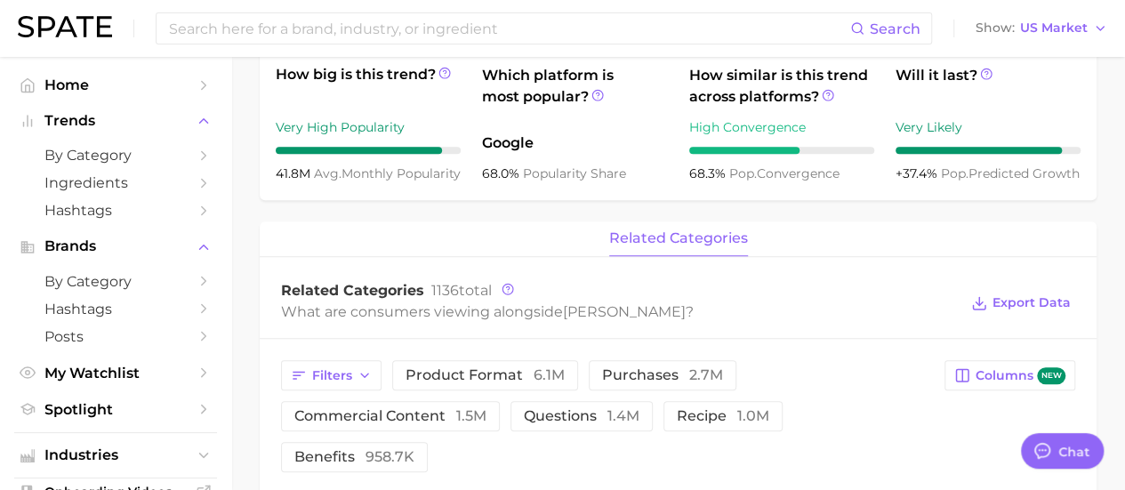
scroll to position [622, 0]
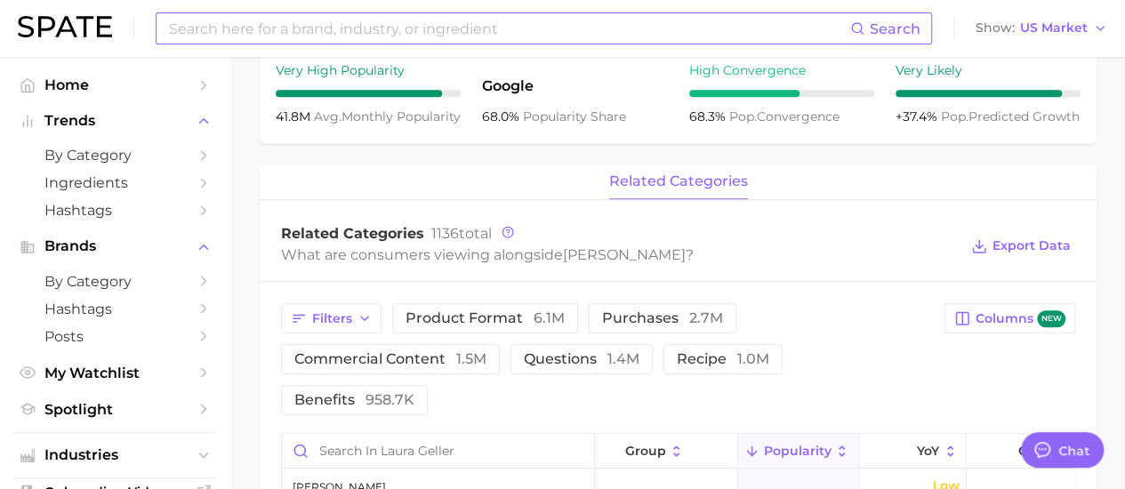
type textarea "x"
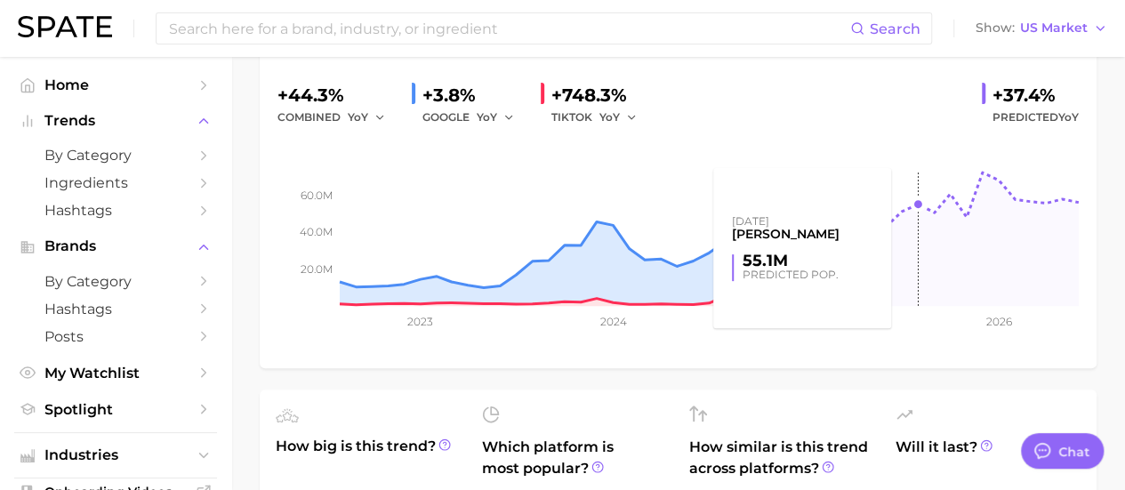
scroll to position [356, 0]
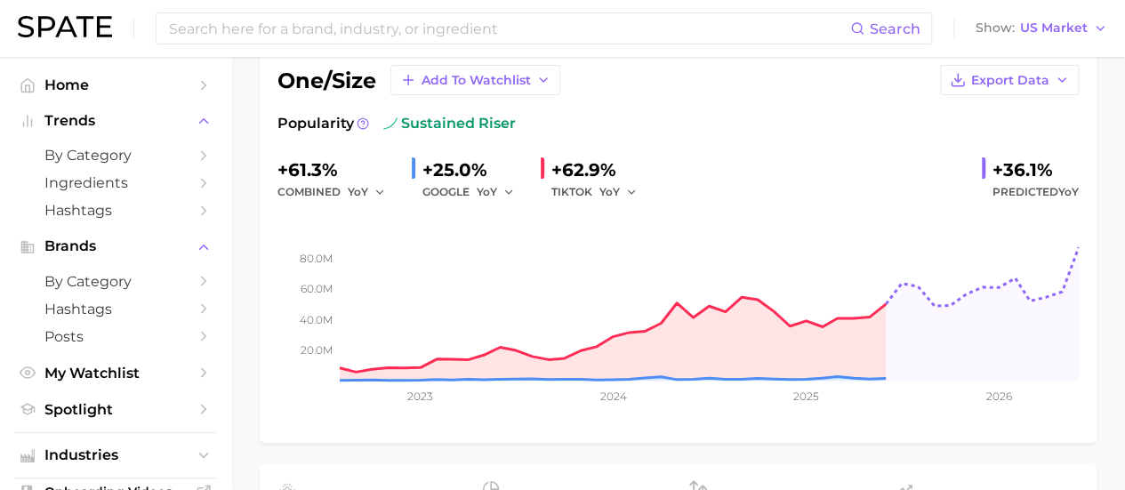
scroll to position [89, 0]
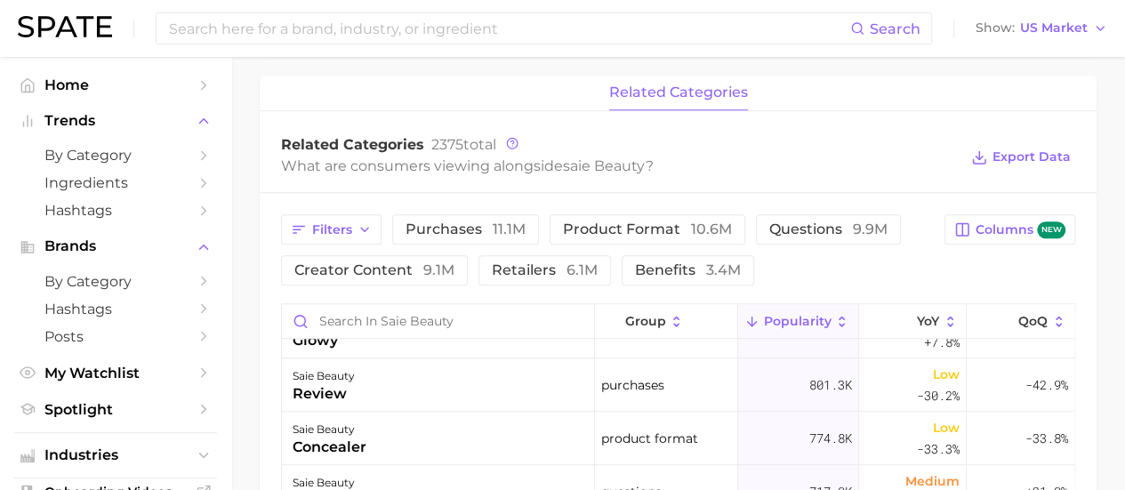
scroll to position [711, 0]
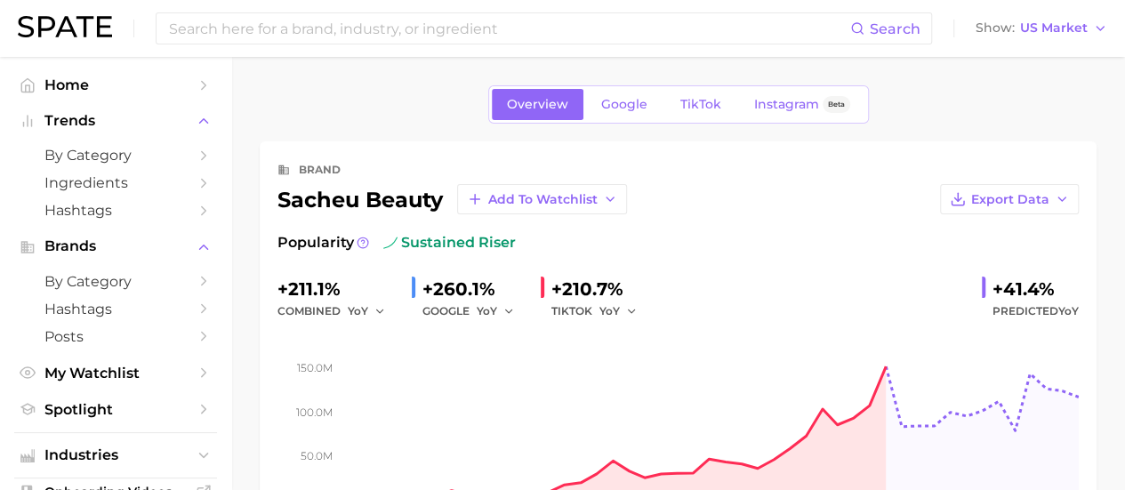
scroll to position [89, 0]
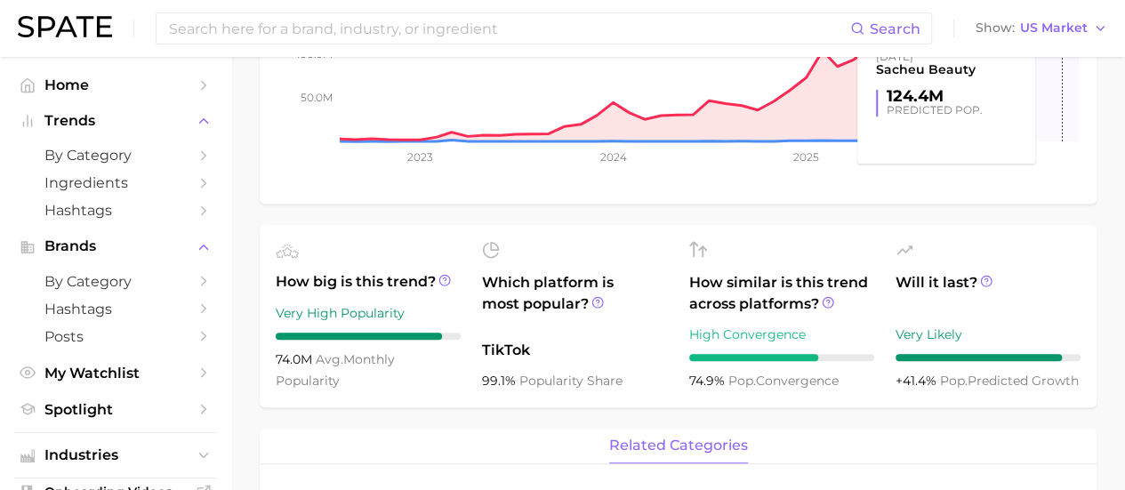
scroll to position [445, 0]
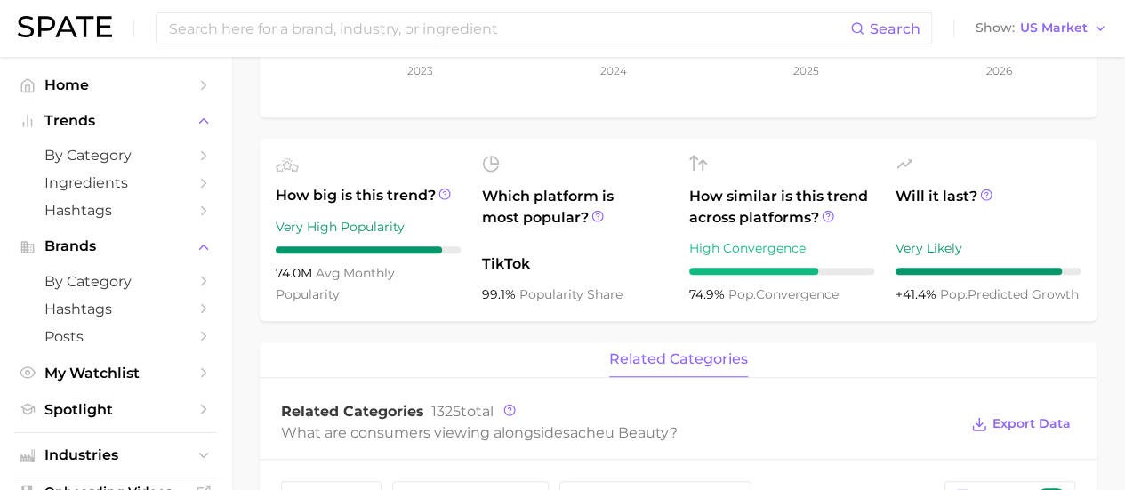
drag, startPoint x: 1108, startPoint y: 148, endPoint x: 1095, endPoint y: 131, distance: 21.0
click at [1106, 141] on main "Overview Google TikTok Instagram Beta brand sacheu beauty Add to Watchlist Expo…" at bounding box center [678, 411] width 894 height 1599
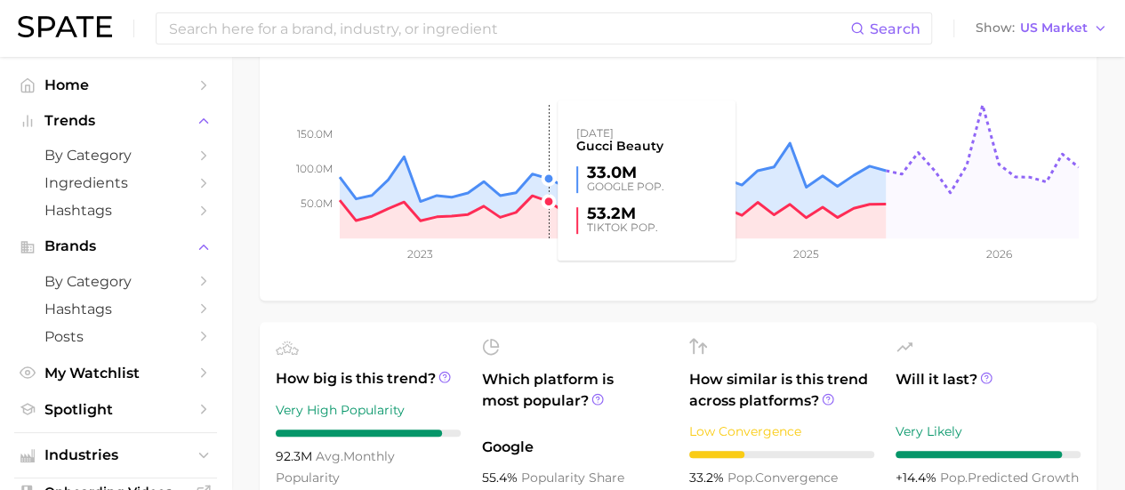
scroll to position [267, 0]
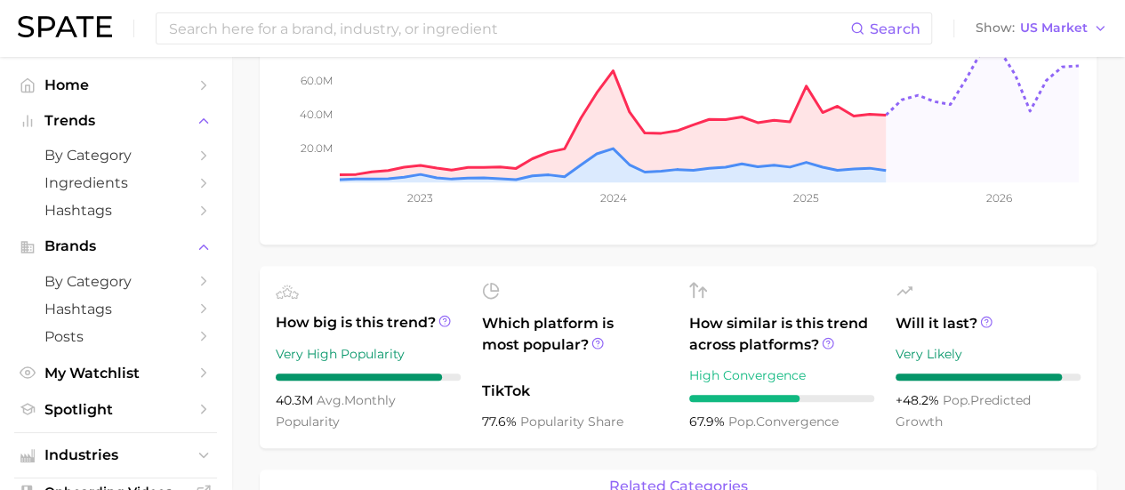
scroll to position [356, 0]
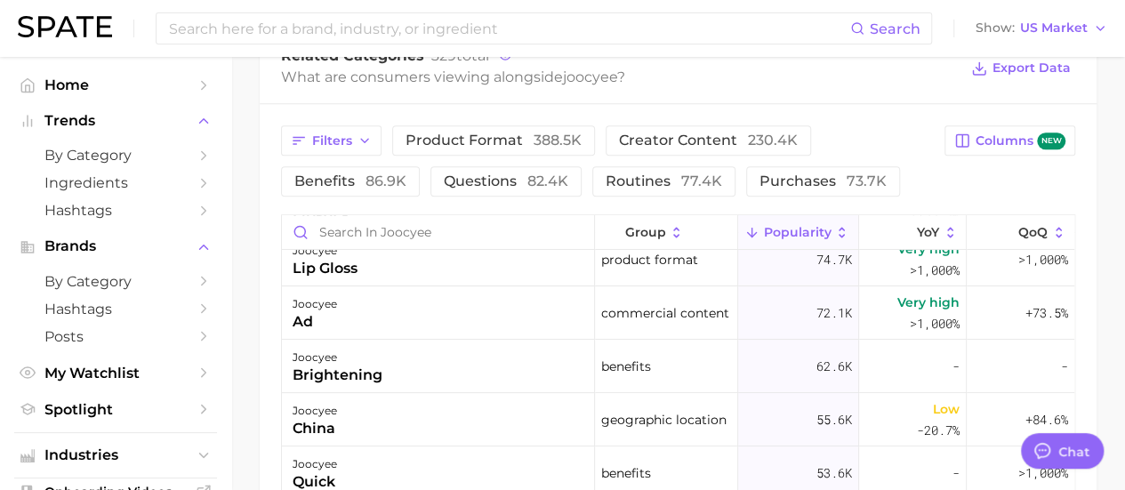
scroll to position [267, 0]
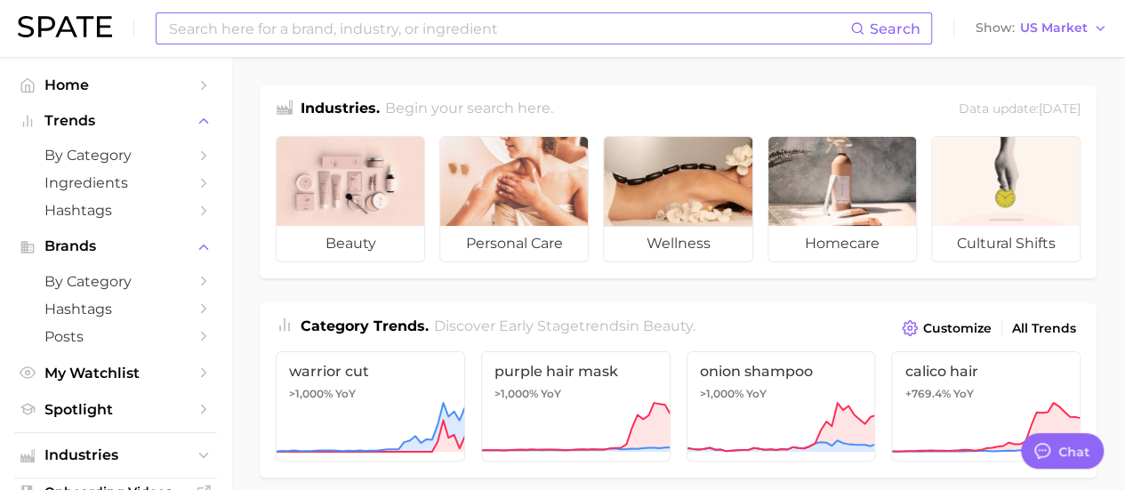
click at [435, 28] on input at bounding box center [508, 28] width 683 height 30
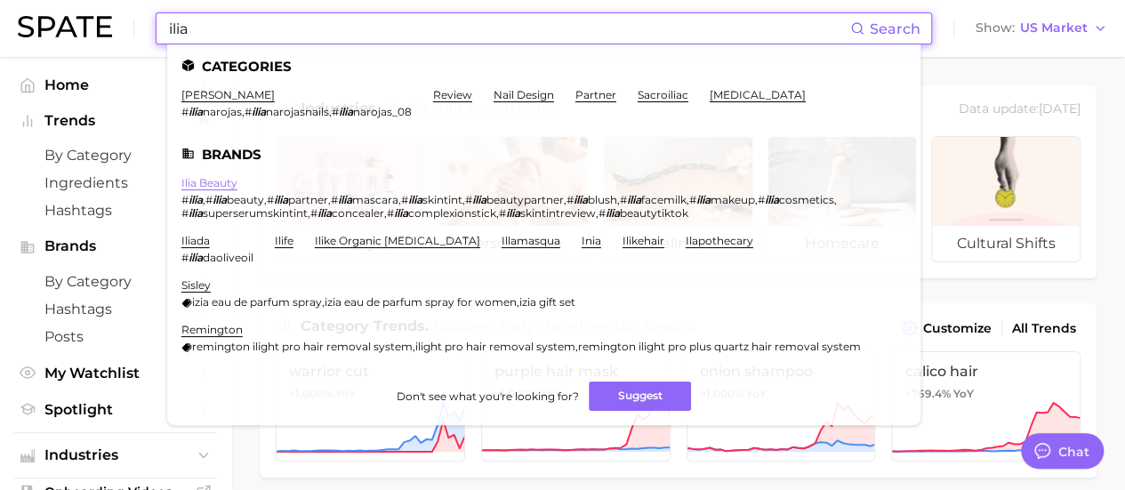
type input "ilia"
click at [217, 184] on link "ilia beauty" at bounding box center [209, 182] width 56 height 13
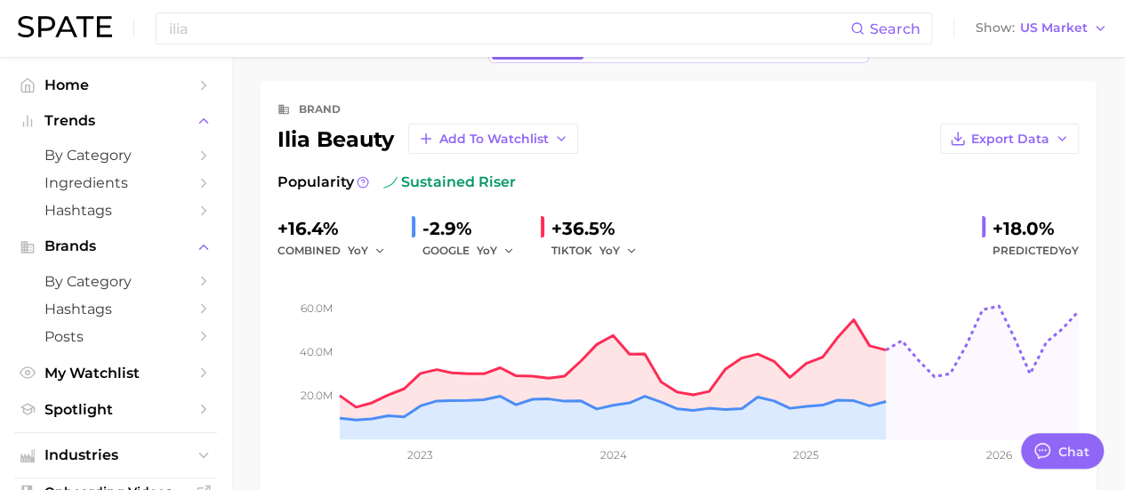
scroll to position [89, 0]
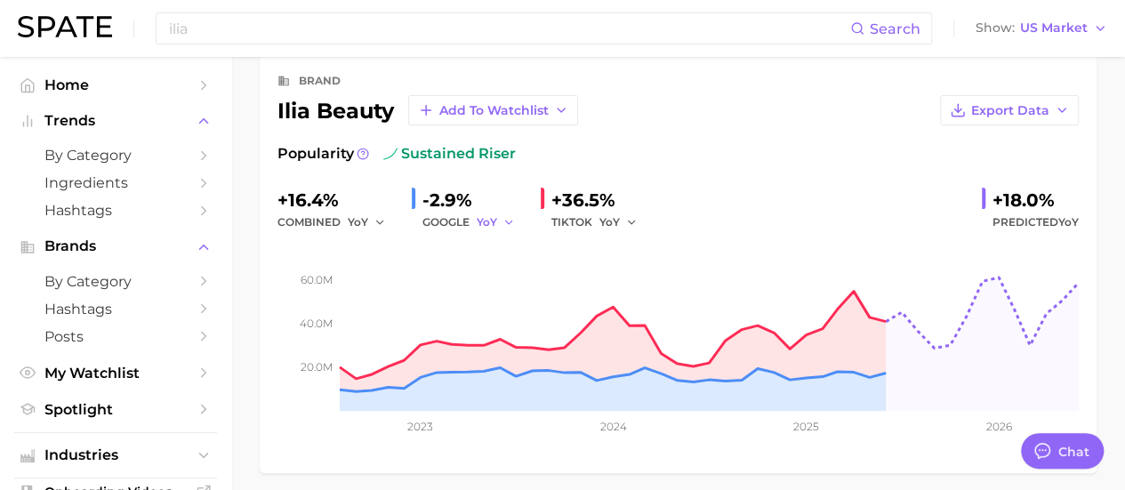
type textarea "x"
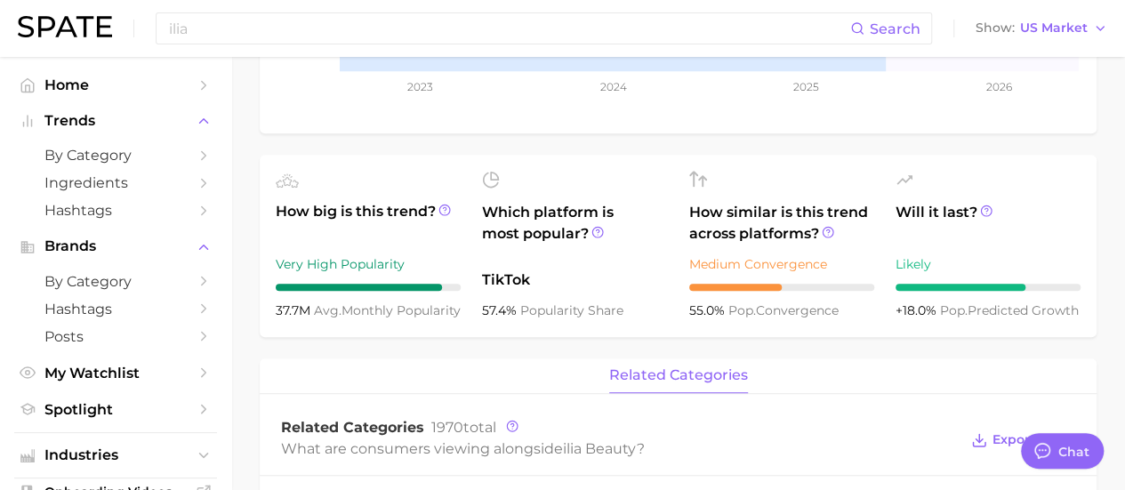
scroll to position [356, 0]
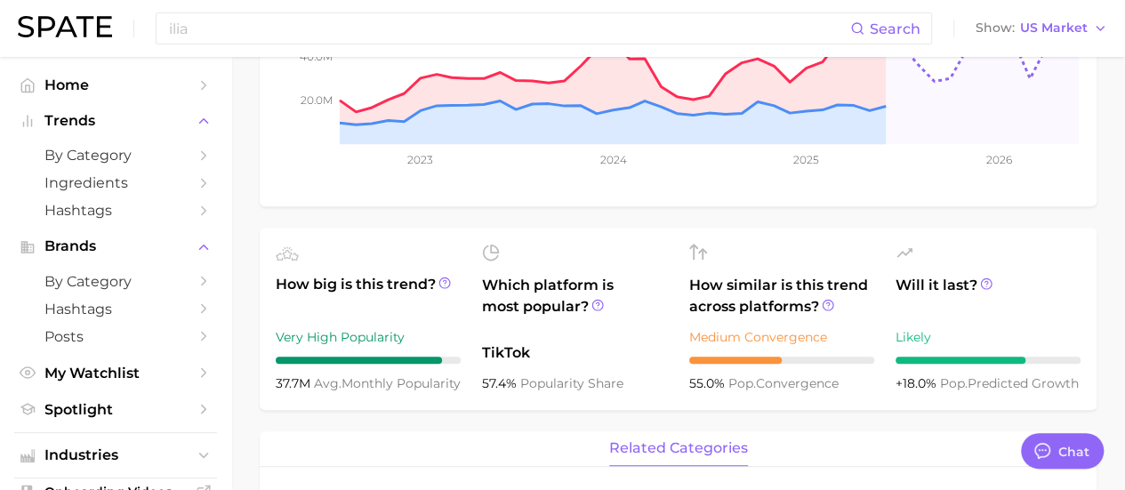
click at [260, 422] on div "brand ilia beauty Add to Watchlist Export Data Popularity sustained riser +16.4…" at bounding box center [678, 498] width 837 height 1425
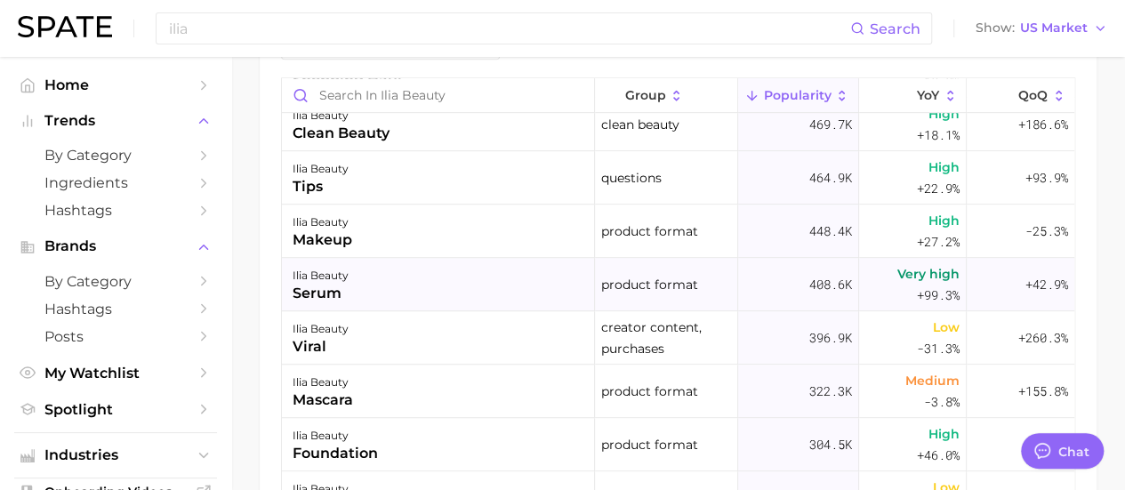
scroll to position [445, 0]
